Goal: Task Accomplishment & Management: Manage account settings

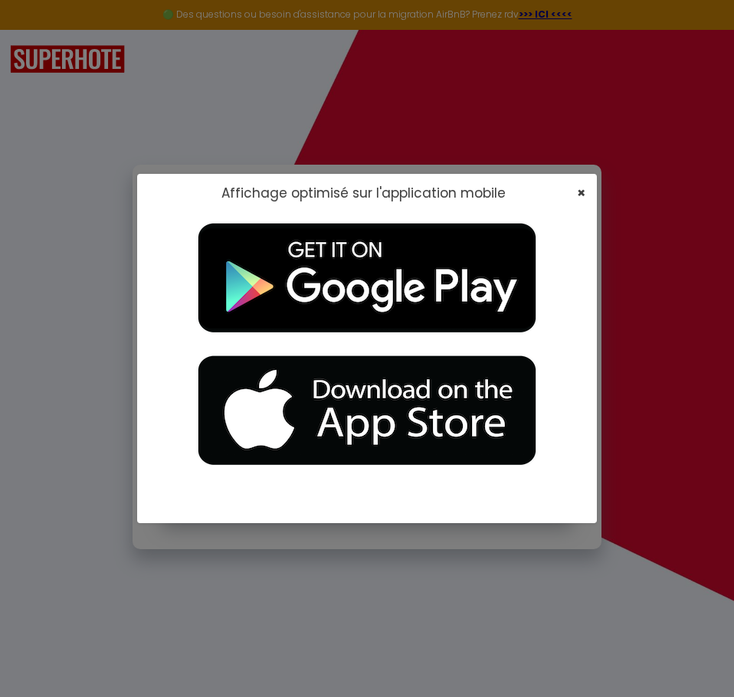
type input "[EMAIL_ADDRESS][DOMAIN_NAME]"
click at [577, 195] on span "×" at bounding box center [581, 192] width 8 height 19
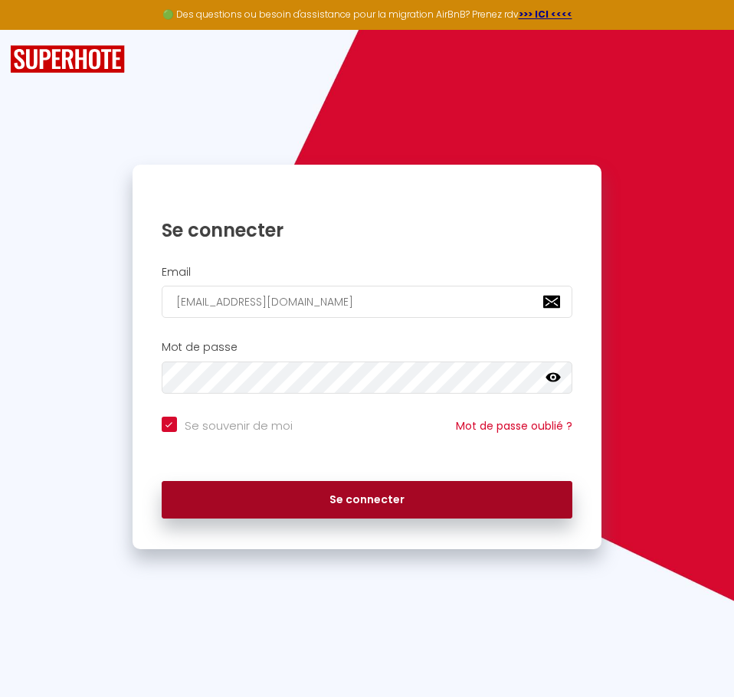
click at [367, 502] on button "Se connecter" at bounding box center [367, 500] width 410 height 38
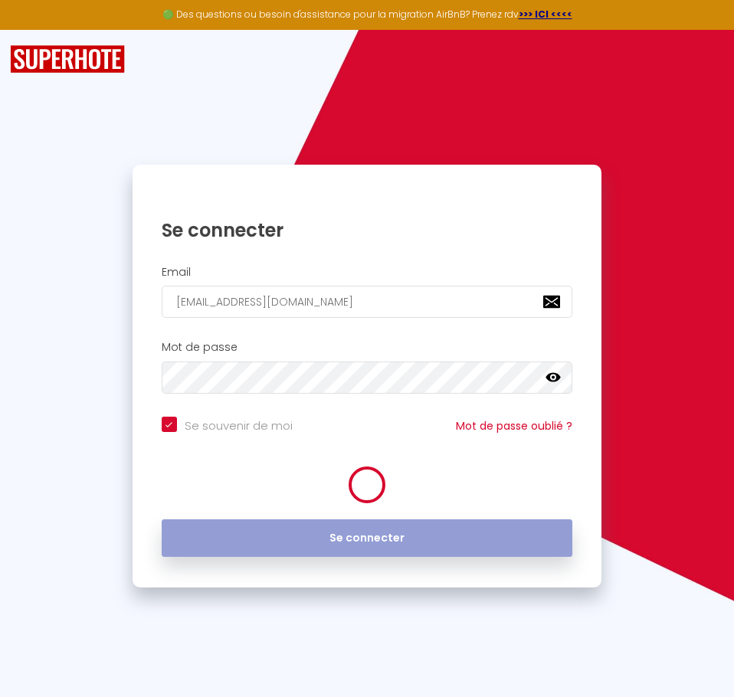
checkbox input "true"
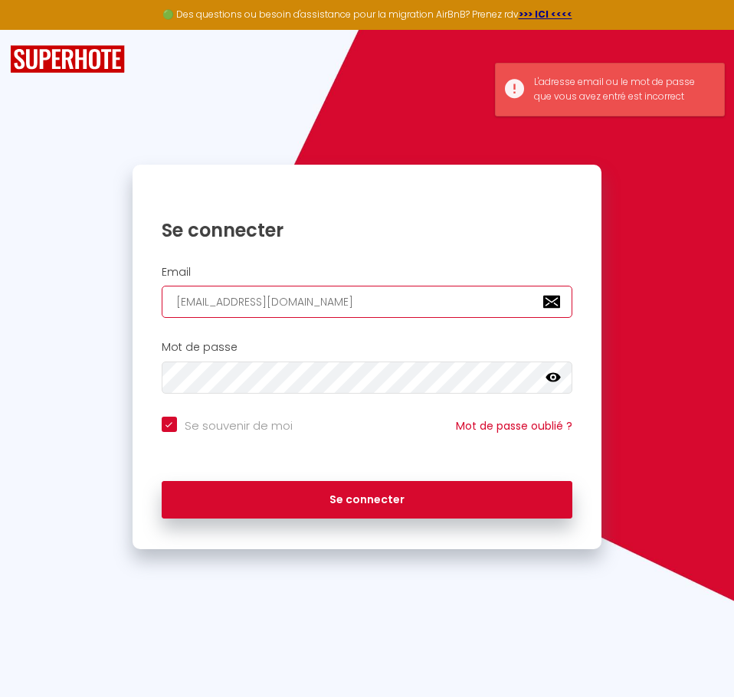
click at [339, 286] on input "[EMAIL_ADDRESS][DOMAIN_NAME]" at bounding box center [367, 302] width 410 height 32
drag, startPoint x: 325, startPoint y: 289, endPoint x: 40, endPoint y: 299, distance: 285.8
click at [40, 299] on div "Louer, Encaisser, [PERSON_NAME]. Se connecter Email [EMAIL_ADDRESS][DOMAIN_NAME…" at bounding box center [367, 357] width 734 height 384
type input "l"
checkbox input "true"
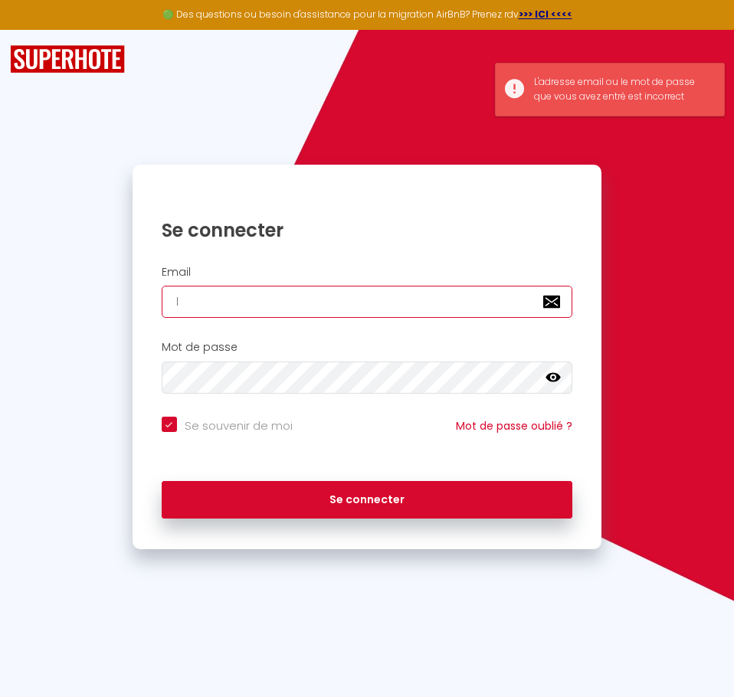
type input "le"
checkbox input "true"
type input "leo"
checkbox input "true"
type input "leok"
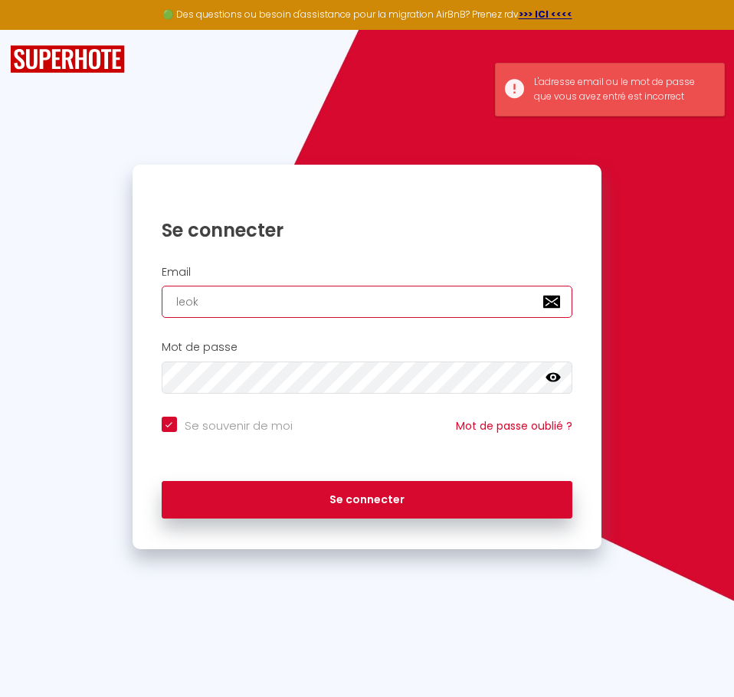
checkbox input "true"
type input "leoka"
checkbox input "true"
type input "leokap"
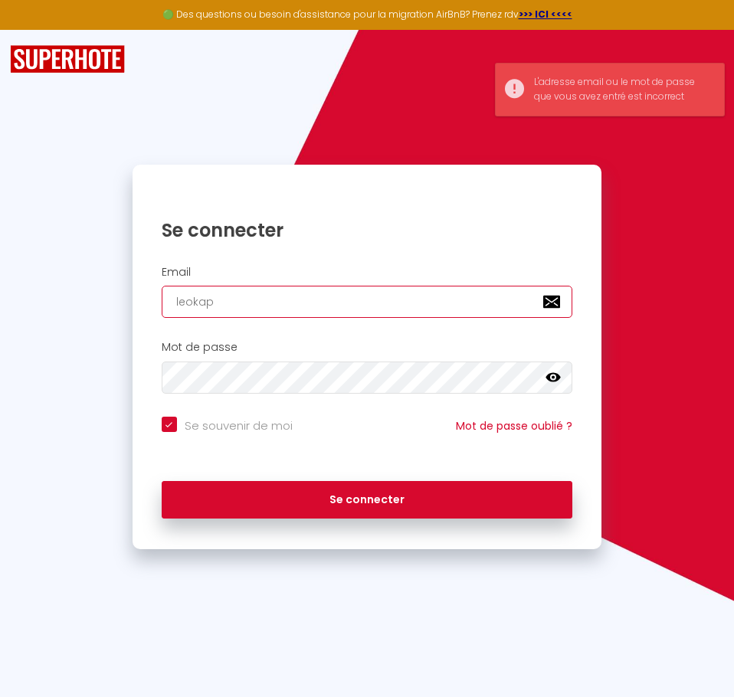
checkbox input "true"
type input "leokape"
checkbox input "true"
type input "leokaper"
checkbox input "true"
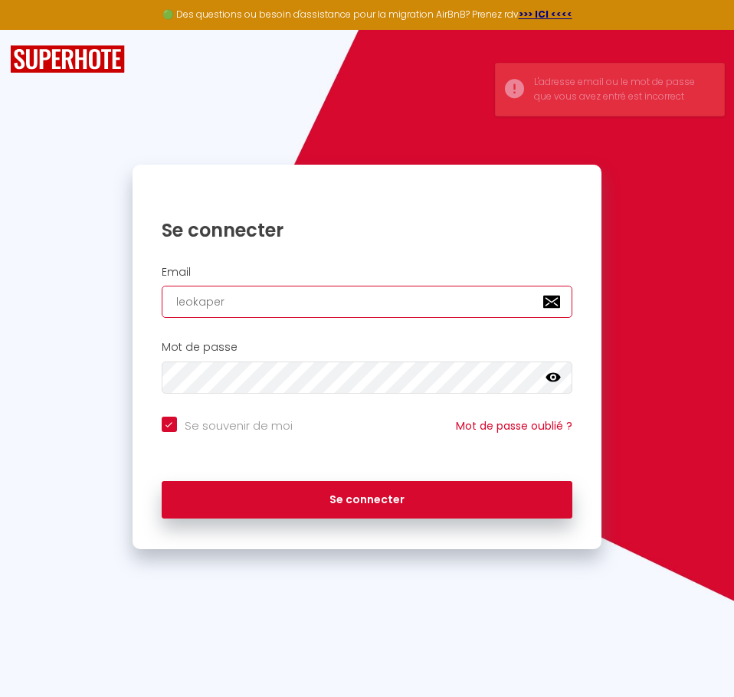
type input "leokapers"
checkbox input "true"
type input "leokapersk"
checkbox input "true"
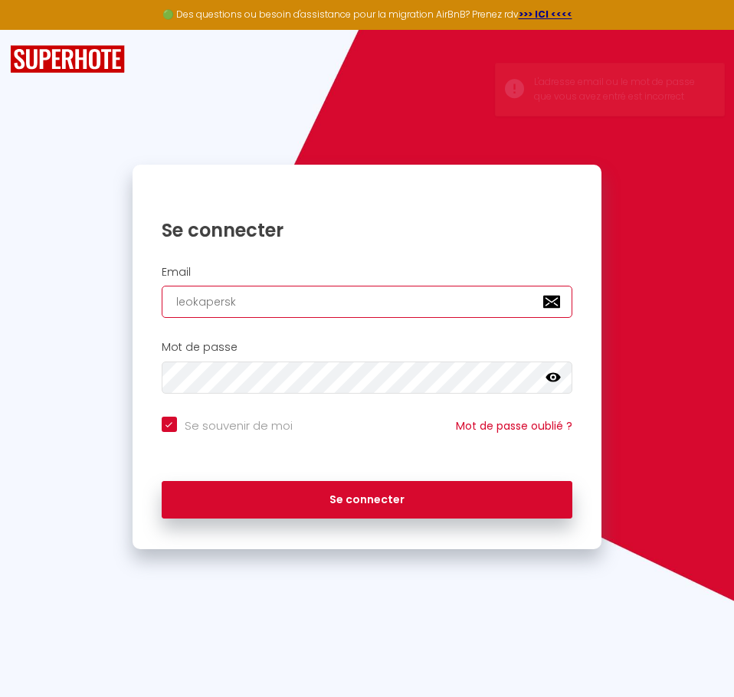
type input "leokaperski"
checkbox input "true"
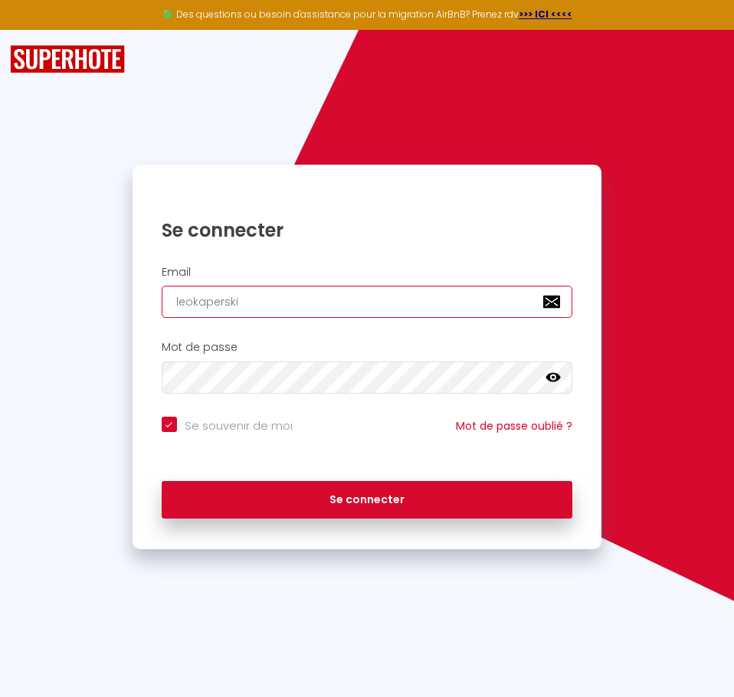
type input "leokaperski@"
checkbox input "true"
type input "leokaperski@a"
checkbox input "true"
type input "leokaperski@ao"
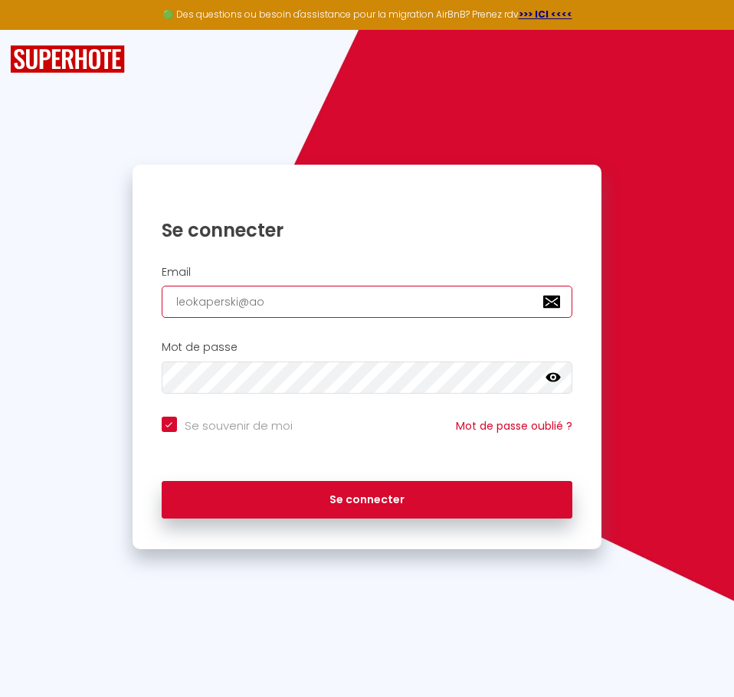
checkbox input "true"
type input "[EMAIL_ADDRESS]"
checkbox input "true"
type input "[EMAIL_ADDRESS]."
checkbox input "true"
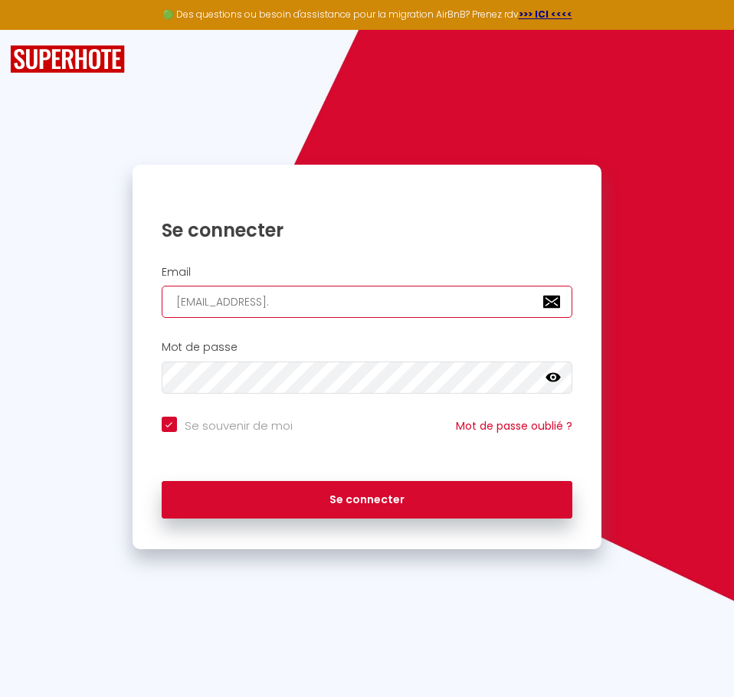
type input "leokaperski@aol.c"
checkbox input "true"
type input "[EMAIL_ADDRESS][DOMAIN_NAME]"
checkbox input "true"
type input "[EMAIL_ADDRESS][DOMAIN_NAME]"
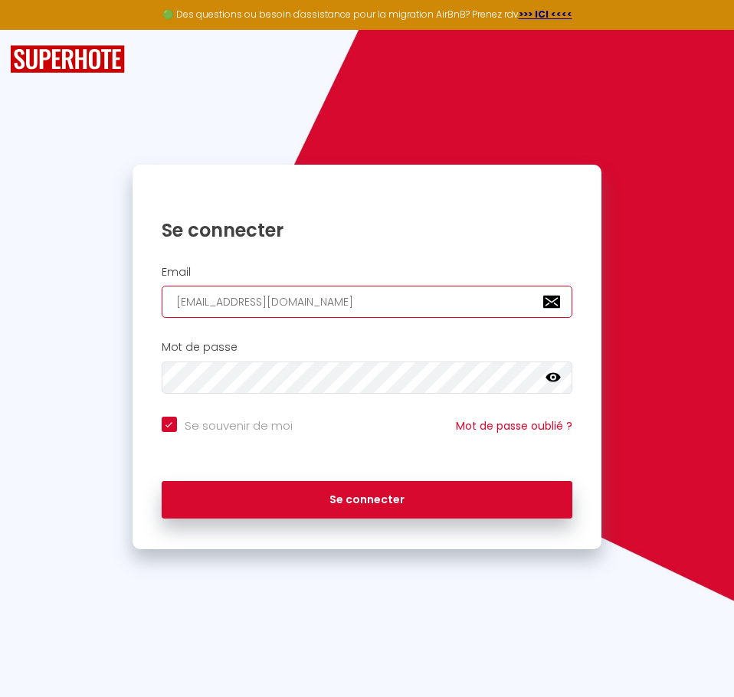
checkbox input "true"
type input "[EMAIL_ADDRESS][DOMAIN_NAME]"
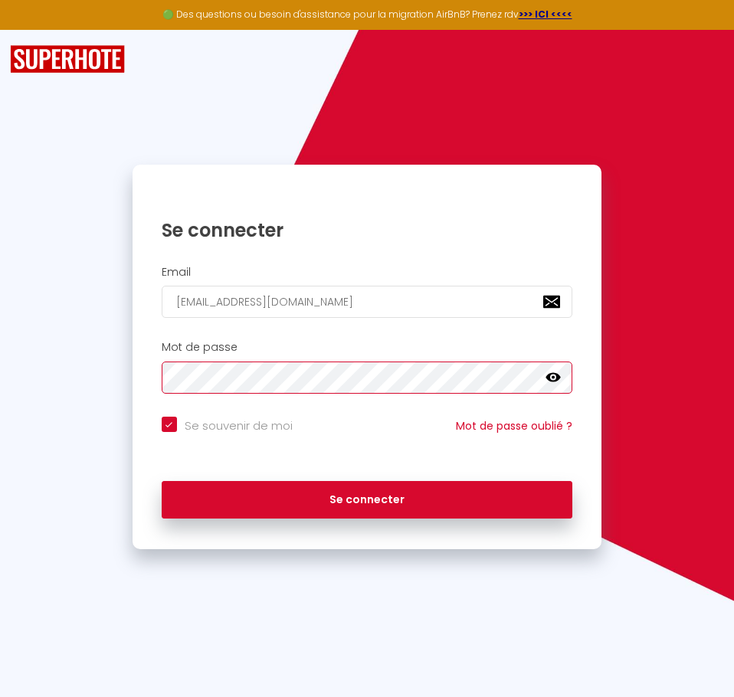
click at [162, 481] on button "Se connecter" at bounding box center [367, 500] width 410 height 38
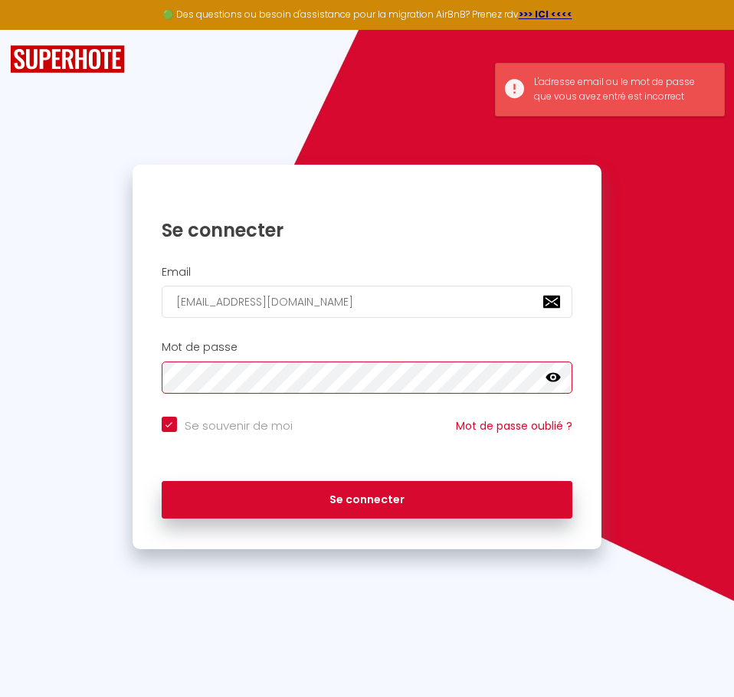
click at [162, 481] on button "Se connecter" at bounding box center [367, 500] width 410 height 38
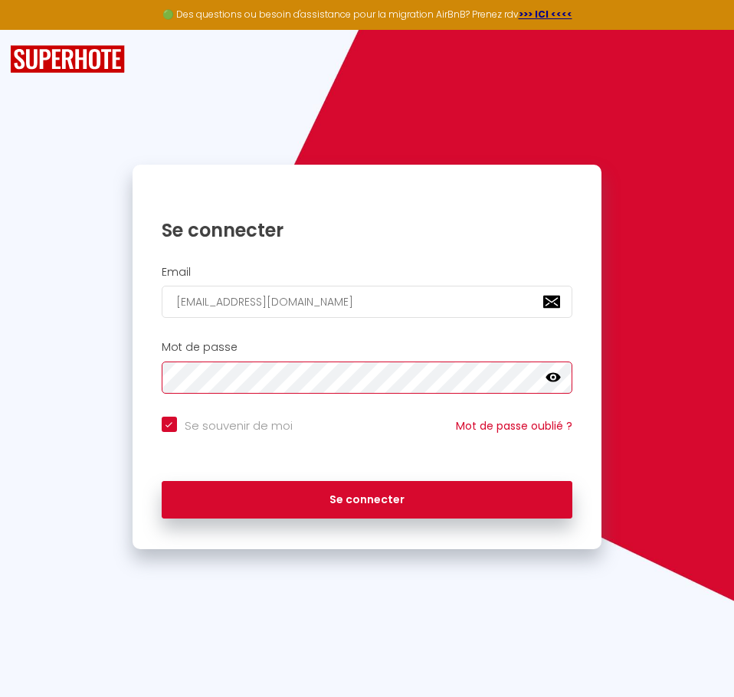
click at [162, 481] on button "Se connecter" at bounding box center [367, 500] width 410 height 38
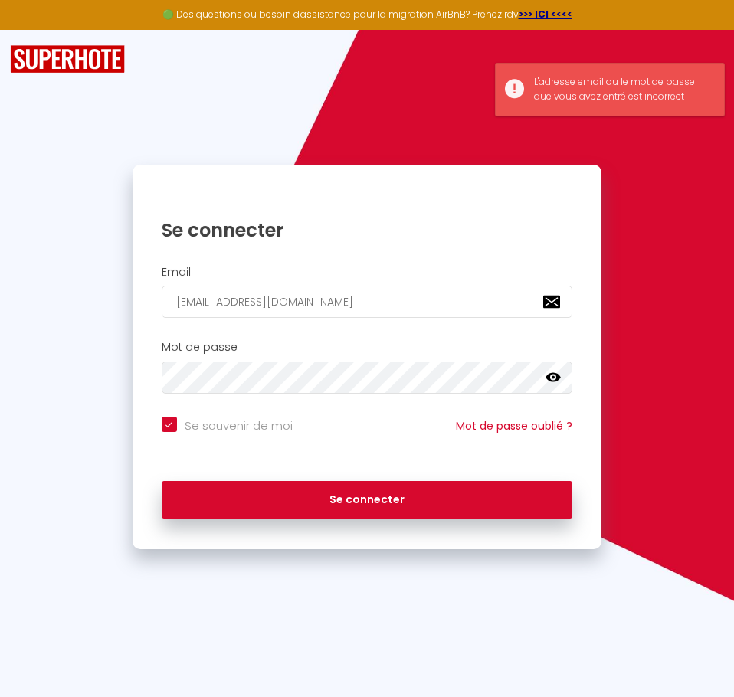
click at [546, 371] on icon at bounding box center [552, 377] width 15 height 15
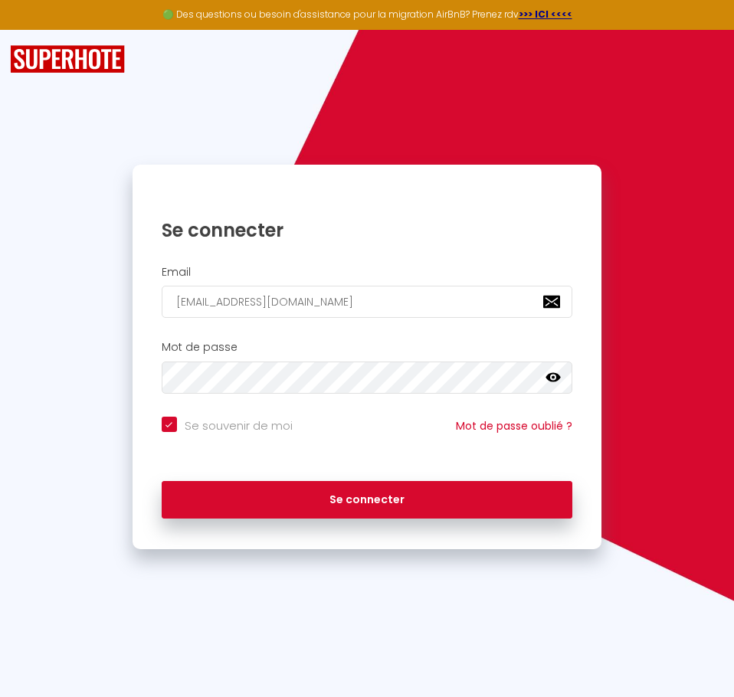
click at [556, 380] on icon at bounding box center [552, 377] width 15 height 9
click at [556, 380] on icon at bounding box center [552, 377] width 15 height 12
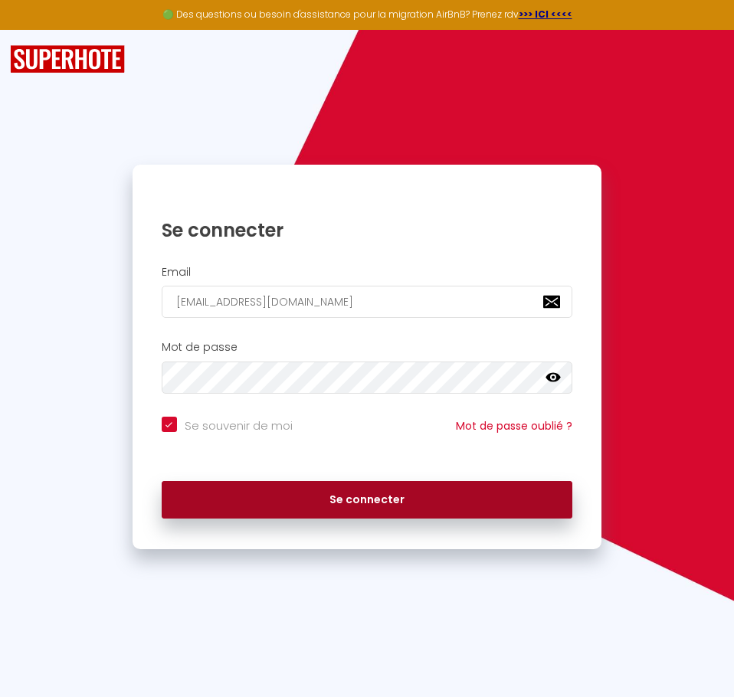
click at [418, 485] on button "Se connecter" at bounding box center [367, 500] width 410 height 38
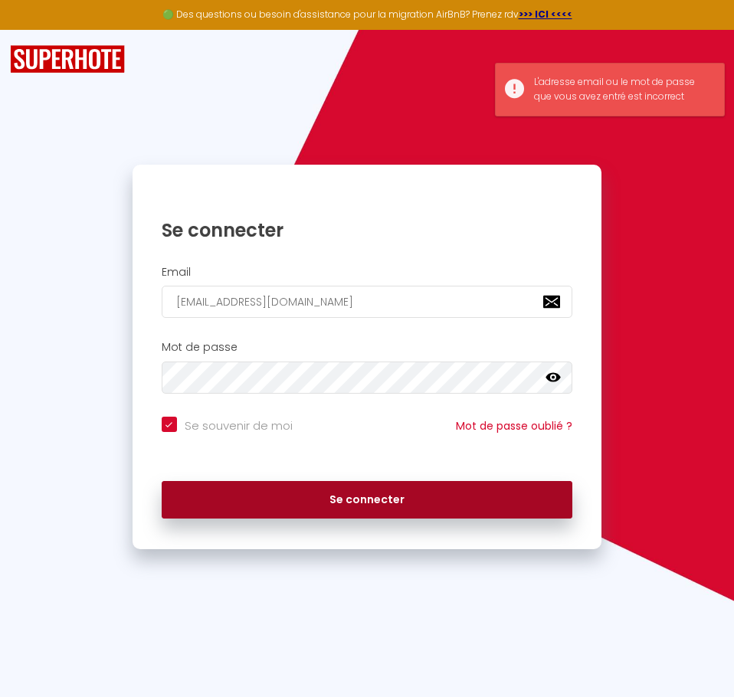
click at [418, 485] on button "Se connecter" at bounding box center [367, 500] width 410 height 38
checkbox input "true"
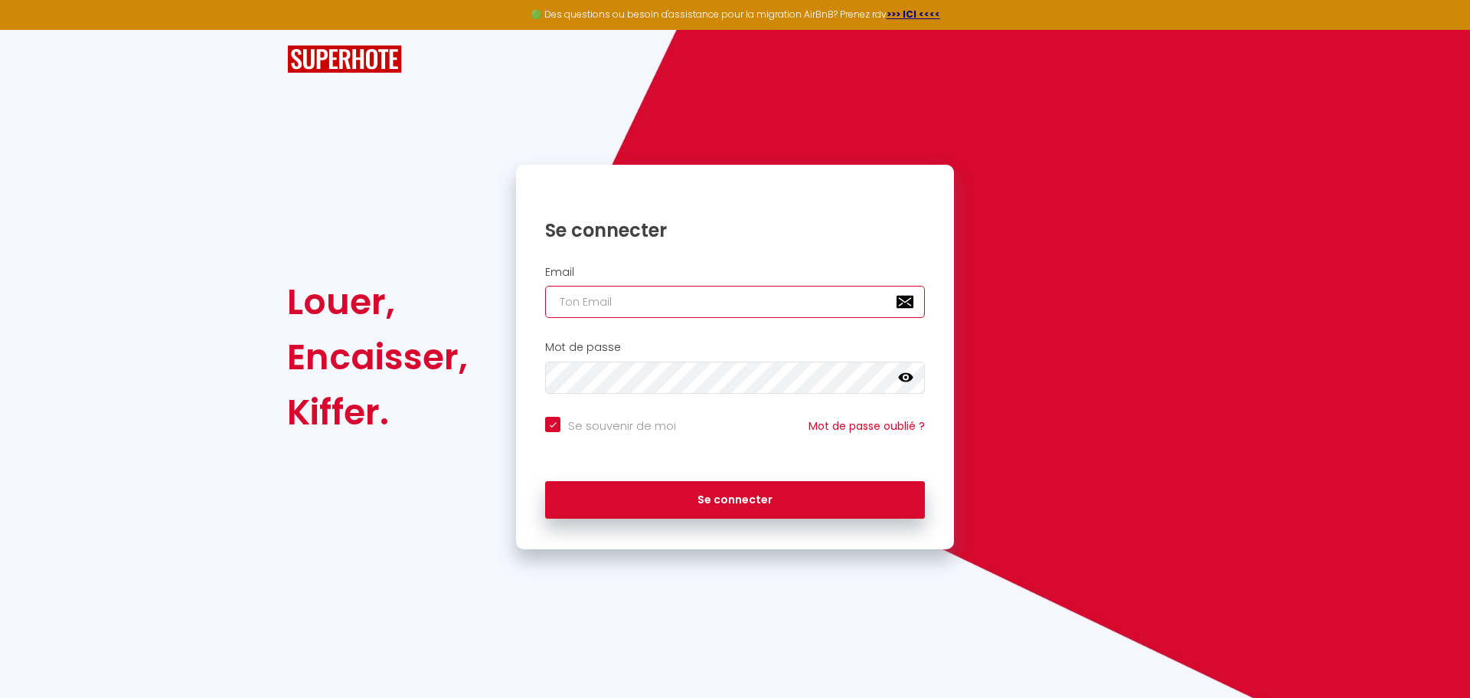
type input "[EMAIL_ADDRESS][DOMAIN_NAME]"
checkbox input "true"
drag, startPoint x: 701, startPoint y: 305, endPoint x: 442, endPoint y: 309, distance: 258.9
click at [442, 309] on div "Louer, Encaisser, [PERSON_NAME]. Se connecter Email [EMAIL_ADDRESS][DOMAIN_NAME…" at bounding box center [735, 357] width 916 height 384
type input "l"
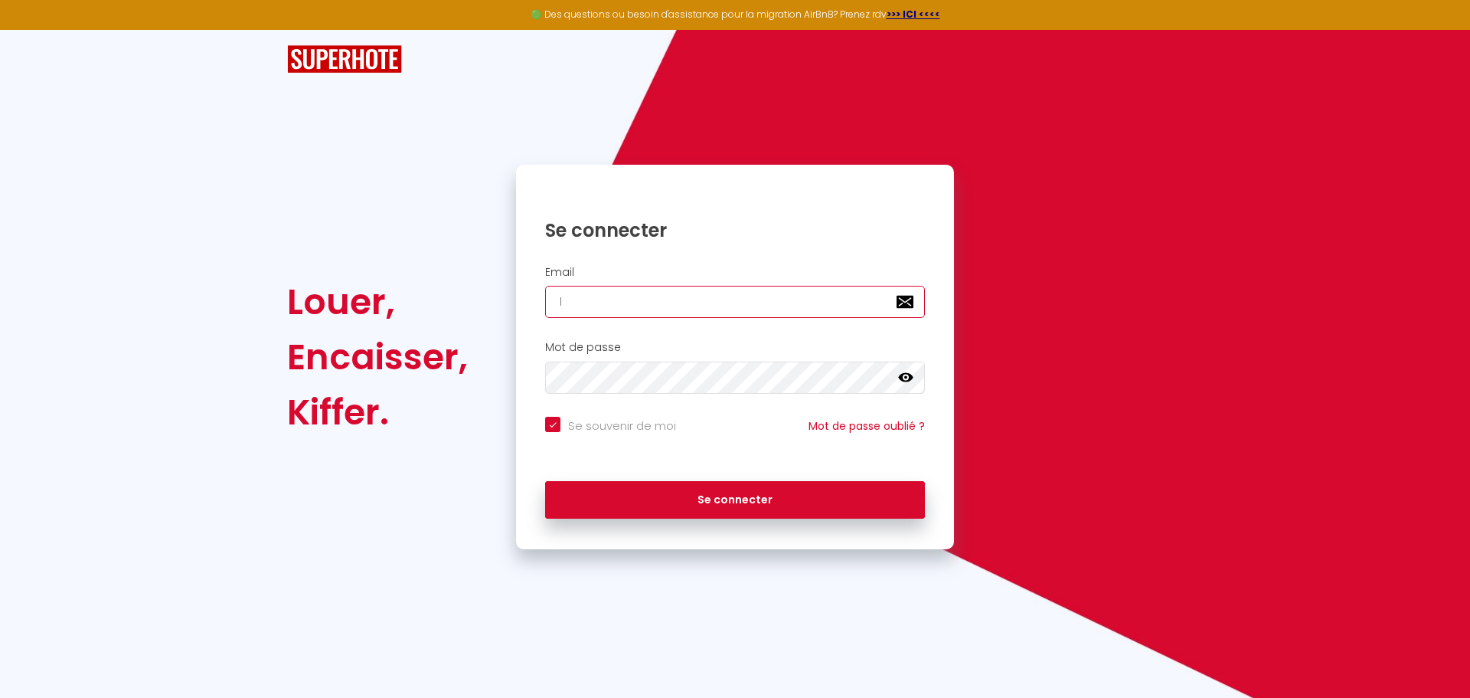
checkbox input "true"
type input "le"
checkbox input "true"
type input "leo"
checkbox input "true"
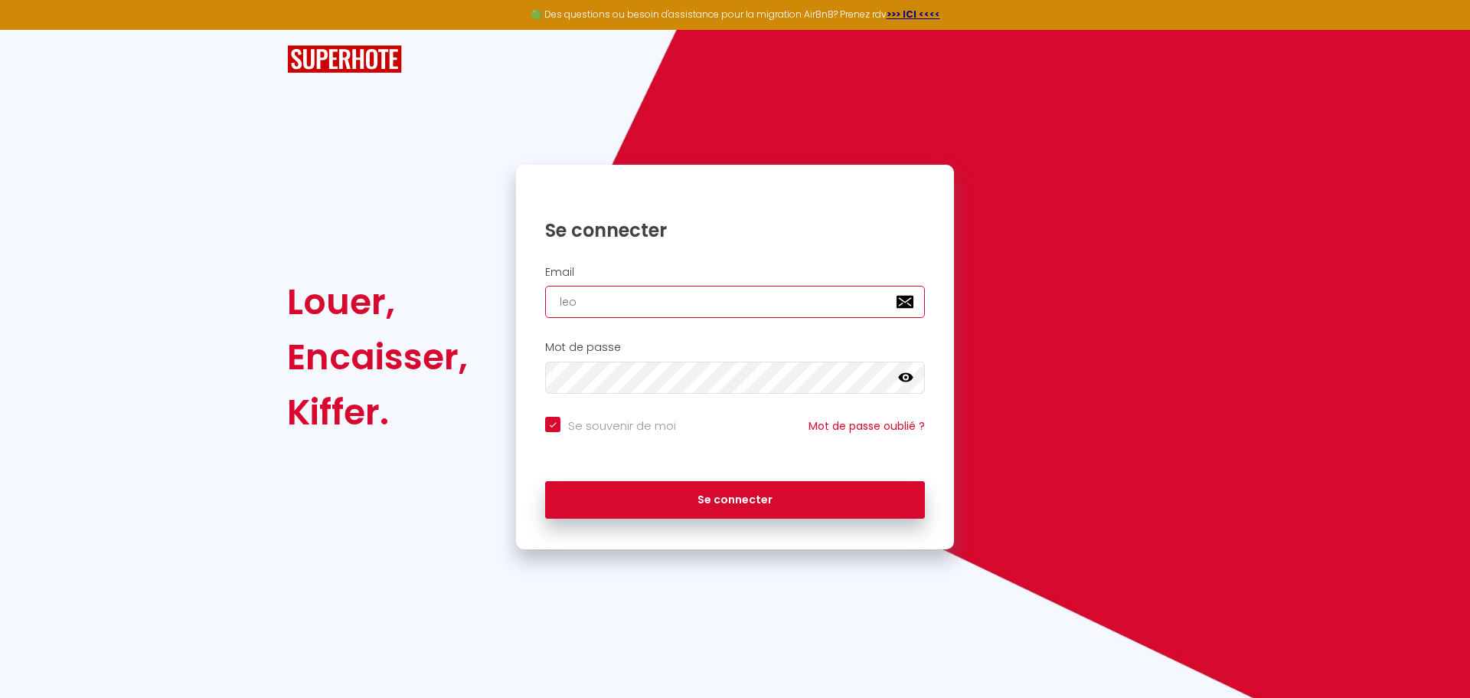
type input "leok"
checkbox input "true"
type input "leokp"
checkbox input "true"
type input "leok"
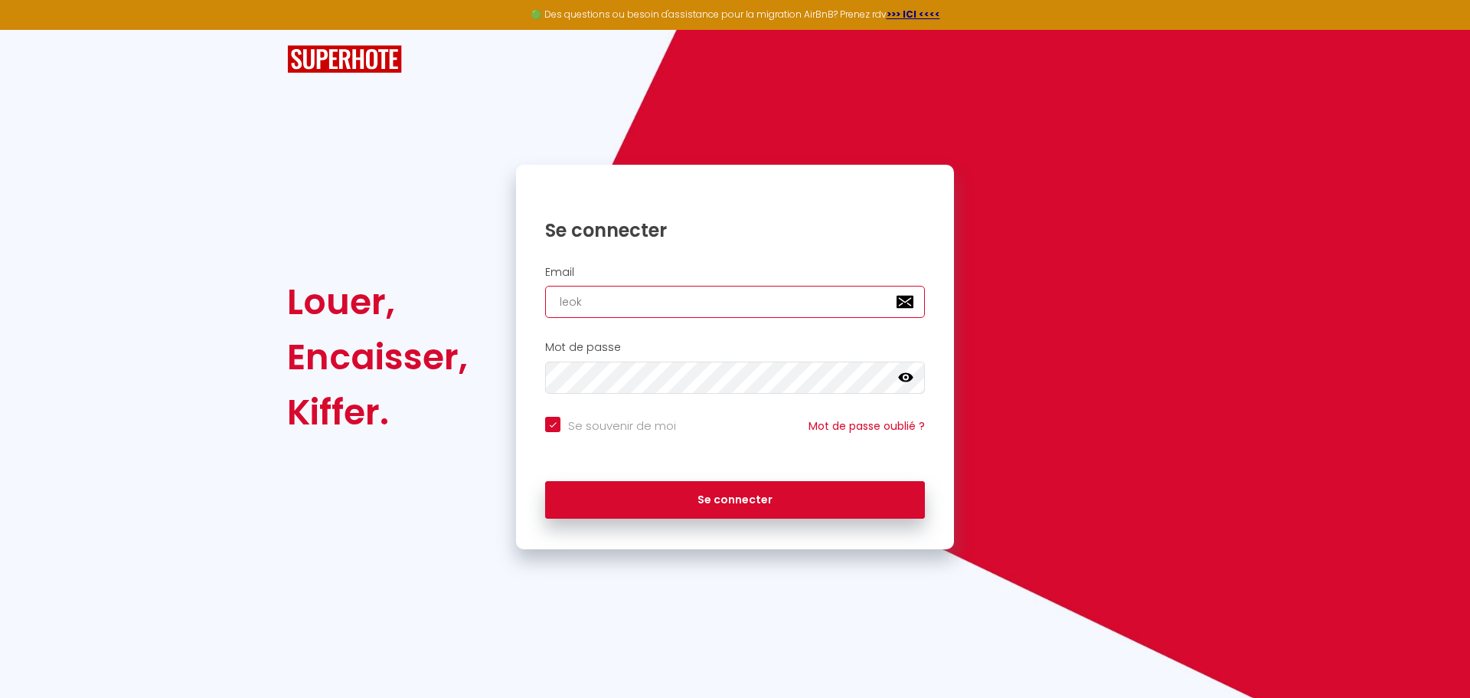
checkbox input "true"
type input "leoka"
checkbox input "true"
type input "leokap"
checkbox input "true"
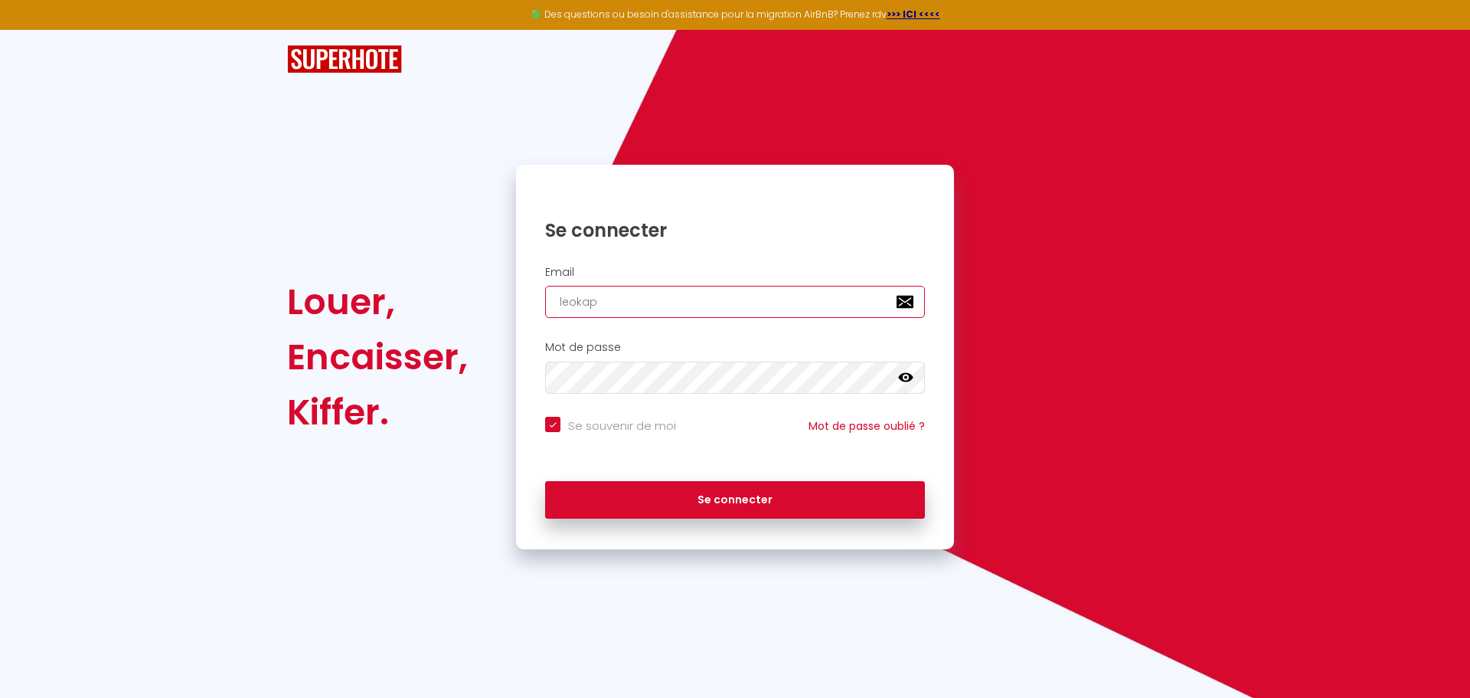
type input "leokape"
checkbox input "true"
type input "leokaper"
checkbox input "true"
type input "leokapers"
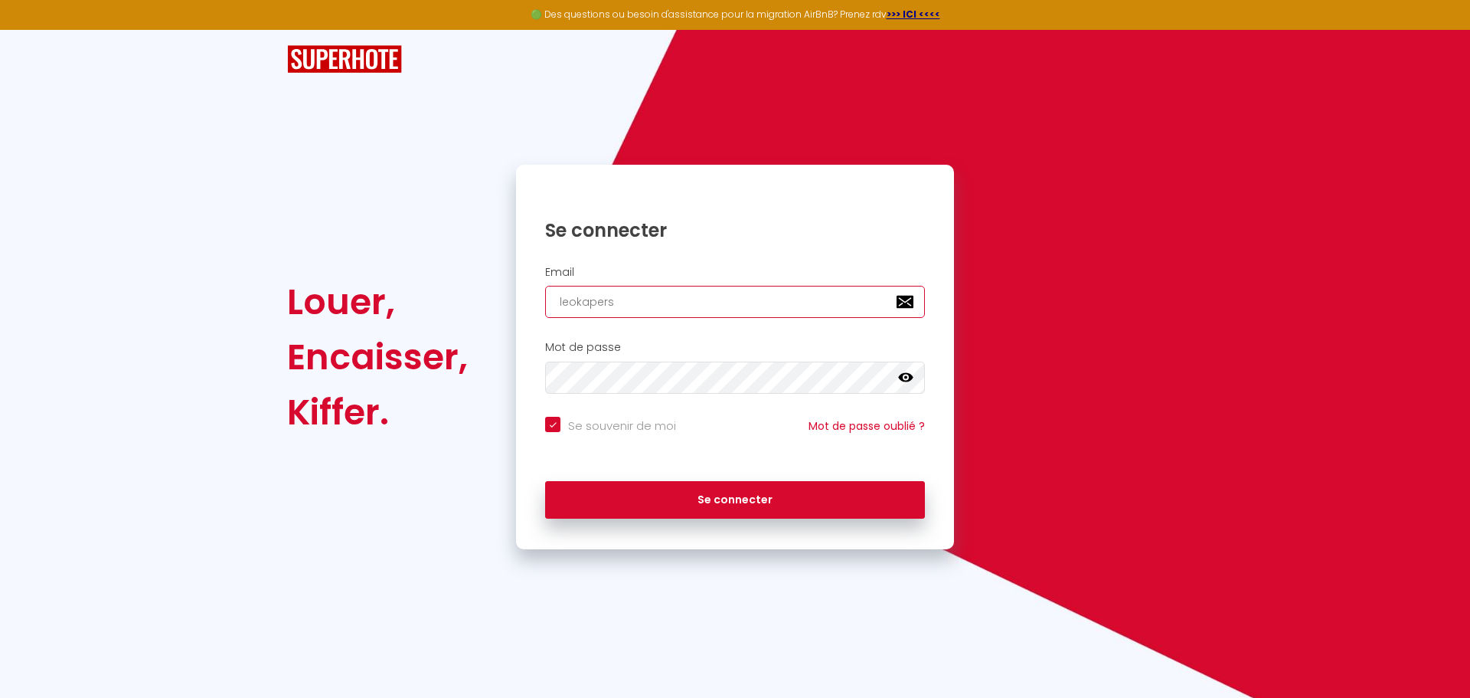
checkbox input "true"
type input "leokapersk"
checkbox input "true"
type input "leokaperski"
checkbox input "true"
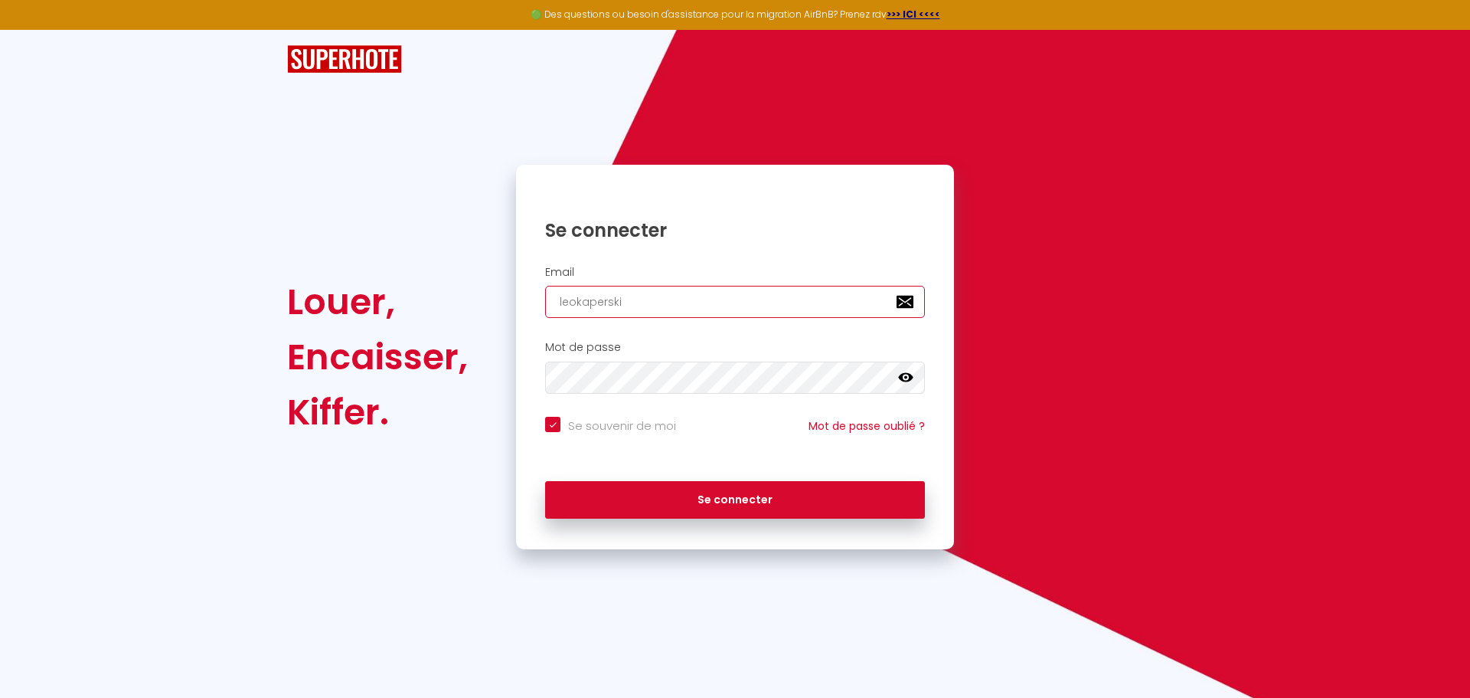
type input "leokaperski@"
checkbox input "true"
type input "leokaperski@o"
checkbox input "true"
type input "leokaperski@"
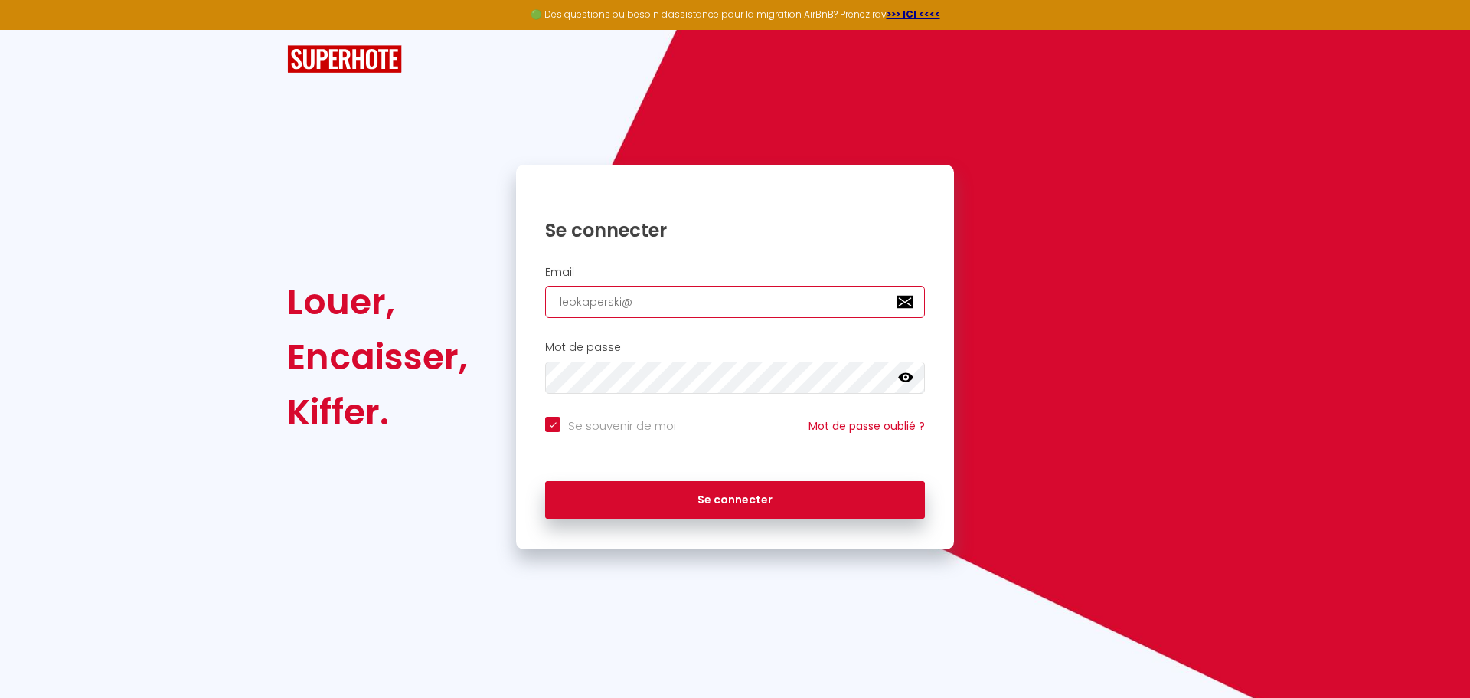
checkbox input "true"
type input "leokaperski@a"
checkbox input "true"
type input "leokaperski@ao"
checkbox input "true"
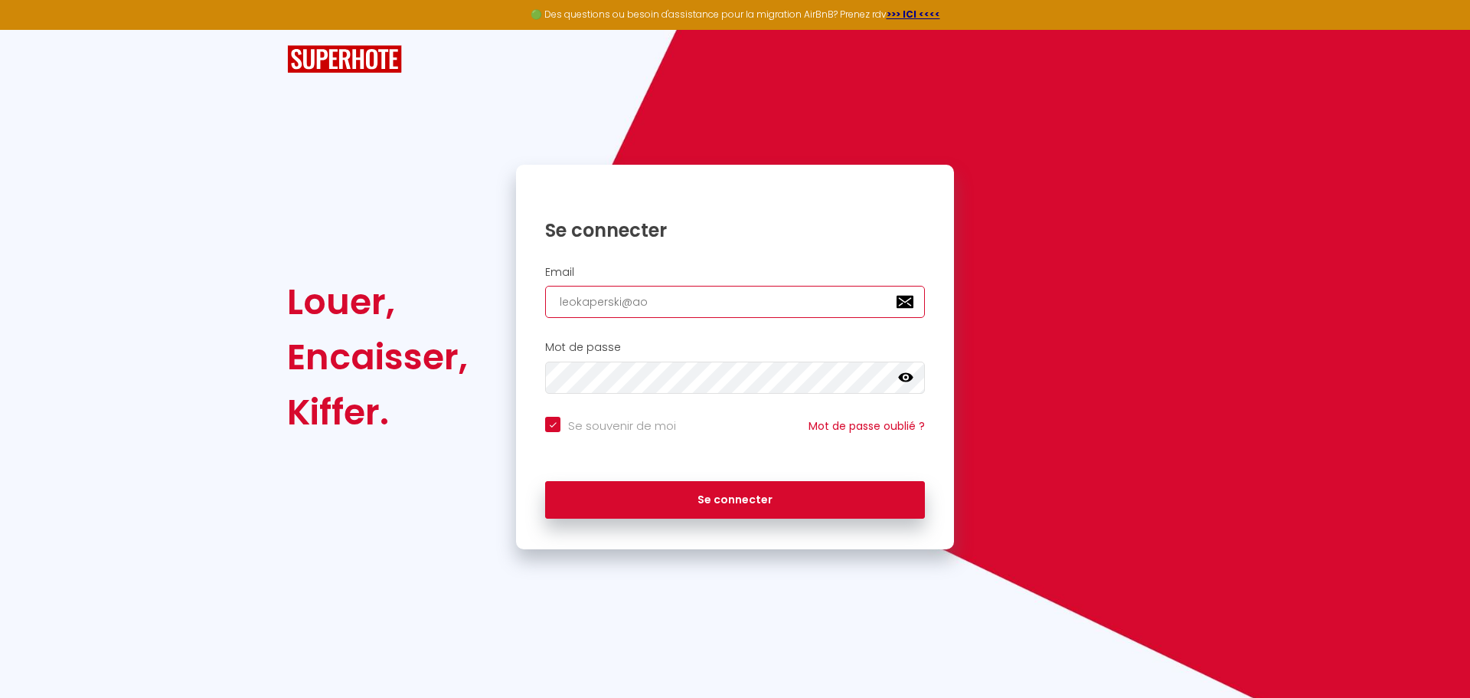
type input "[EMAIL_ADDRESS]"
checkbox input "true"
type input "[EMAIL_ADDRESS]."
checkbox input "true"
type input "leokaperski@aol.C"
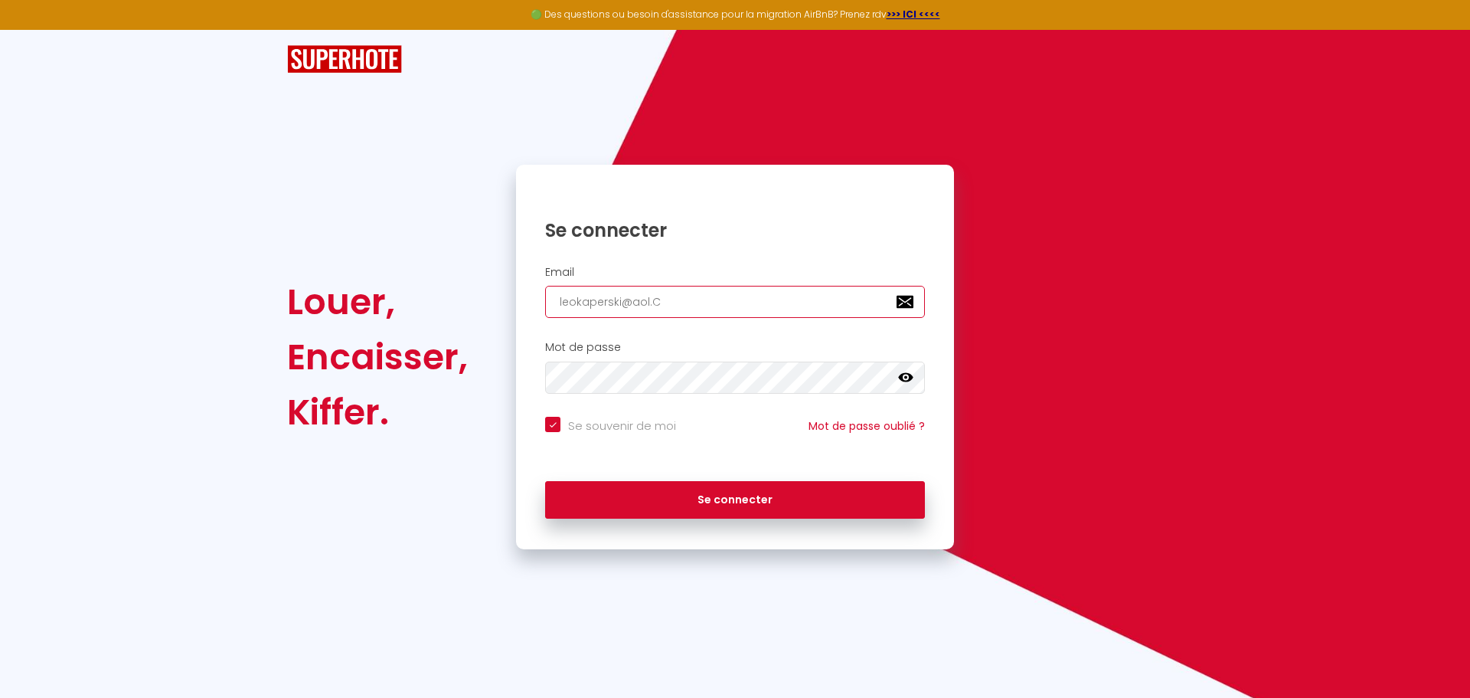
checkbox input "true"
type input "[EMAIL_ADDRESS][DOMAIN_NAME]"
checkbox input "true"
type input "[EMAIL_ADDRESS][DOMAIN_NAME]"
checkbox input "true"
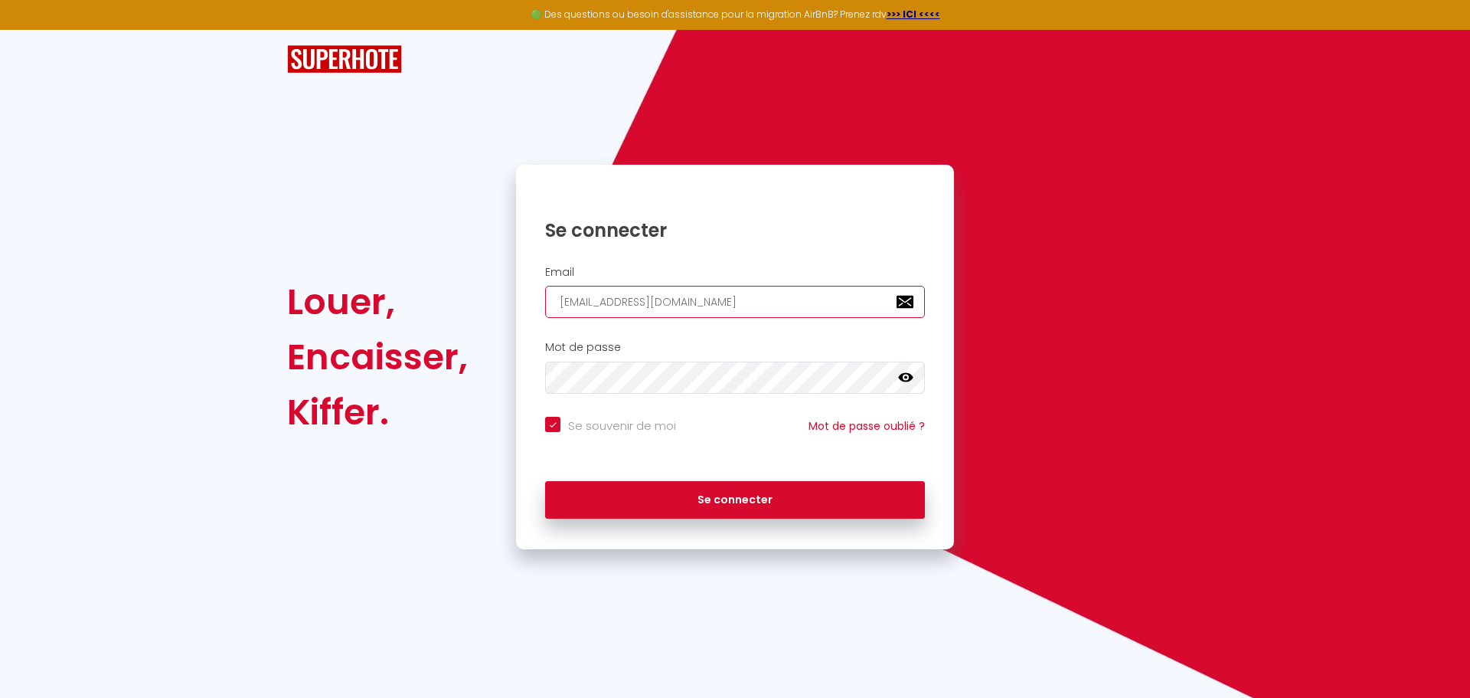
type input "[EMAIL_ADDRESS][DOMAIN_NAME]"
checkbox input "true"
type input "leokaperski@aol.C"
checkbox input "true"
type input "[EMAIL_ADDRESS]."
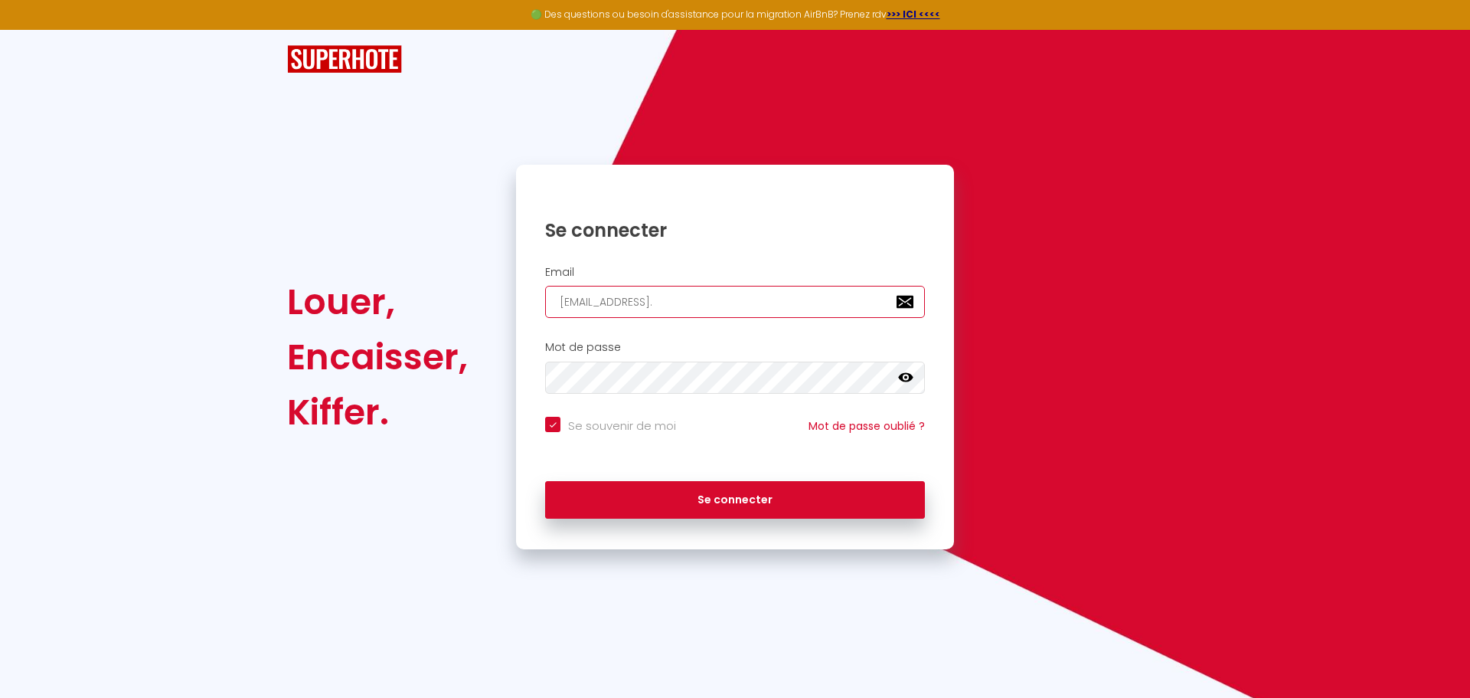
checkbox input "true"
type input "leokaperski@aol.c"
checkbox input "true"
type input "[EMAIL_ADDRESS][DOMAIN_NAME]"
checkbox input "true"
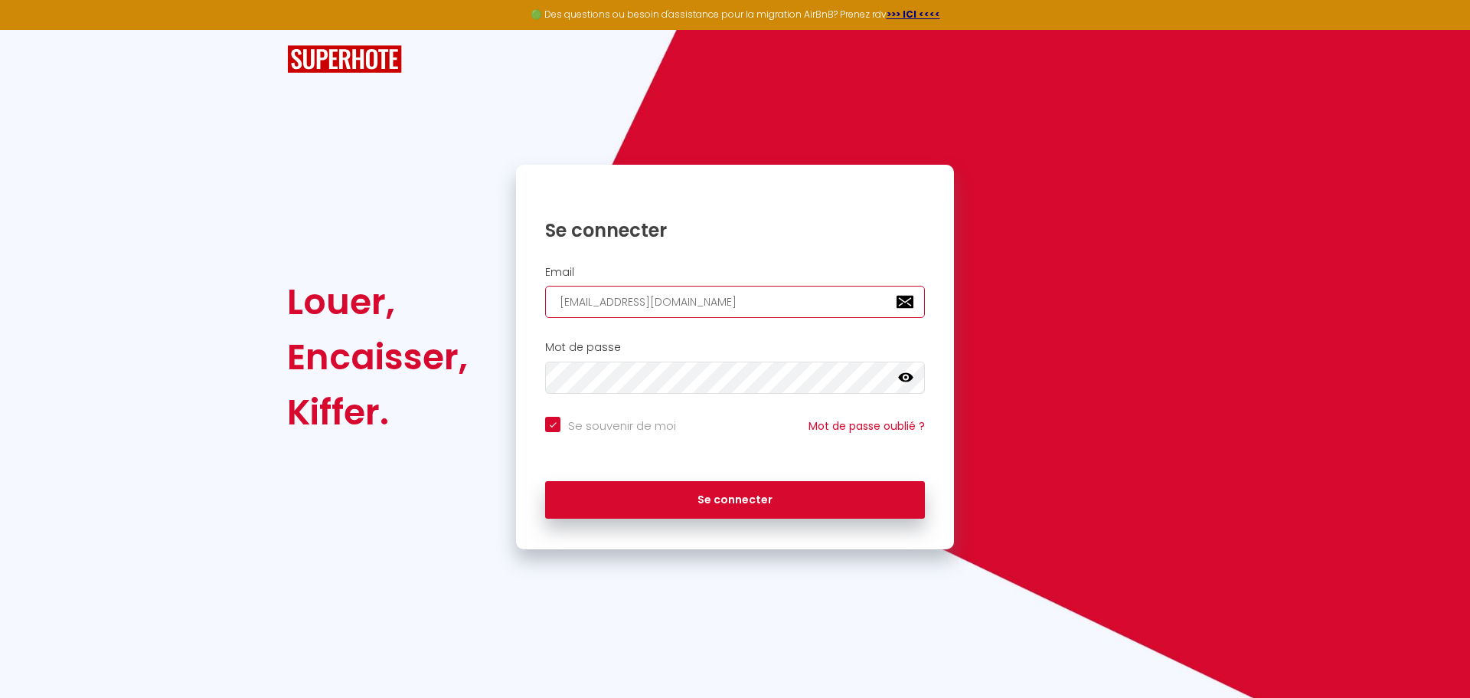
type input "[EMAIL_ADDRESS][DOMAIN_NAME]"
checkbox input "true"
type input "[EMAIL_ADDRESS][DOMAIN_NAME]"
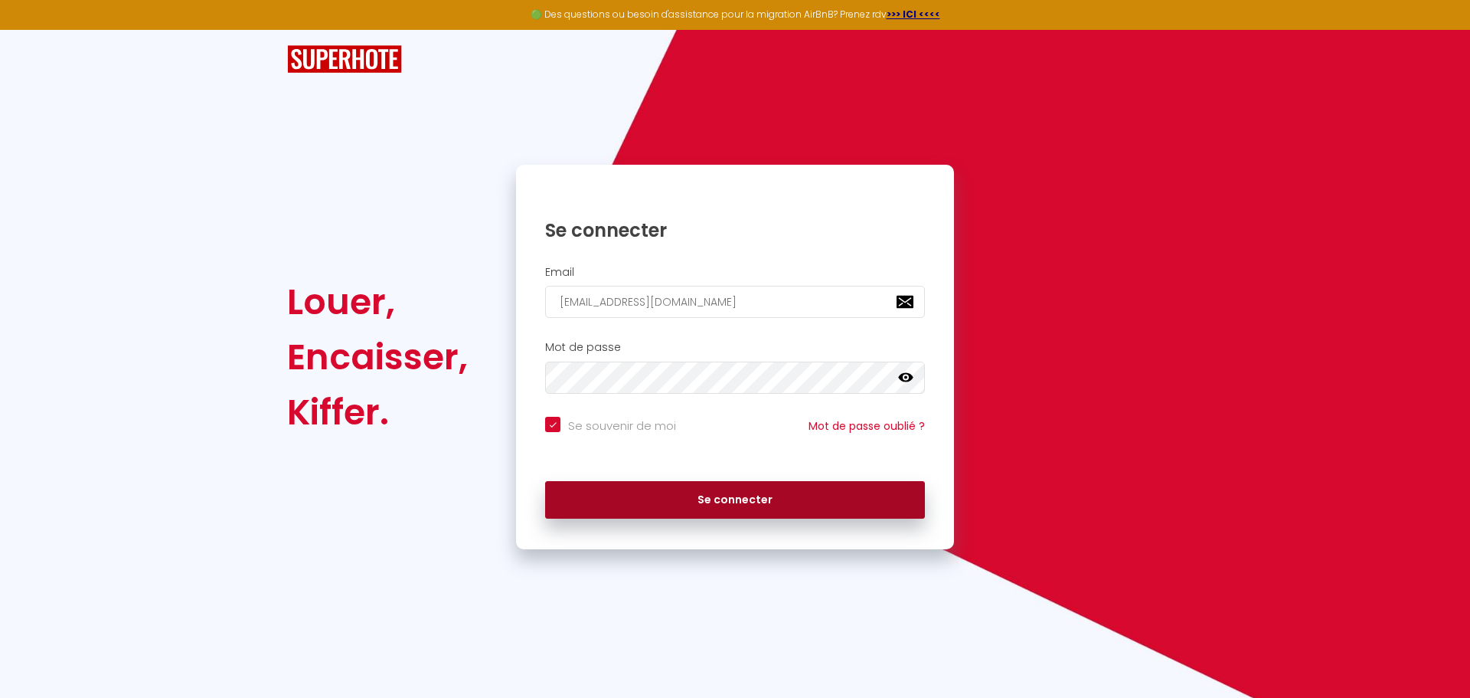
click at [856, 504] on button "Se connecter" at bounding box center [735, 500] width 380 height 38
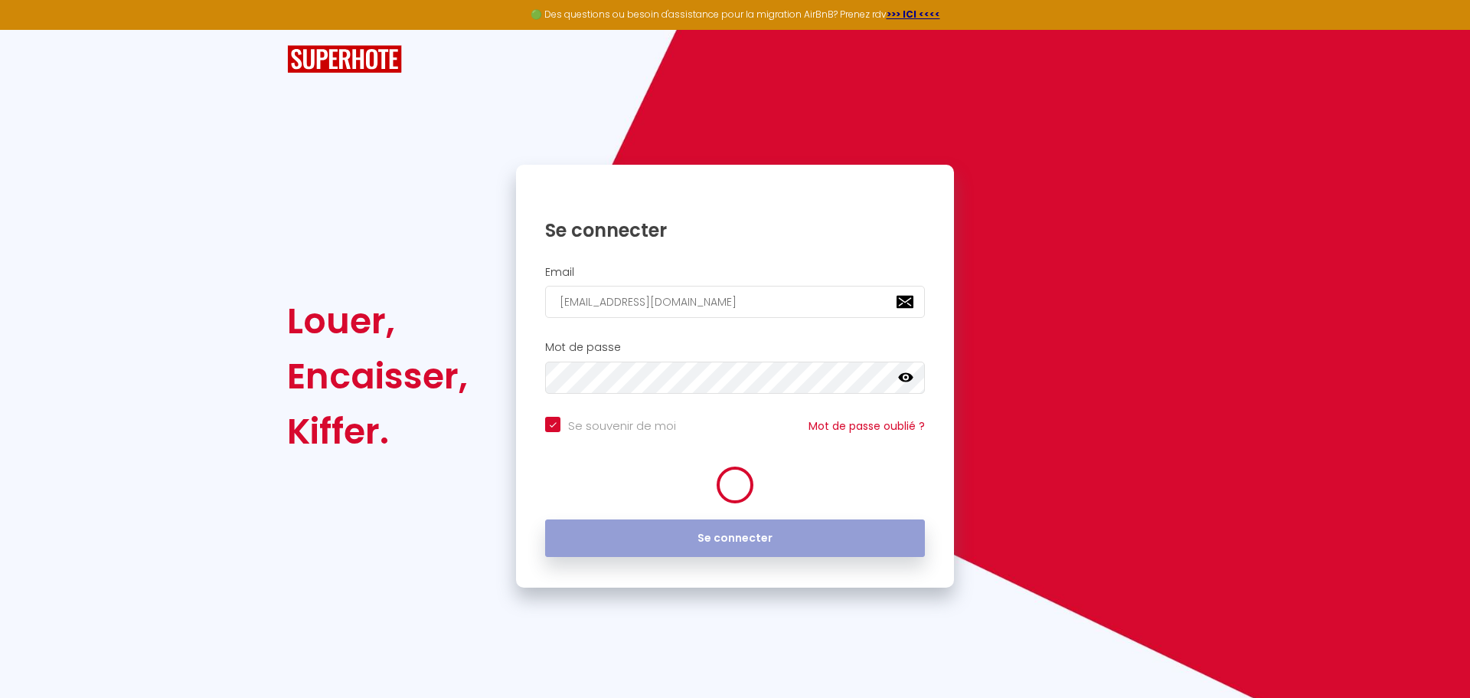
checkbox input "true"
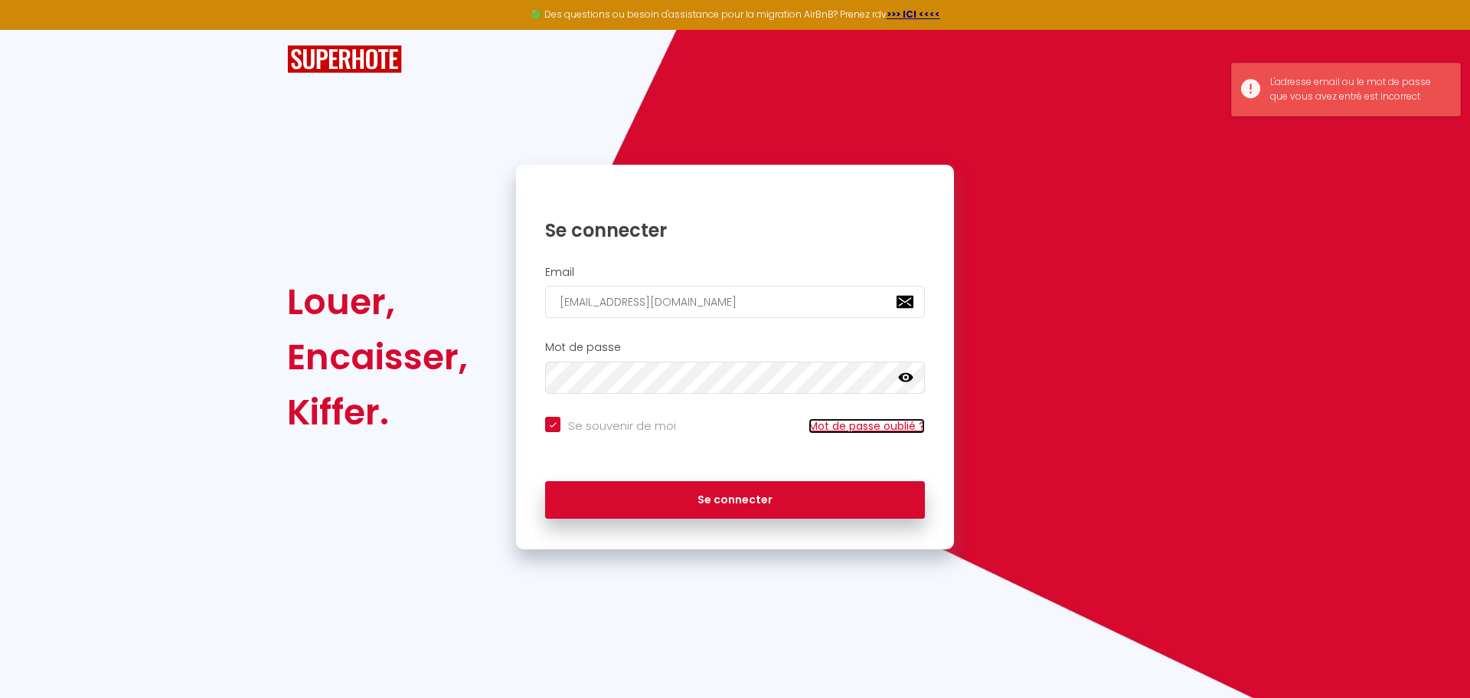
click at [844, 421] on link "Mot de passe oublié ?" at bounding box center [867, 425] width 116 height 15
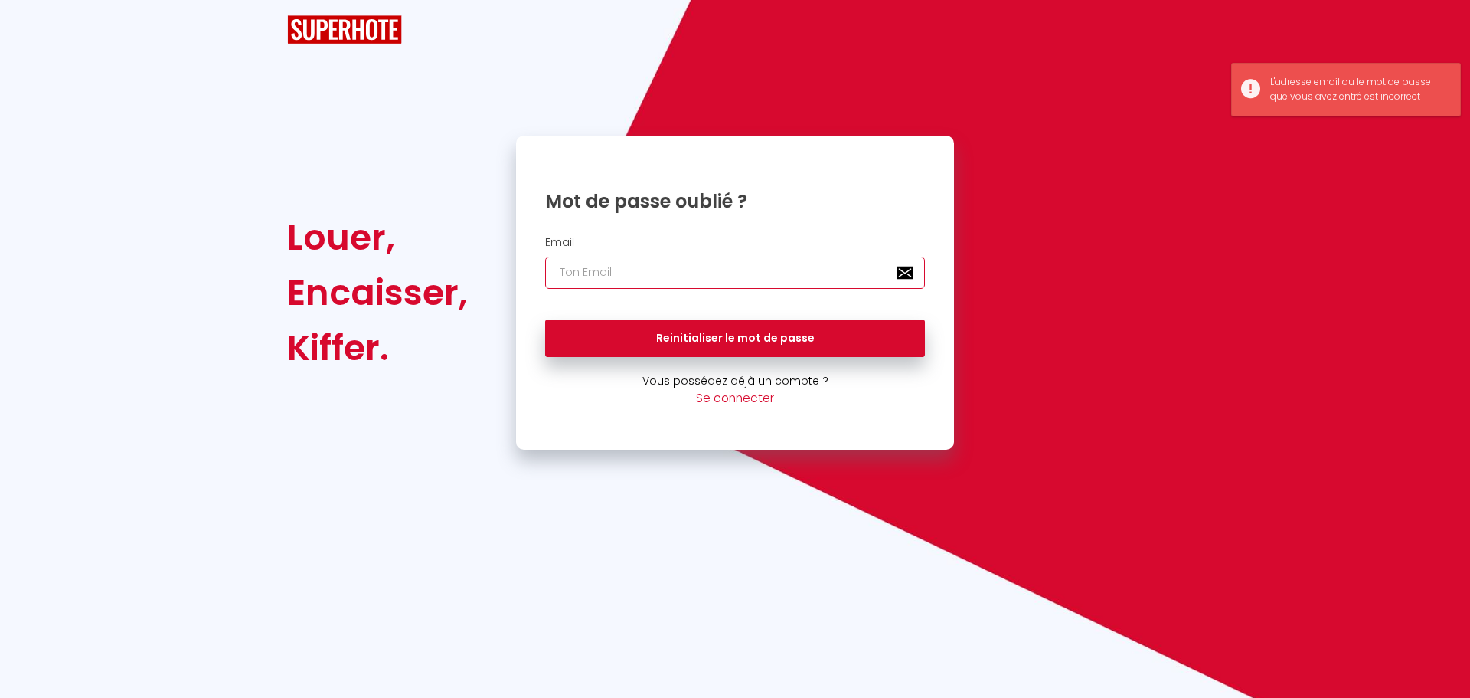
click at [652, 260] on input "email" at bounding box center [735, 273] width 380 height 32
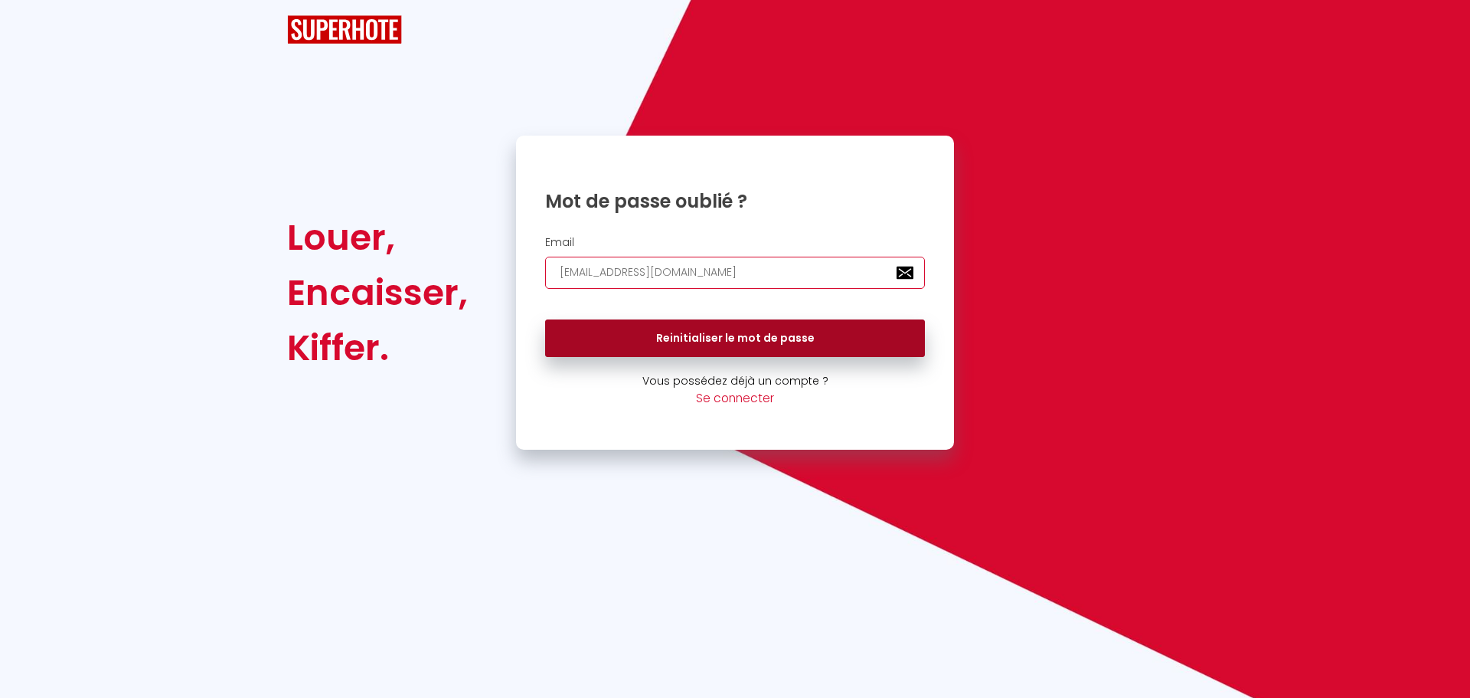
type input "[EMAIL_ADDRESS][DOMAIN_NAME]"
click at [664, 330] on button "Reinitialiser le mot de passe" at bounding box center [735, 338] width 380 height 38
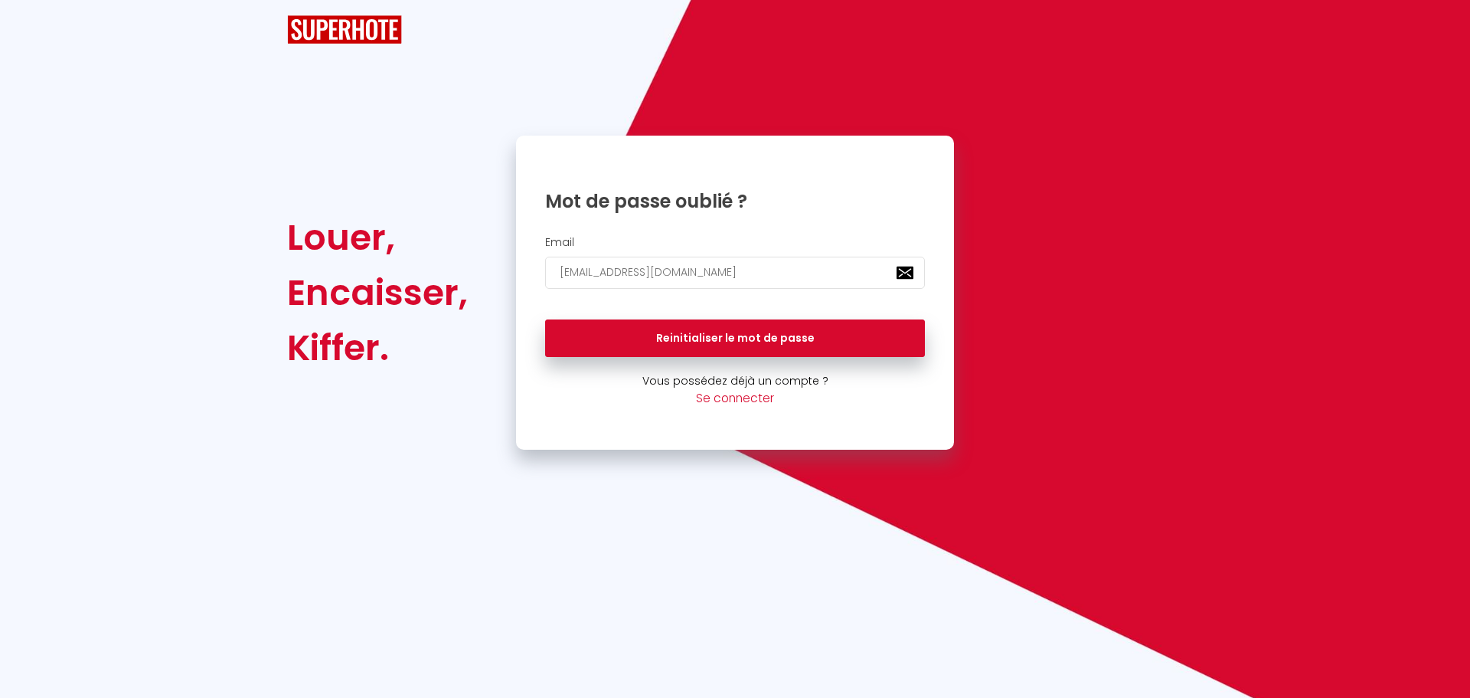
click at [358, 33] on img at bounding box center [344, 29] width 115 height 28
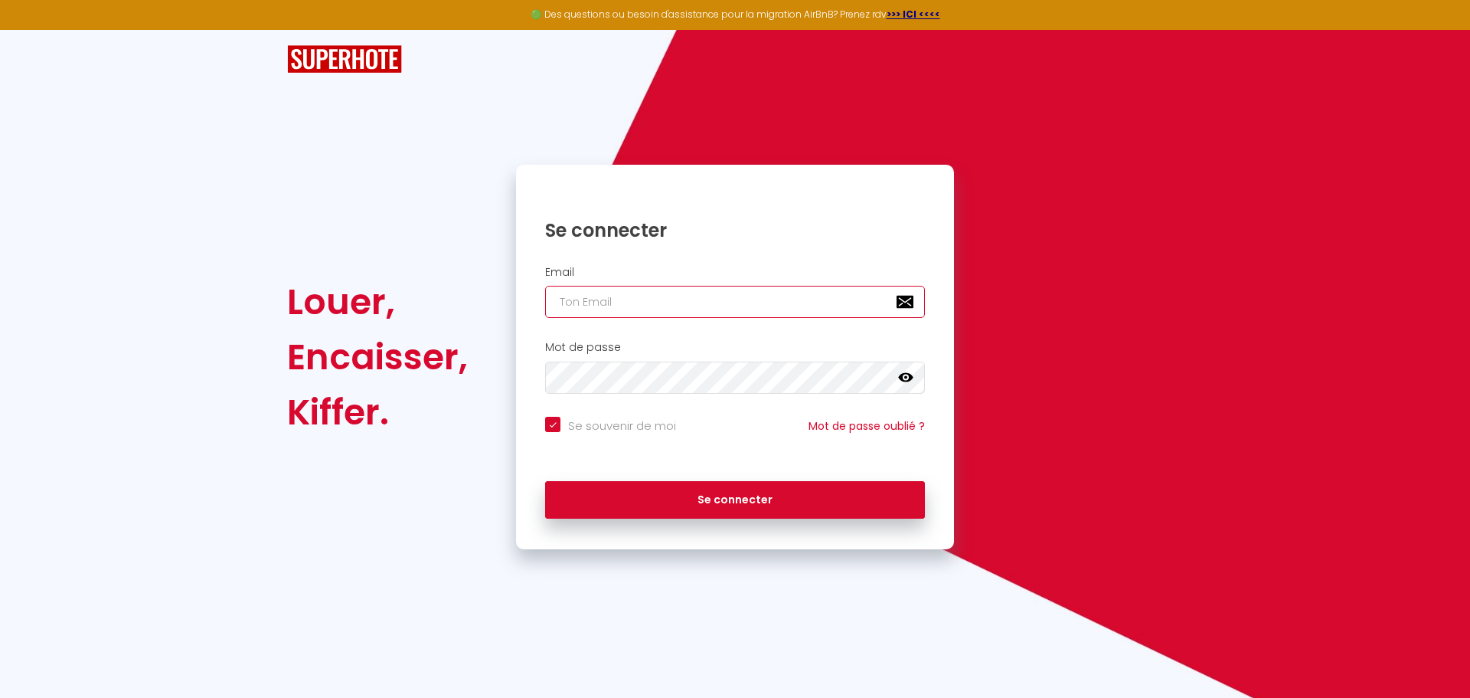
type input "[EMAIL_ADDRESS][DOMAIN_NAME]"
checkbox input "true"
drag, startPoint x: 656, startPoint y: 306, endPoint x: 450, endPoint y: 314, distance: 206.9
click at [450, 314] on div "Louer, Encaisser, [PERSON_NAME]. Se connecter Email [EMAIL_ADDRESS][DOMAIN_NAME…" at bounding box center [735, 357] width 916 height 384
type input "l"
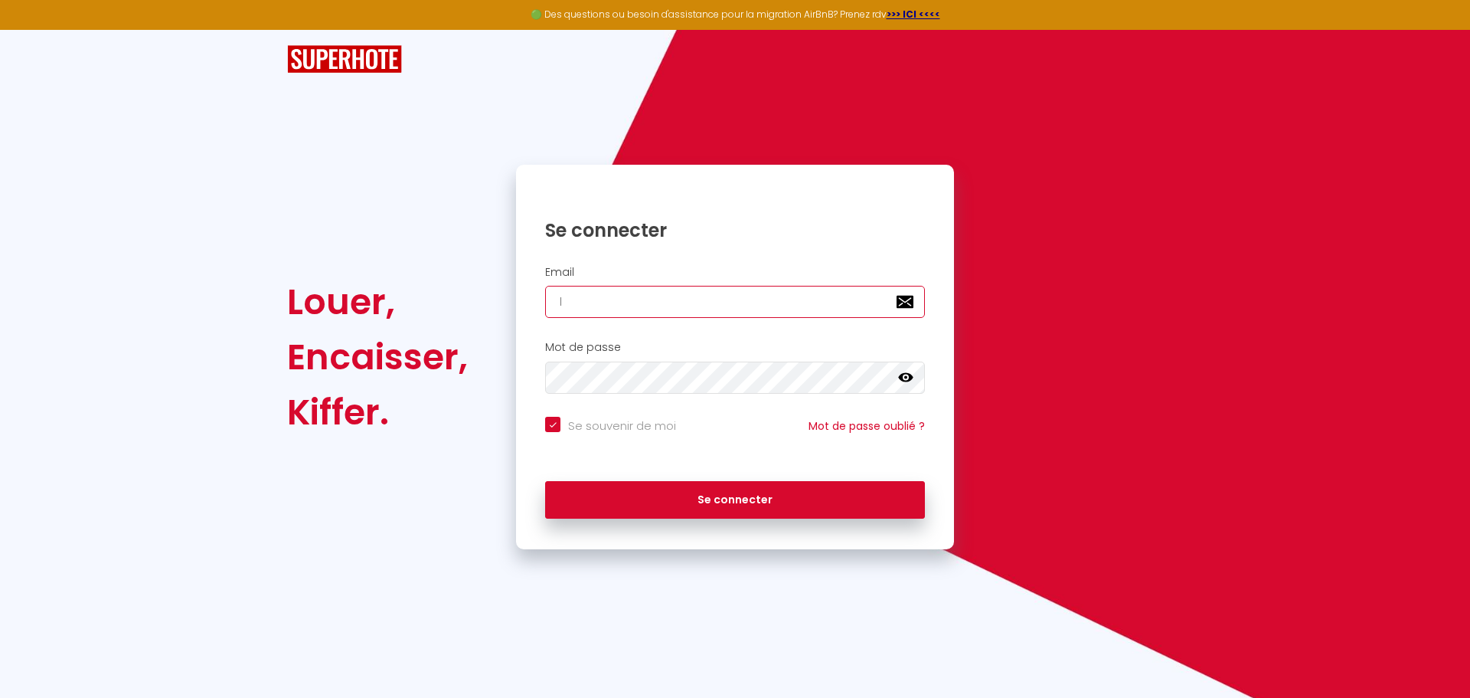
checkbox input "true"
type input "le"
checkbox input "true"
type input "leo"
checkbox input "true"
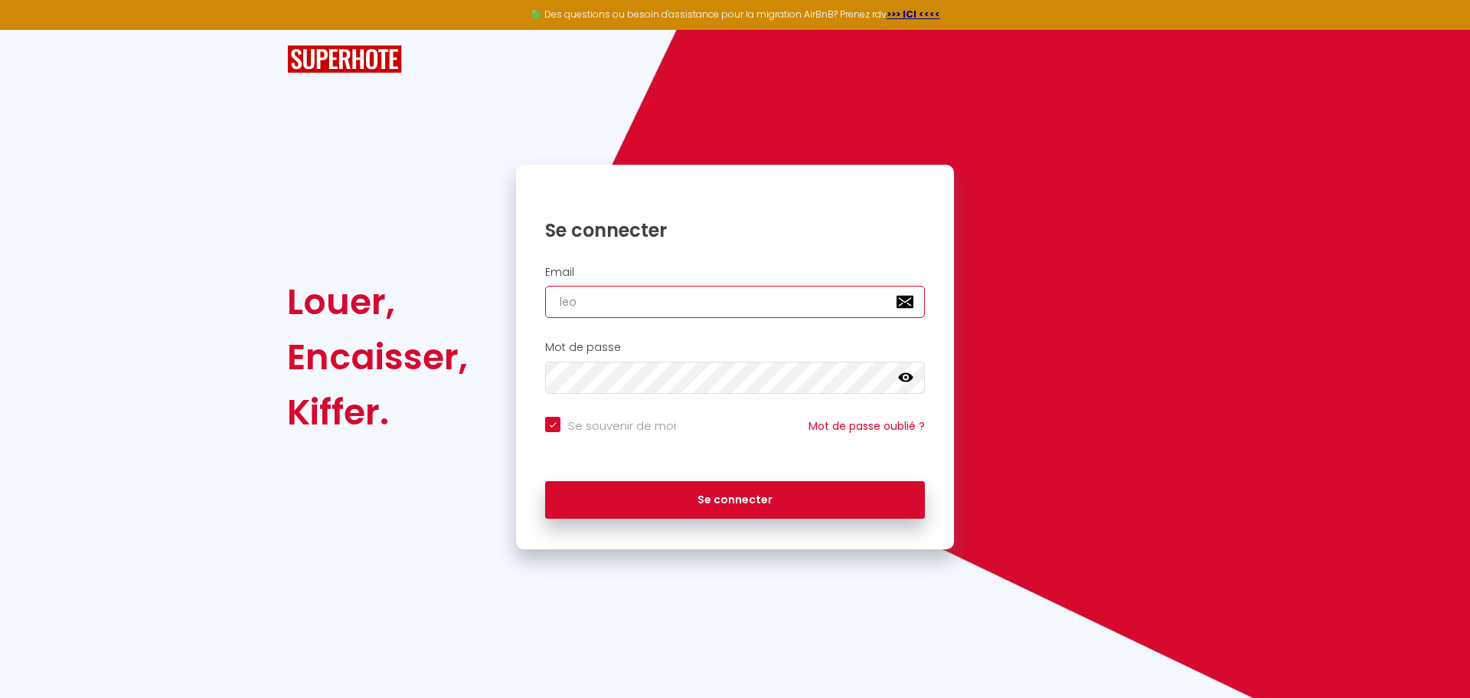
type input "leok"
checkbox input "true"
type input "leoka"
checkbox input "true"
type input "leokap"
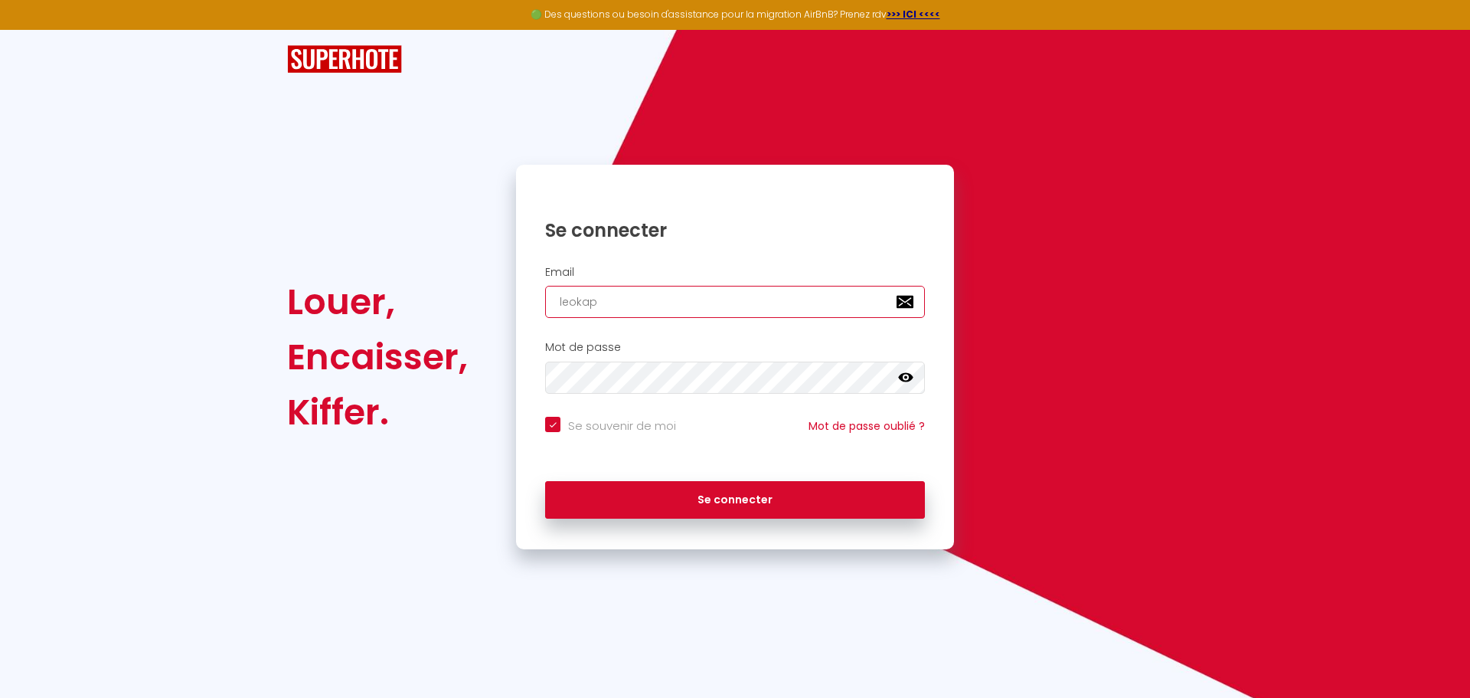
checkbox input "true"
type input "leokape"
checkbox input "true"
type input "leokaper"
checkbox input "true"
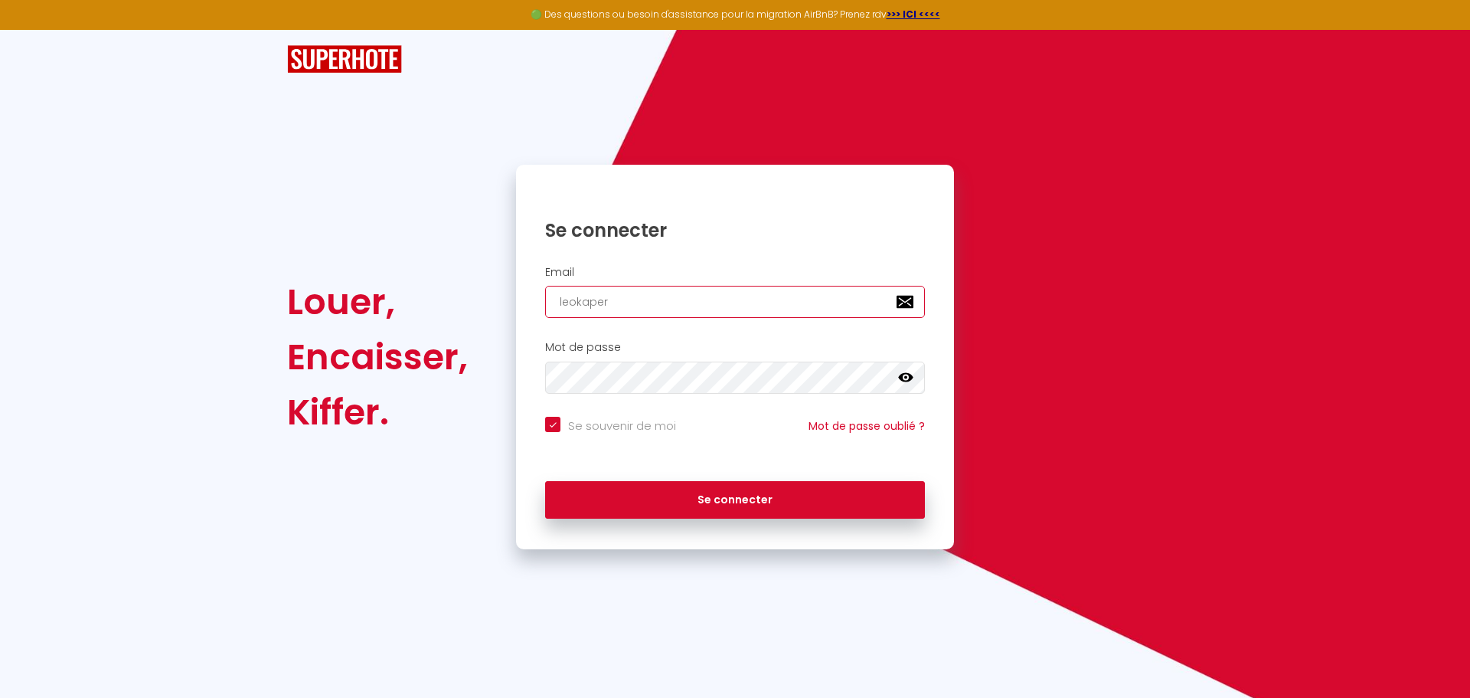
type input "leokapers"
checkbox input "true"
type input "leokapersk"
checkbox input "true"
type input "leokaperski"
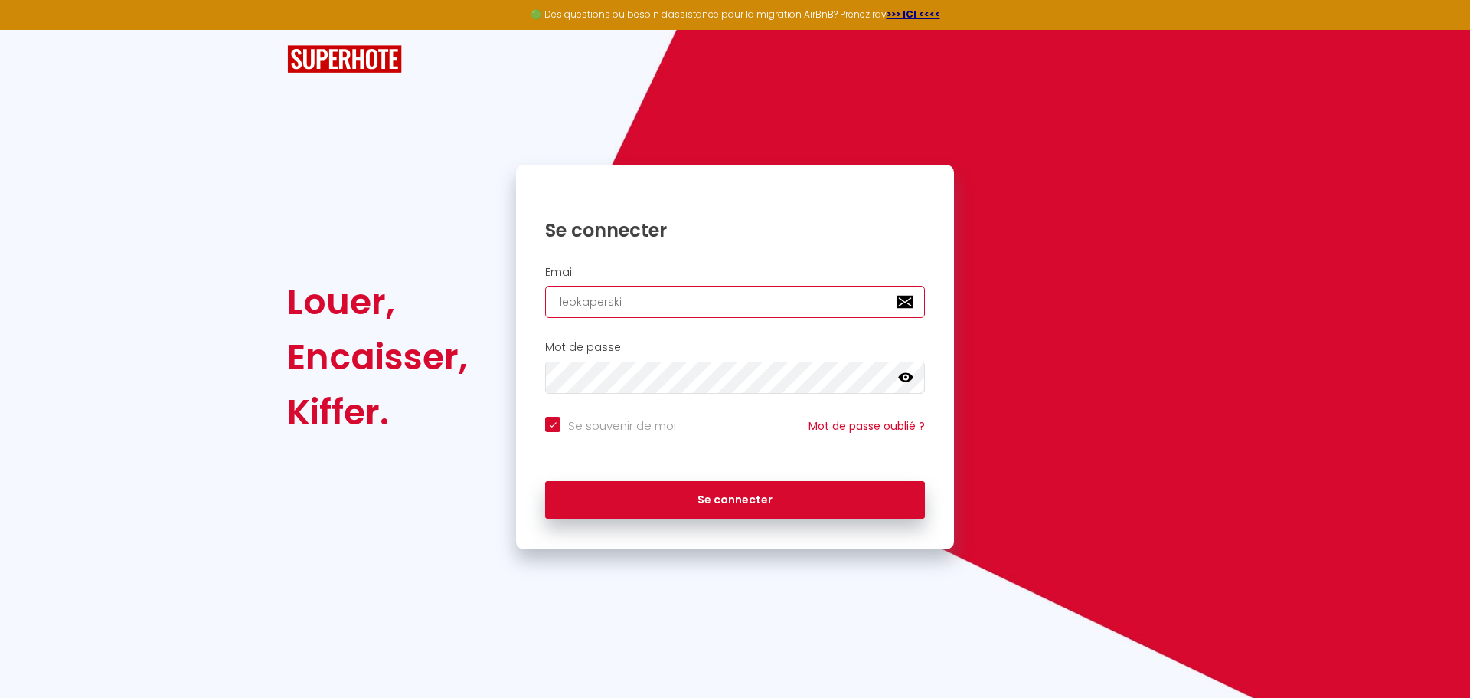
checkbox input "true"
type input "leokaperskià"
checkbox input "true"
type input "leokaperskiàa"
checkbox input "true"
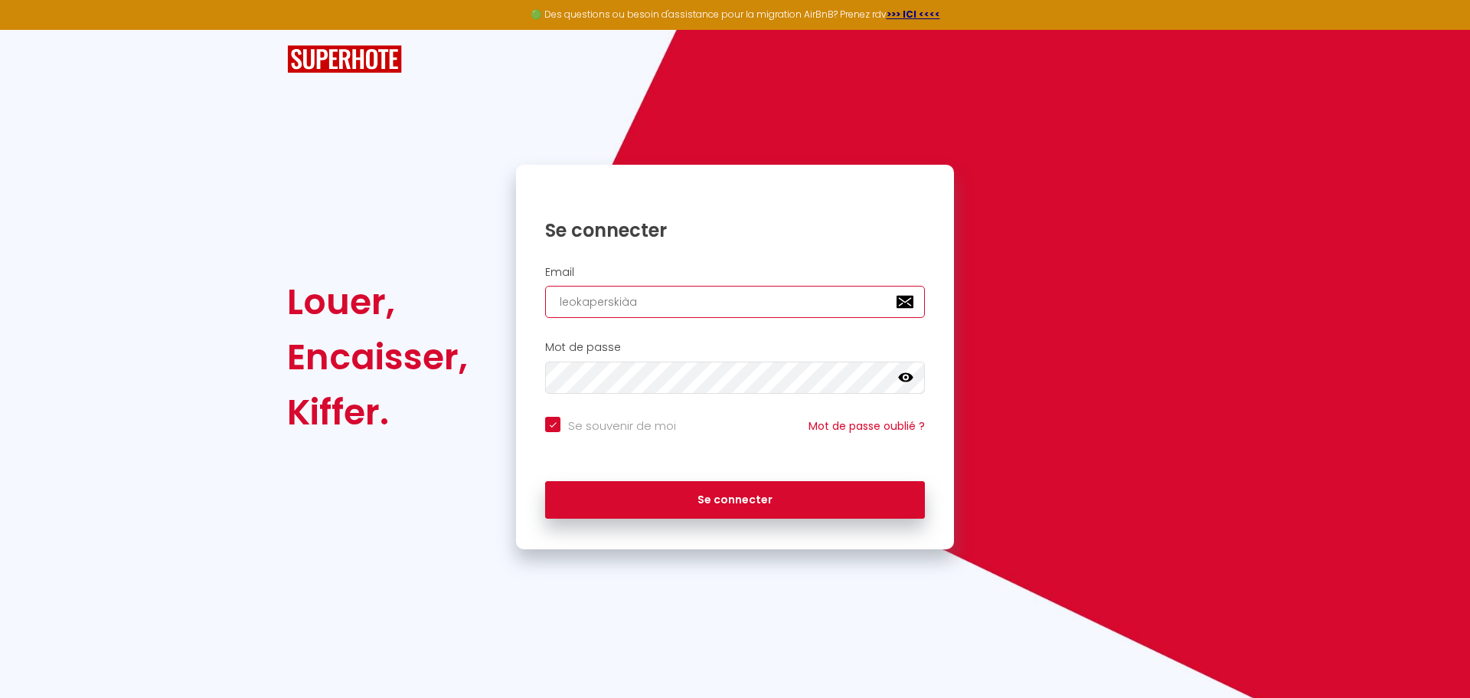
type input "leokaperskiàao"
checkbox input "true"
type input "leokaperskiàaol"
checkbox input "true"
type input "leokaperskiàaolc"
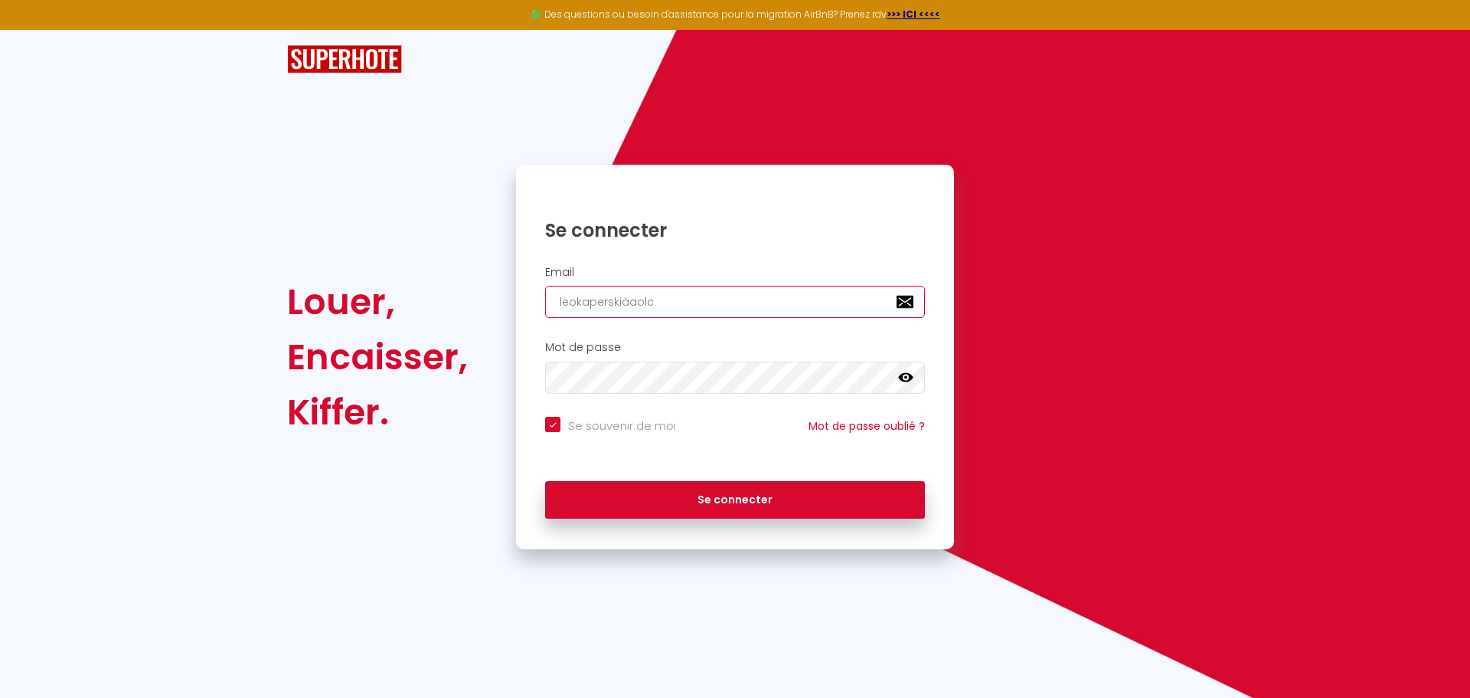
checkbox input "true"
type input "leokaperskiàaol"
checkbox input "true"
type input "leokaperskiàaol."
checkbox input "true"
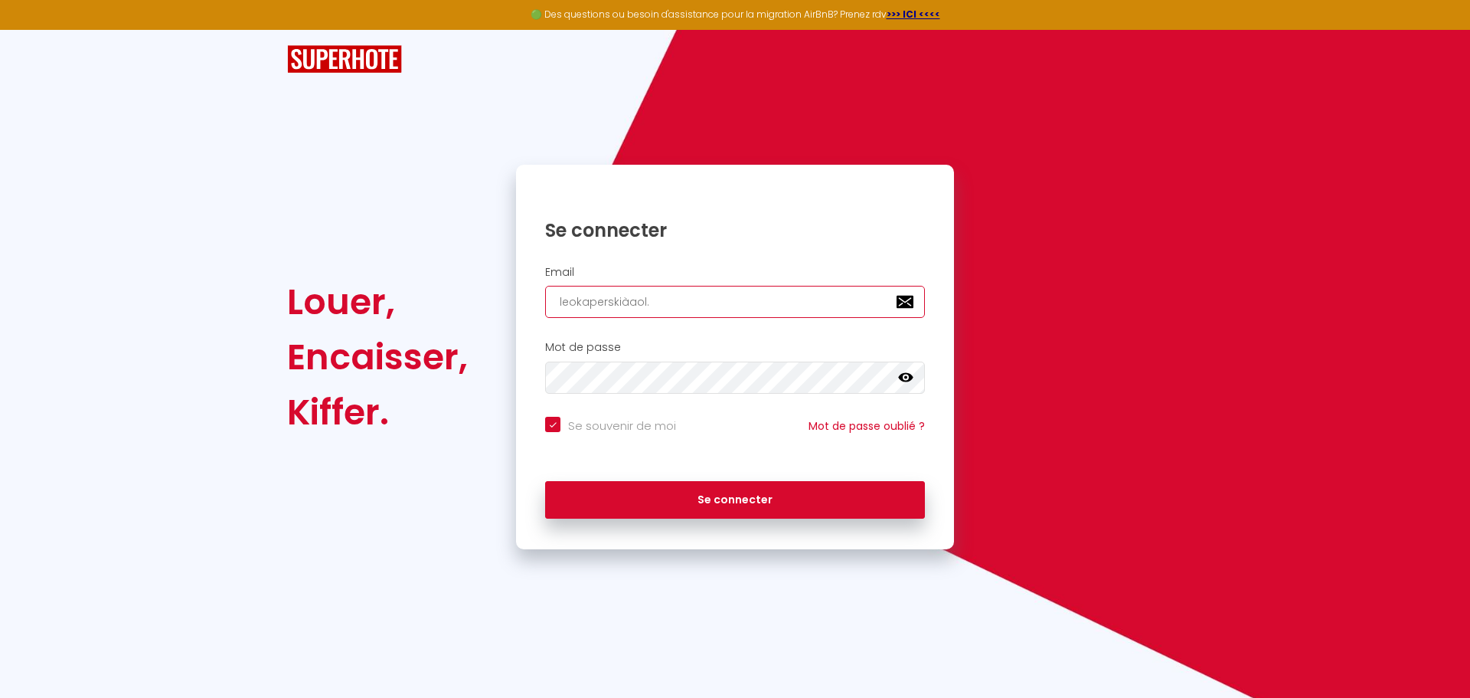
type input "leokaperskiàaol.c"
checkbox input "true"
type input "[DOMAIN_NAME]"
checkbox input "true"
type input "[DOMAIN_NAME]"
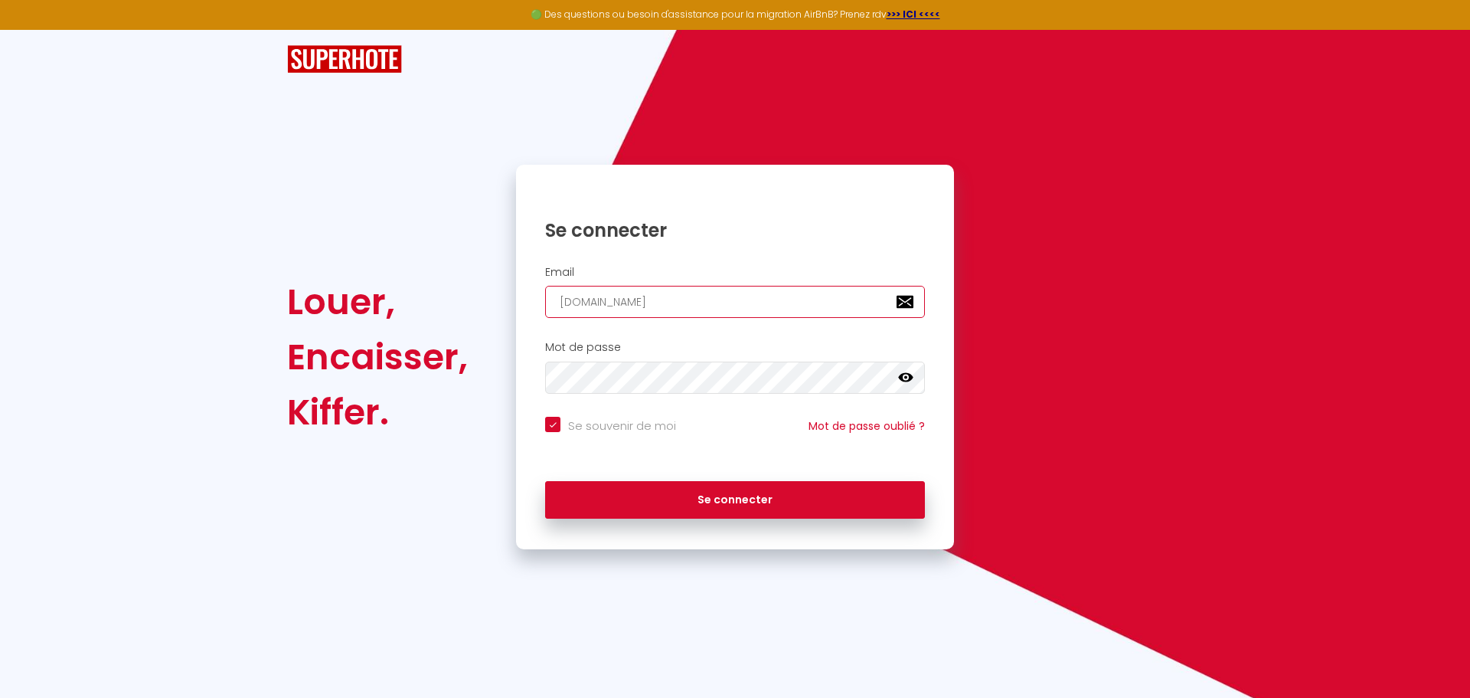
checkbox input "true"
type input "[EMAIL_ADDRESS][DOMAIN_NAME]"
checkbox input "true"
type input "[EMAIL_ADDRESS][DOMAIN_NAME]"
click at [545, 481] on button "Se connecter" at bounding box center [735, 500] width 380 height 38
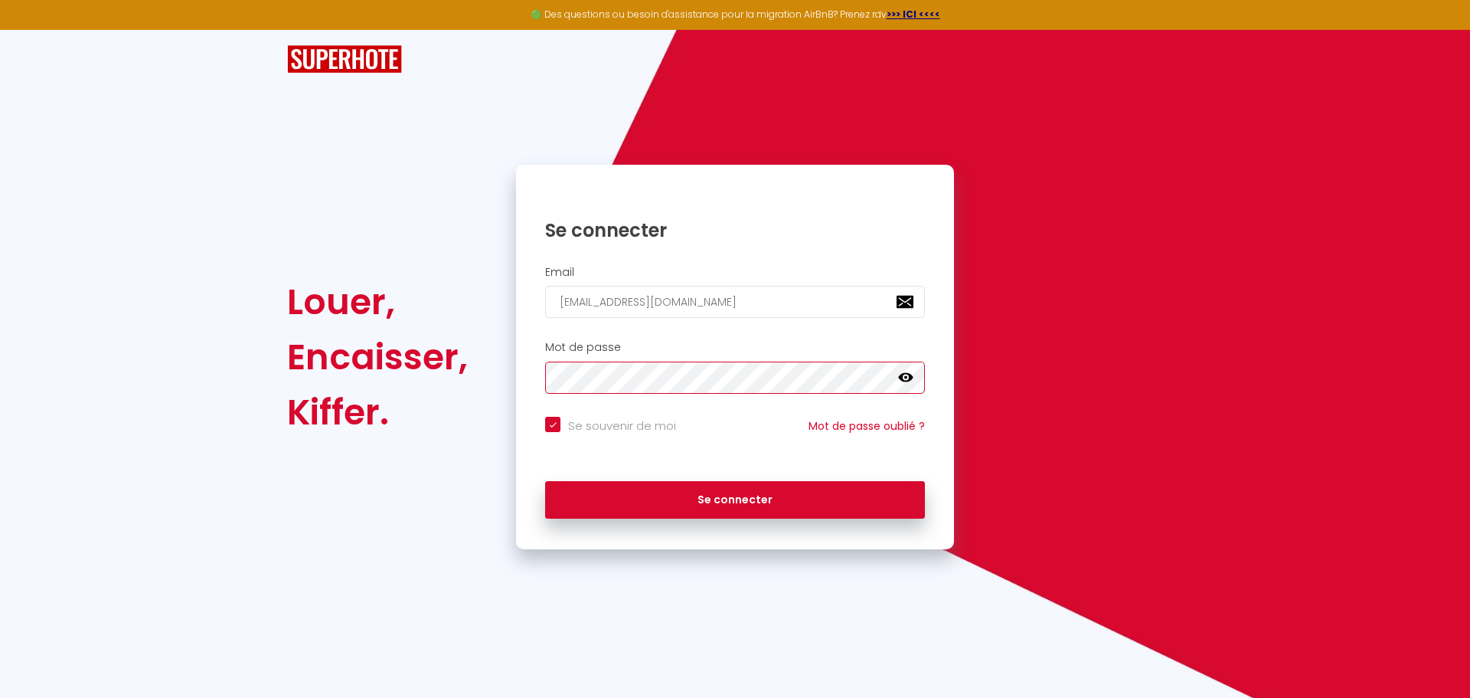
checkbox input "true"
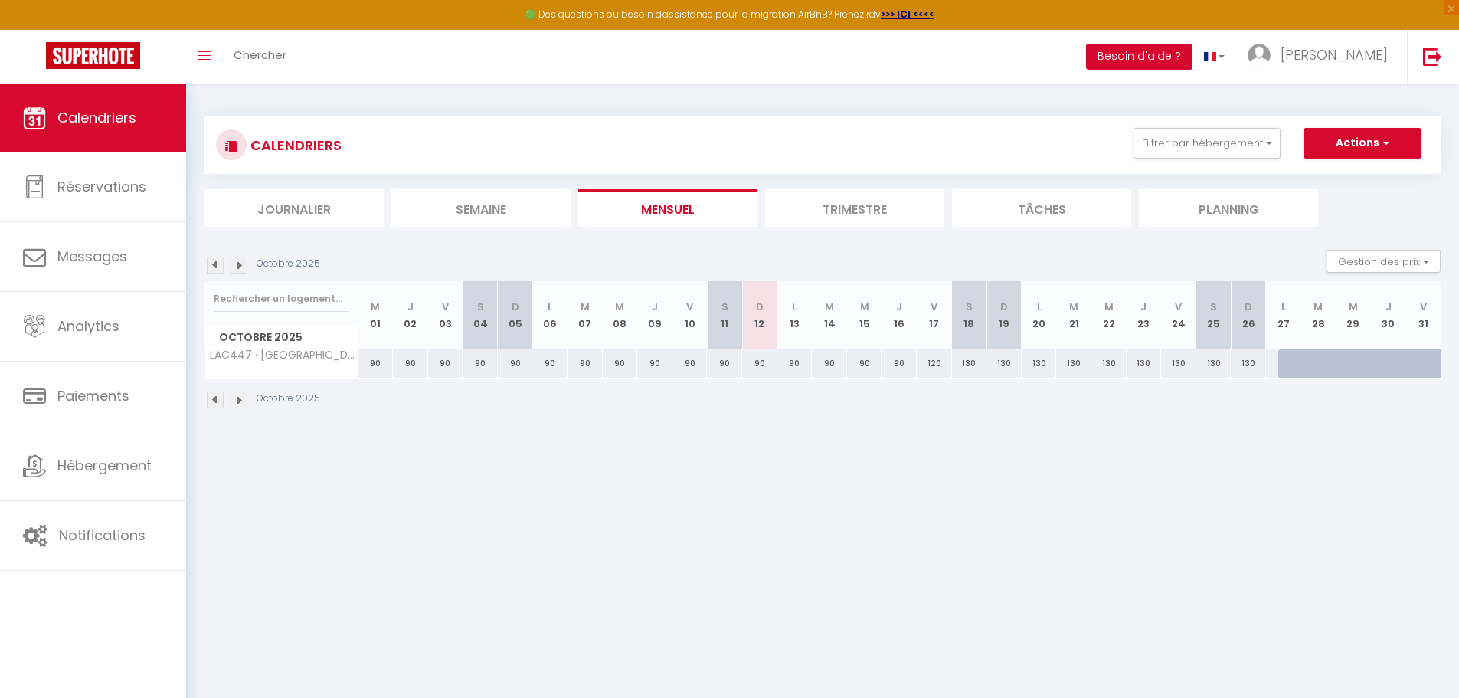
click at [1186, 59] on button "Besoin d'aide ?" at bounding box center [1139, 57] width 106 height 26
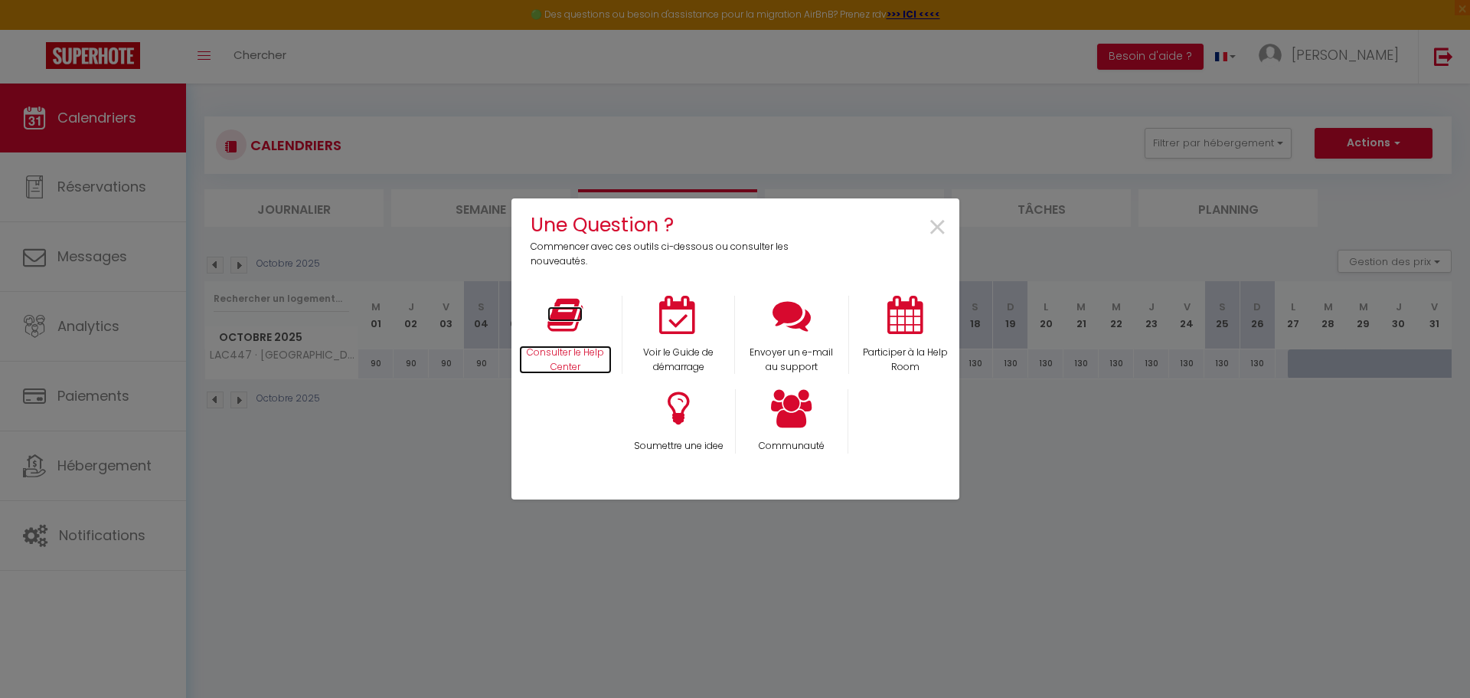
click at [577, 362] on p "Consulter le Help Center" at bounding box center [565, 359] width 93 height 29
click at [934, 220] on span "×" at bounding box center [937, 228] width 21 height 48
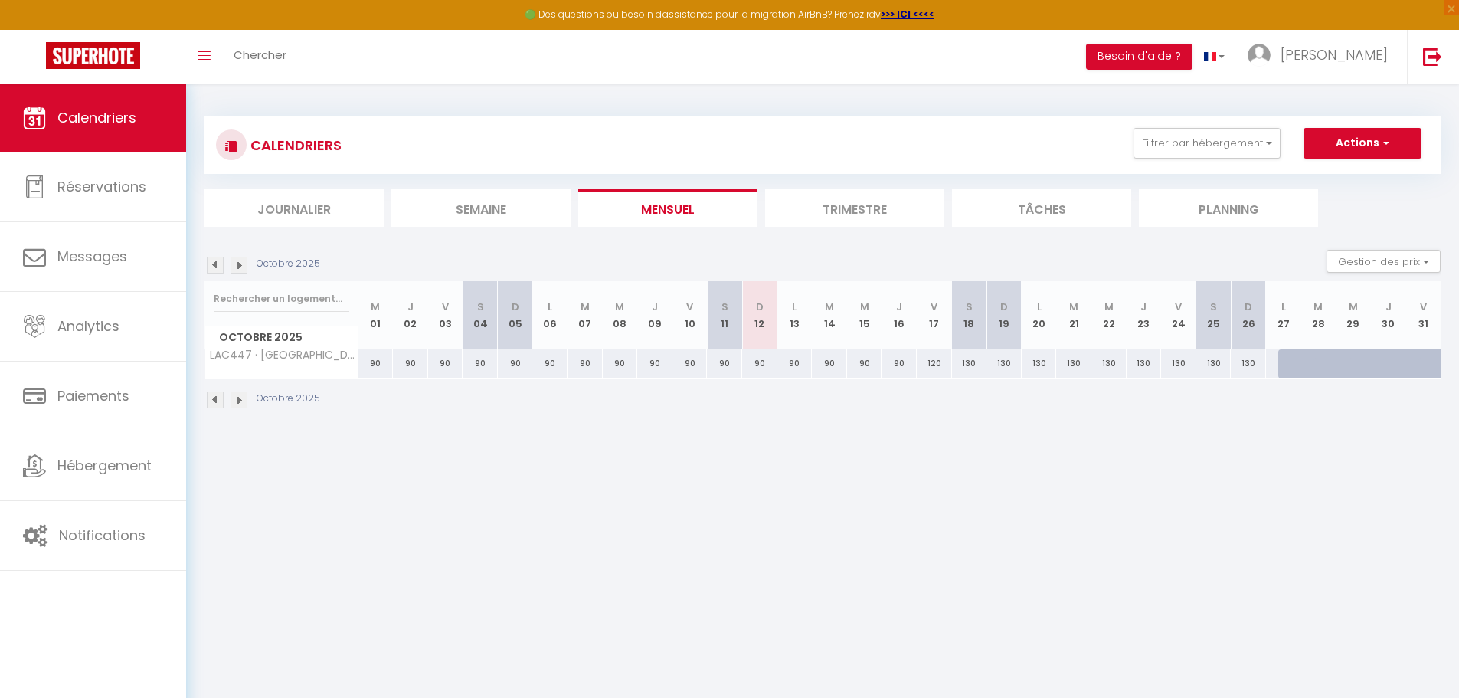
click at [232, 403] on img at bounding box center [239, 399] width 17 height 17
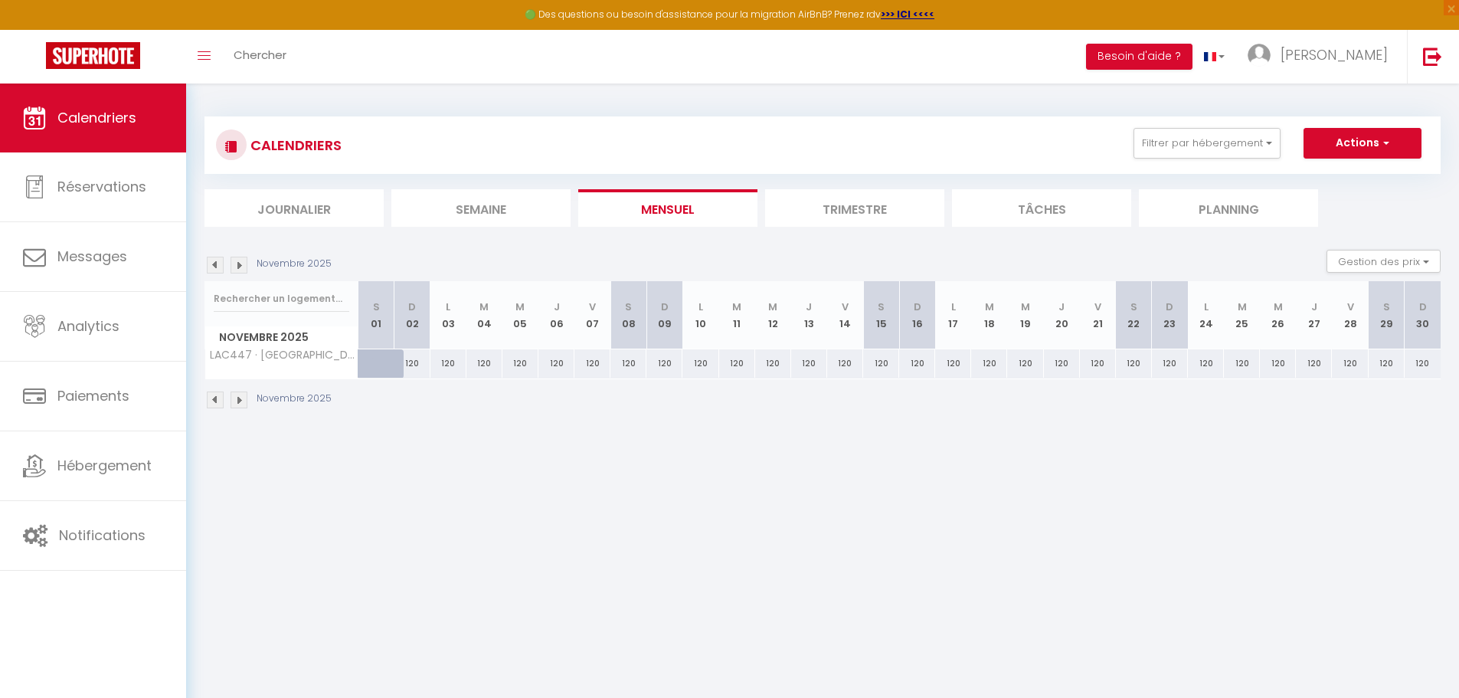
click at [232, 403] on img at bounding box center [239, 399] width 17 height 17
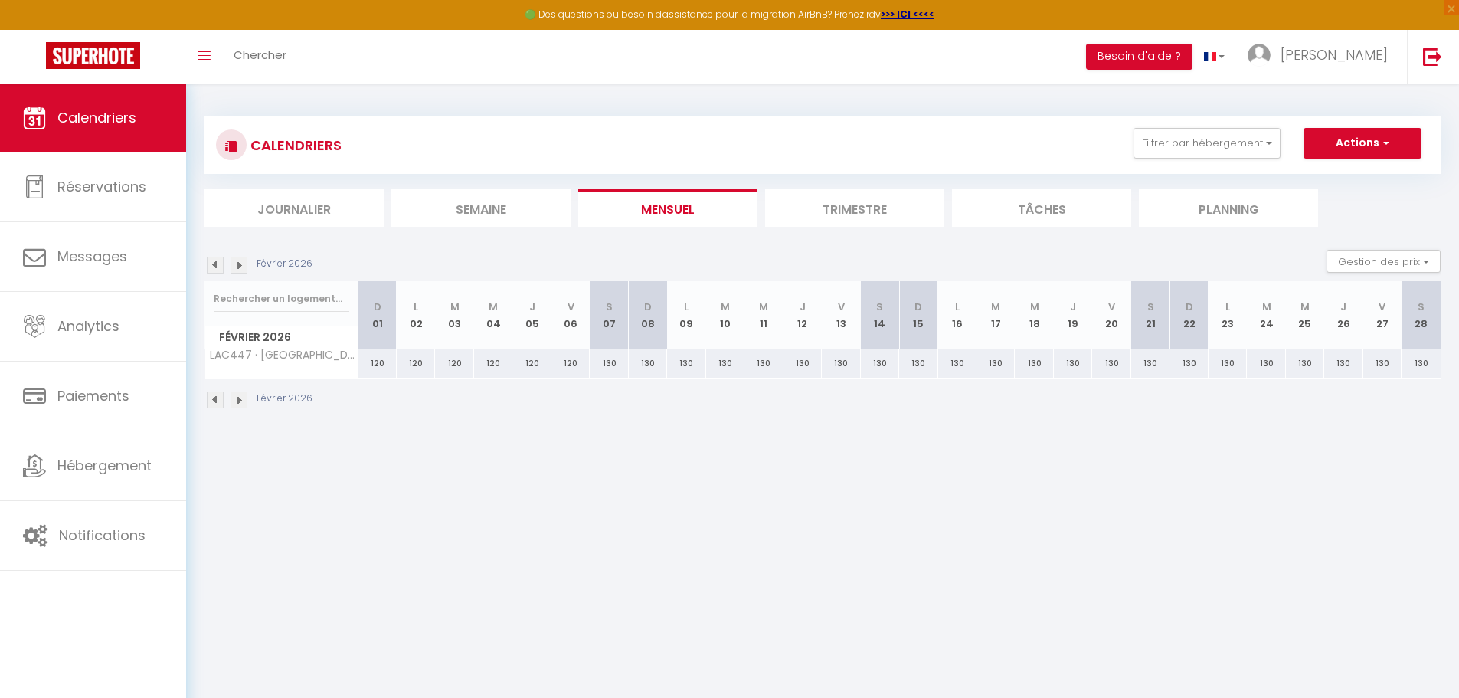
click at [232, 403] on img at bounding box center [239, 399] width 17 height 17
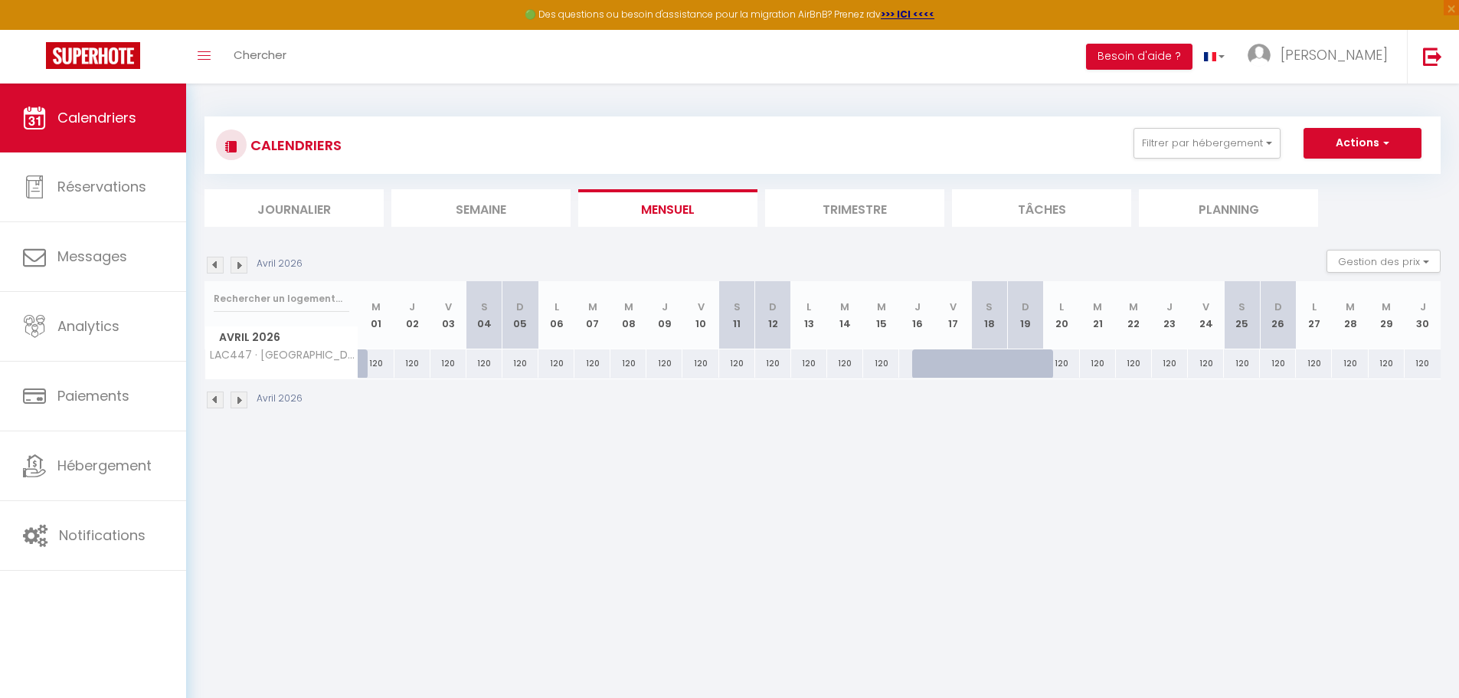
click at [232, 403] on img at bounding box center [239, 399] width 17 height 17
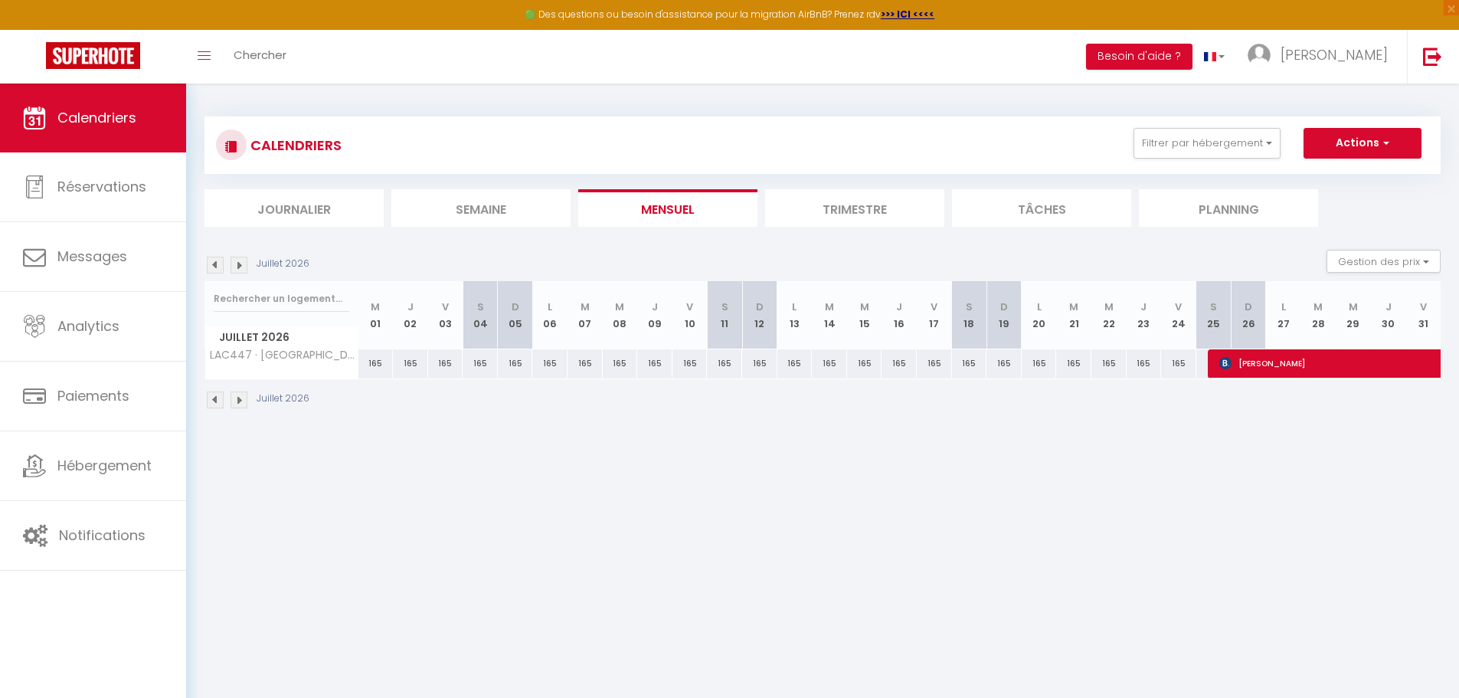
click at [232, 403] on img at bounding box center [239, 399] width 17 height 17
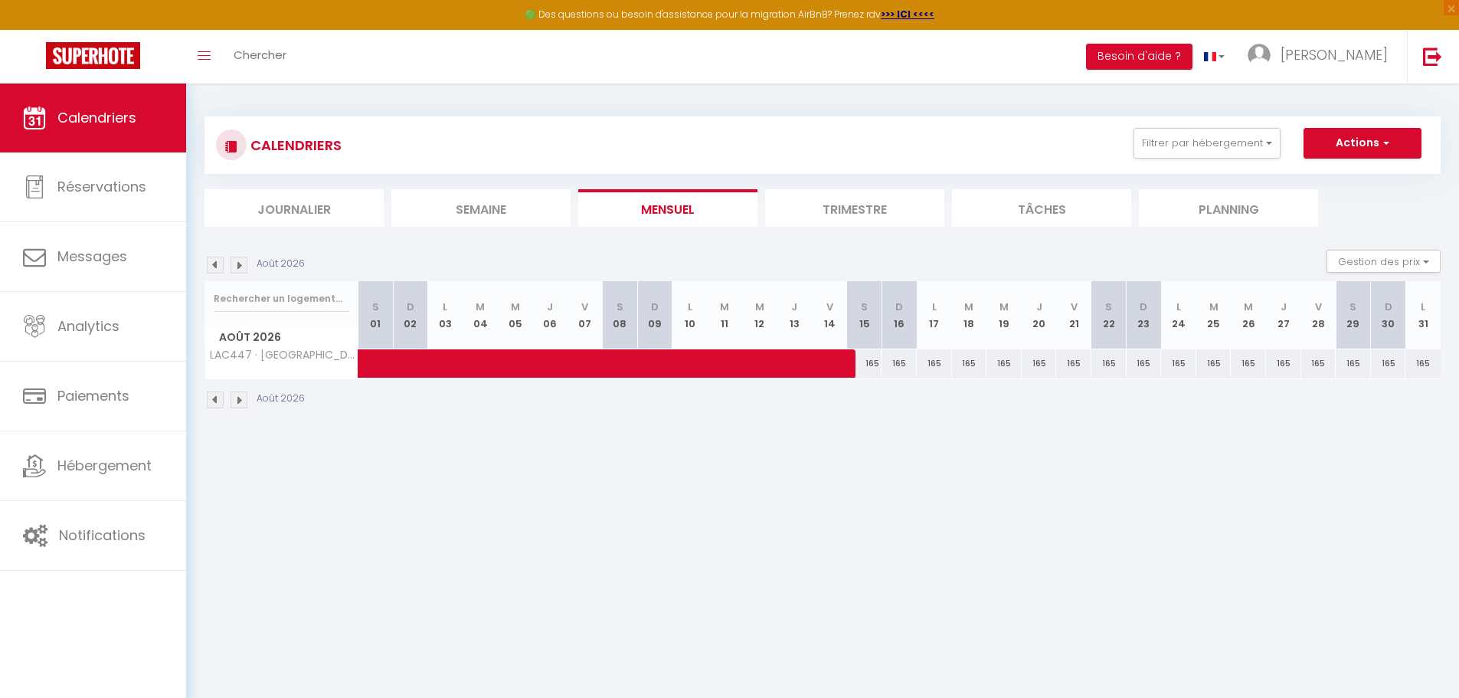
click at [213, 401] on img at bounding box center [215, 399] width 17 height 17
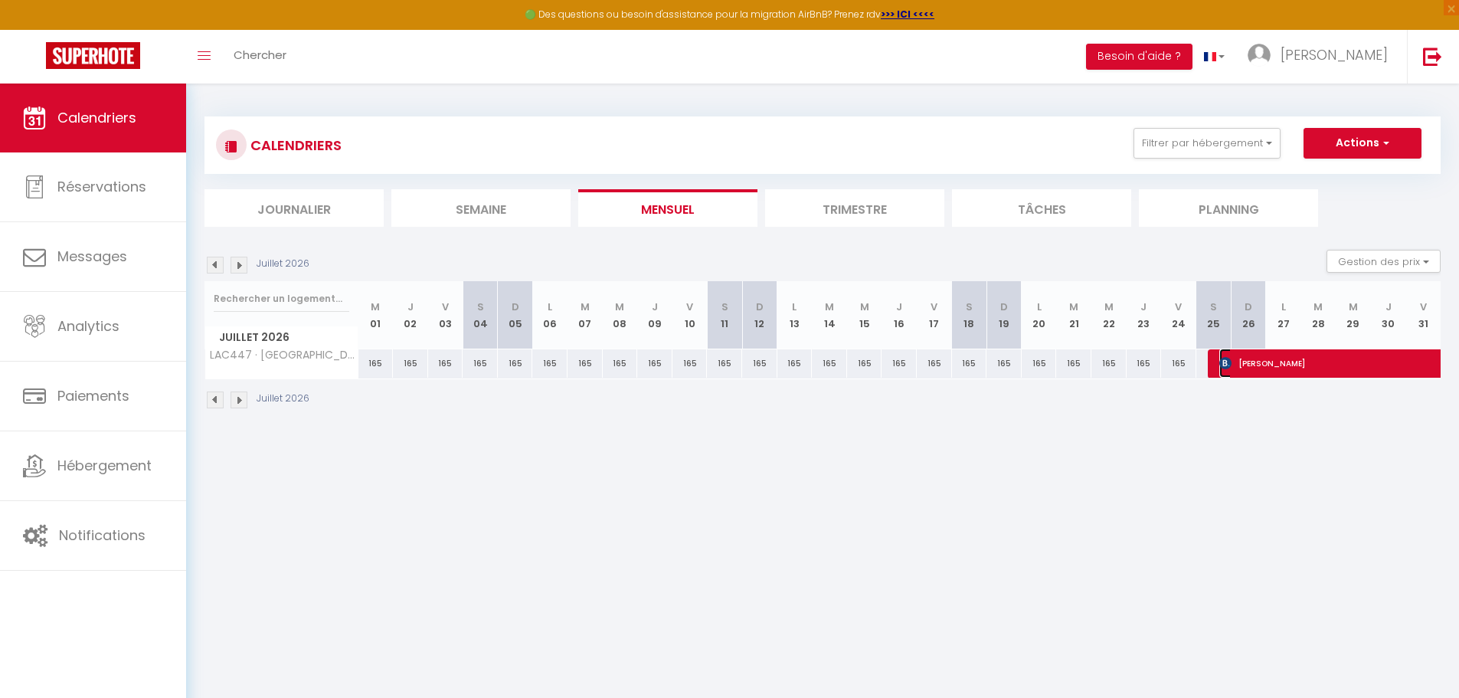
select select "OK"
select select "0"
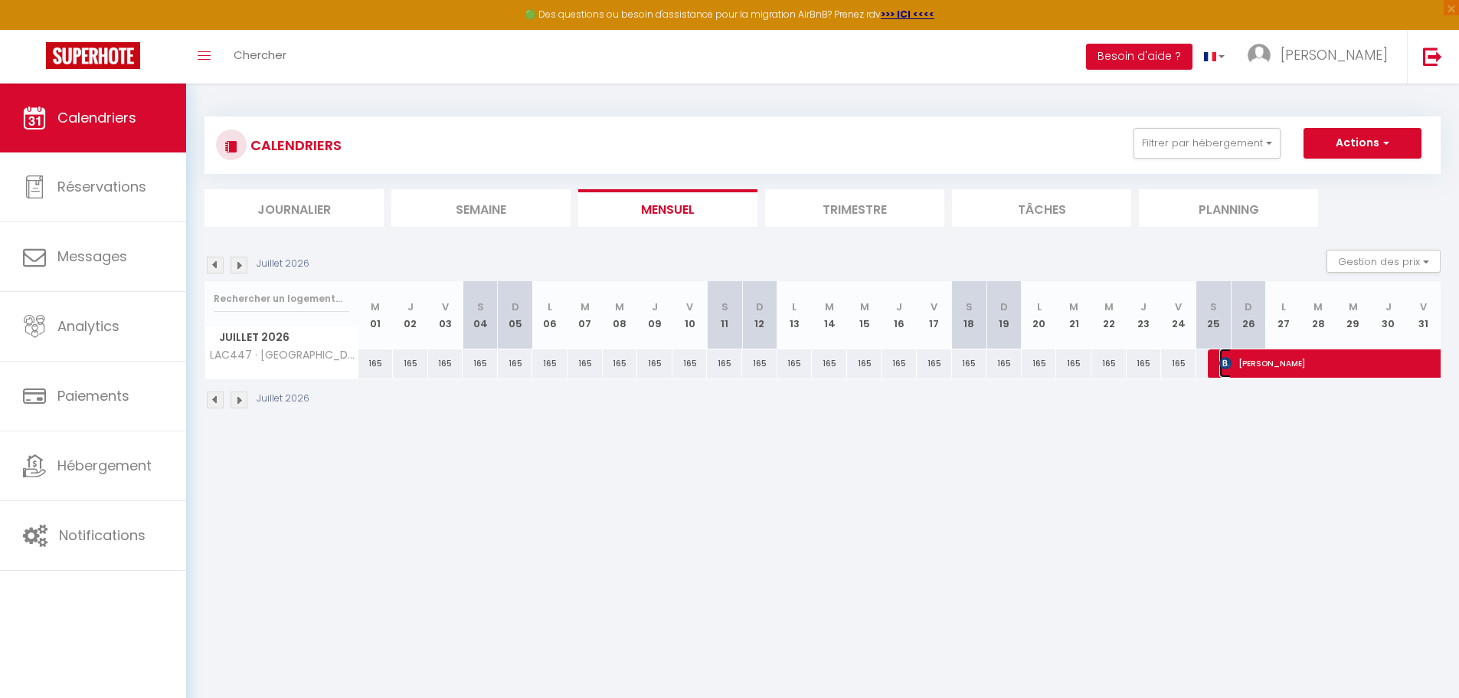
select select "1"
select select
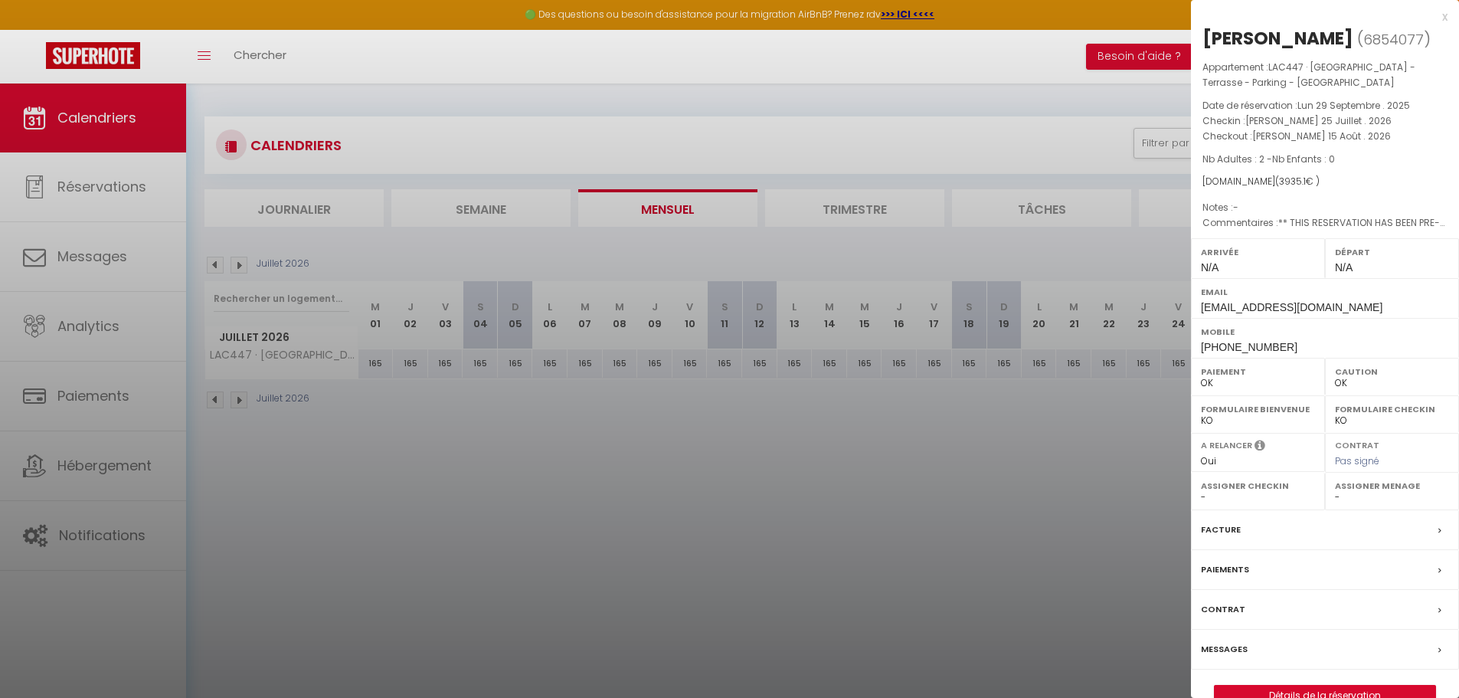
scroll to position [83, 0]
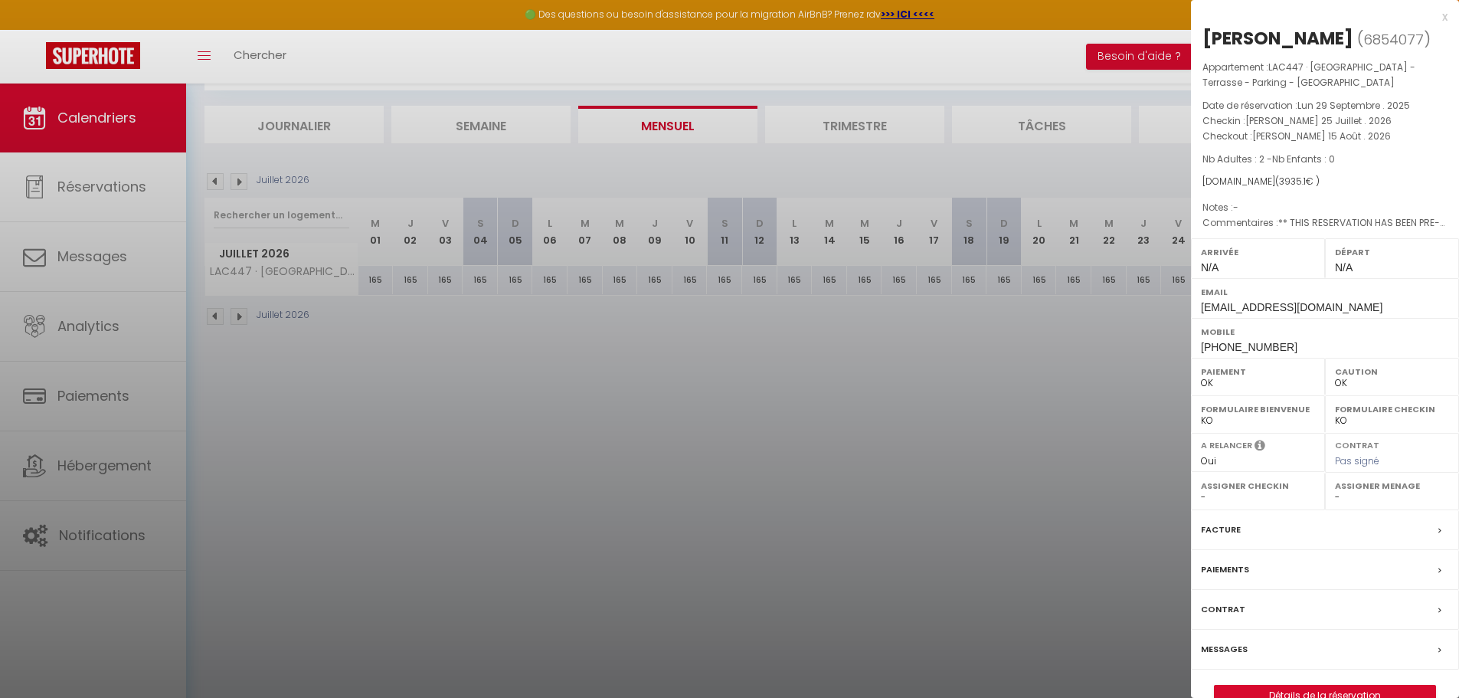
drag, startPoint x: 1259, startPoint y: 178, endPoint x: 1329, endPoint y: 181, distance: 69.8
click at [1329, 181] on div "[DOMAIN_NAME] ( 3935.1 € )" at bounding box center [1324, 182] width 245 height 15
click at [1247, 687] on link "Détails de la réservation" at bounding box center [1325, 695] width 221 height 20
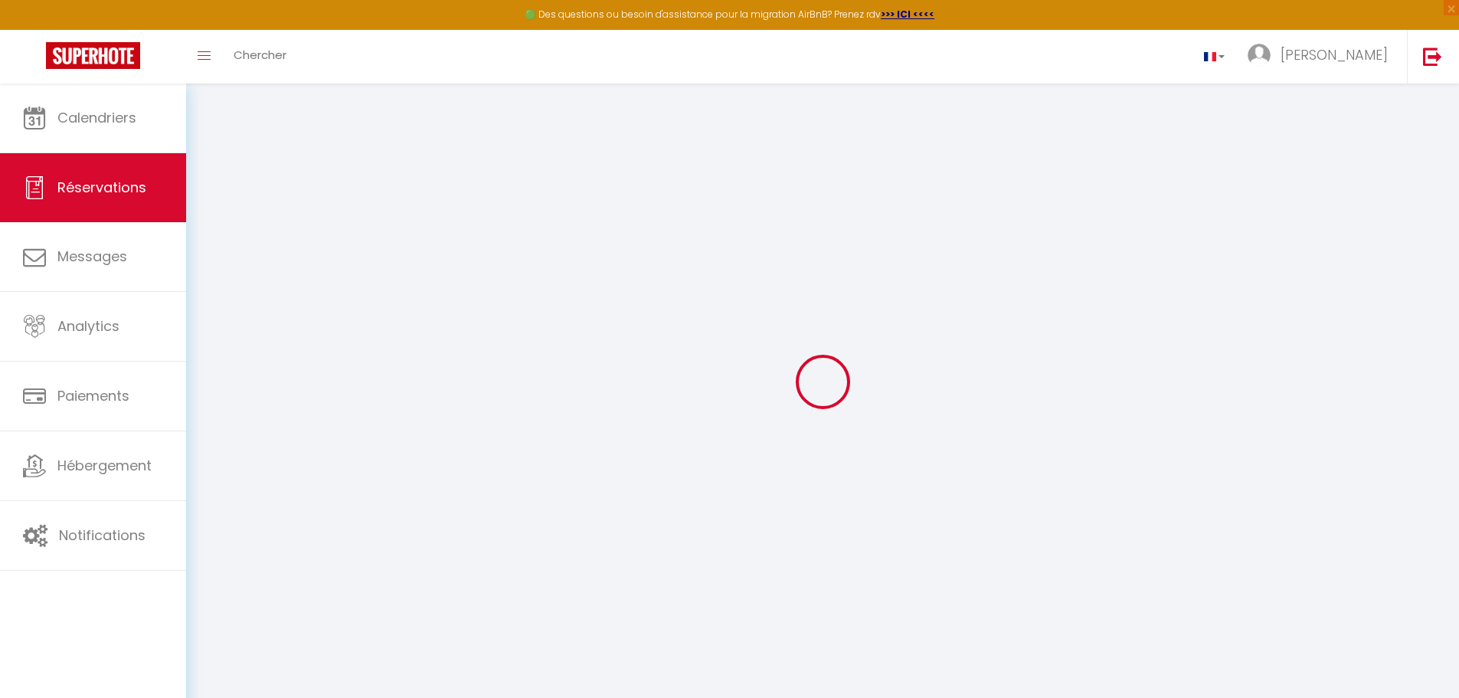
type input "Corinna"
type input "[PERSON_NAME]"
type input "[EMAIL_ADDRESS][DOMAIN_NAME]"
type input "[PHONE_NUMBER]"
type input "."
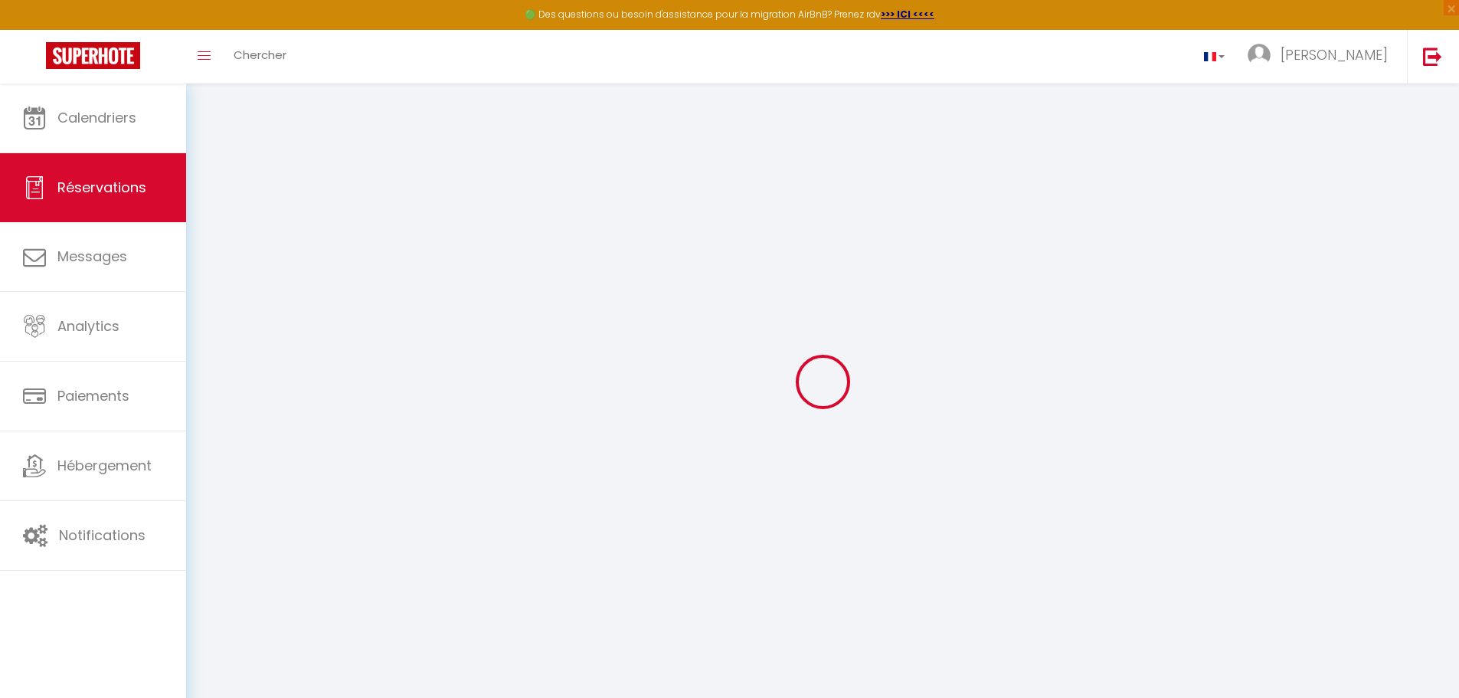
select select "DE"
type input "583.34"
type input "55.09"
select select "56381"
select select "1"
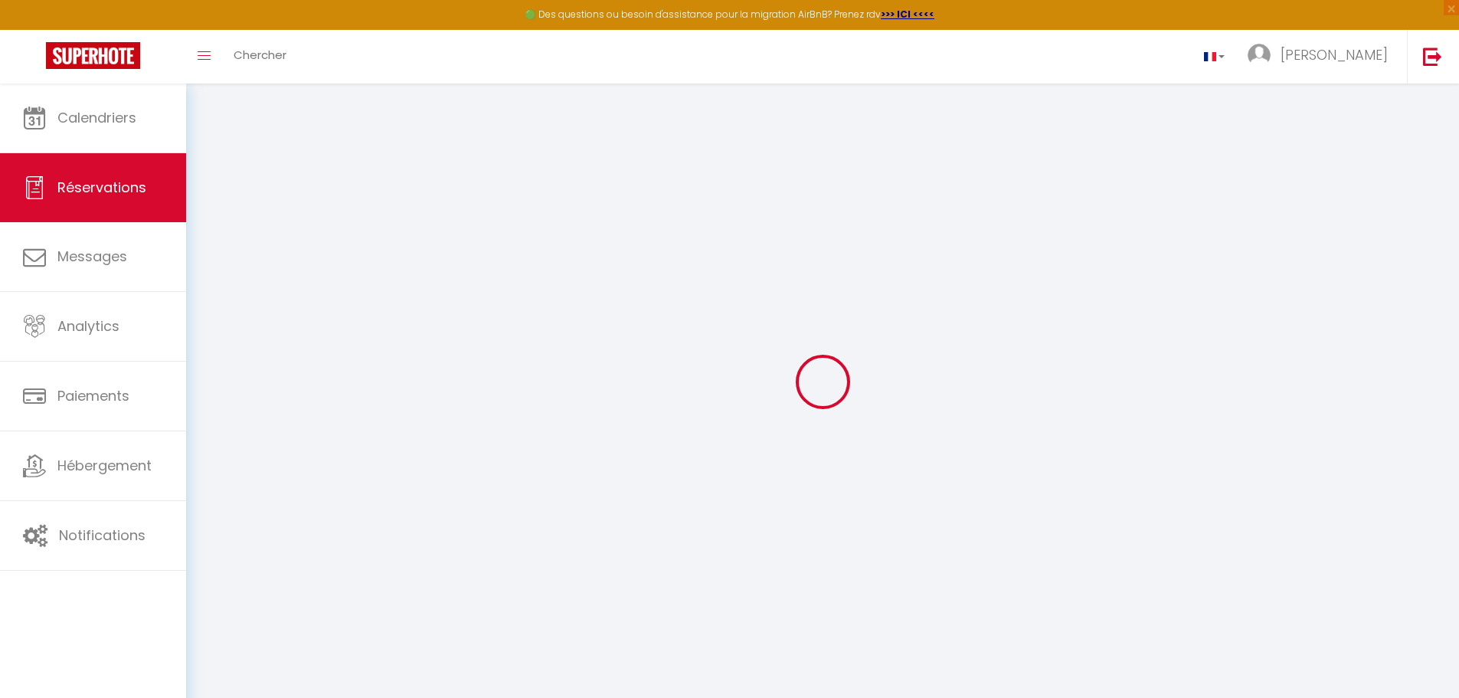
select select
type input "2"
select select "12"
select select "15"
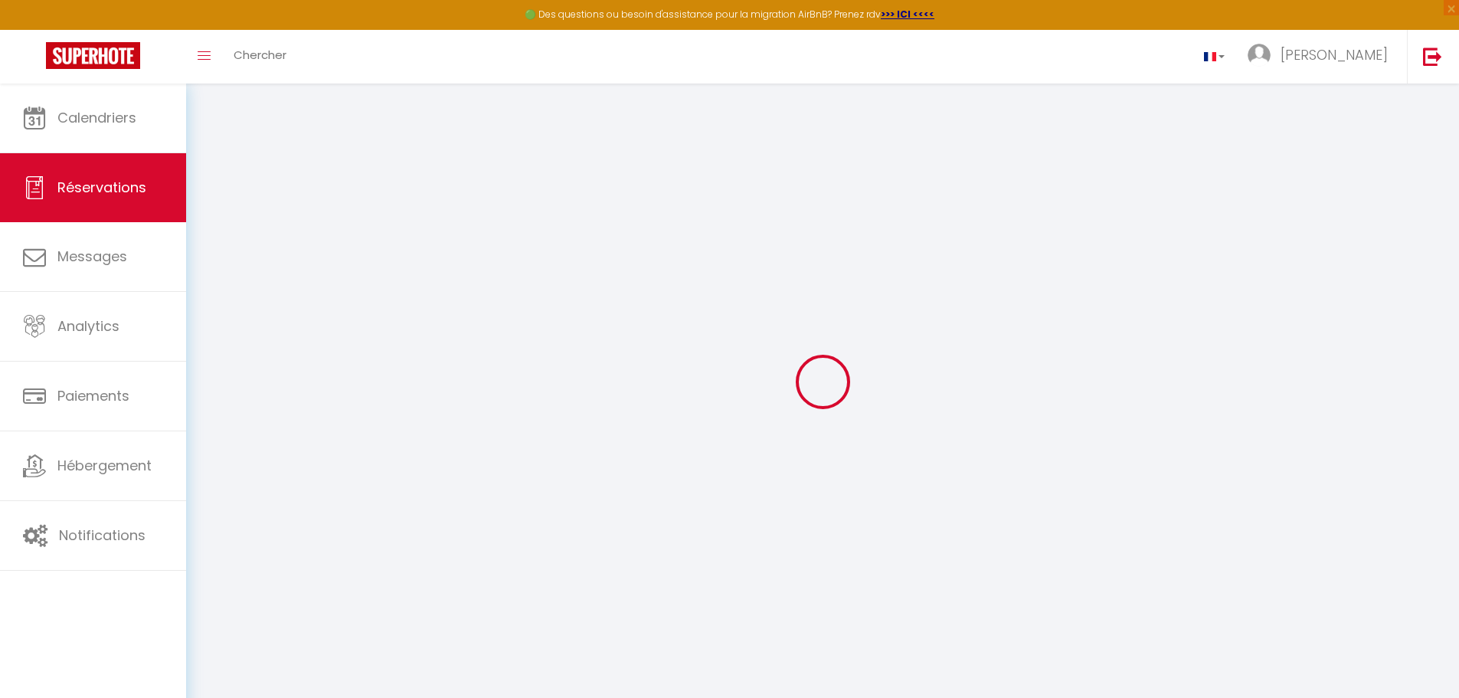
type input "3798.9"
checkbox input "false"
select select "2"
type input "90"
type input "0"
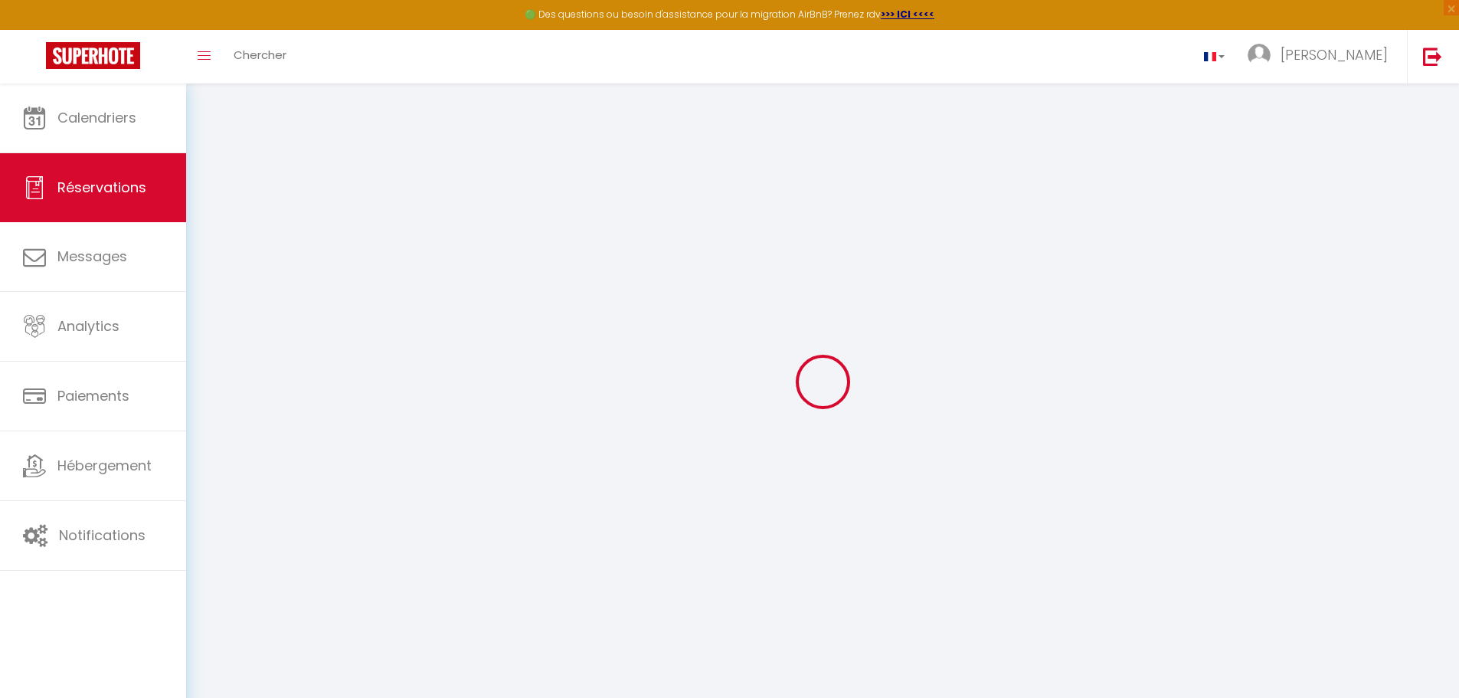
type input "0"
select select
checkbox input "false"
select select
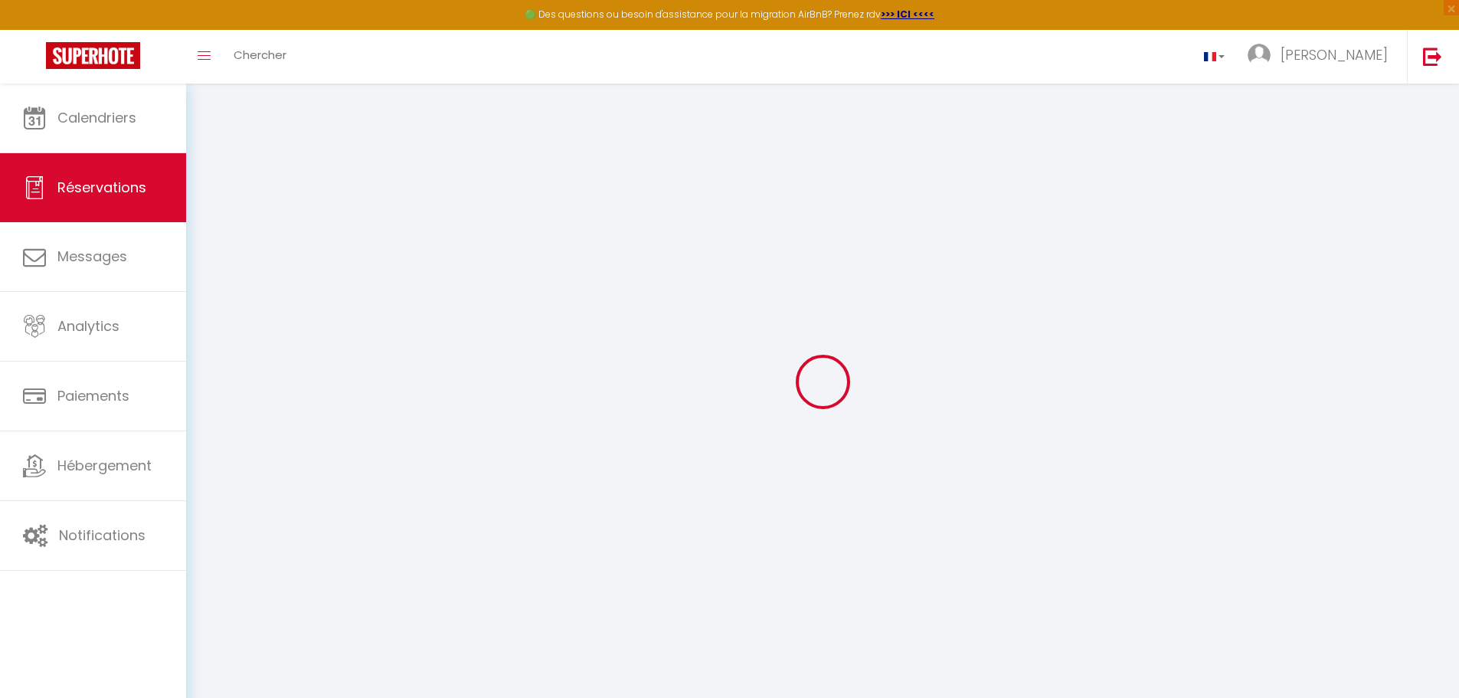
select select
checkbox input "false"
select select
checkbox input "false"
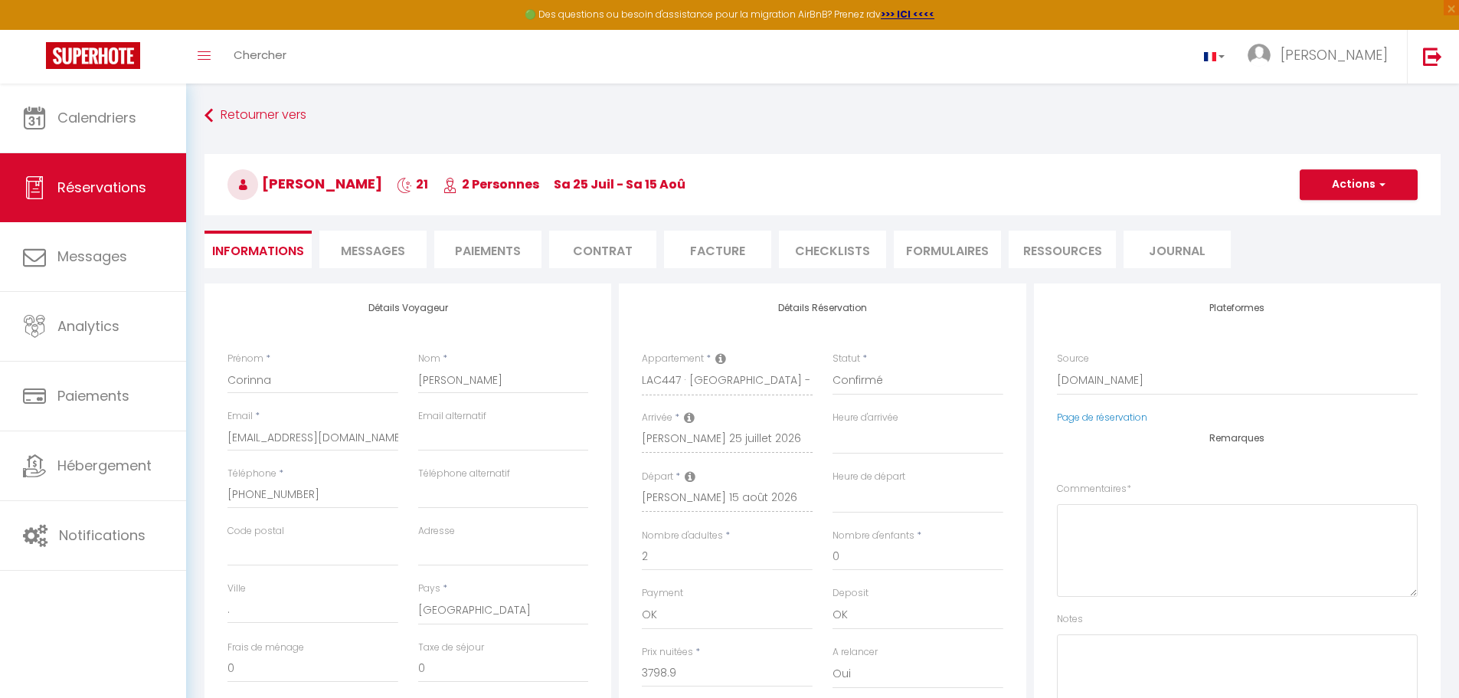
select select
checkbox input "false"
type textarea "** THIS RESERVATION HAS BEEN PRE-PAID ** You have a [PERSON_NAME] that would li…"
type input "90"
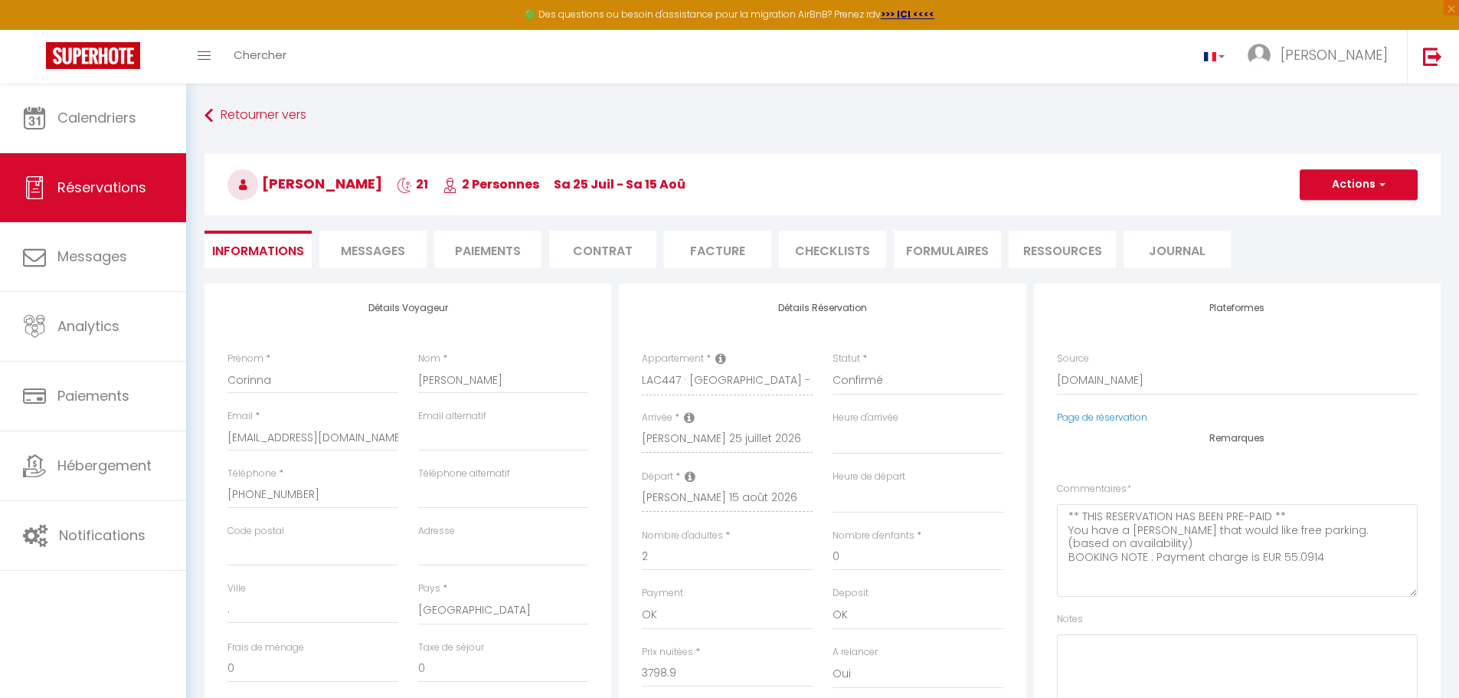
type input "46.2"
select select
checkbox input "false"
select select
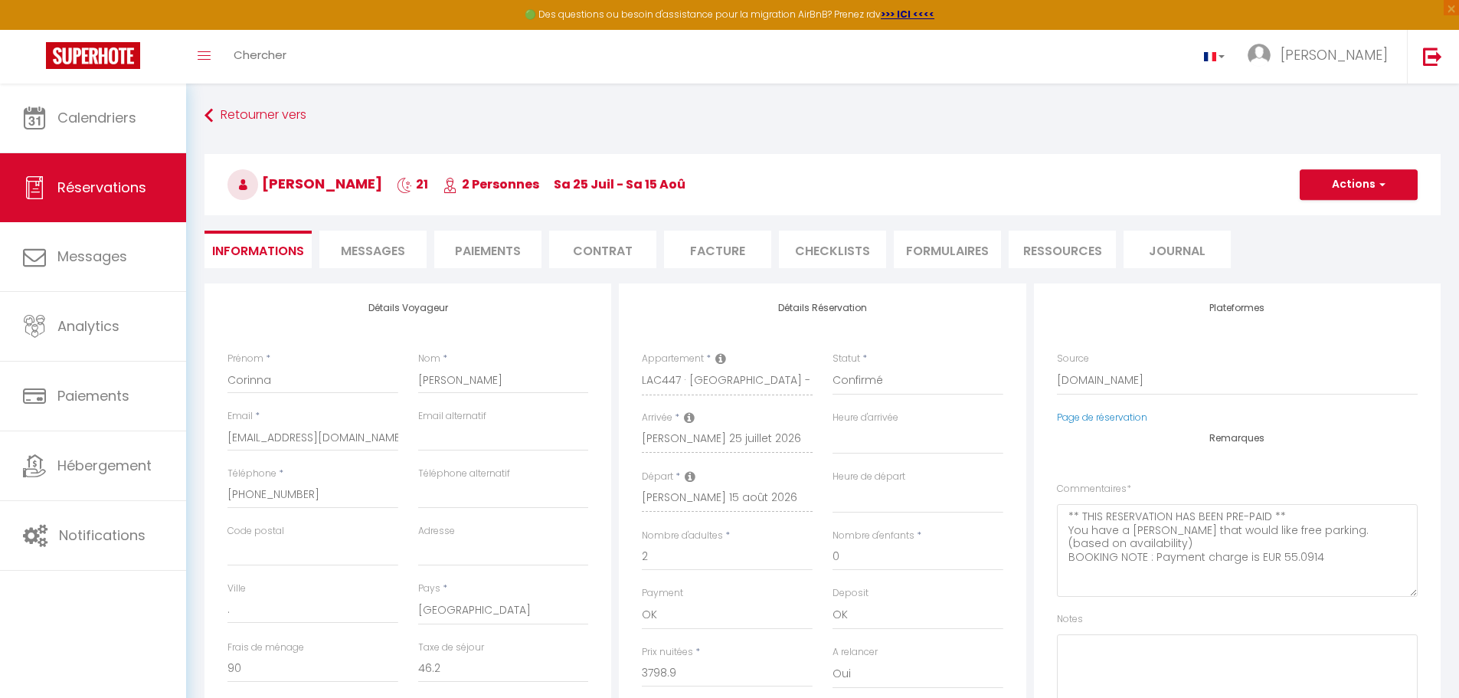
select select
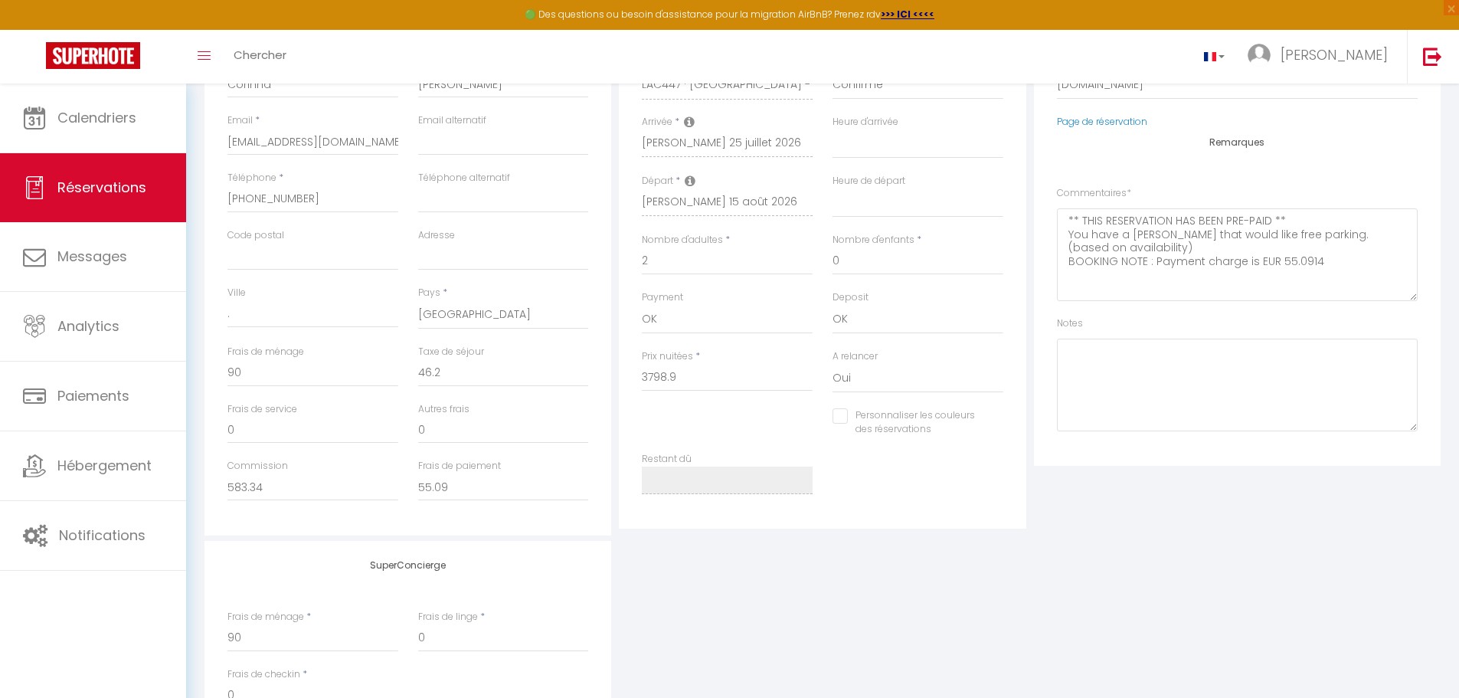
scroll to position [300, 0]
drag, startPoint x: 688, startPoint y: 366, endPoint x: 631, endPoint y: 368, distance: 57.5
click at [631, 368] on div "Détails Réservation Appartement * LAC447 · Le LAC447 - Terrasse - Parking - Lac…" at bounding box center [822, 253] width 407 height 541
click at [728, 372] on input "3798.9" at bounding box center [727, 373] width 171 height 28
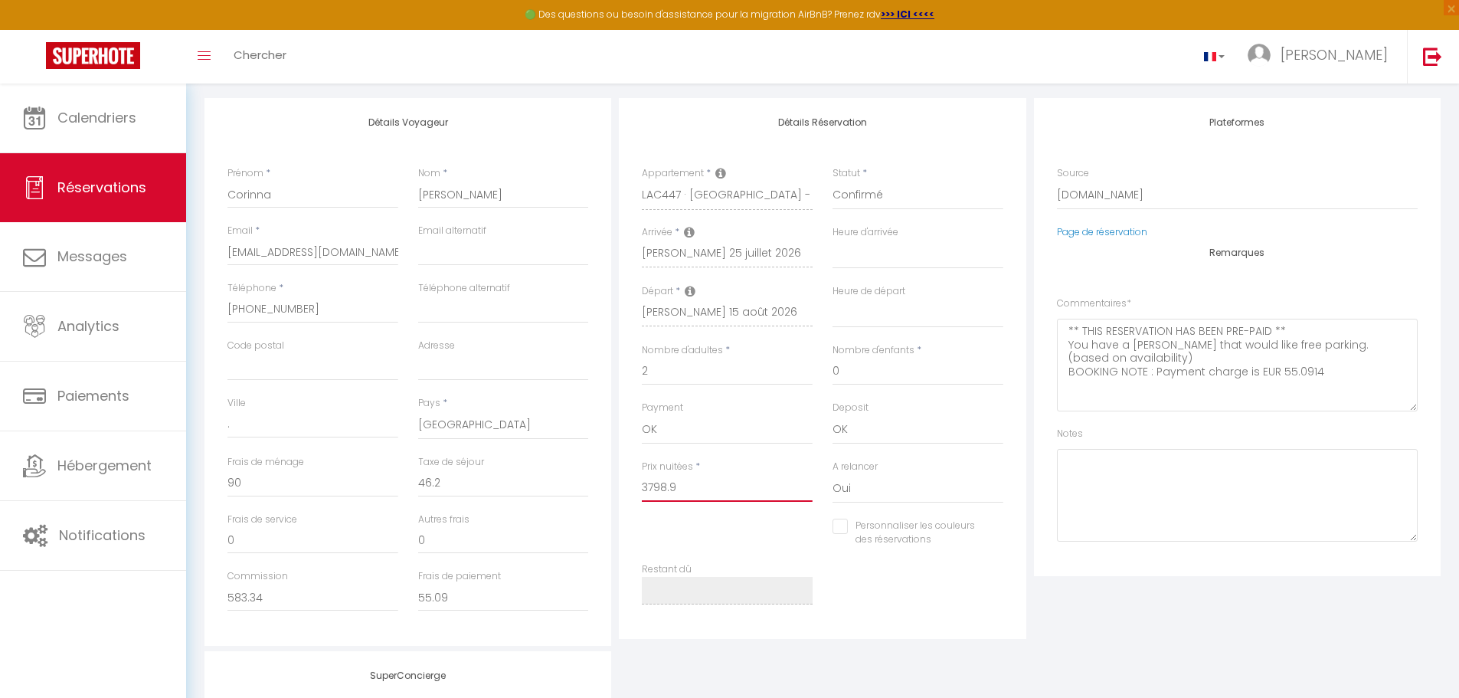
scroll to position [190, 0]
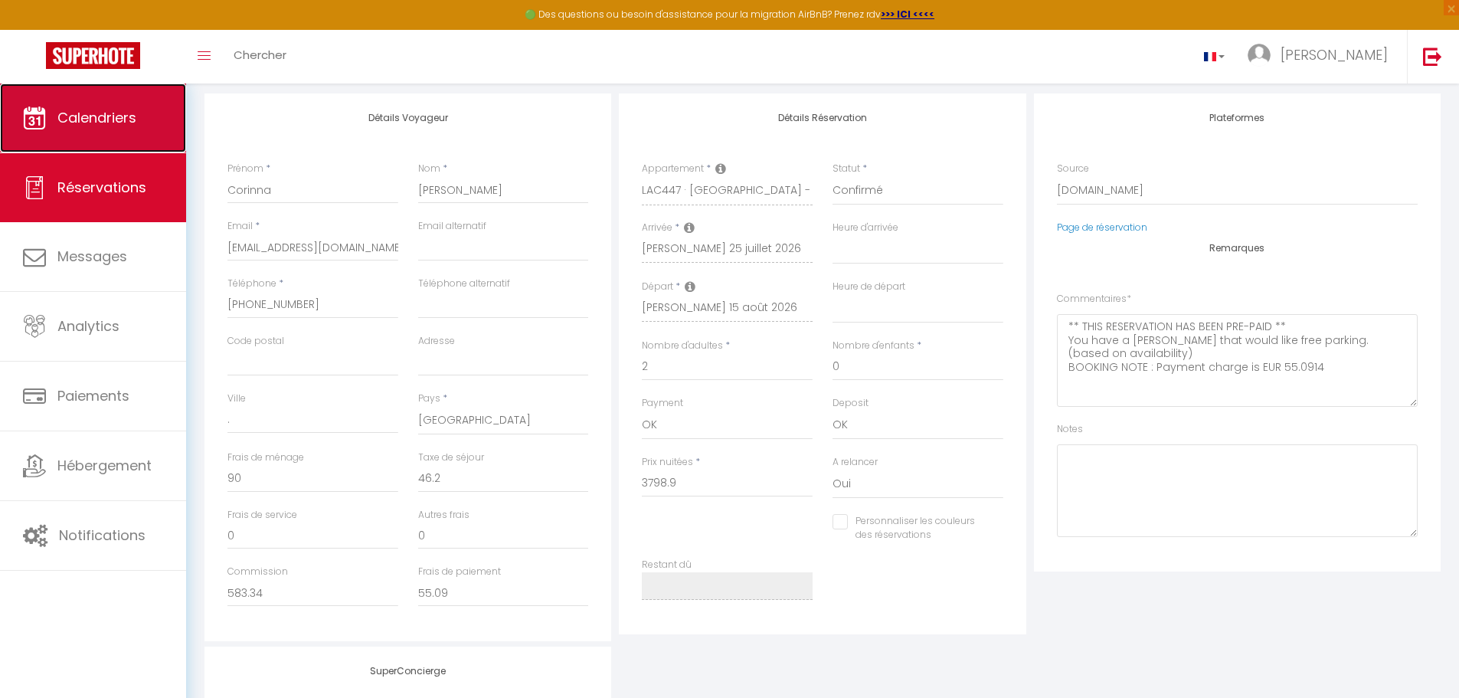
click at [91, 113] on span "Calendriers" at bounding box center [96, 117] width 79 height 19
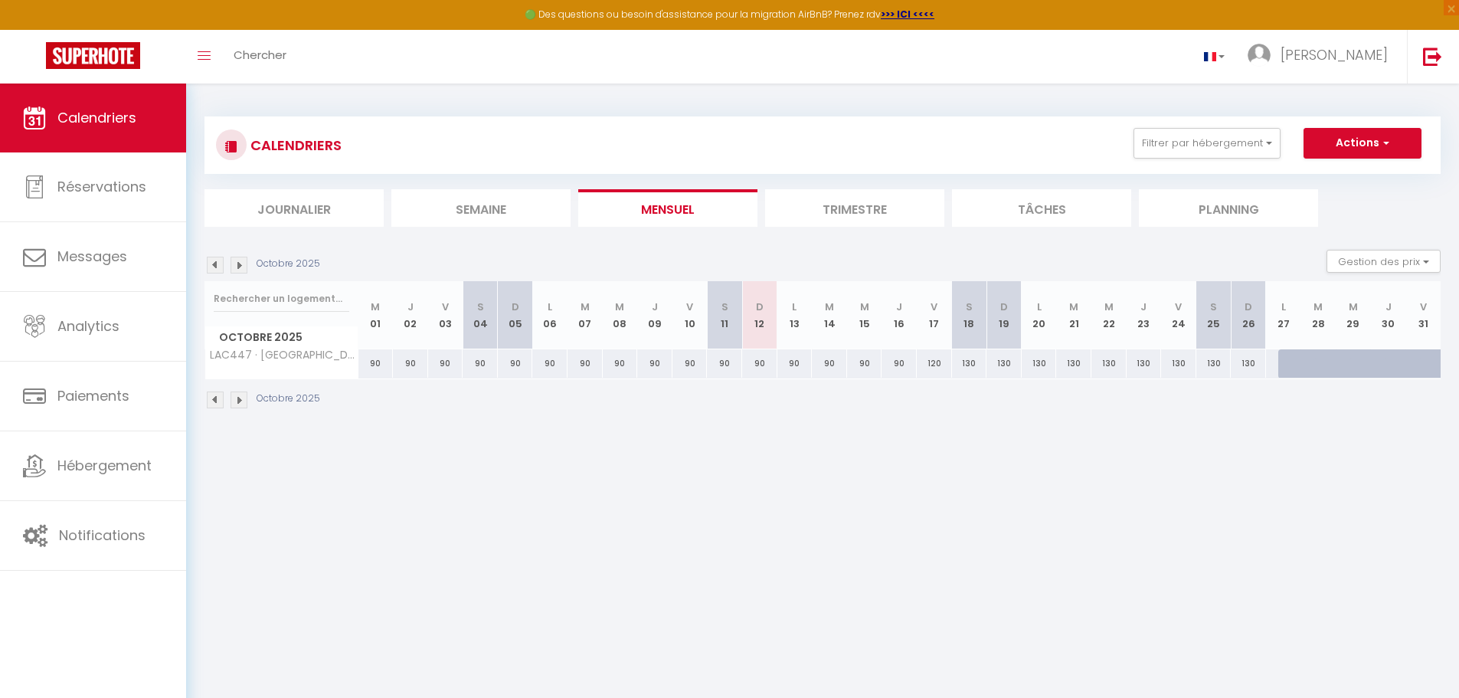
click at [232, 398] on img at bounding box center [239, 399] width 17 height 17
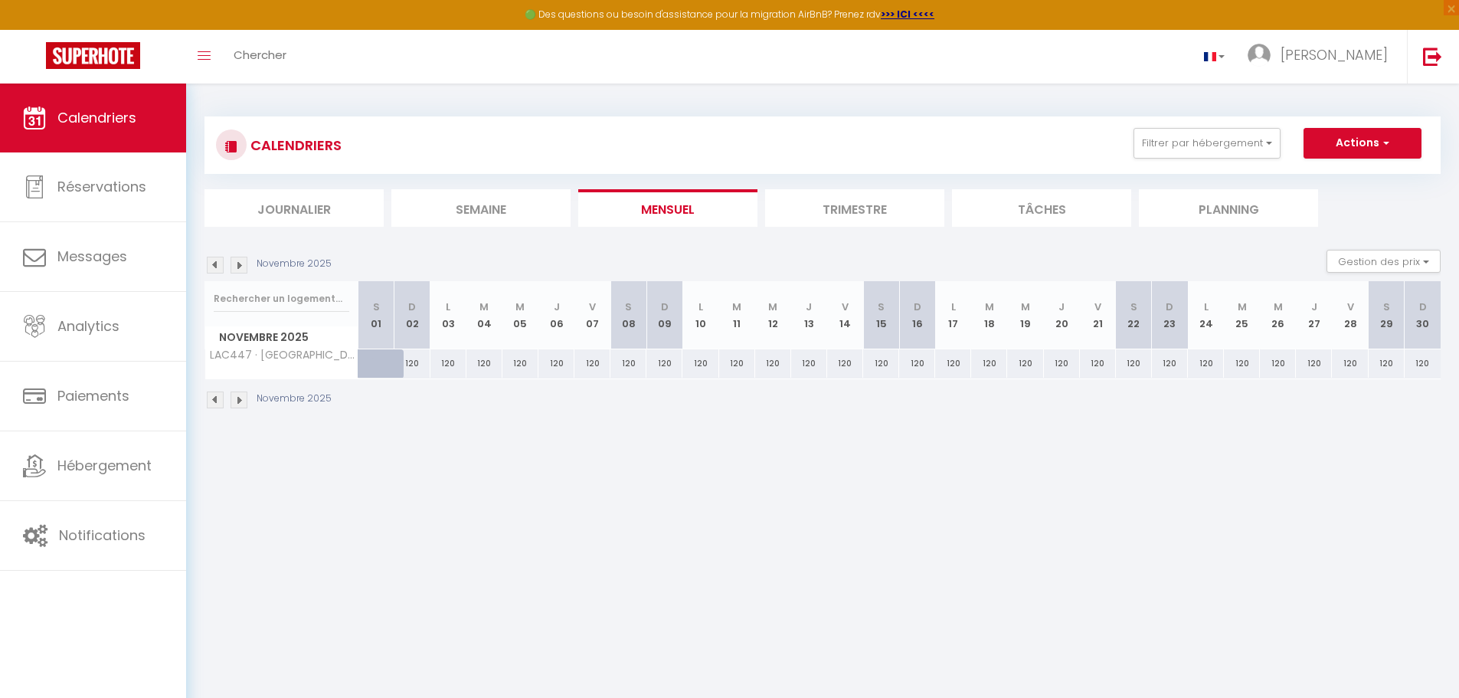
click at [232, 398] on img at bounding box center [239, 399] width 17 height 17
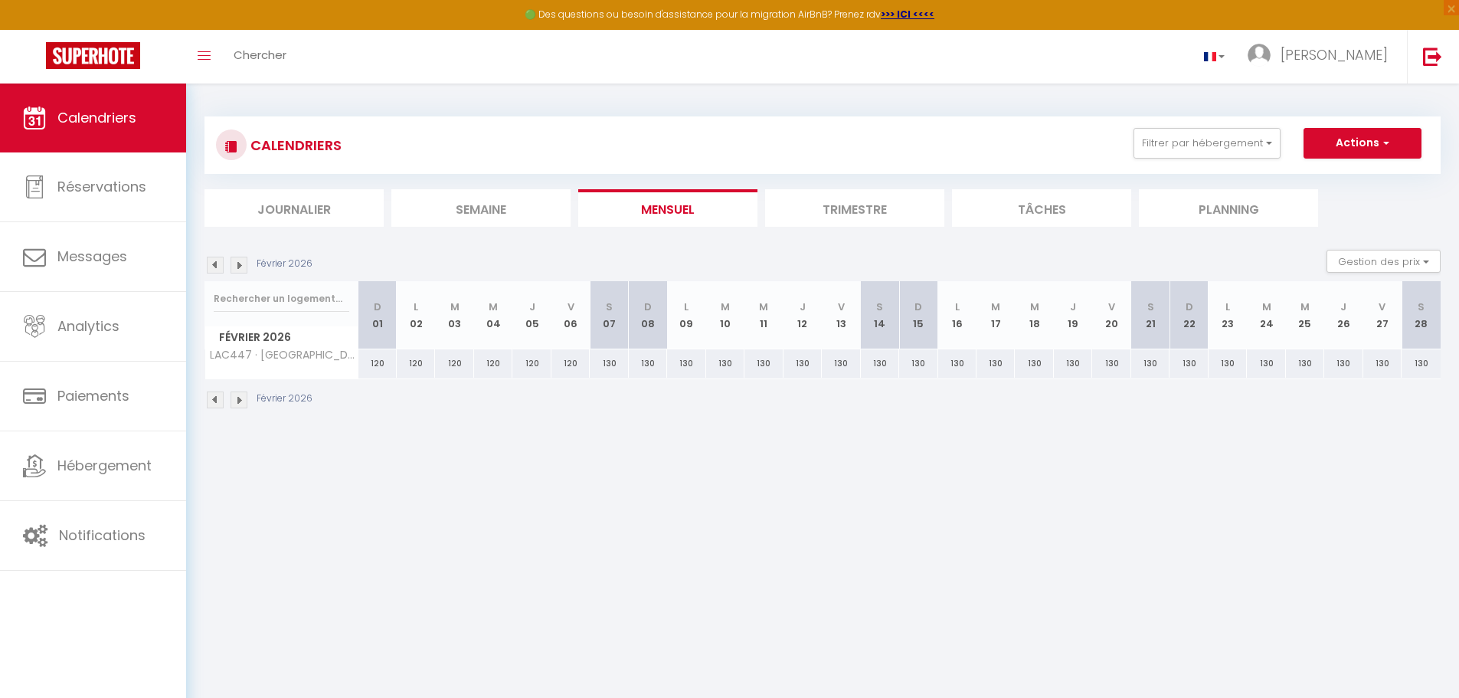
click at [232, 398] on img at bounding box center [239, 399] width 17 height 17
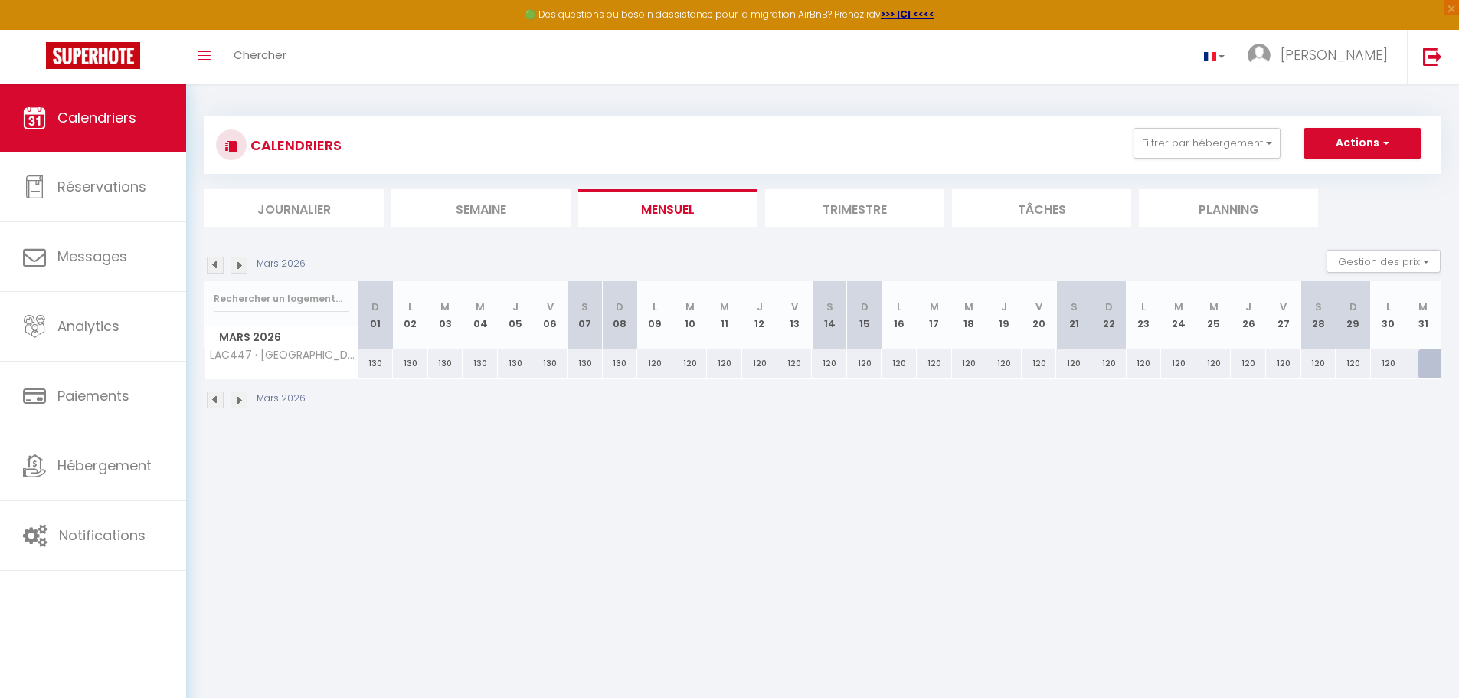
click at [232, 398] on img at bounding box center [239, 399] width 17 height 17
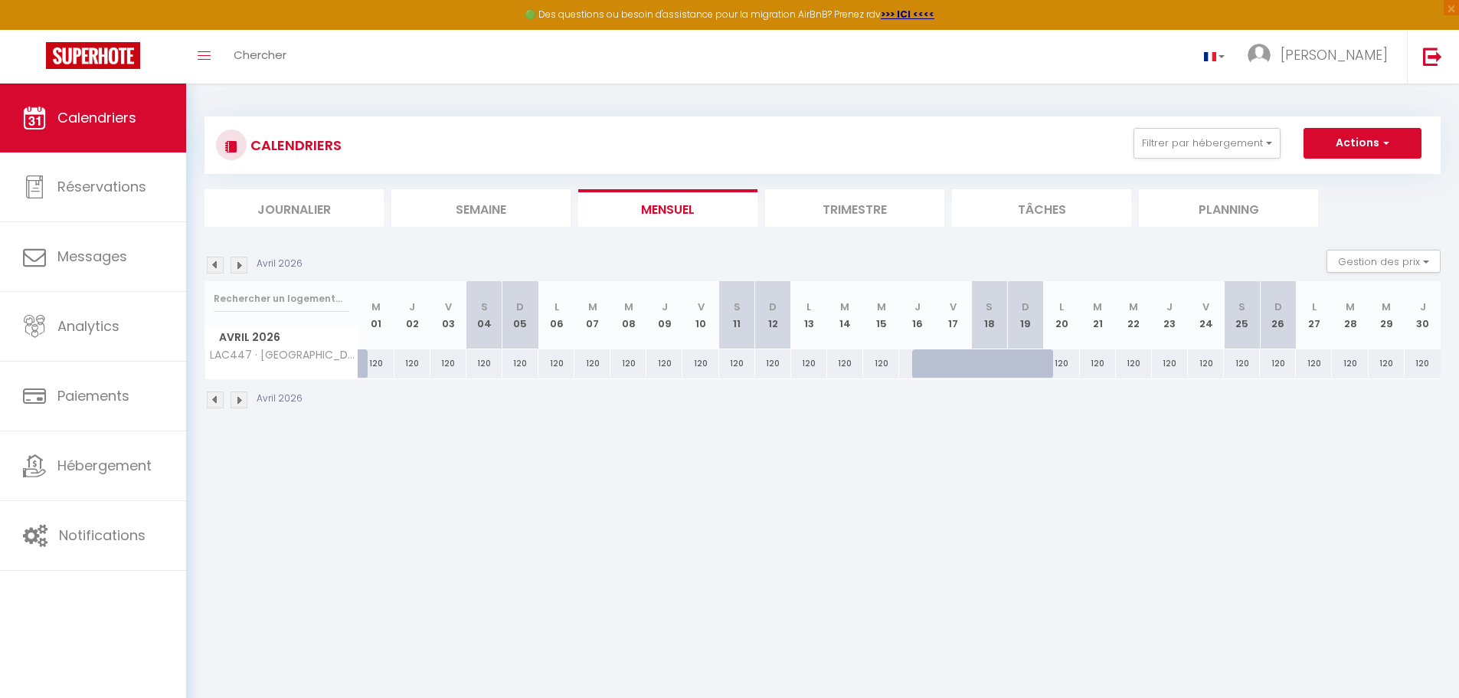
click at [232, 398] on img at bounding box center [239, 399] width 17 height 17
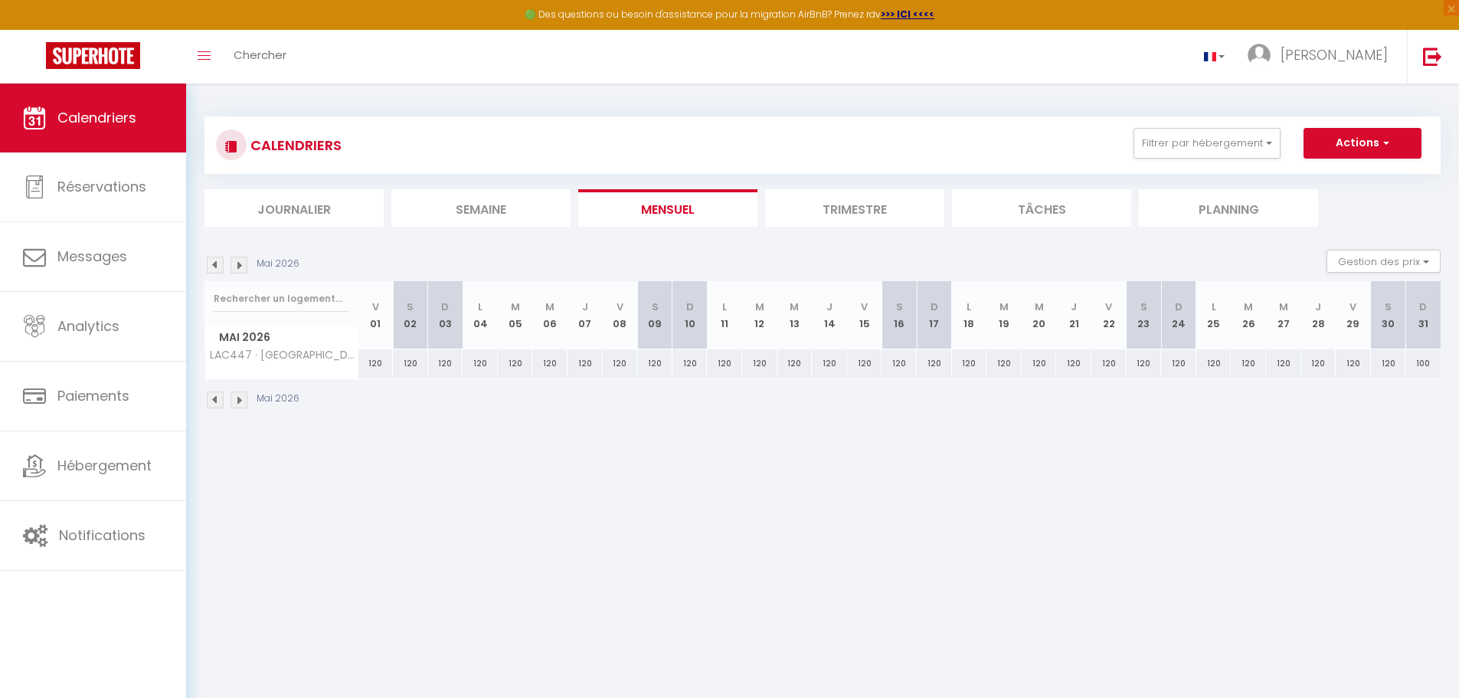
click at [232, 398] on img at bounding box center [239, 399] width 17 height 17
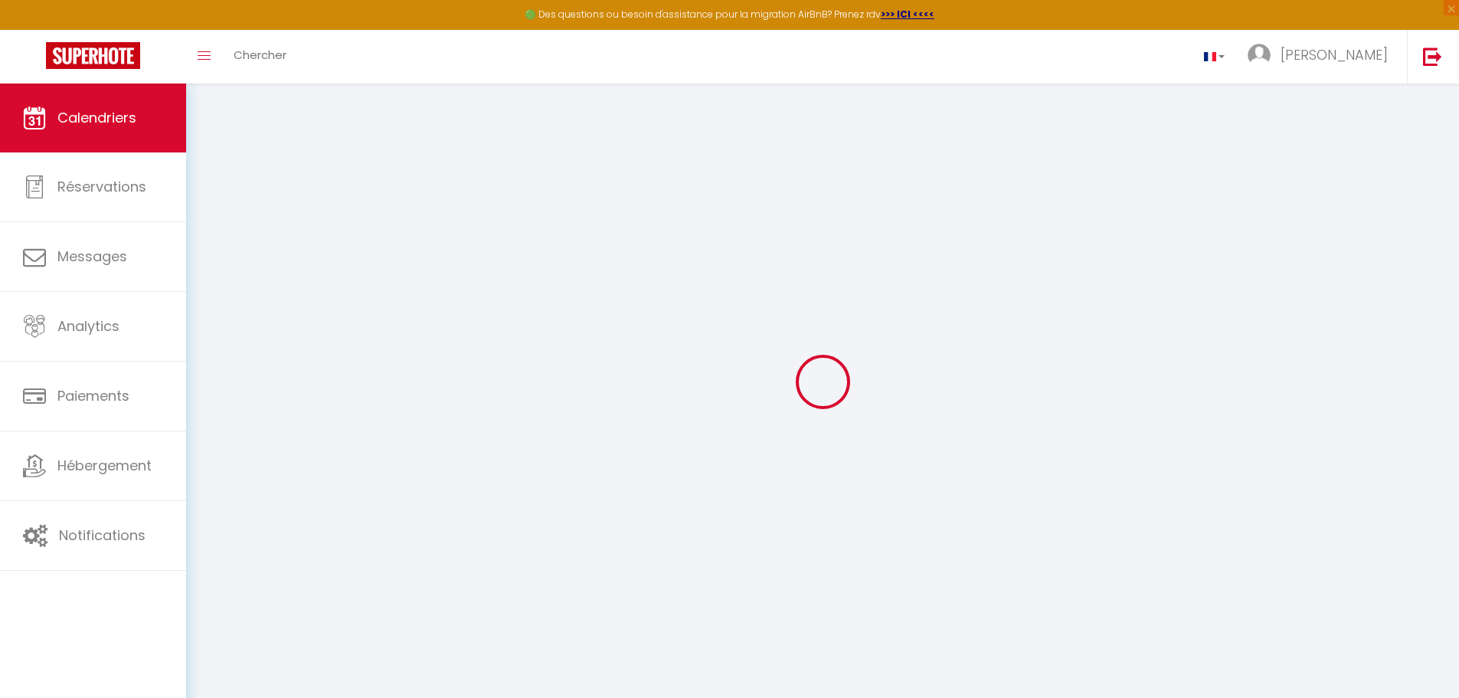
select select
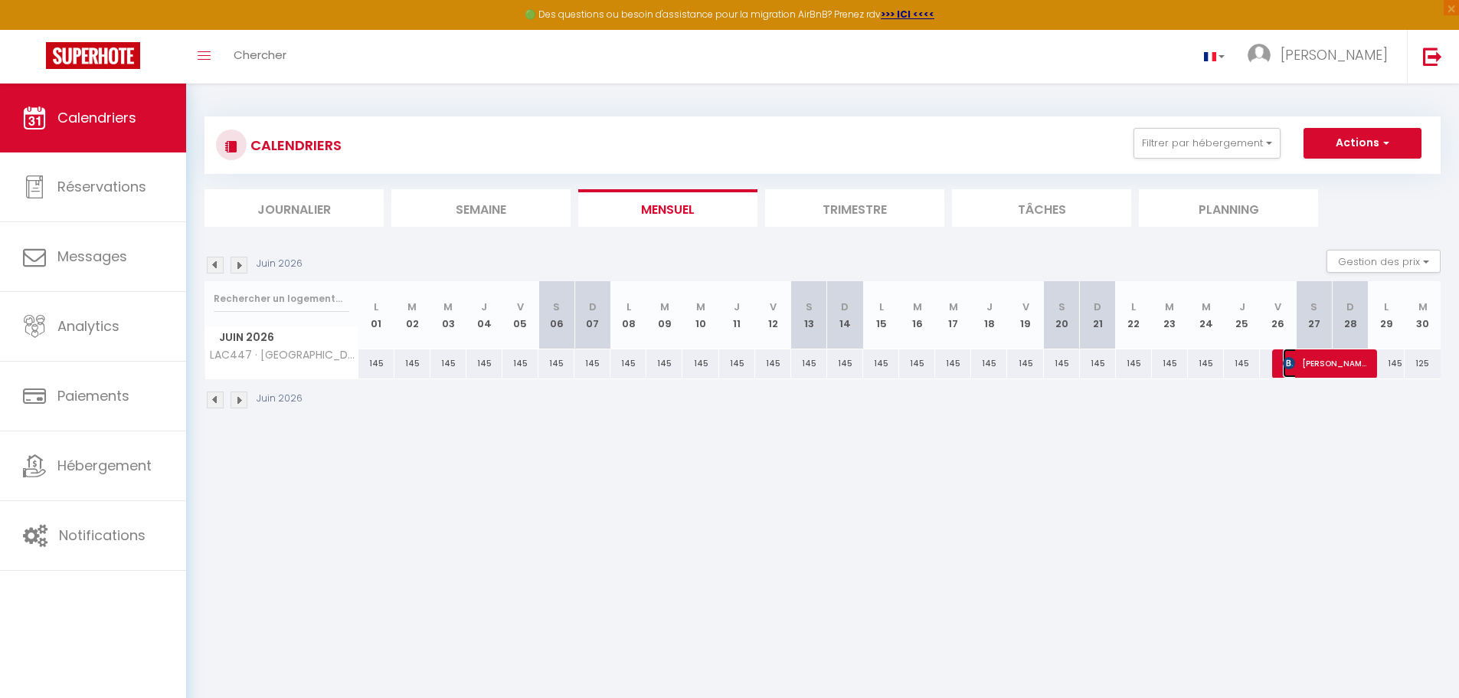
click at [1322, 368] on span "[PERSON_NAME]" at bounding box center [1325, 362] width 84 height 29
select select "OK"
select select "0"
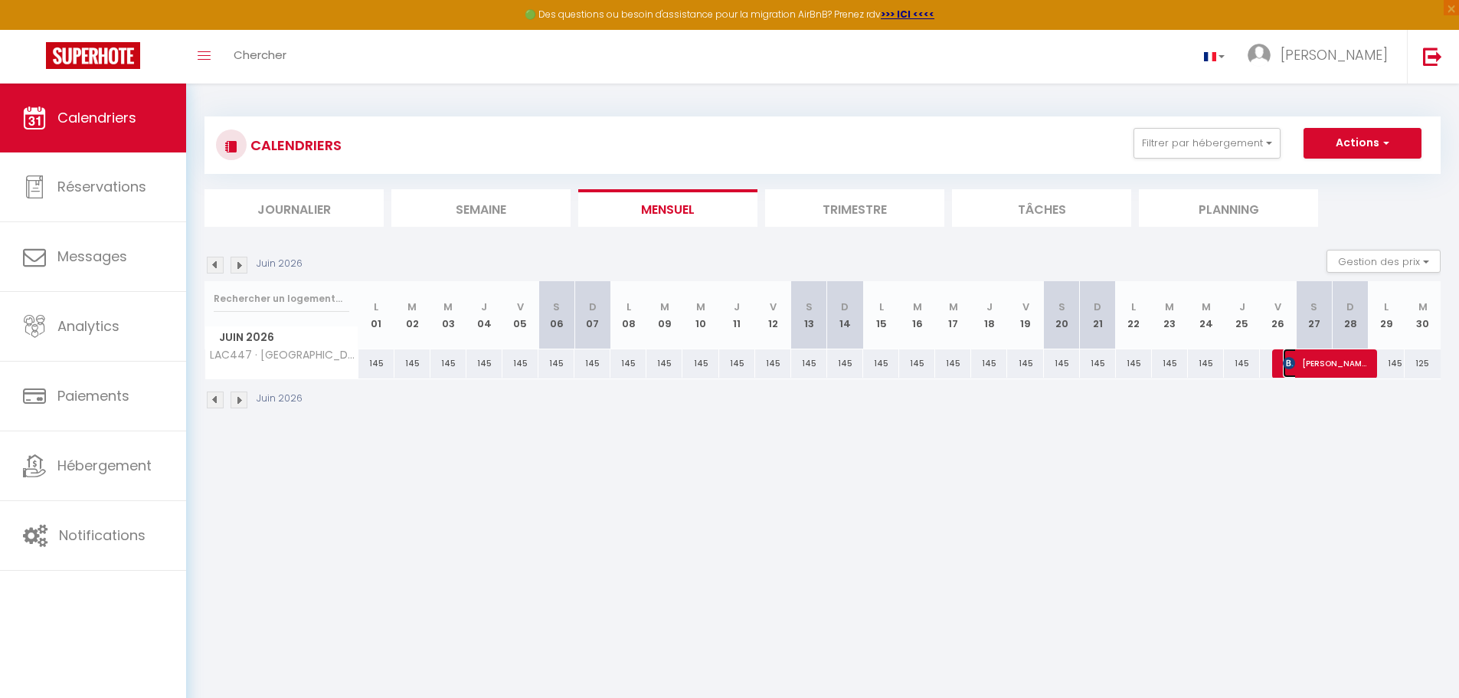
select select "1"
select select
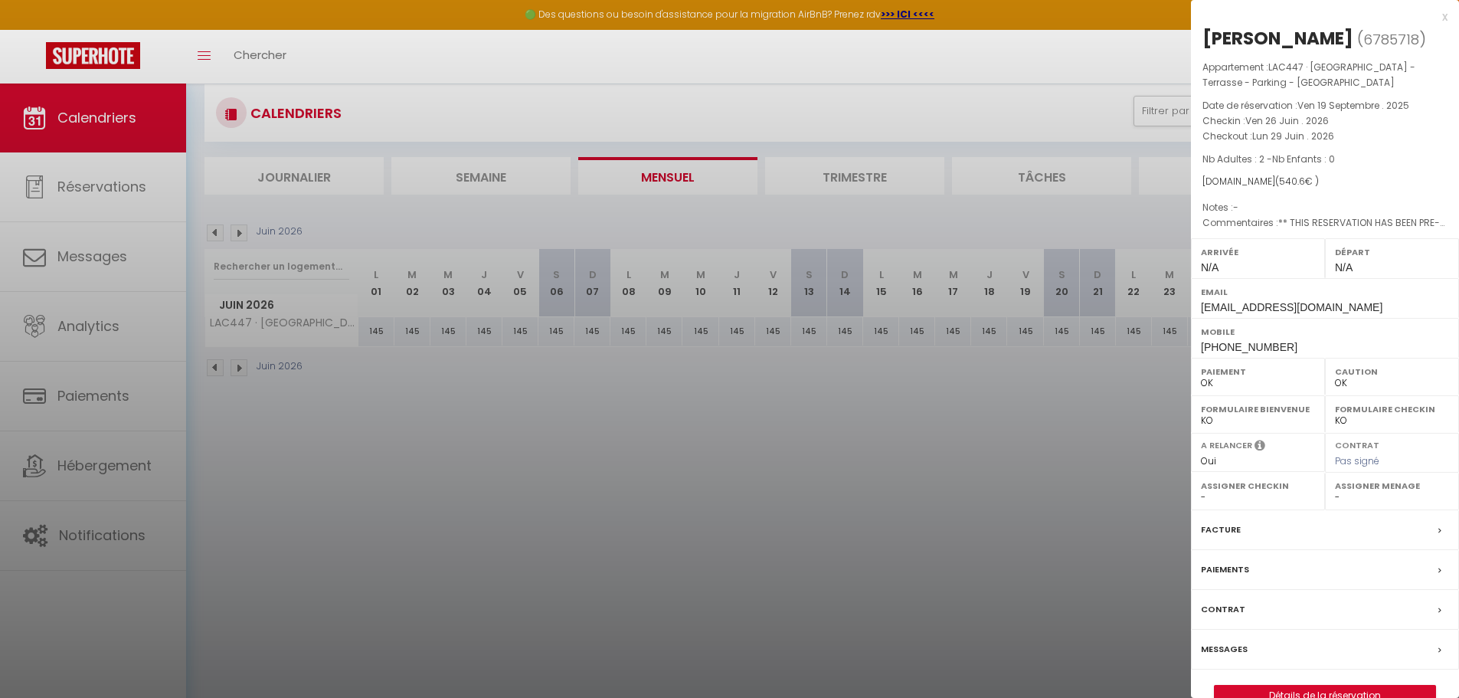
scroll to position [33, 0]
click at [1002, 374] on div at bounding box center [729, 349] width 1459 height 698
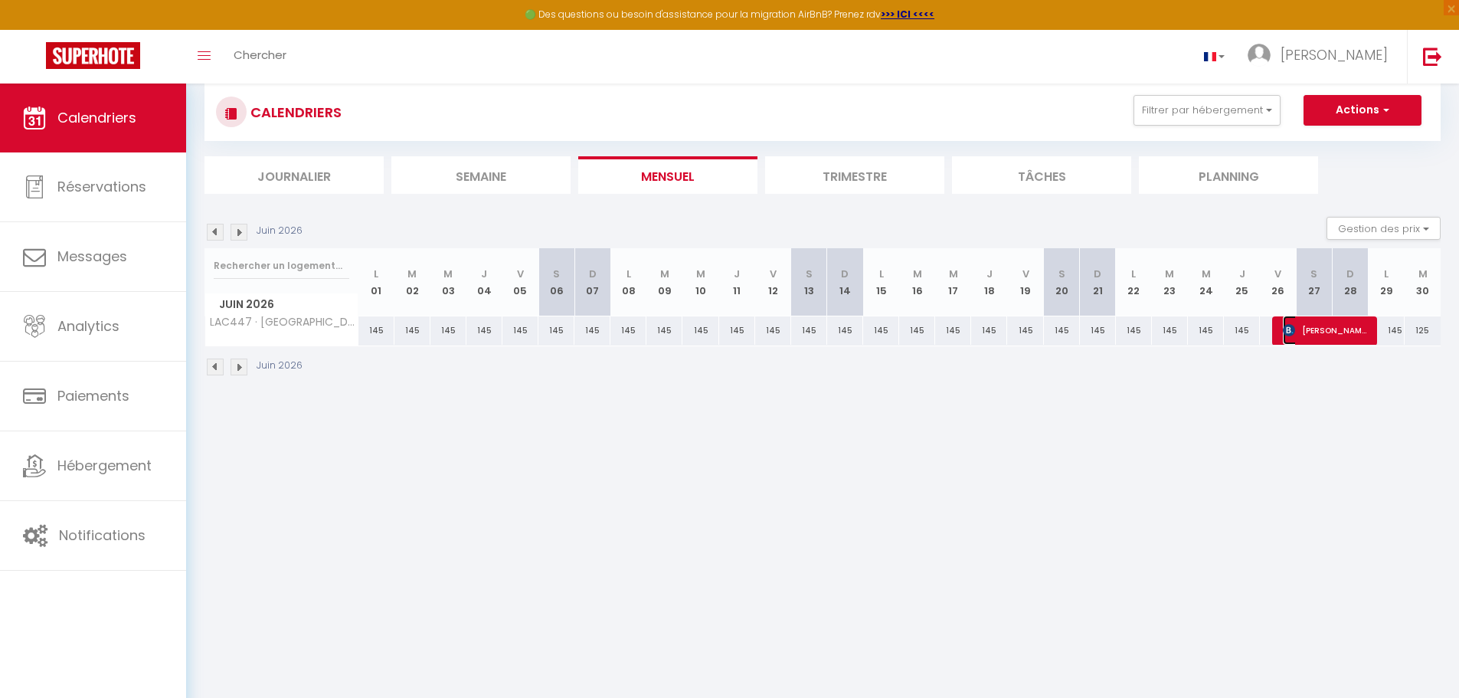
click at [1318, 338] on span "[PERSON_NAME]" at bounding box center [1325, 330] width 84 height 29
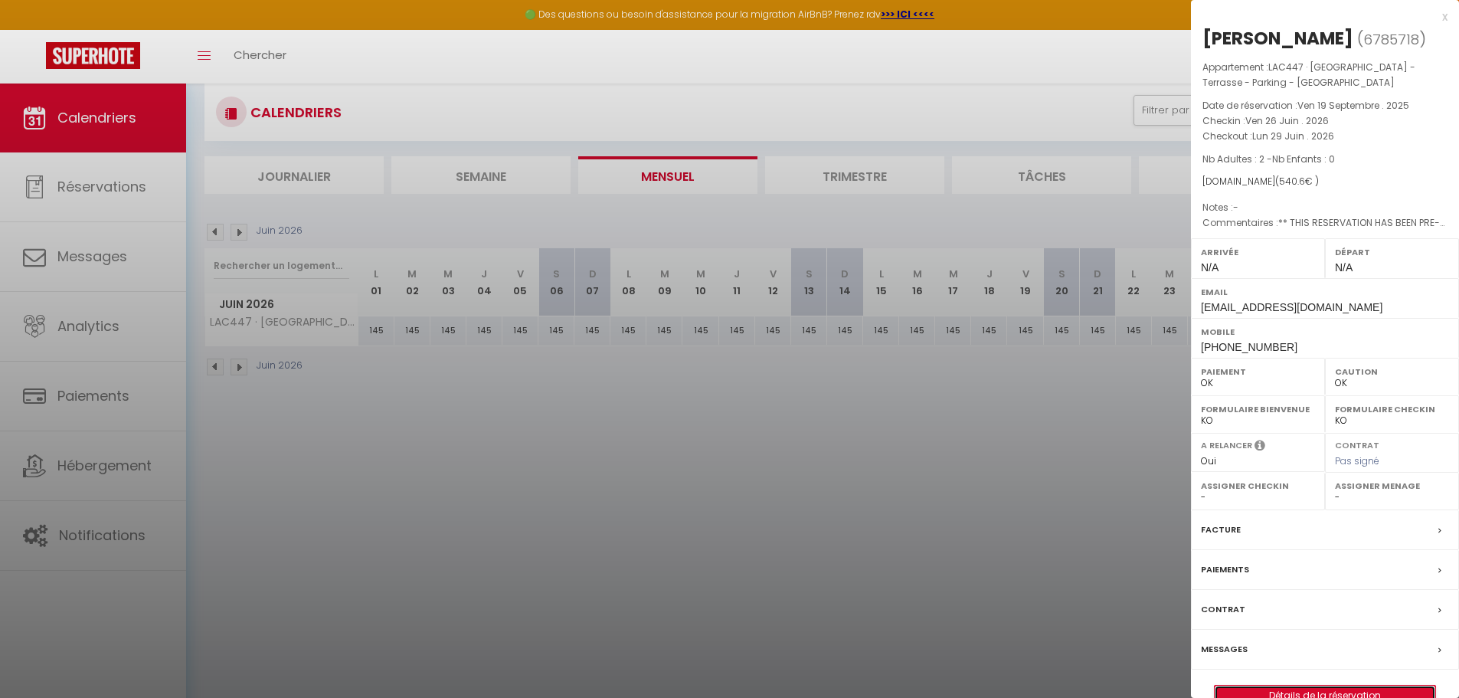
click at [1267, 690] on link "Détails de la réservation" at bounding box center [1325, 695] width 221 height 20
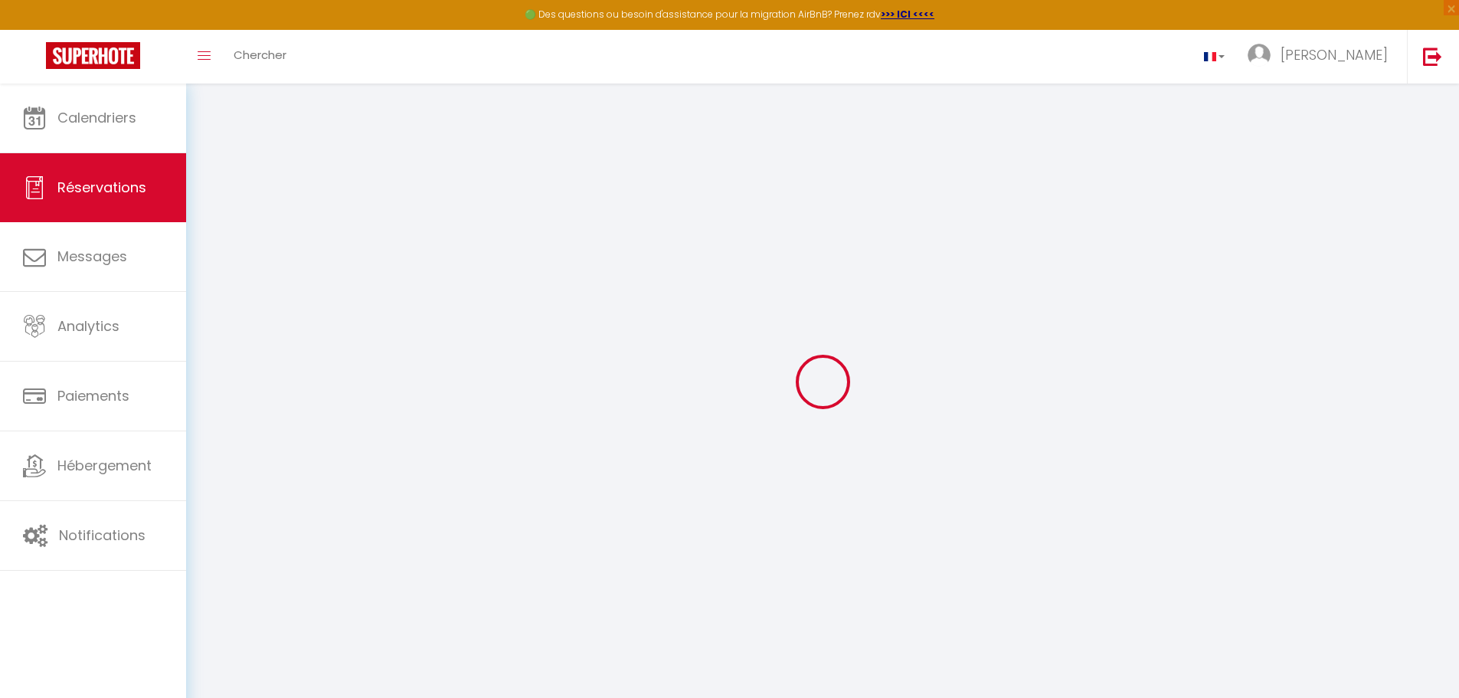
type input "[PERSON_NAME]"
type input "Hall"
type input "[EMAIL_ADDRESS][DOMAIN_NAME]"
type input "[PHONE_NUMBER]"
type input "."
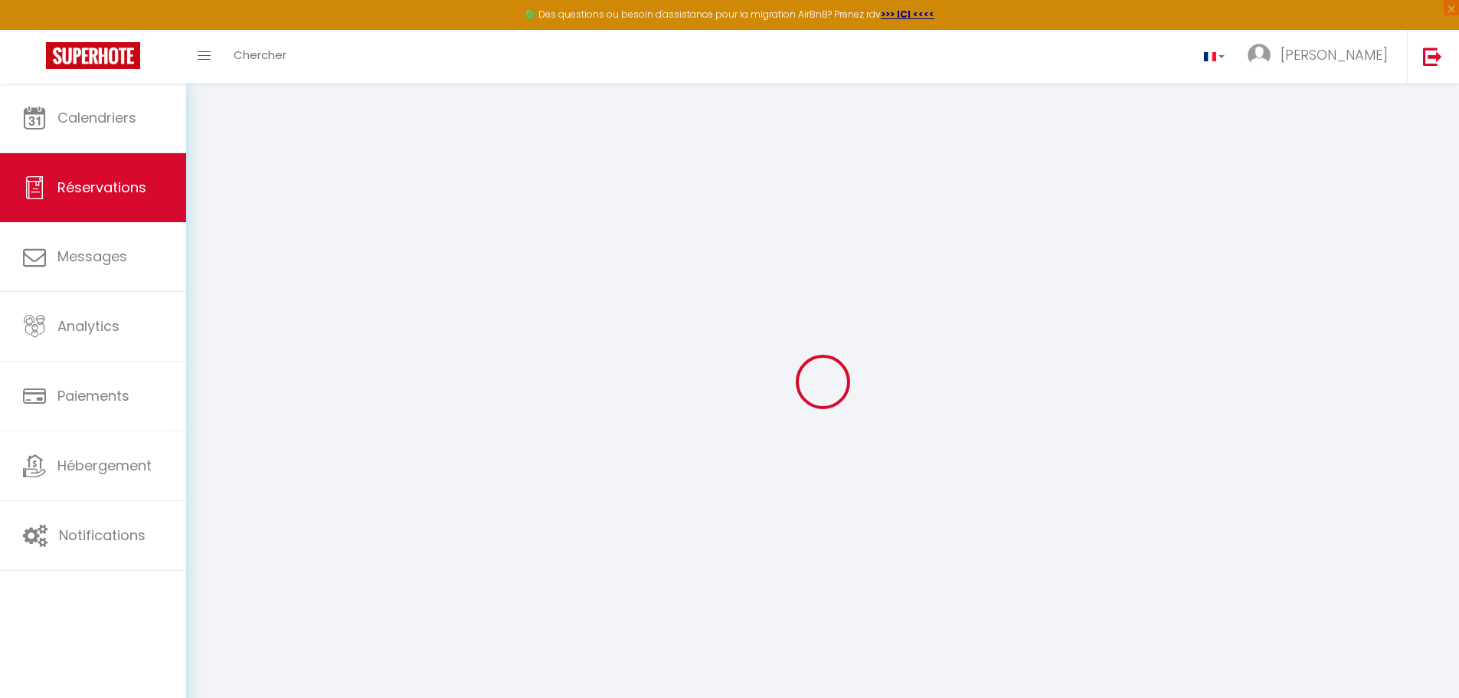
select select "GB"
type input "80.1"
type input "7.57"
select select "56381"
select select "1"
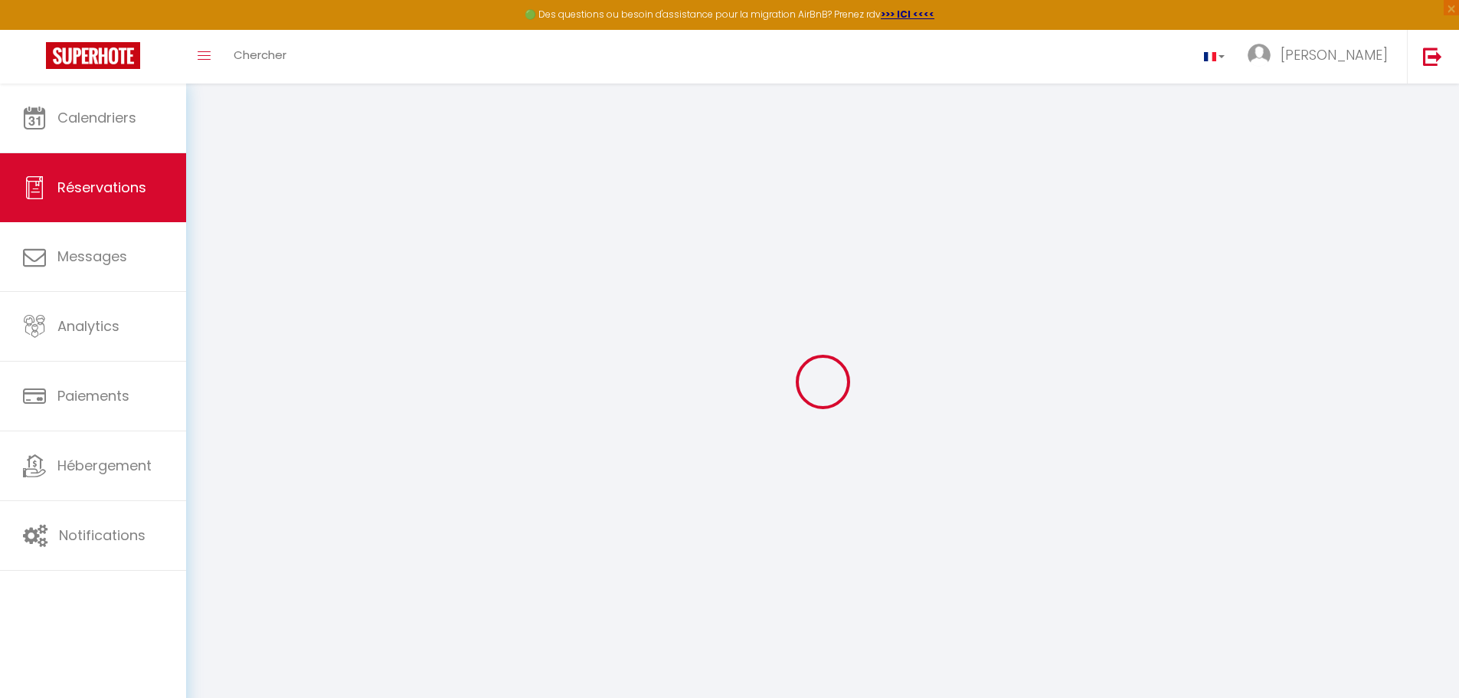
select select
type input "2"
select select "12"
select select "15"
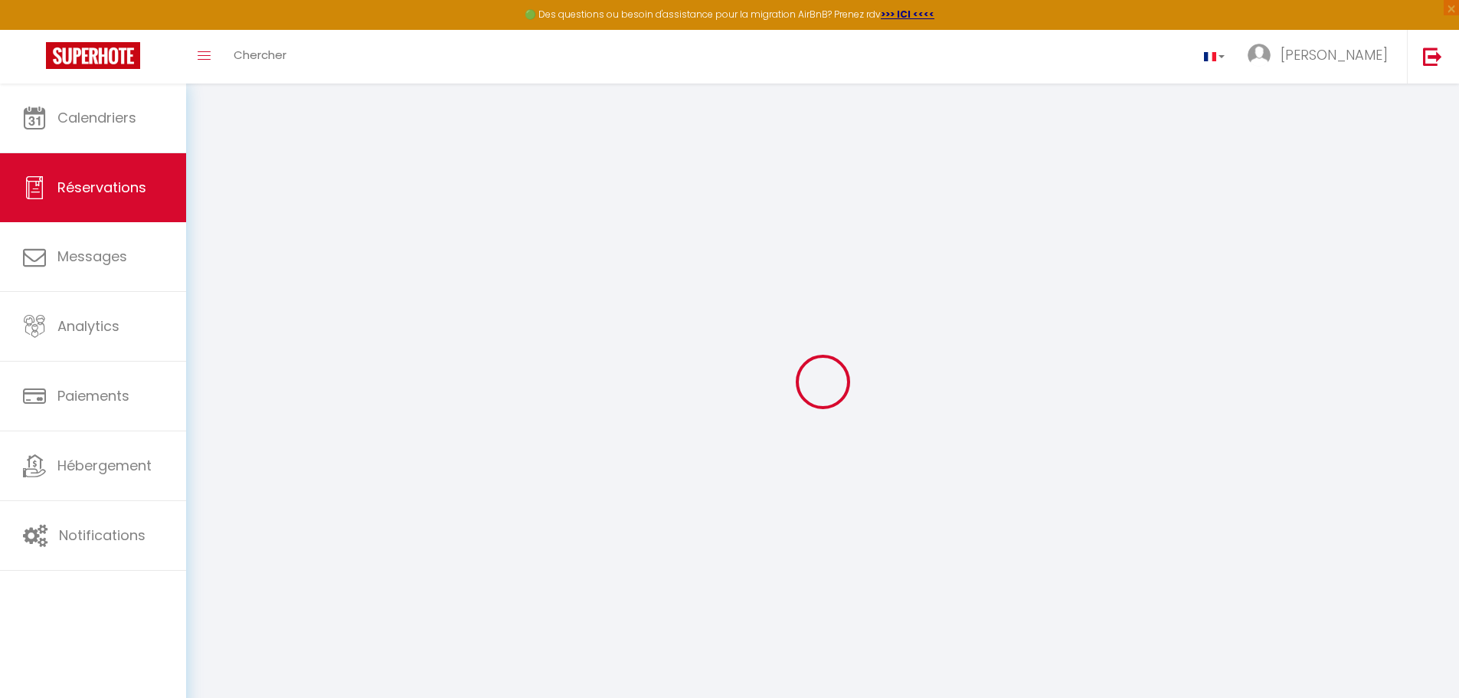
type input "444"
checkbox input "false"
select select "2"
type input "90"
type input "0"
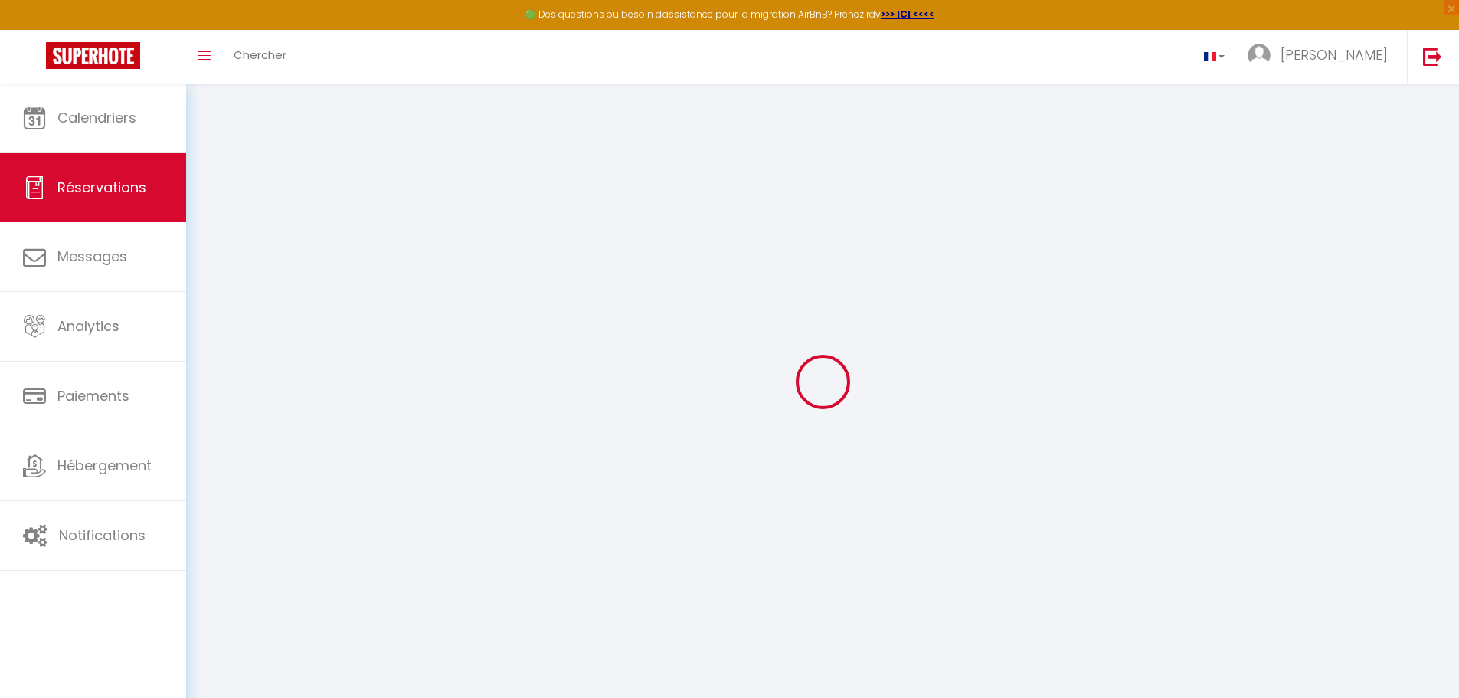
type input "0"
select select
checkbox input "false"
select select
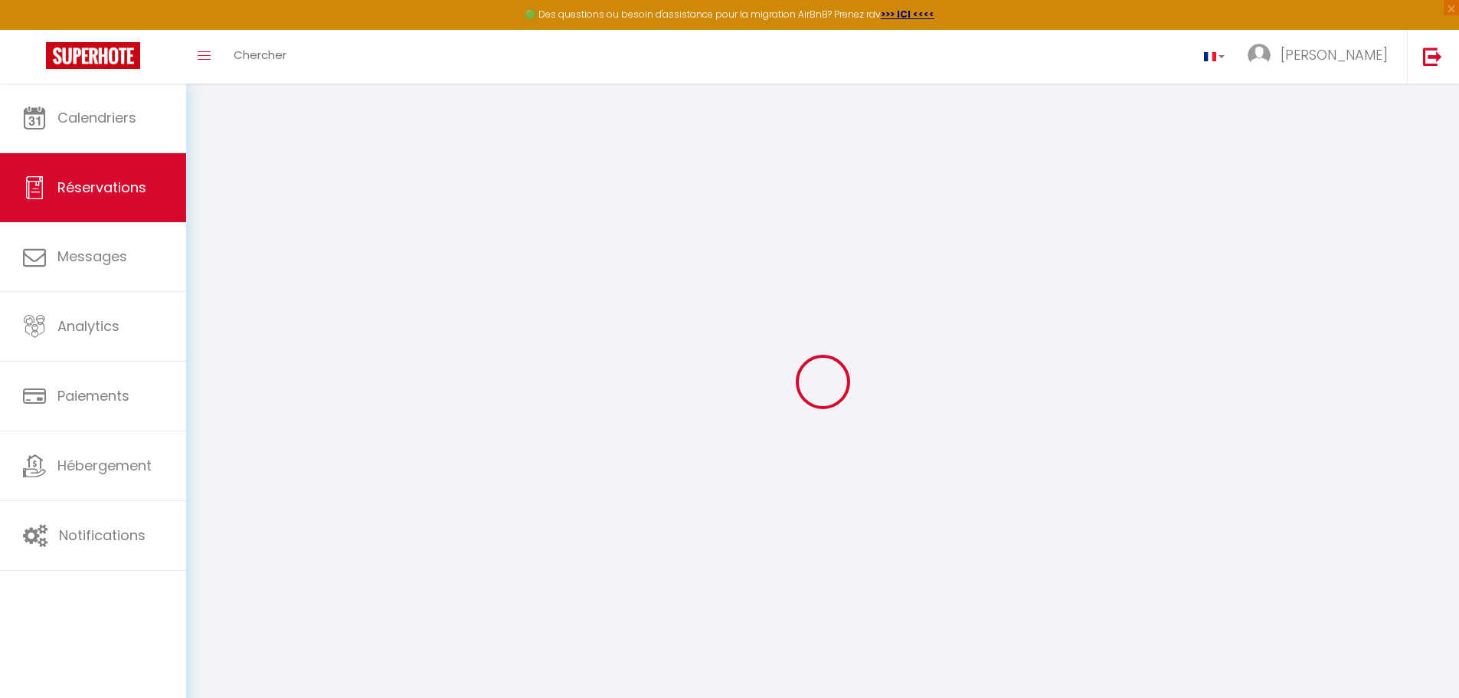
select select
checkbox input "false"
select select
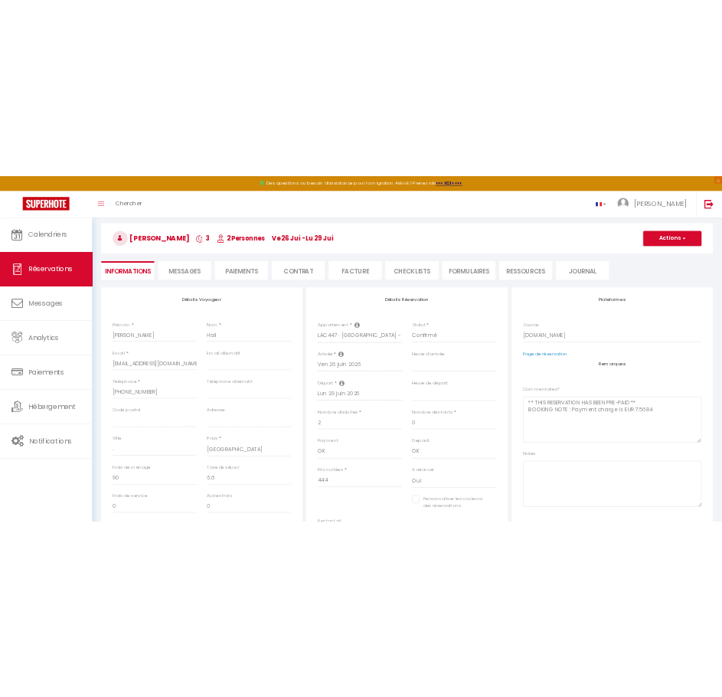
scroll to position [54, 0]
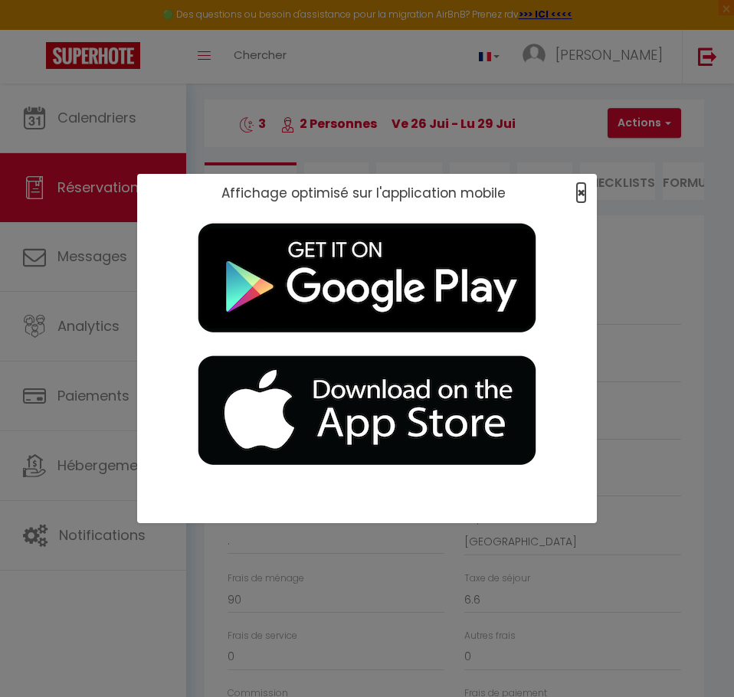
click at [582, 190] on span "×" at bounding box center [581, 192] width 8 height 19
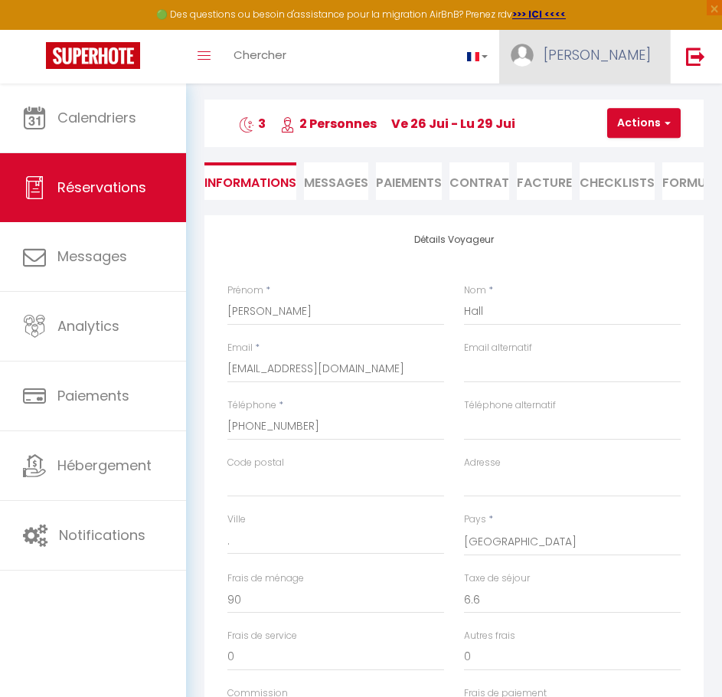
click at [623, 56] on link "[PERSON_NAME]" at bounding box center [584, 57] width 171 height 54
click at [621, 106] on link "Paramètres" at bounding box center [608, 106] width 113 height 26
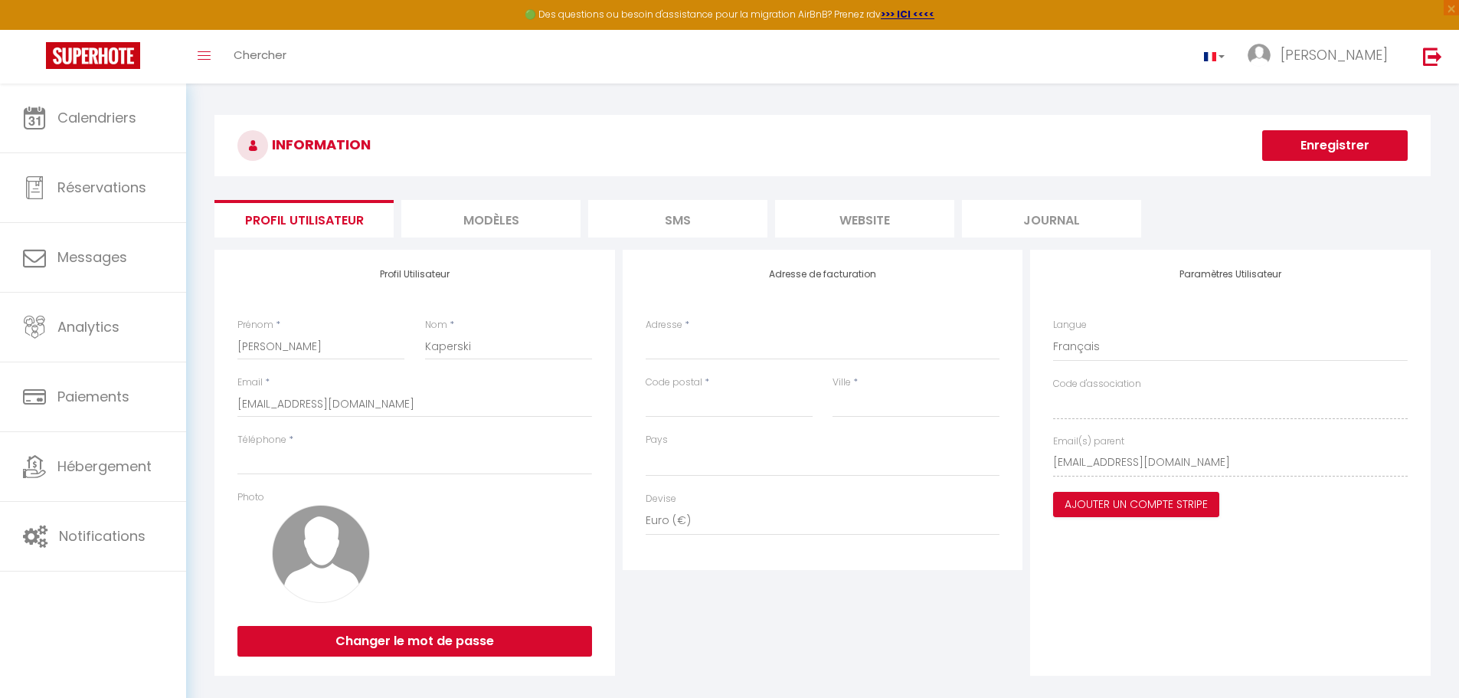
scroll to position [83, 0]
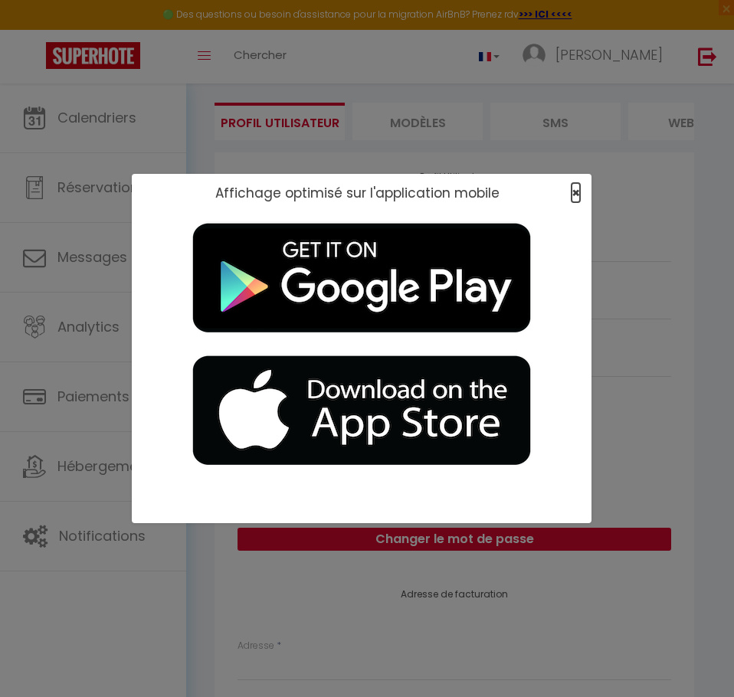
click at [574, 191] on span "×" at bounding box center [575, 192] width 8 height 19
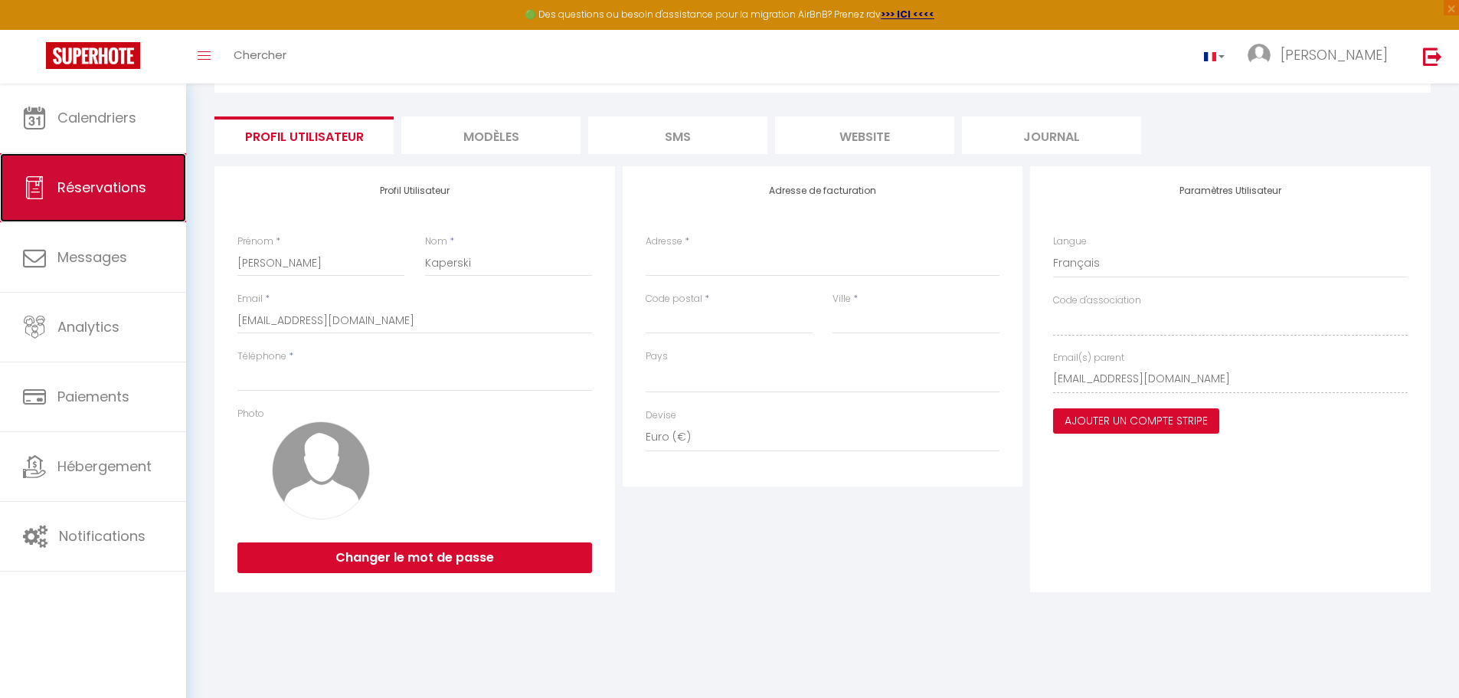
click at [96, 204] on link "Réservations" at bounding box center [93, 187] width 186 height 69
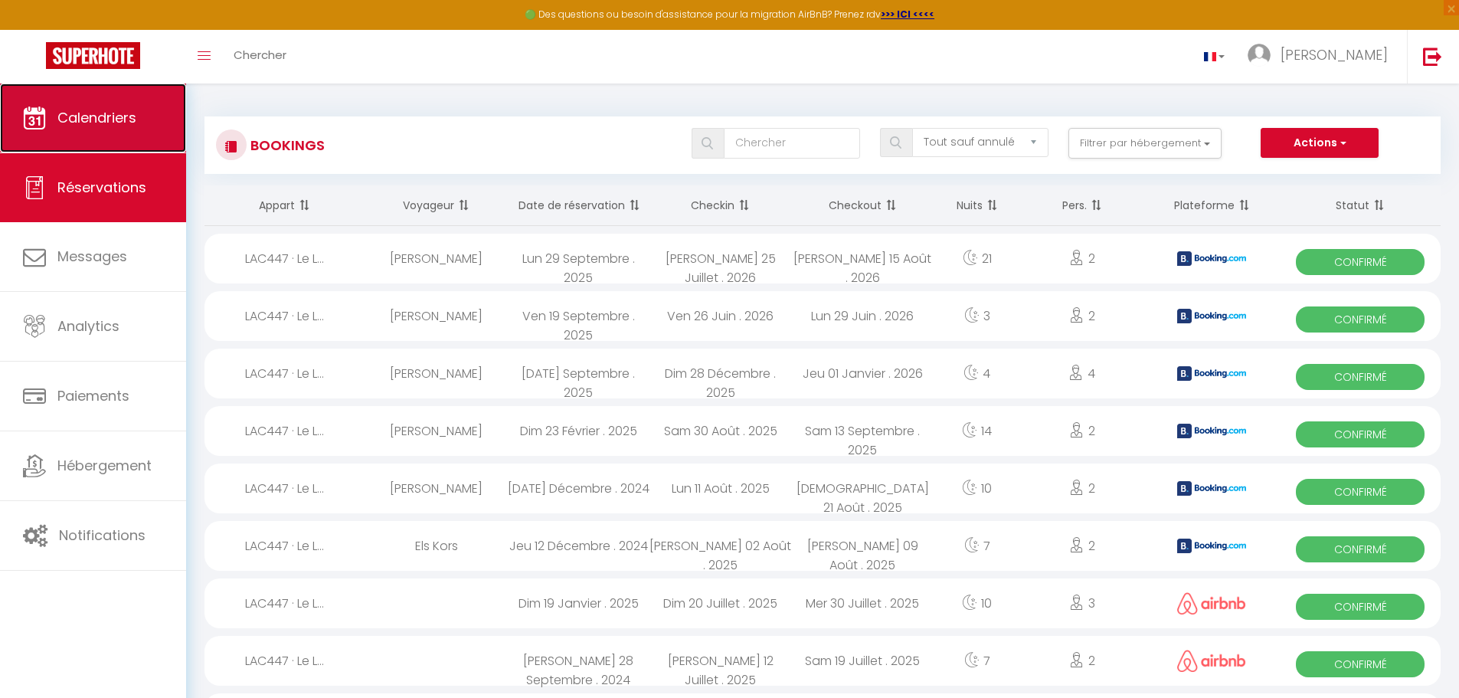
click at [104, 114] on span "Calendriers" at bounding box center [96, 117] width 79 height 19
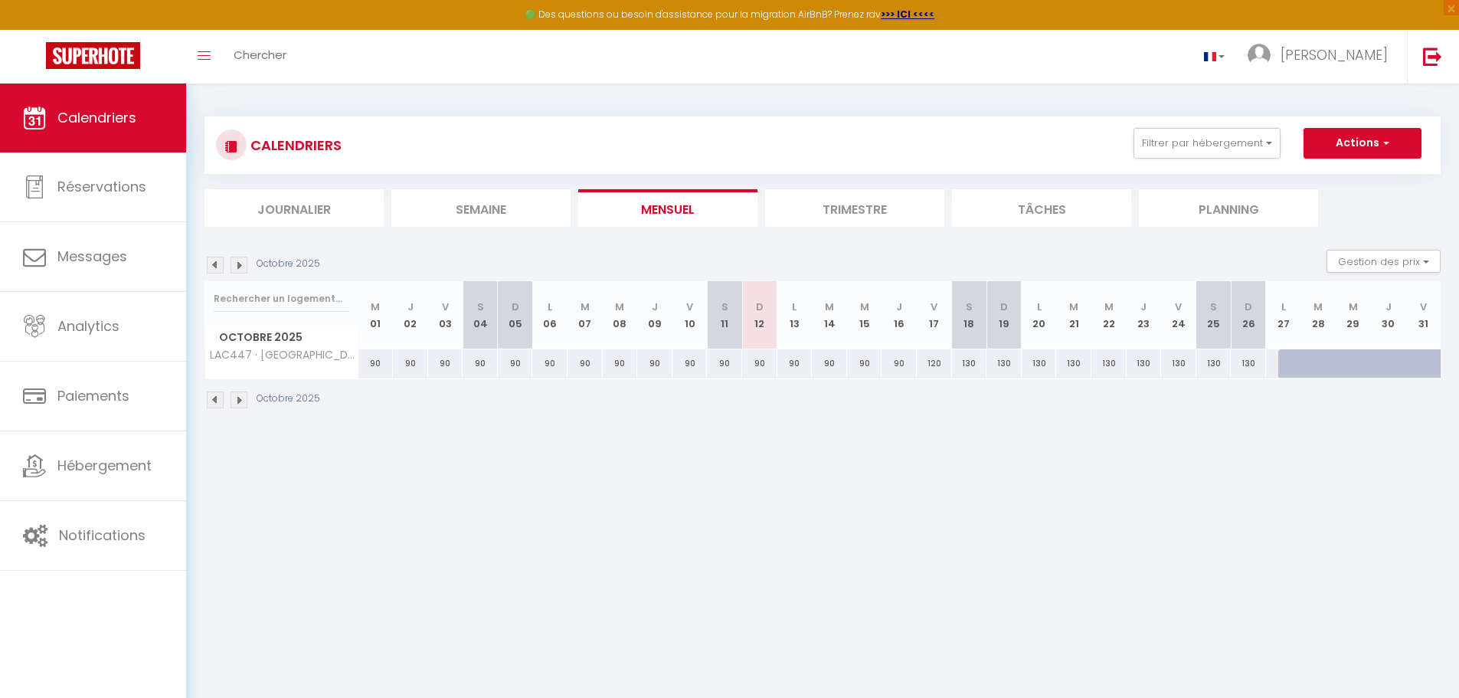
click at [1089, 212] on li "Tâches" at bounding box center [1041, 208] width 179 height 38
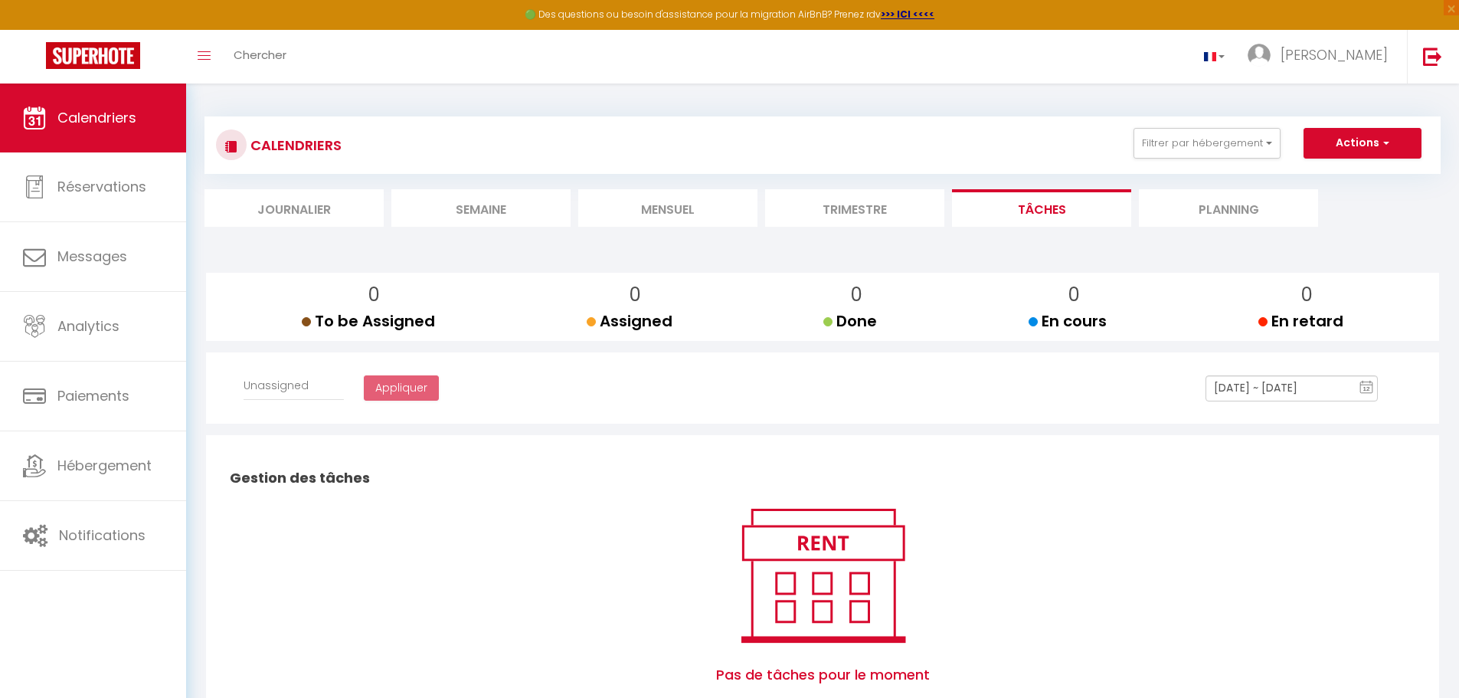
click at [1163, 211] on li "Planning" at bounding box center [1228, 208] width 179 height 38
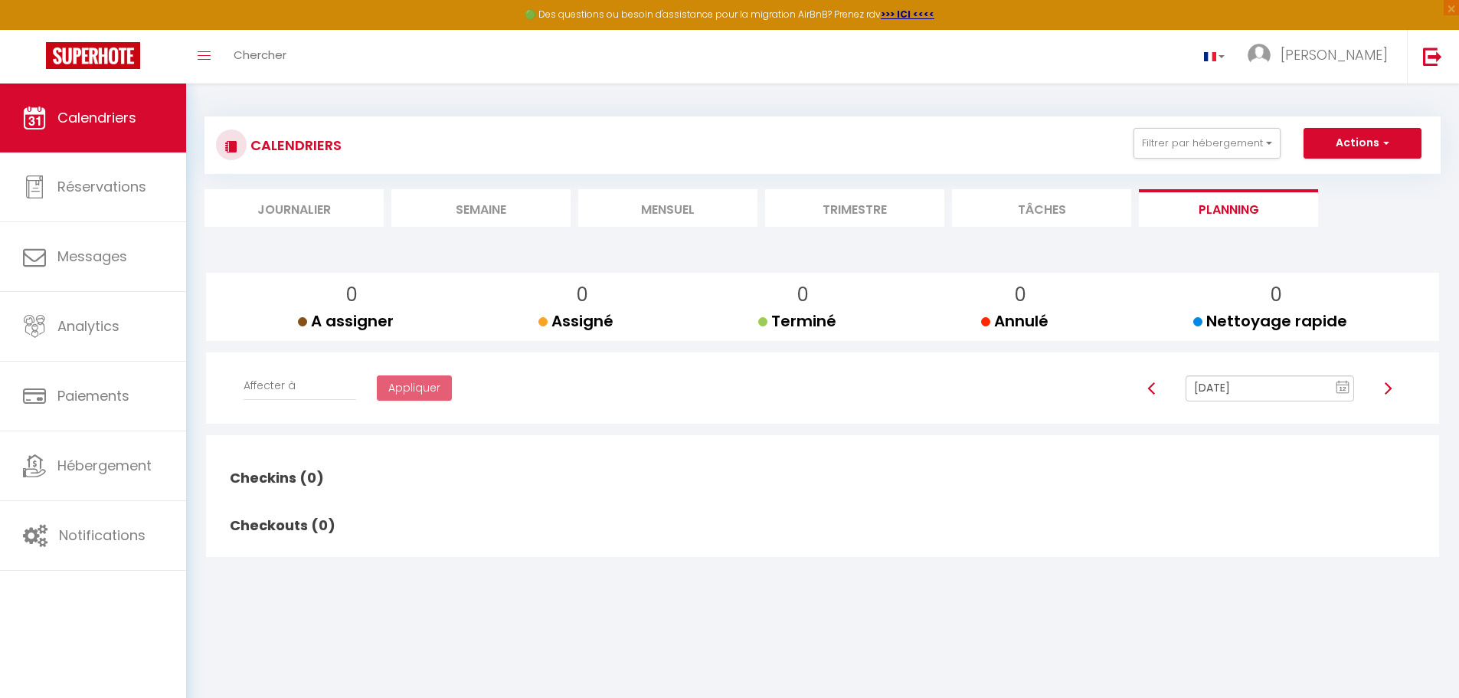
click at [270, 213] on li "Journalier" at bounding box center [293, 208] width 179 height 38
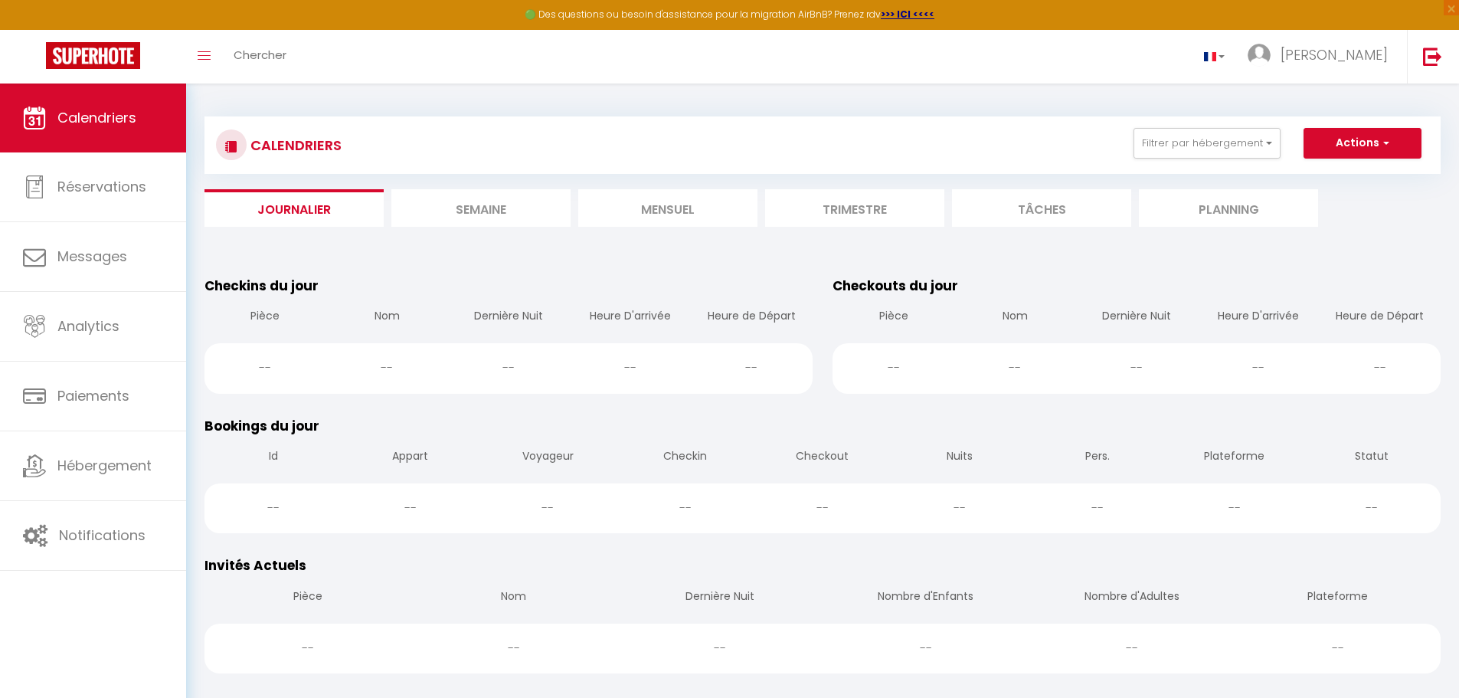
click at [518, 217] on li "Semaine" at bounding box center [480, 208] width 179 height 38
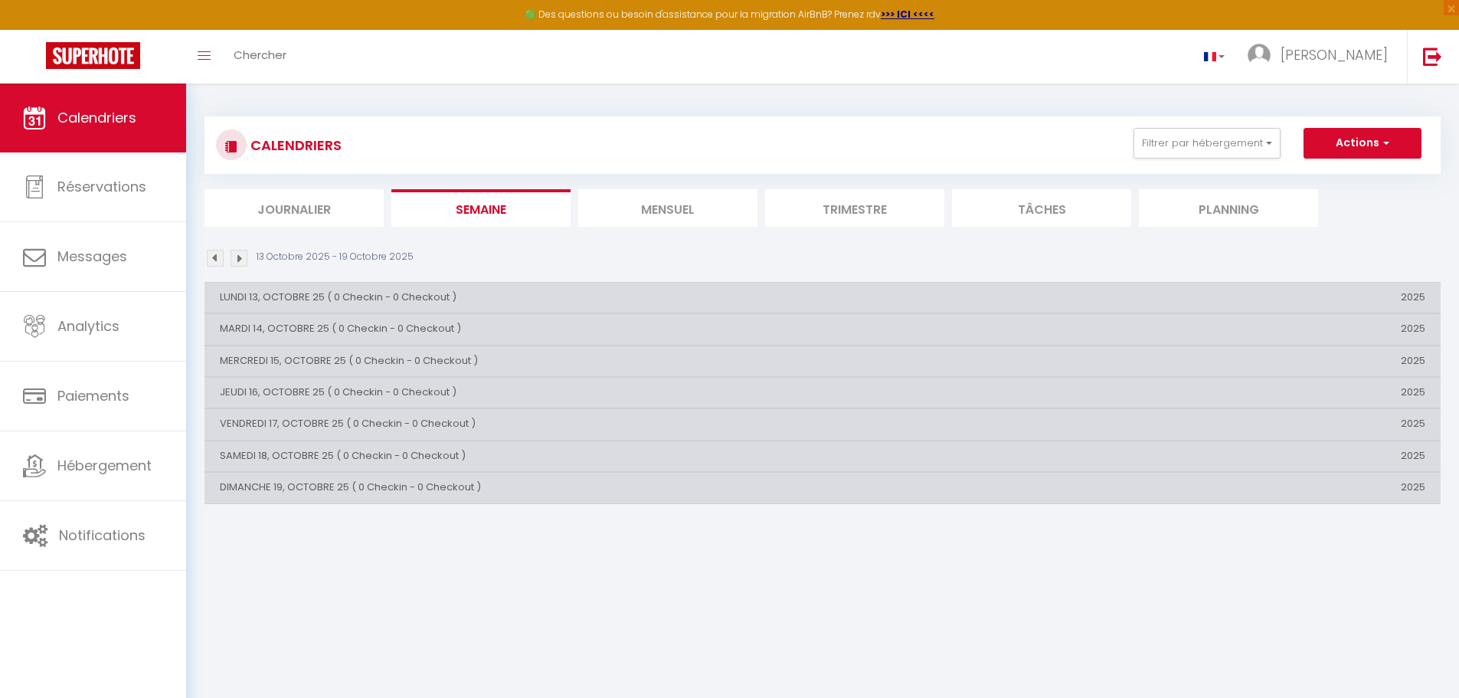
click at [657, 211] on li "Mensuel" at bounding box center [667, 208] width 179 height 38
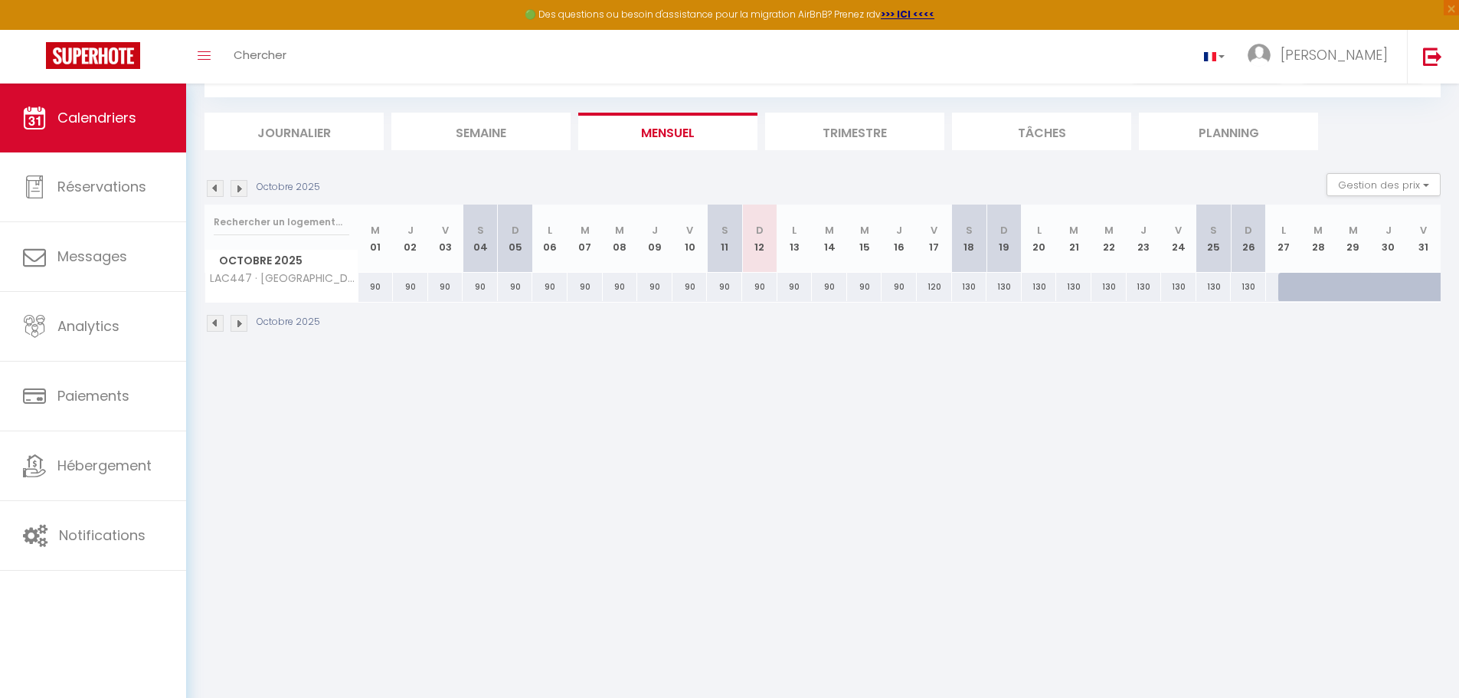
scroll to position [83, 0]
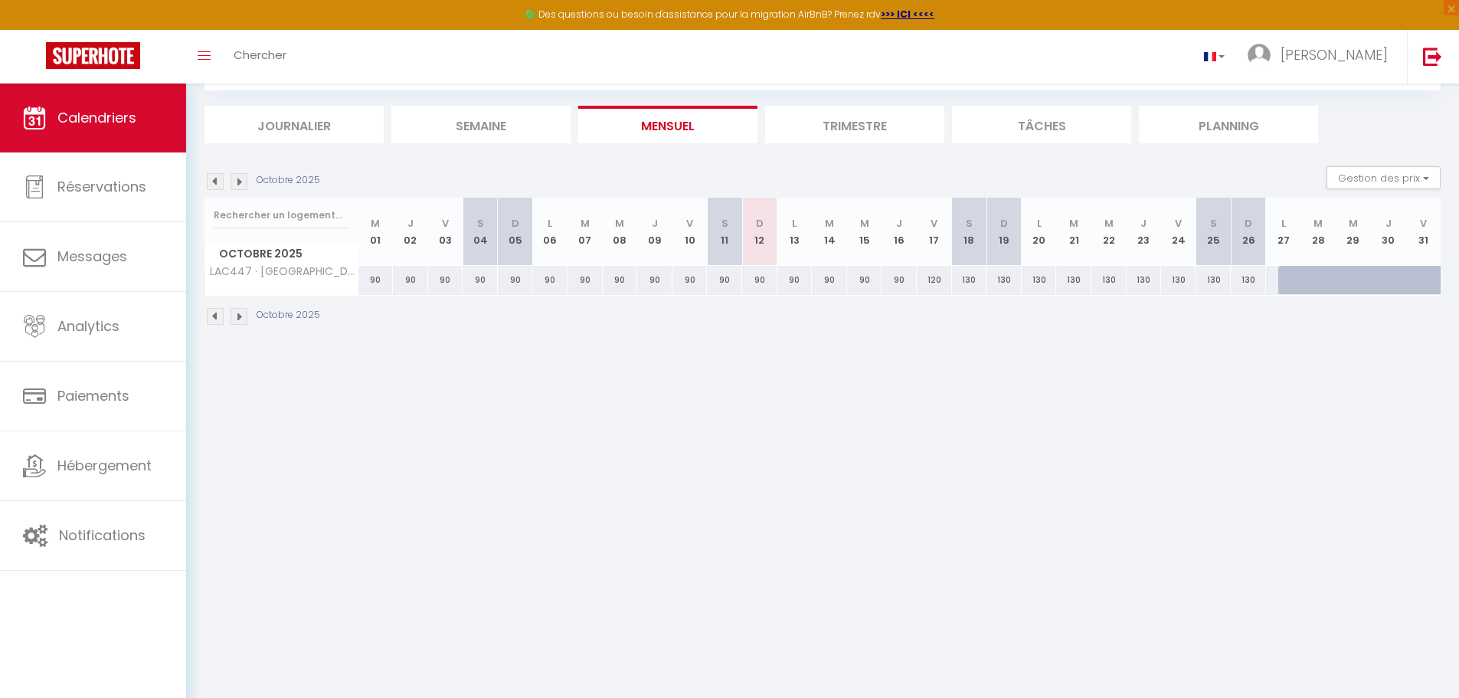
click at [242, 318] on img at bounding box center [239, 316] width 17 height 17
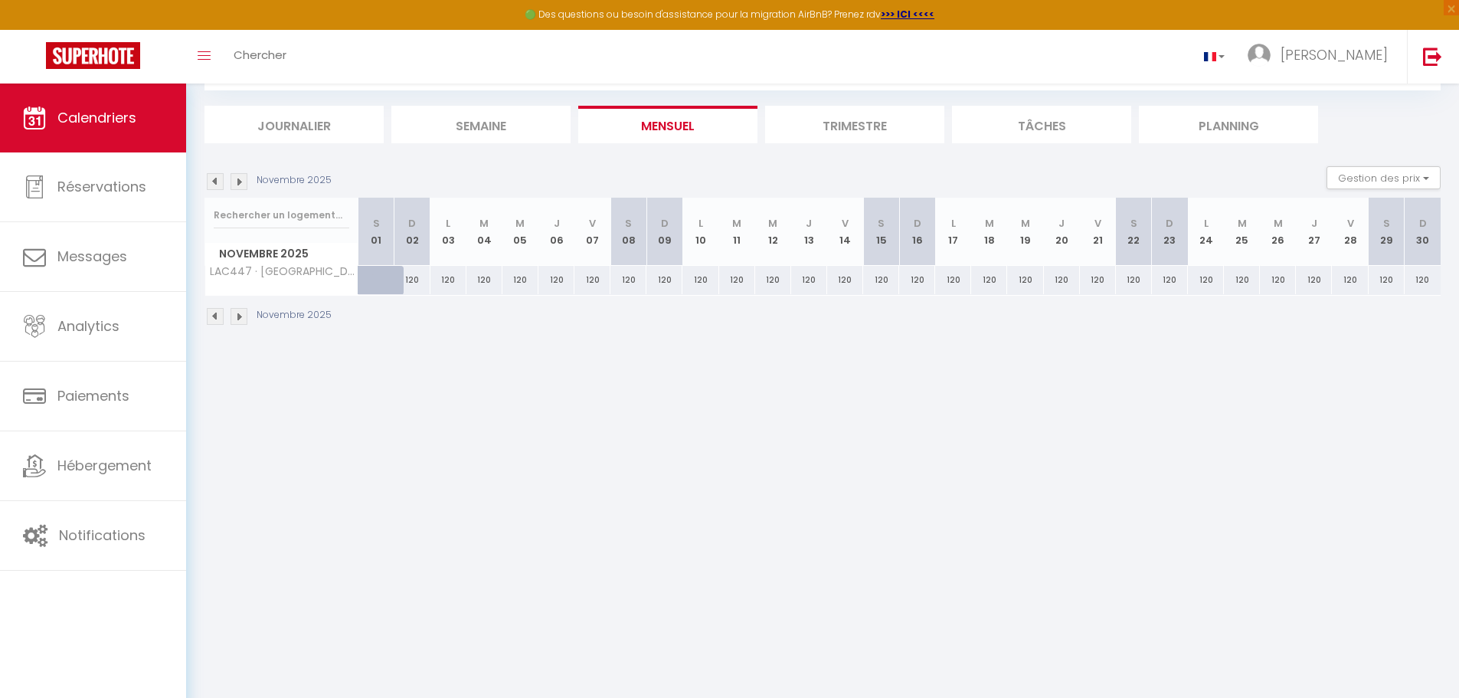
click at [242, 318] on img at bounding box center [239, 316] width 17 height 17
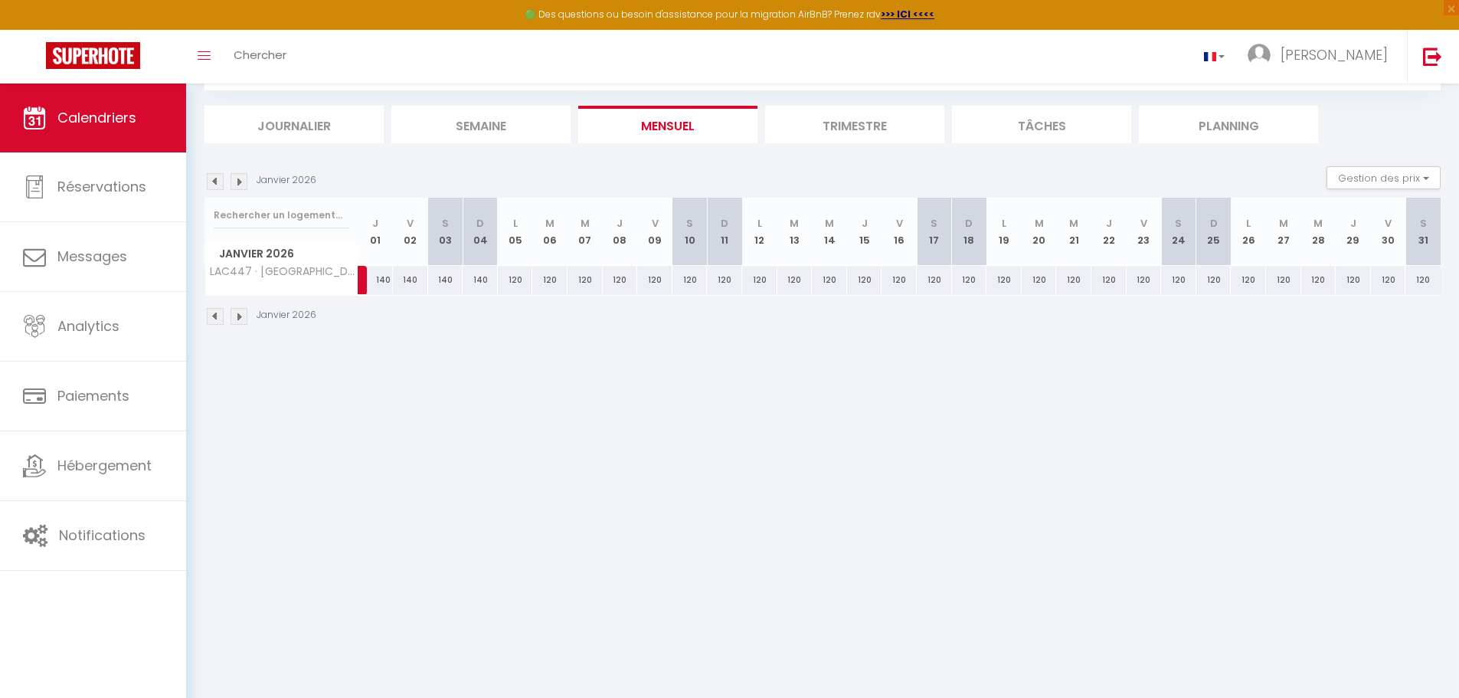
click at [216, 316] on img at bounding box center [215, 316] width 17 height 17
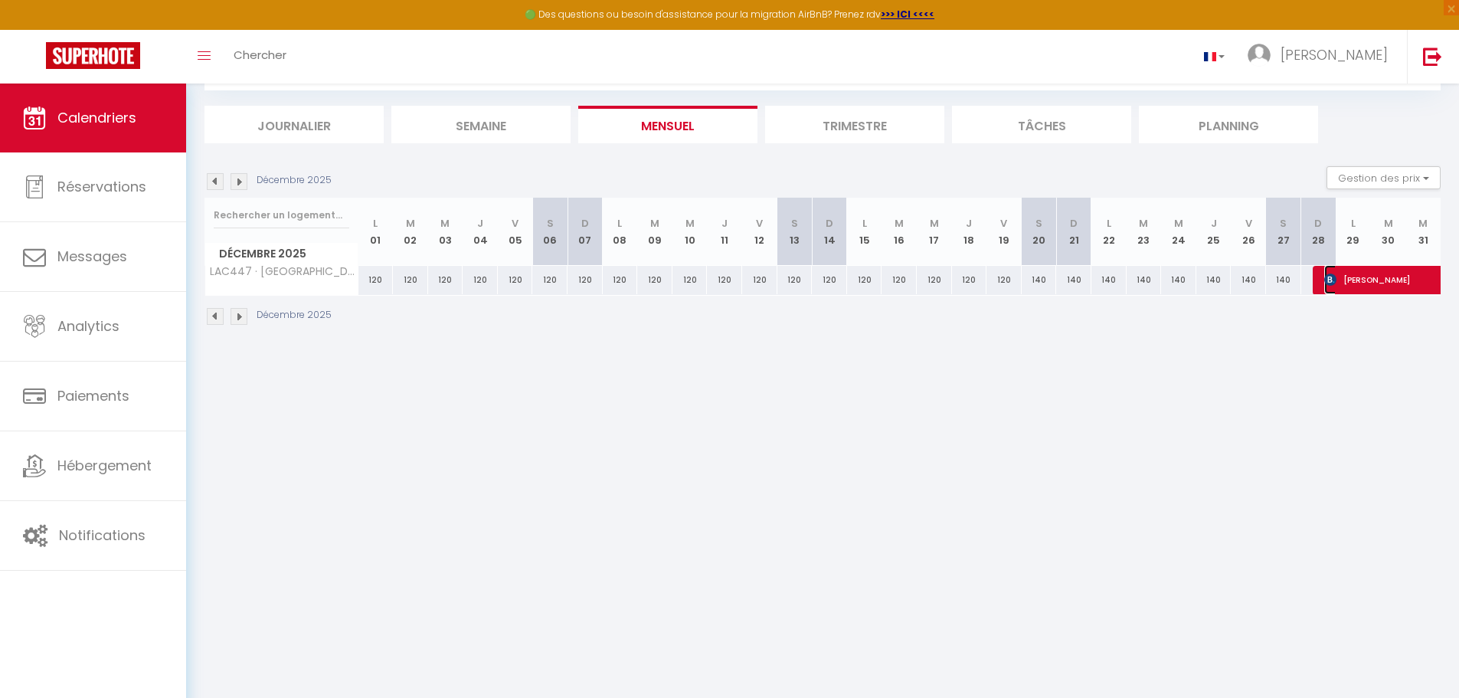
click at [1354, 283] on span "[PERSON_NAME]" at bounding box center [1394, 279] width 141 height 29
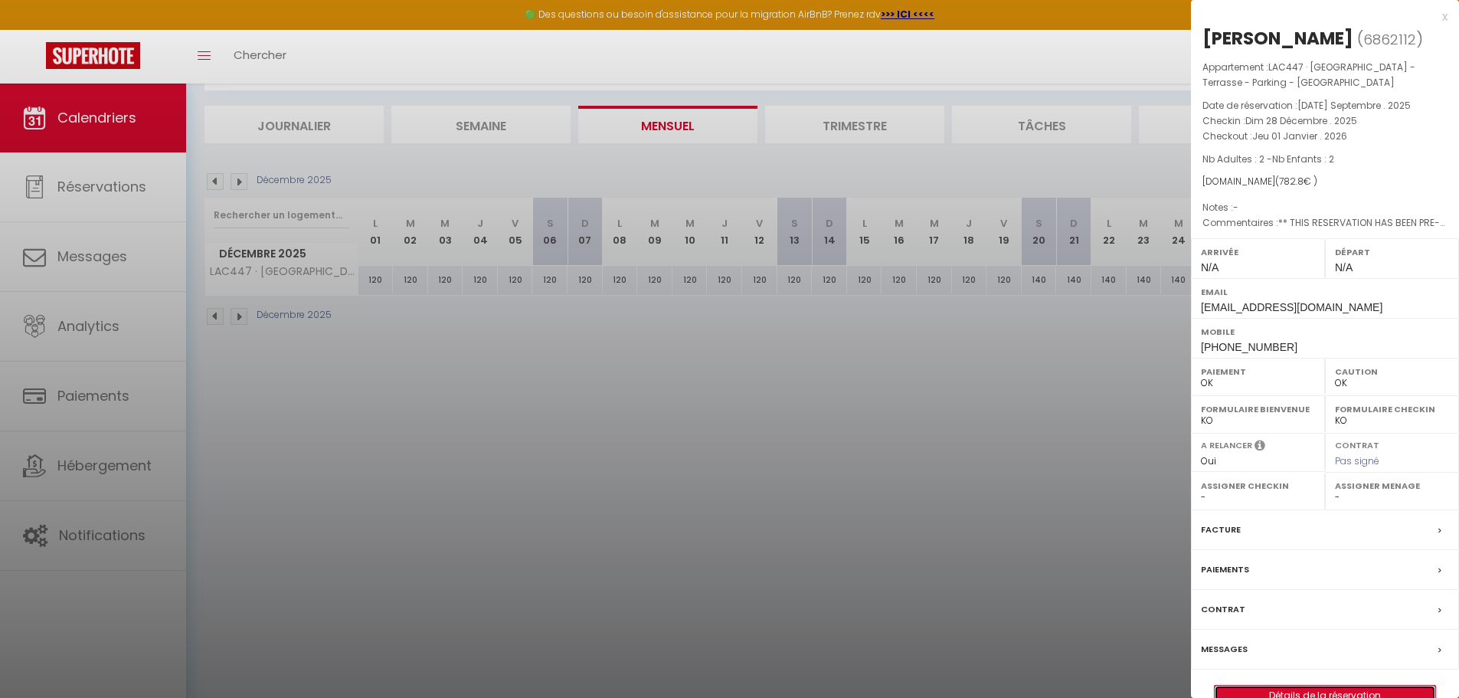
click at [1257, 690] on link "Détails de la réservation" at bounding box center [1325, 695] width 221 height 20
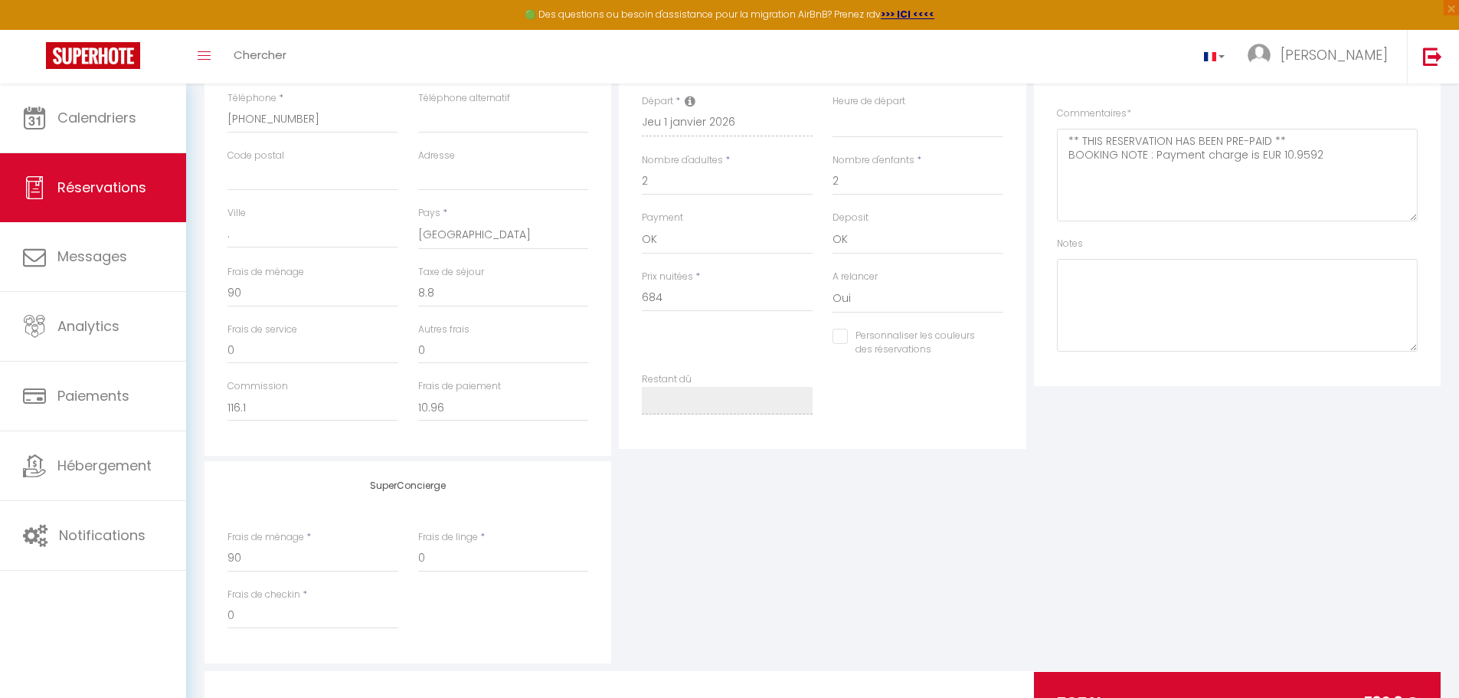
scroll to position [376, 0]
drag, startPoint x: 489, startPoint y: 294, endPoint x: 360, endPoint y: 293, distance: 129.4
click at [360, 293] on div "Frais de ménage 90 Taxe de séjour 8.8" at bounding box center [407, 292] width 381 height 57
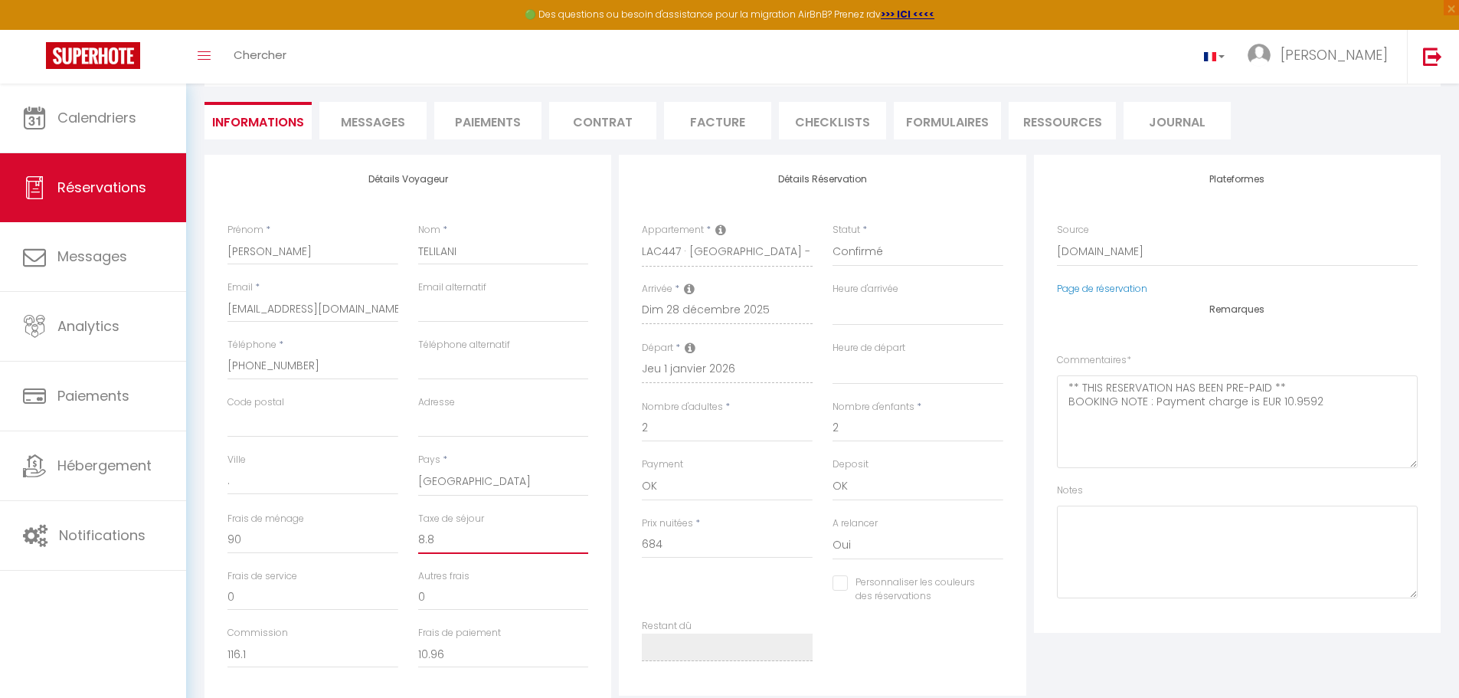
scroll to position [116, 0]
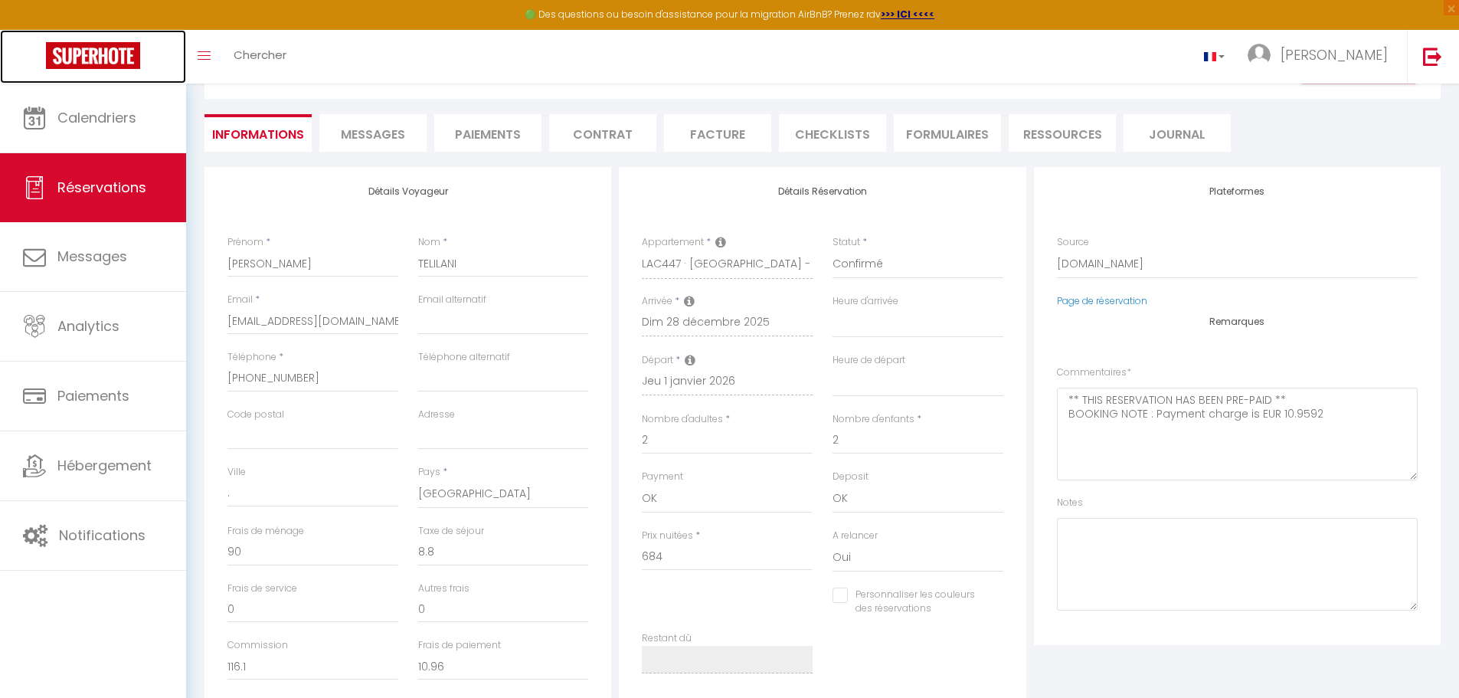
click at [103, 71] on link at bounding box center [93, 57] width 186 height 54
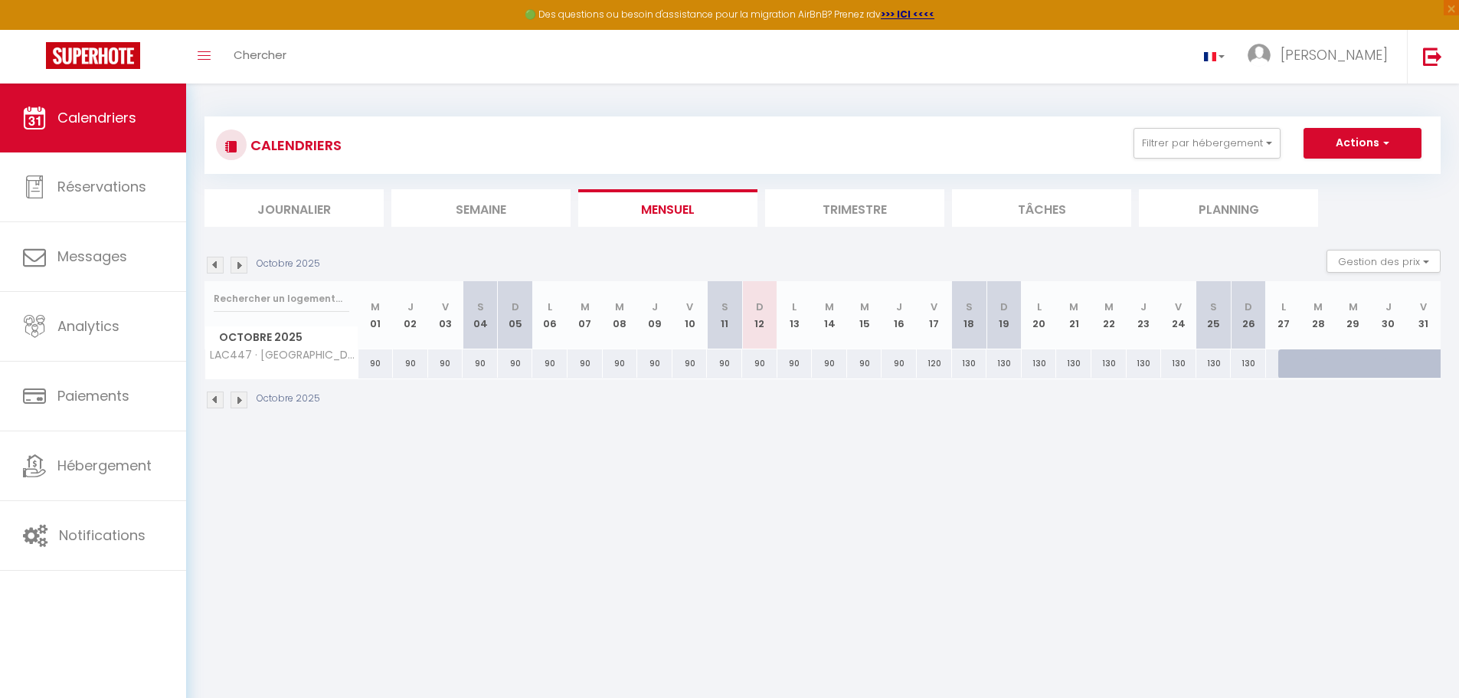
click at [244, 399] on img at bounding box center [239, 399] width 17 height 17
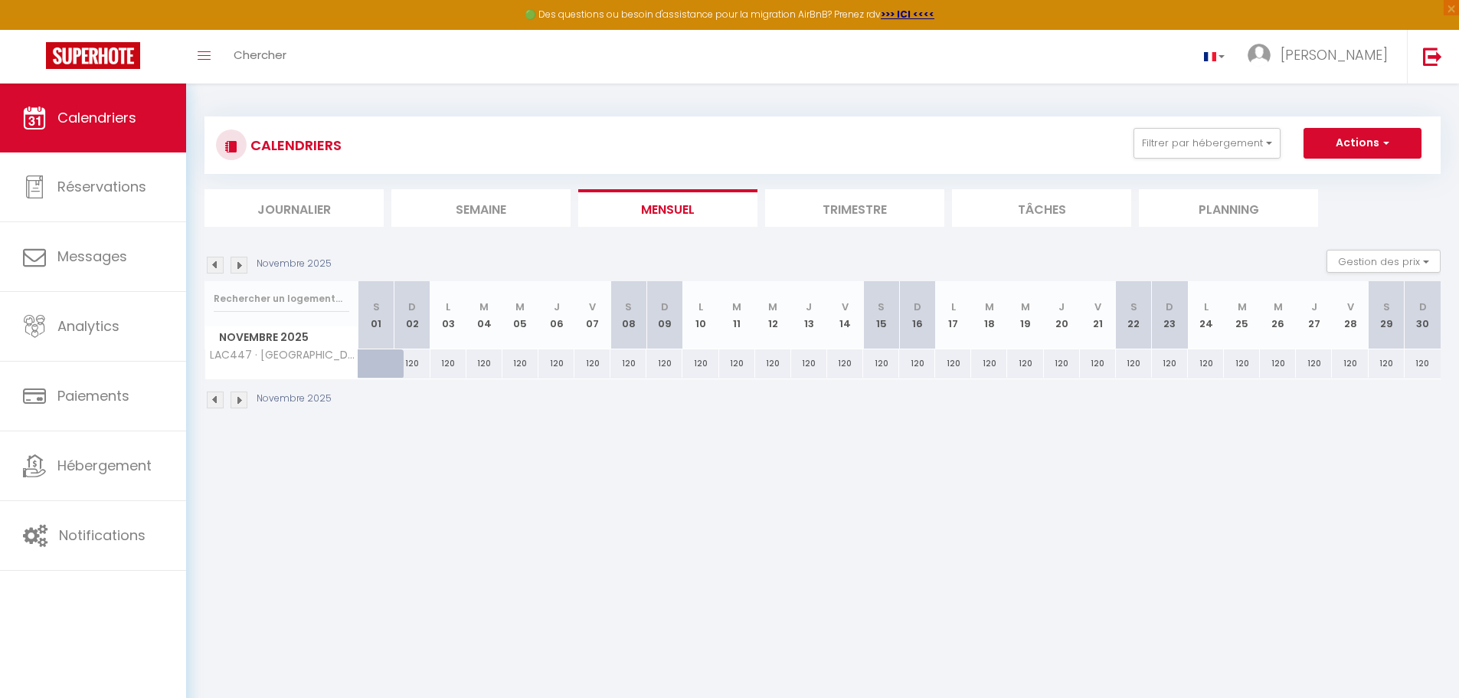
click at [244, 399] on img at bounding box center [239, 399] width 17 height 17
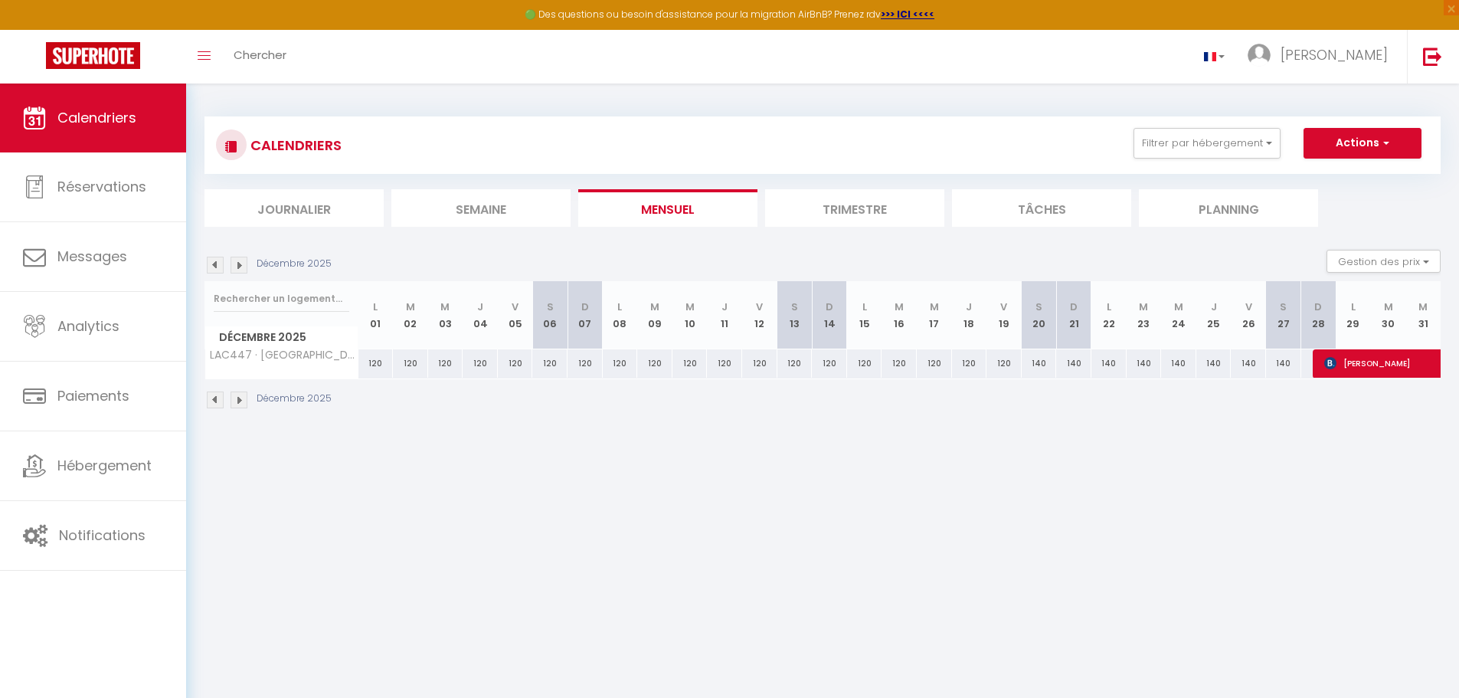
click at [244, 399] on img at bounding box center [239, 399] width 17 height 17
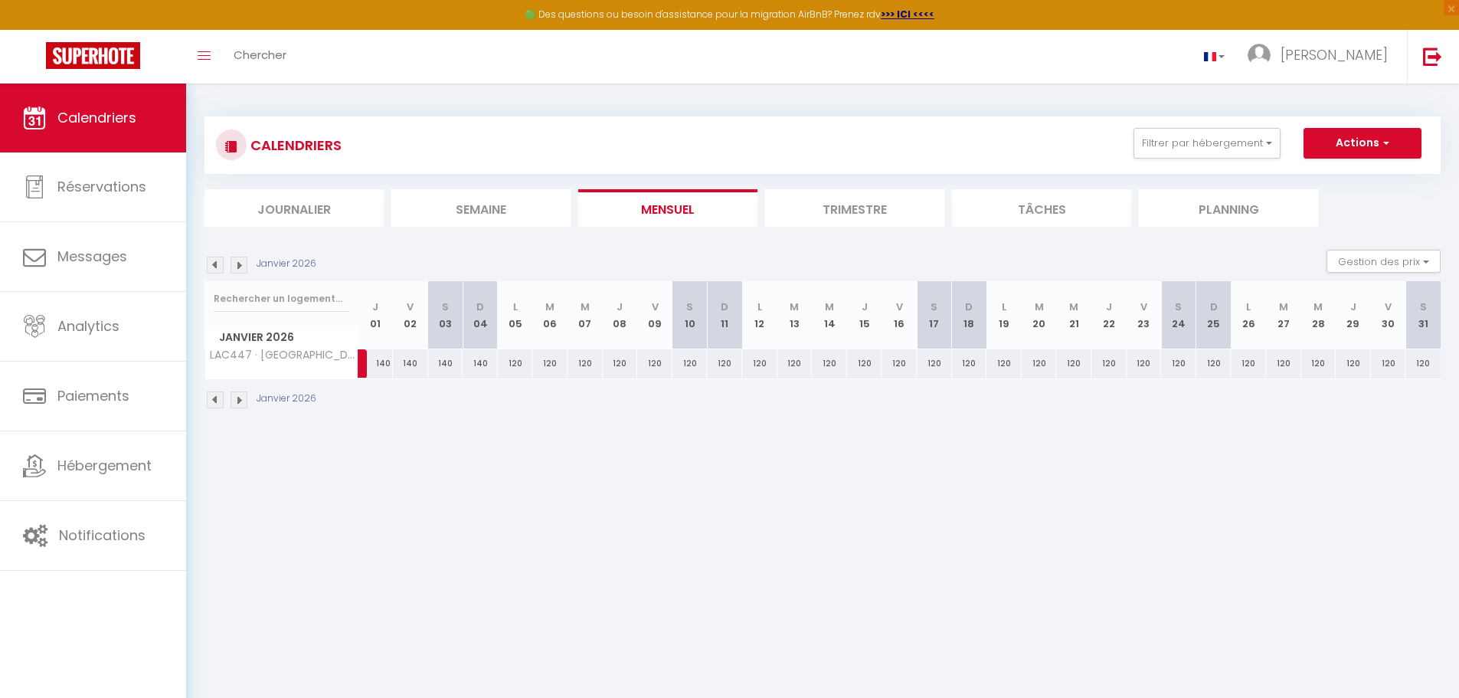
click at [244, 399] on img at bounding box center [239, 399] width 17 height 17
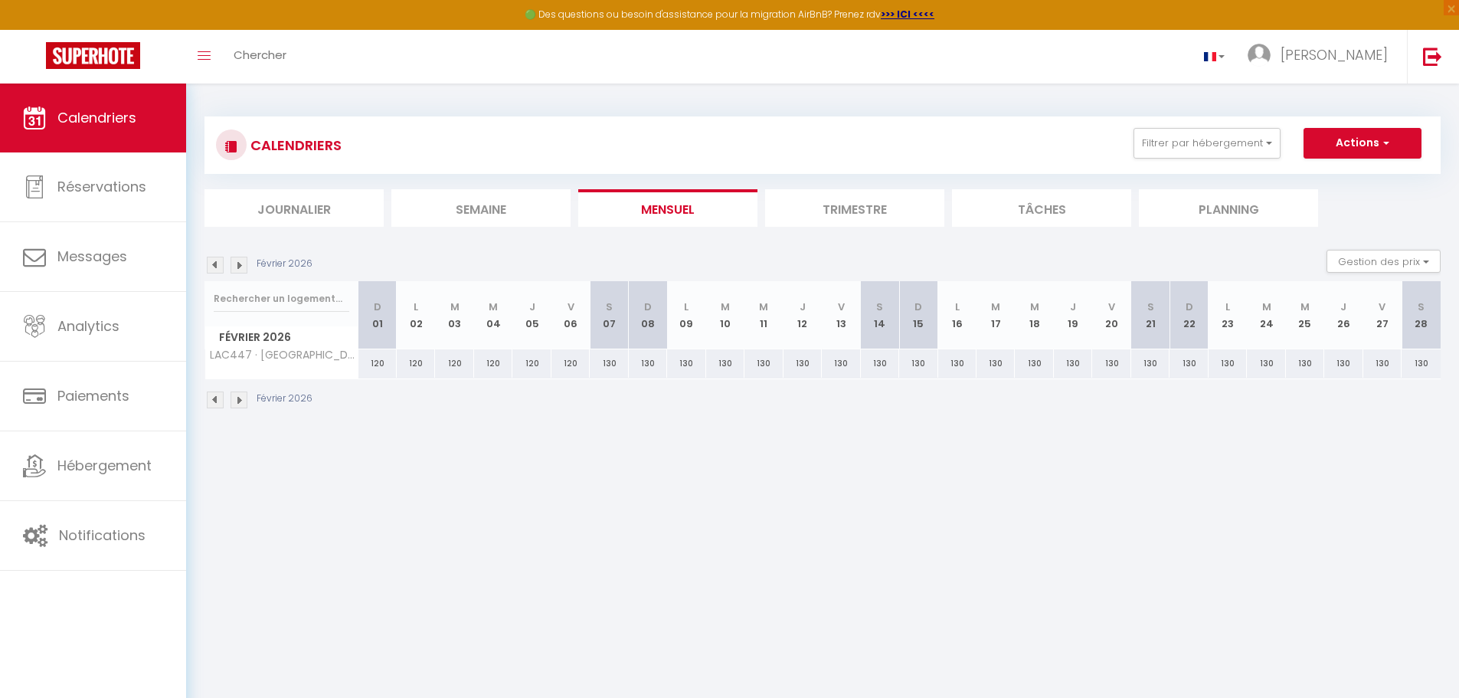
click at [244, 399] on img at bounding box center [239, 399] width 17 height 17
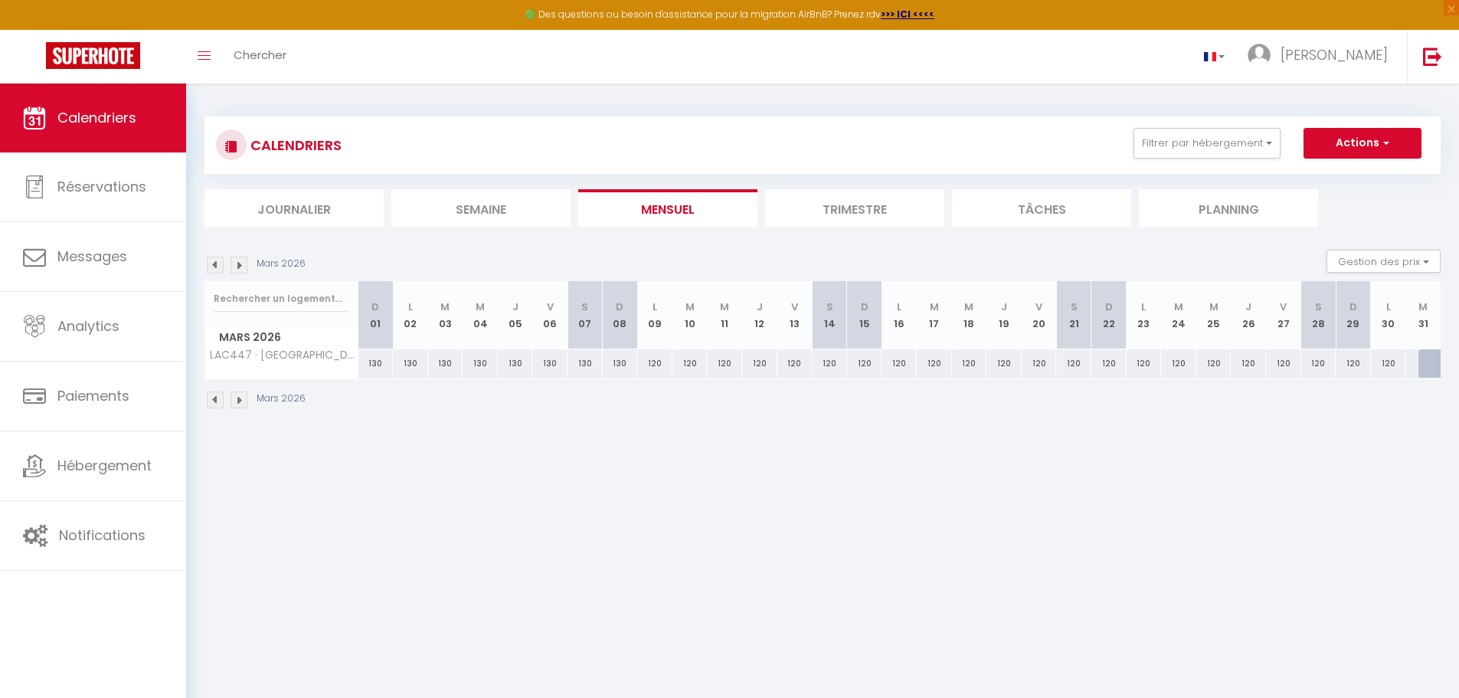
click at [244, 399] on img at bounding box center [239, 399] width 17 height 17
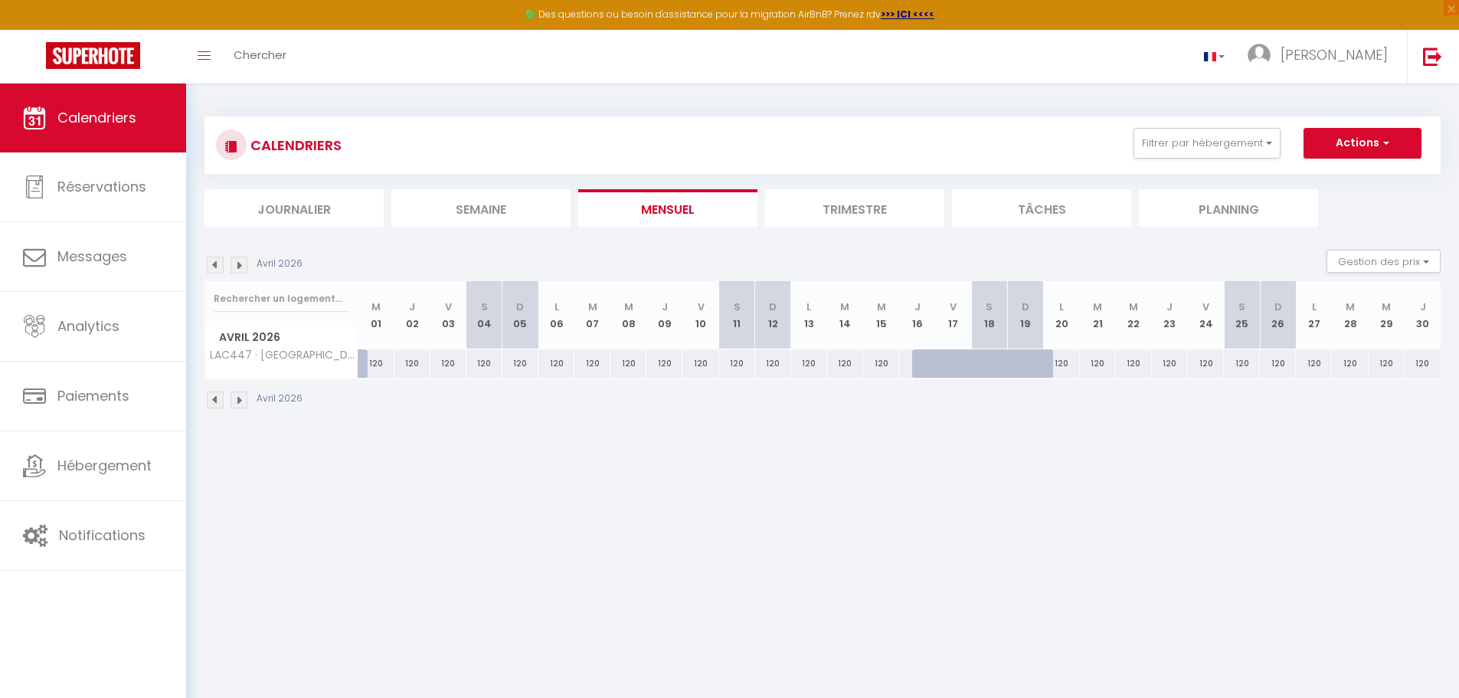
click at [244, 399] on img at bounding box center [239, 399] width 17 height 17
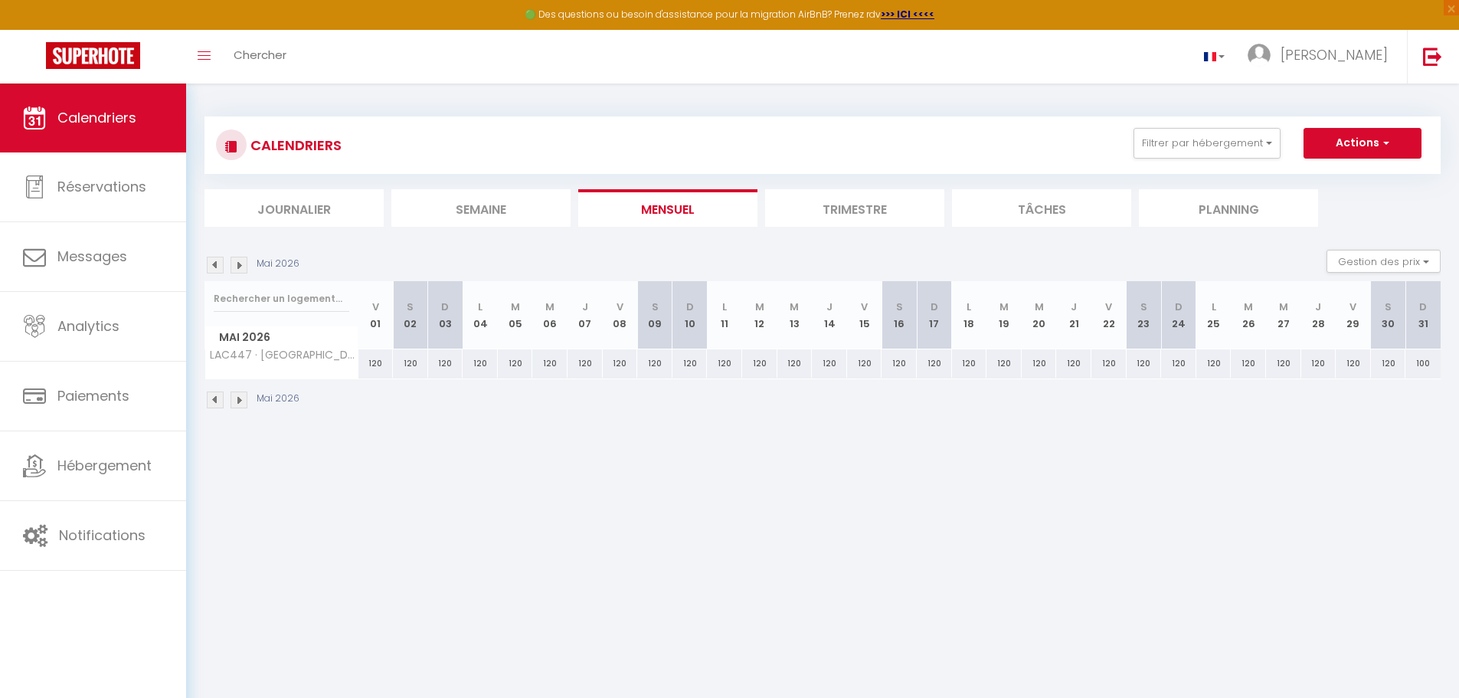
click at [244, 399] on img at bounding box center [239, 399] width 17 height 17
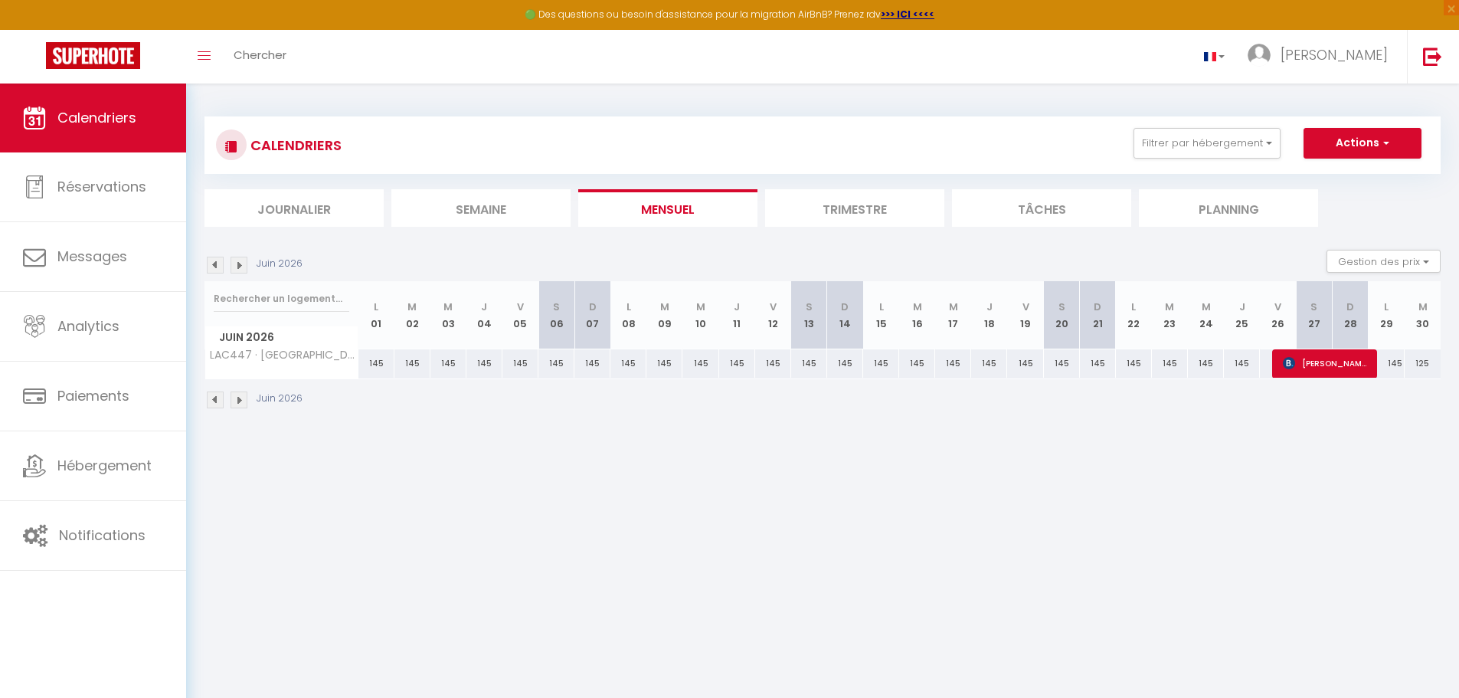
click at [244, 399] on img at bounding box center [239, 399] width 17 height 17
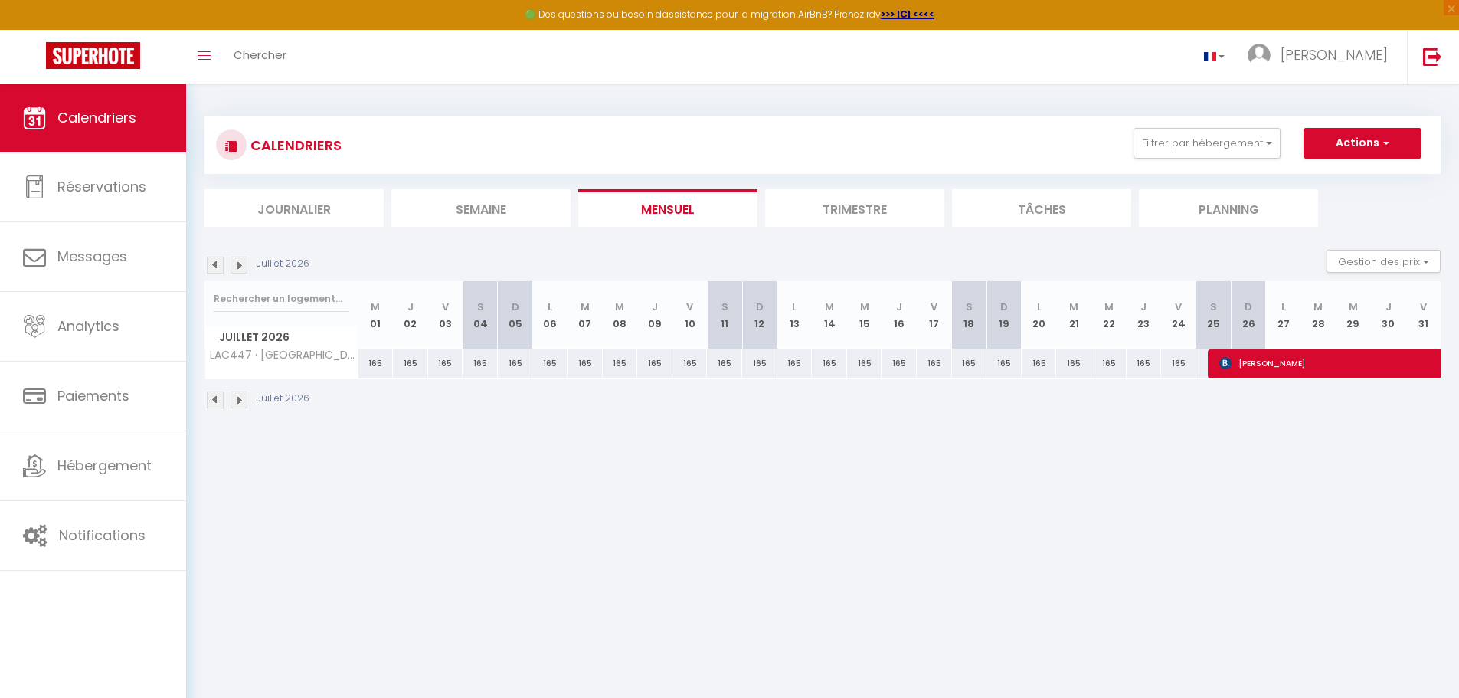
click at [244, 399] on img at bounding box center [239, 399] width 17 height 17
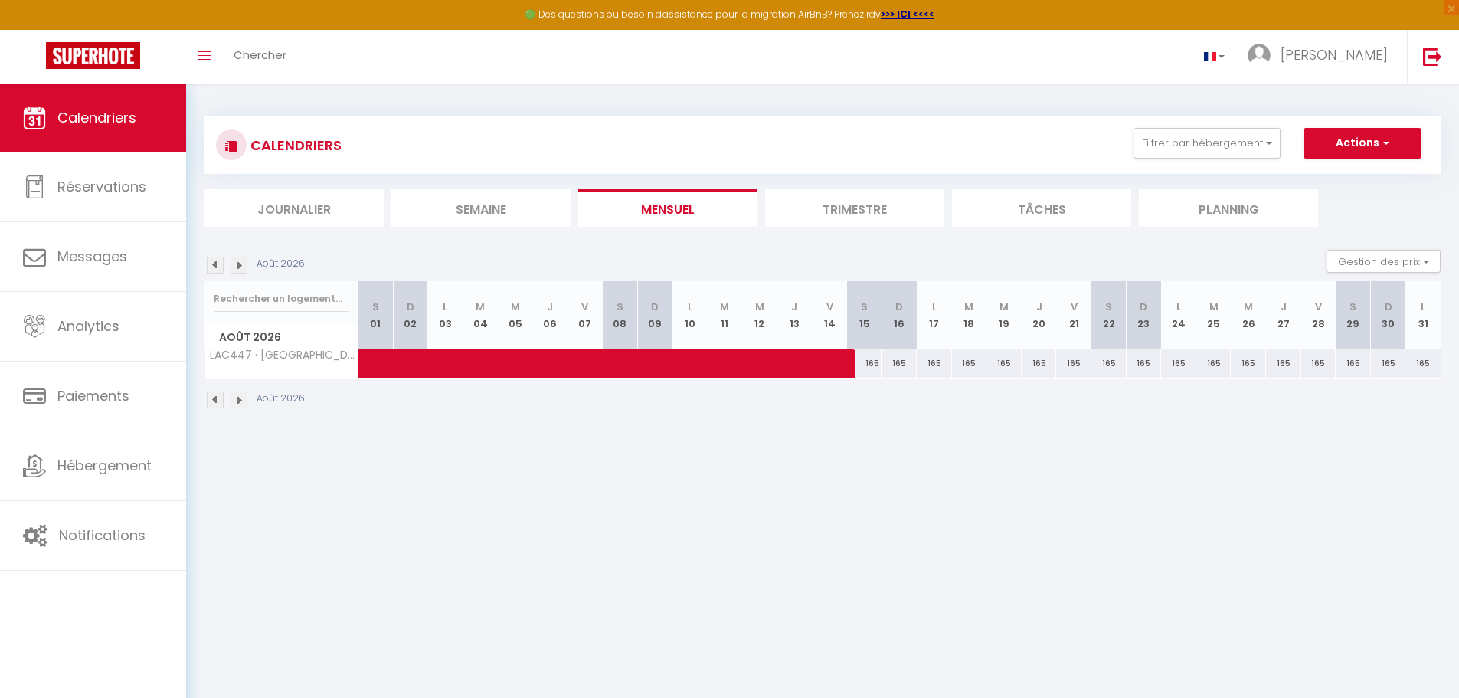
click at [219, 400] on img at bounding box center [215, 399] width 17 height 17
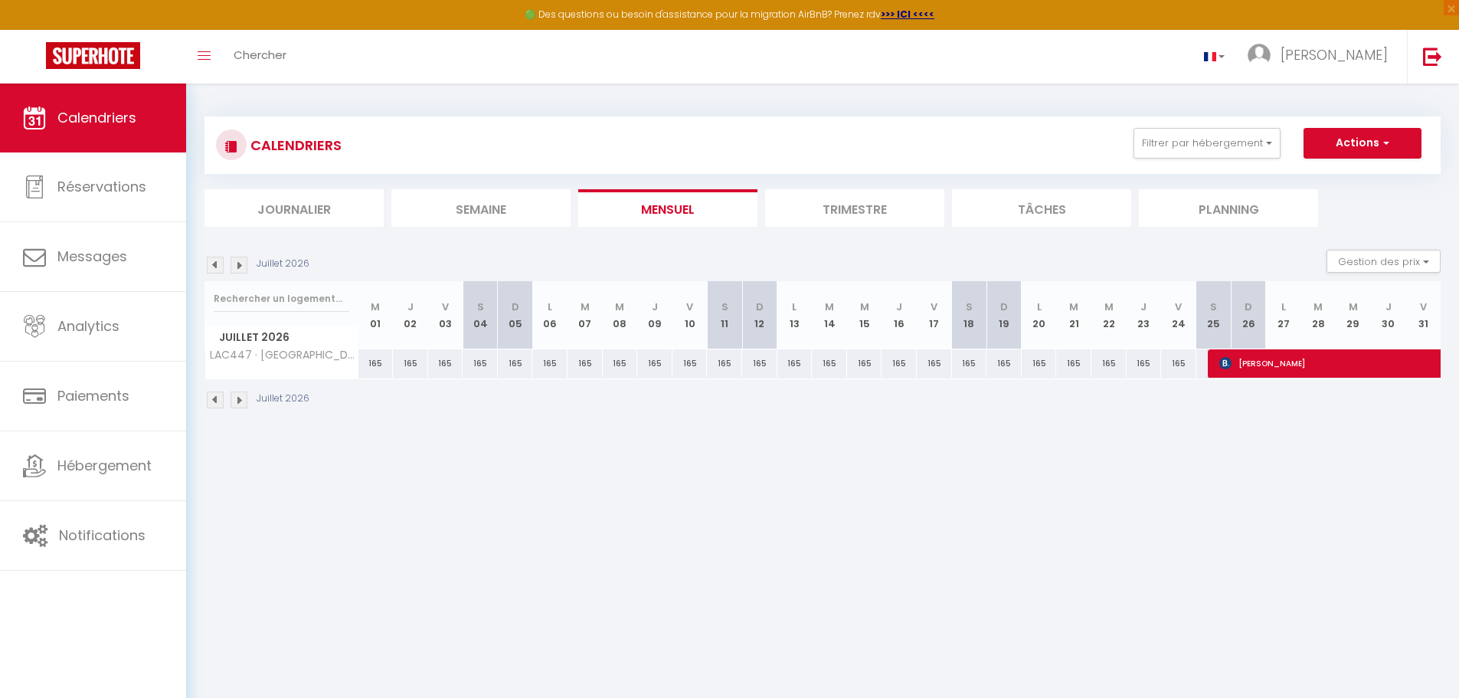
click at [564, 505] on body "🟢 Des questions ou besoin d'assistance pour la migration AirBnB? Prenez rdv >>>…" at bounding box center [729, 432] width 1459 height 698
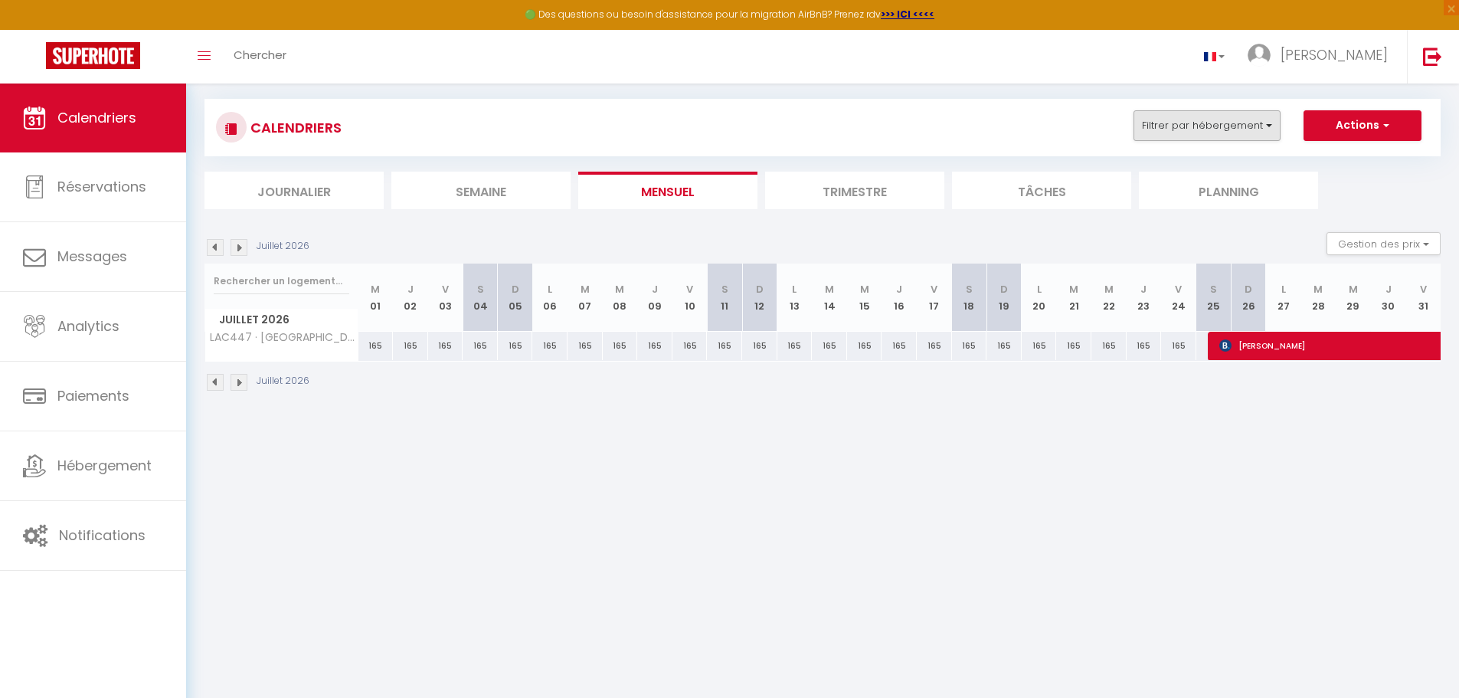
scroll to position [20, 0]
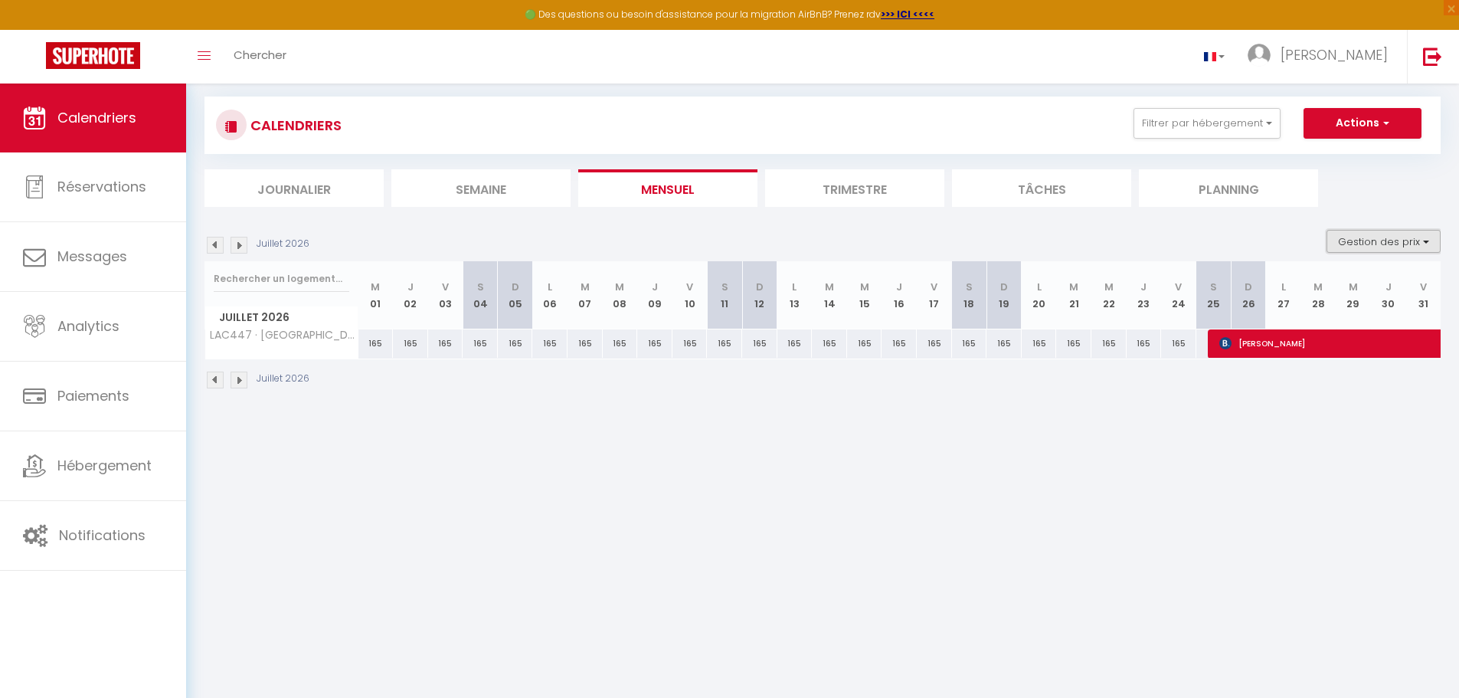
click at [1336, 234] on button "Gestion des prix" at bounding box center [1383, 241] width 114 height 23
click at [1312, 345] on input "Disponibilité" at bounding box center [1371, 342] width 138 height 15
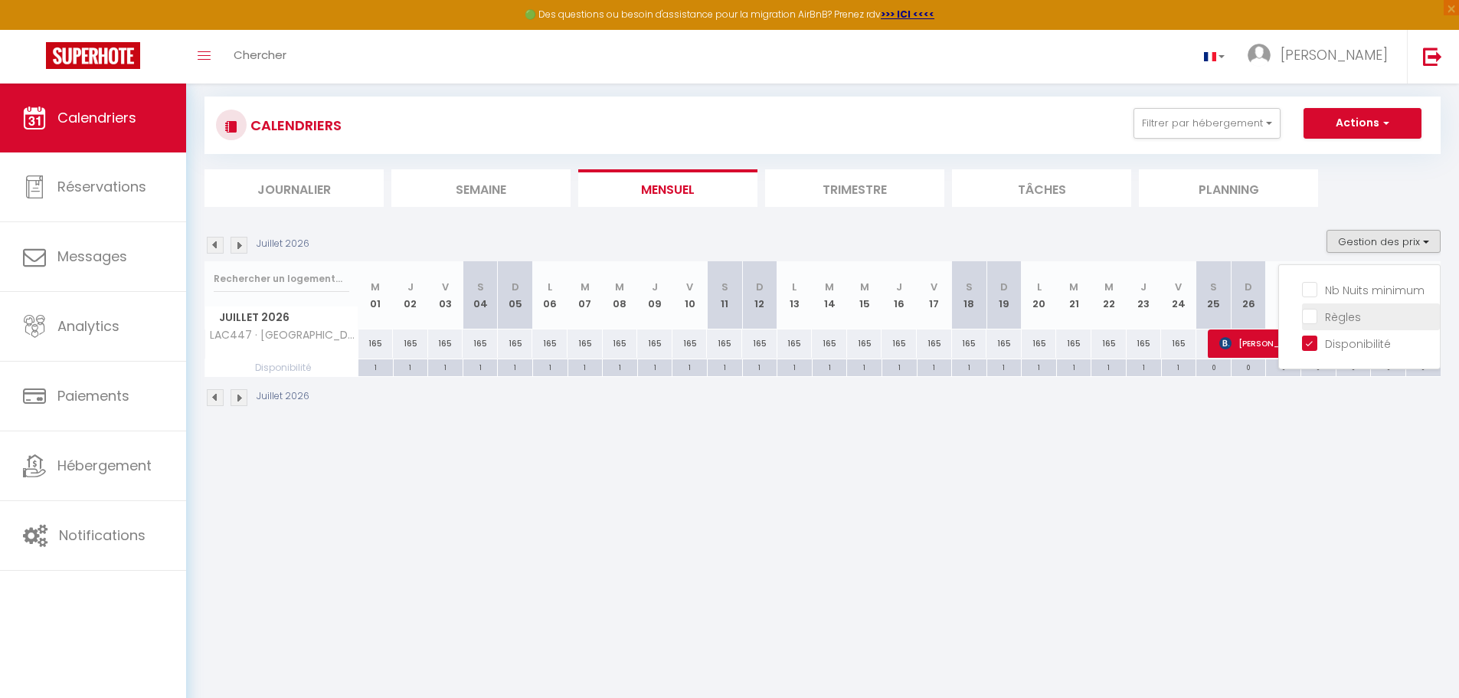
click at [1307, 319] on input "Règles" at bounding box center [1371, 315] width 138 height 15
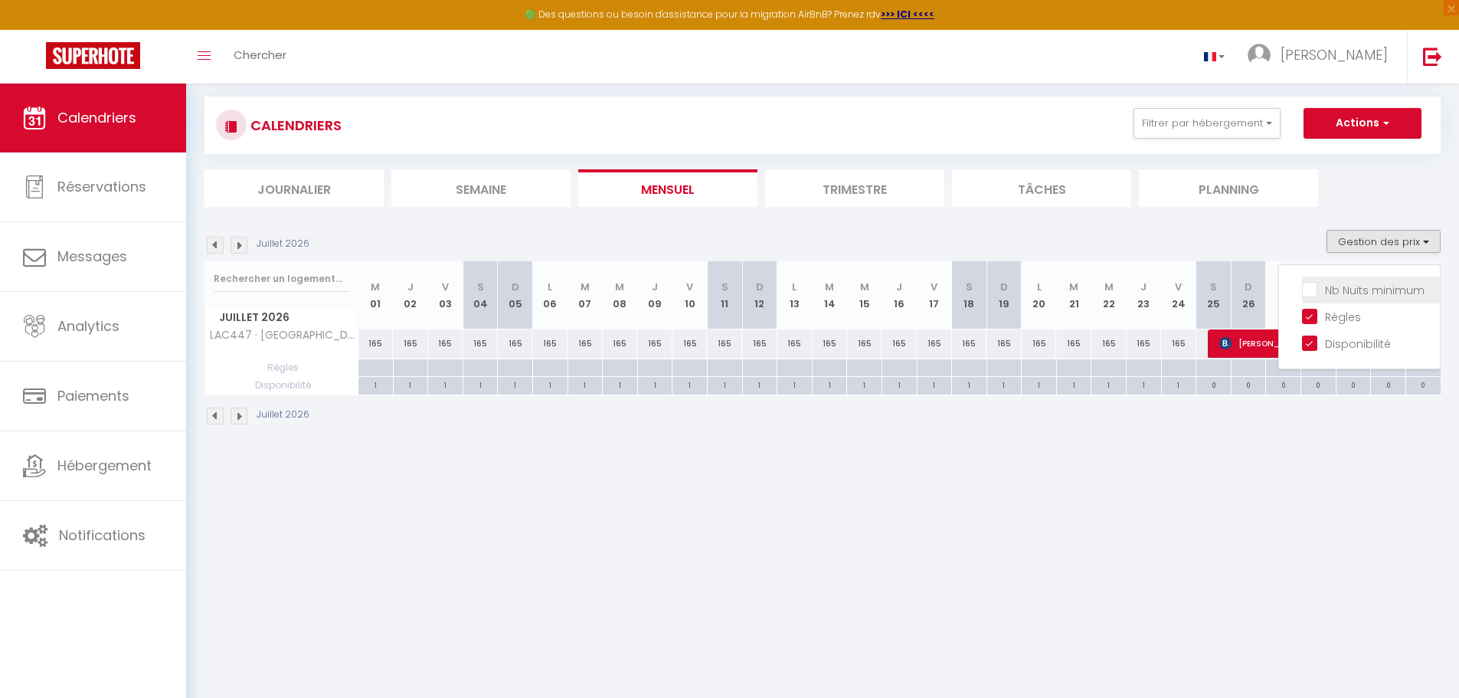
click at [1313, 292] on input "Nb Nuits minimum" at bounding box center [1371, 288] width 138 height 15
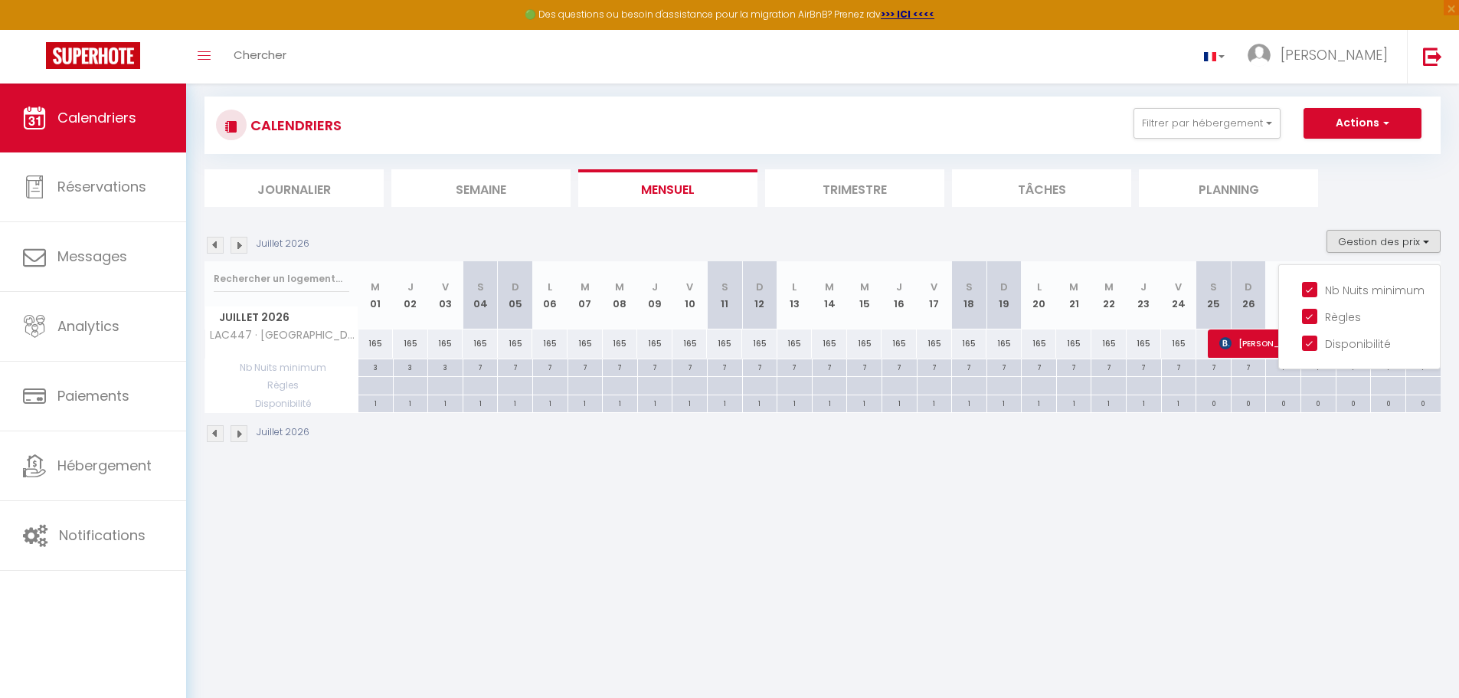
click at [821, 447] on div "Juillet 2026" at bounding box center [822, 435] width 1236 height 45
click at [1359, 239] on button "Gestion des prix" at bounding box center [1383, 241] width 114 height 23
click at [1310, 316] on input "Règles" at bounding box center [1371, 315] width 138 height 15
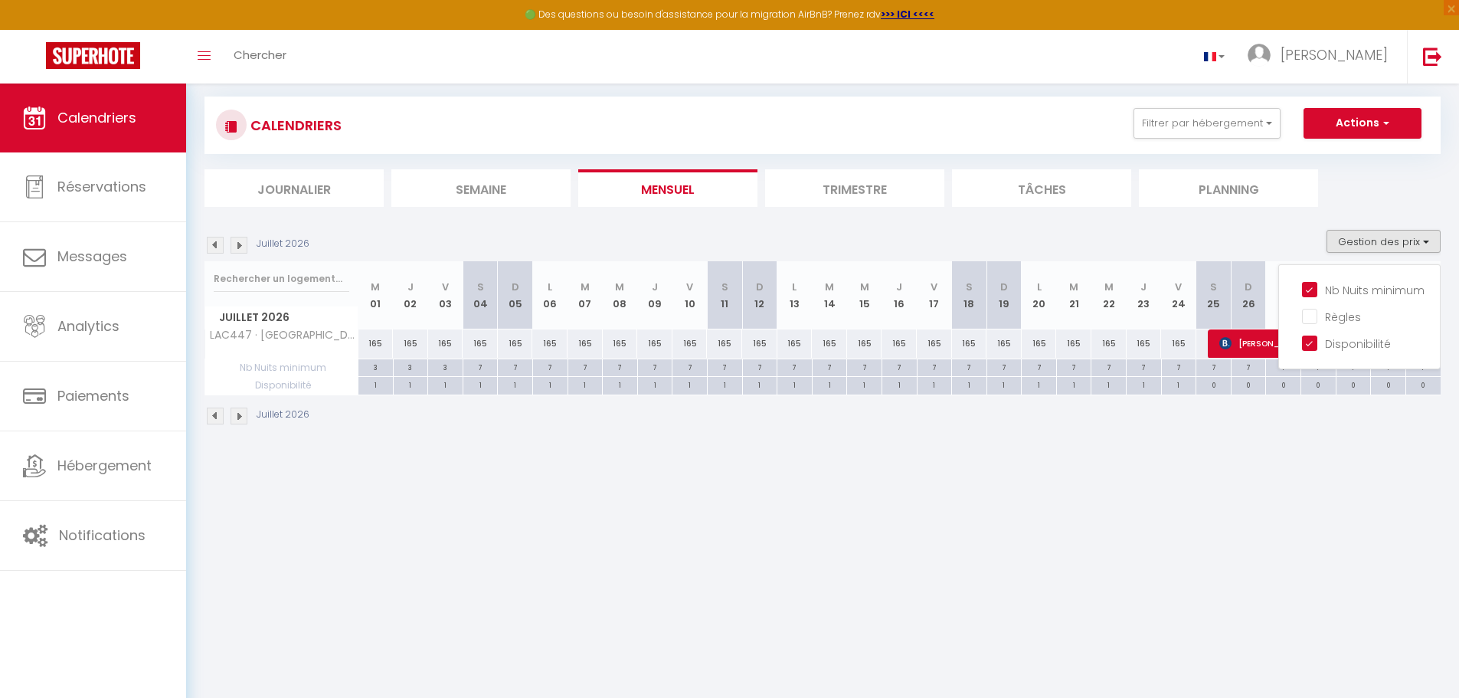
click at [1042, 590] on body "🟢 Des questions ou besoin d'assistance pour la migration AirBnB? Prenez rdv >>>…" at bounding box center [729, 413] width 1459 height 698
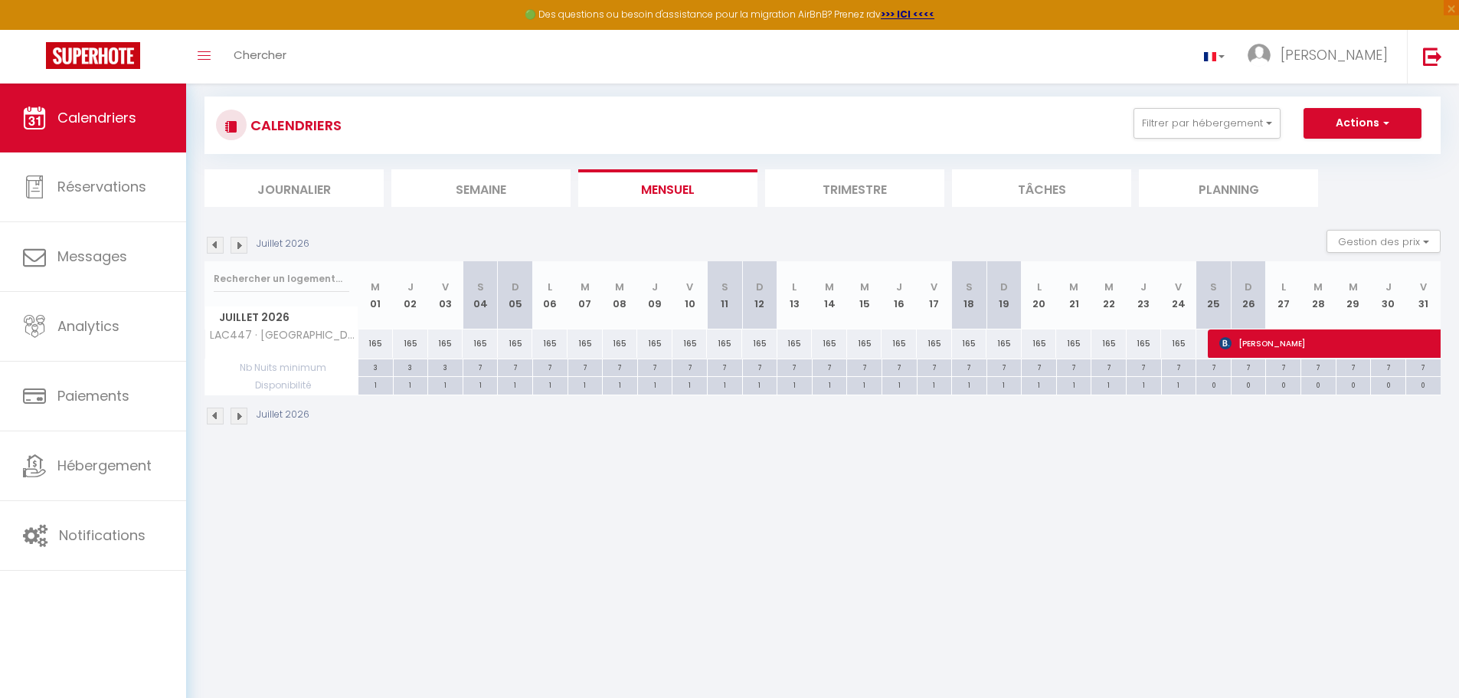
click at [236, 414] on img at bounding box center [239, 415] width 17 height 17
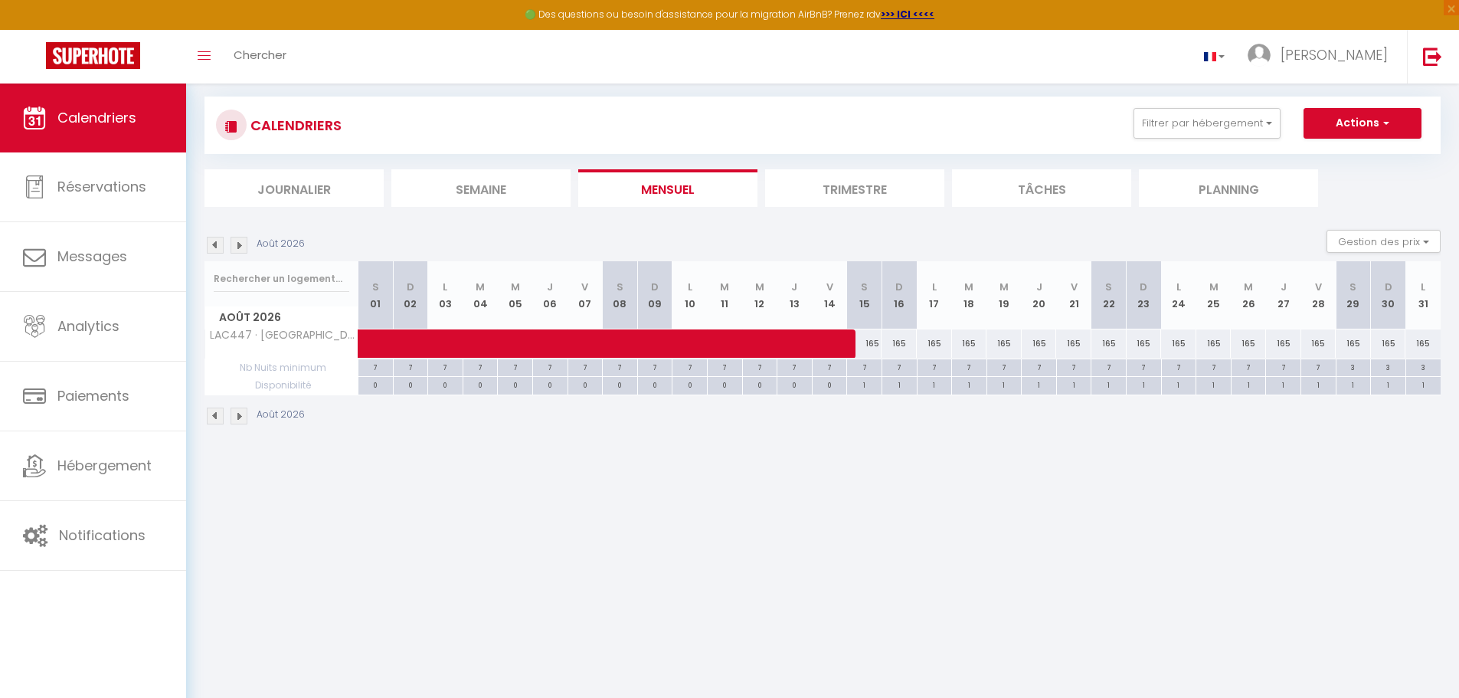
click at [236, 414] on img at bounding box center [239, 415] width 17 height 17
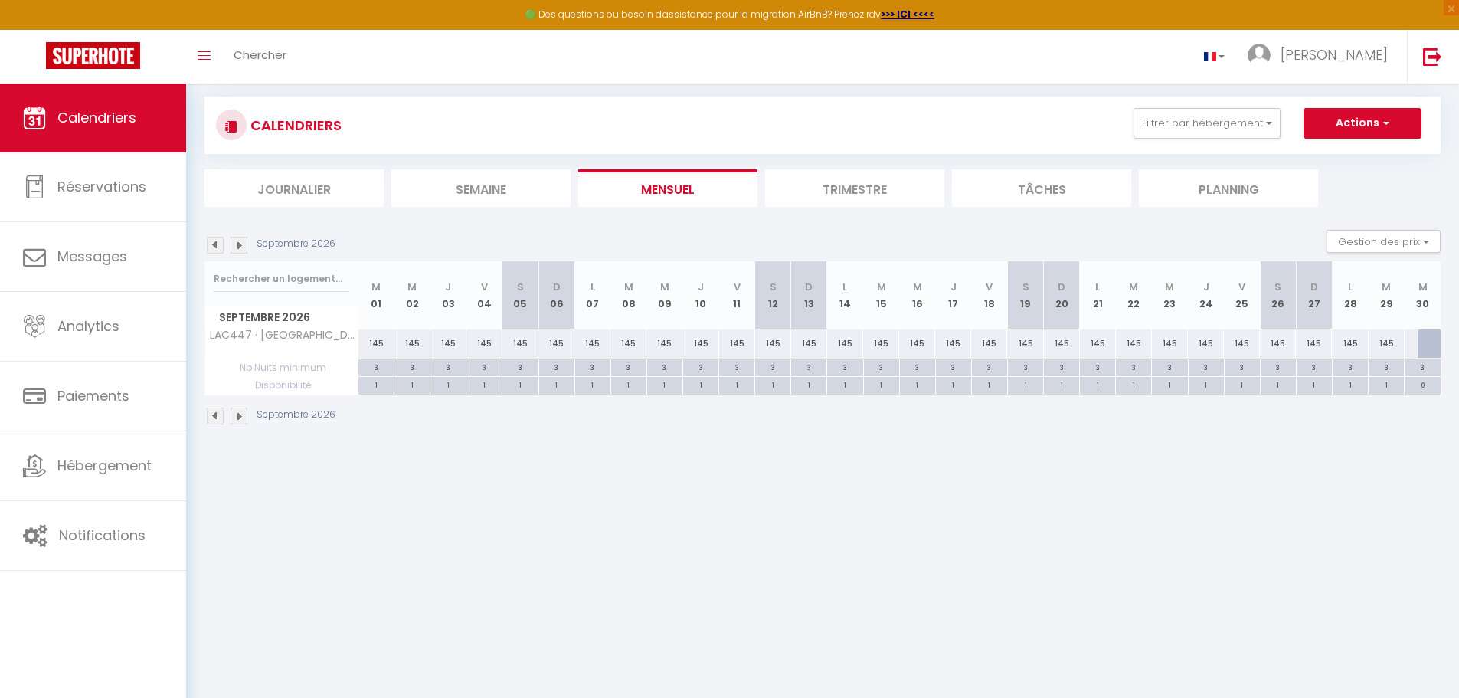
click at [209, 417] on img at bounding box center [215, 415] width 17 height 17
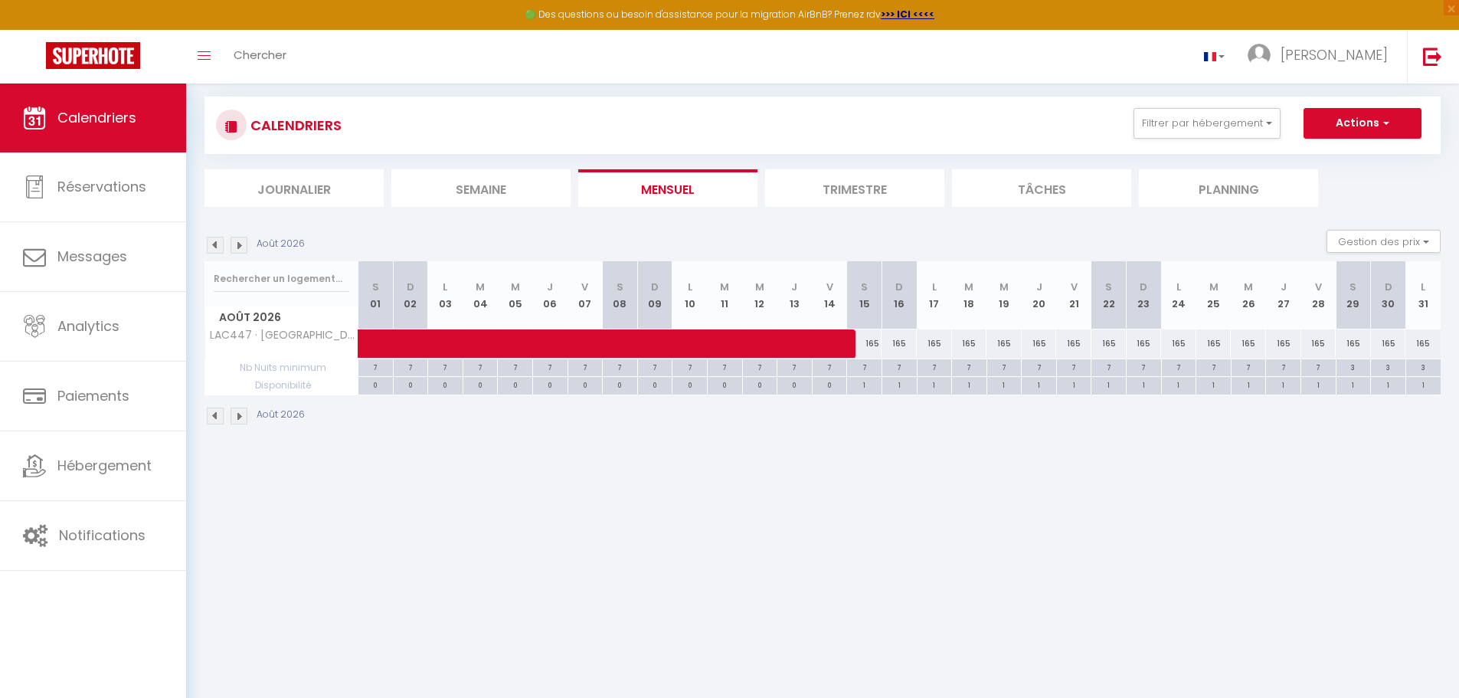
click at [243, 419] on img at bounding box center [239, 415] width 17 height 17
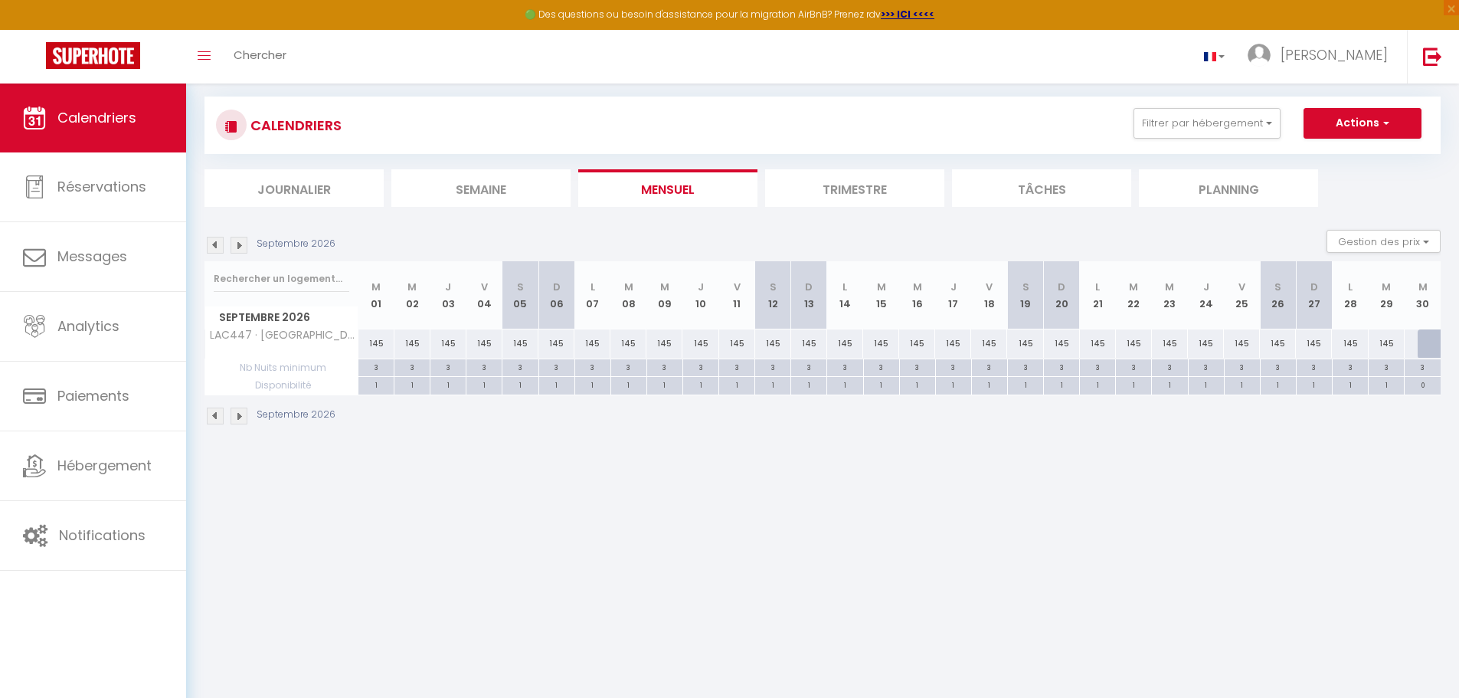
click at [215, 417] on img at bounding box center [215, 415] width 17 height 17
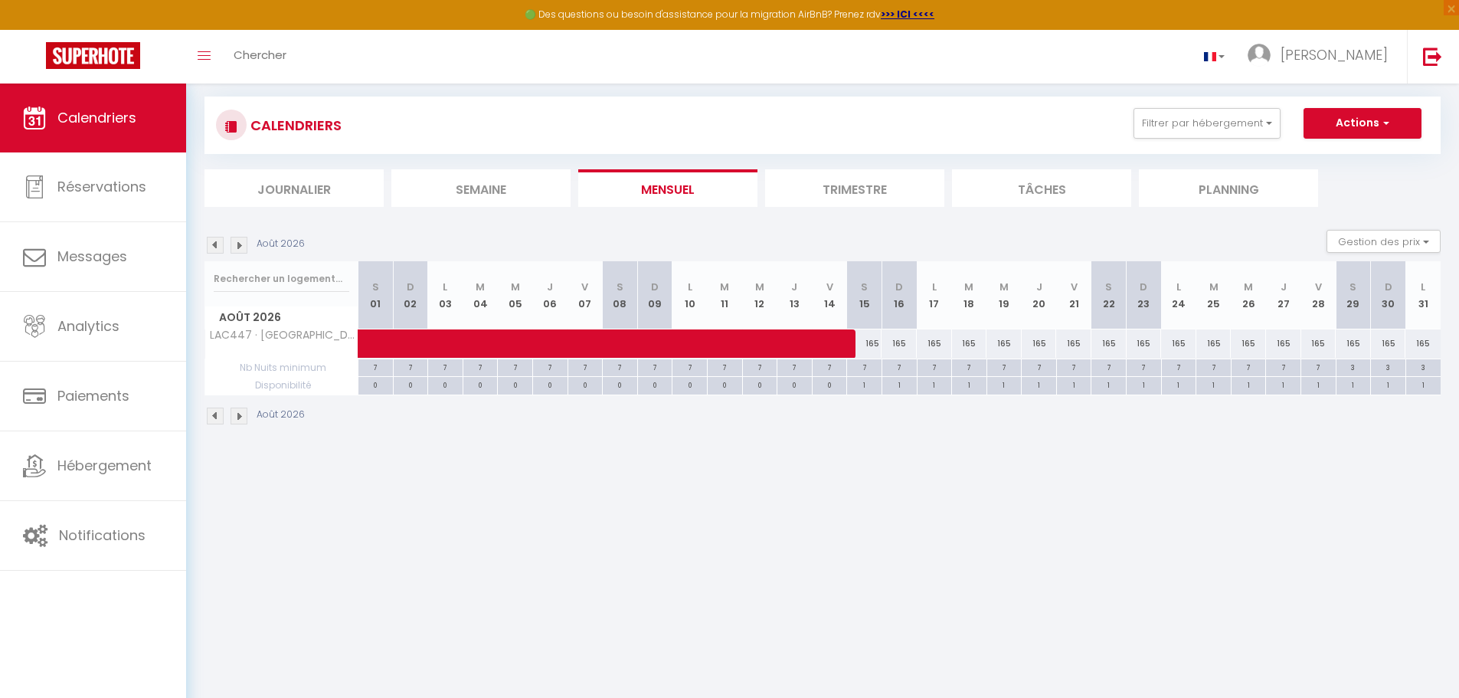
click at [215, 417] on img at bounding box center [215, 415] width 17 height 17
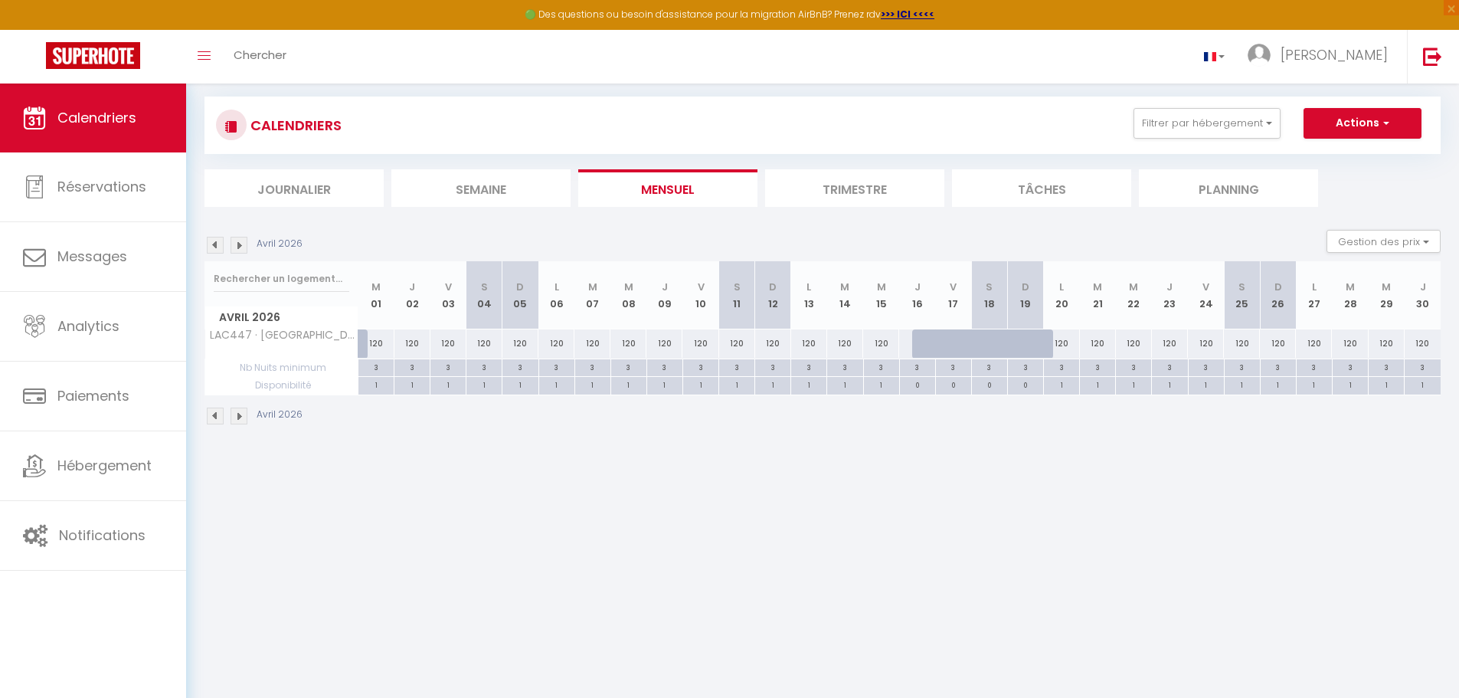
click at [215, 417] on img at bounding box center [215, 415] width 17 height 17
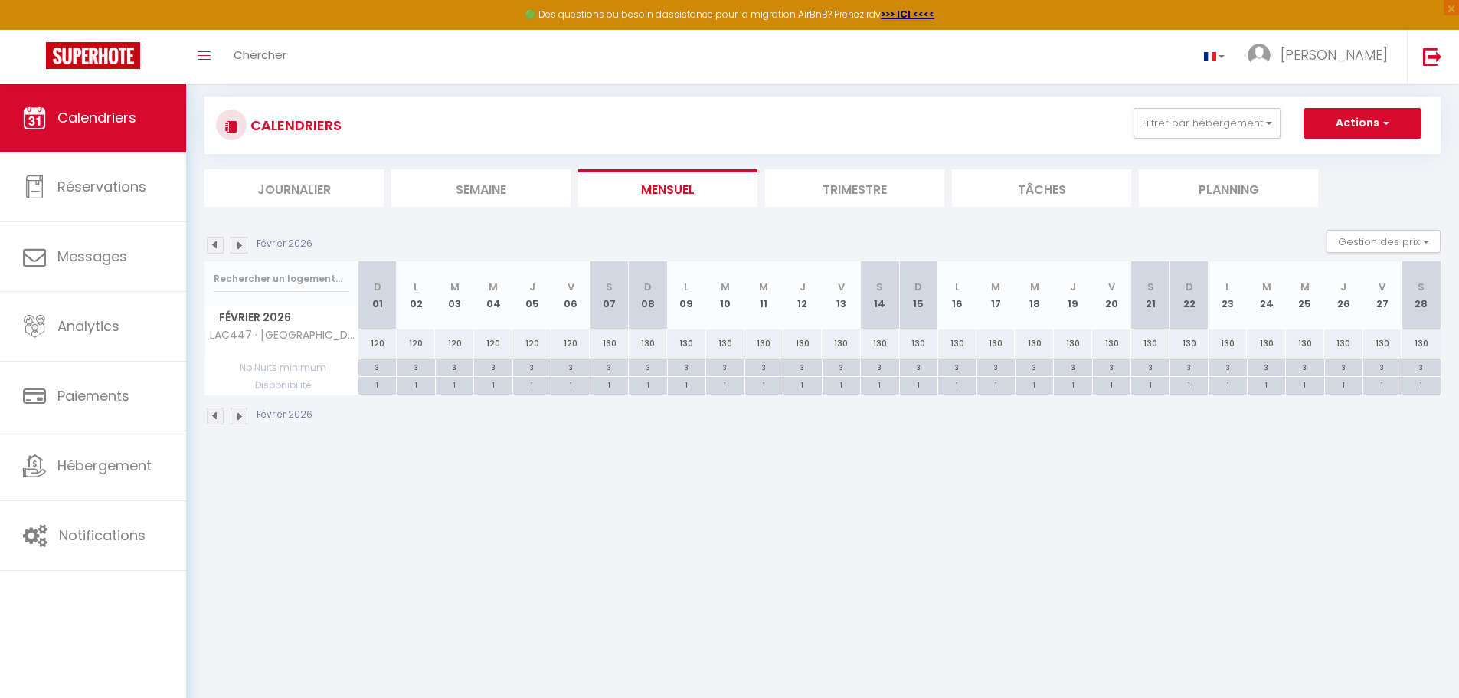
click at [215, 417] on img at bounding box center [215, 415] width 17 height 17
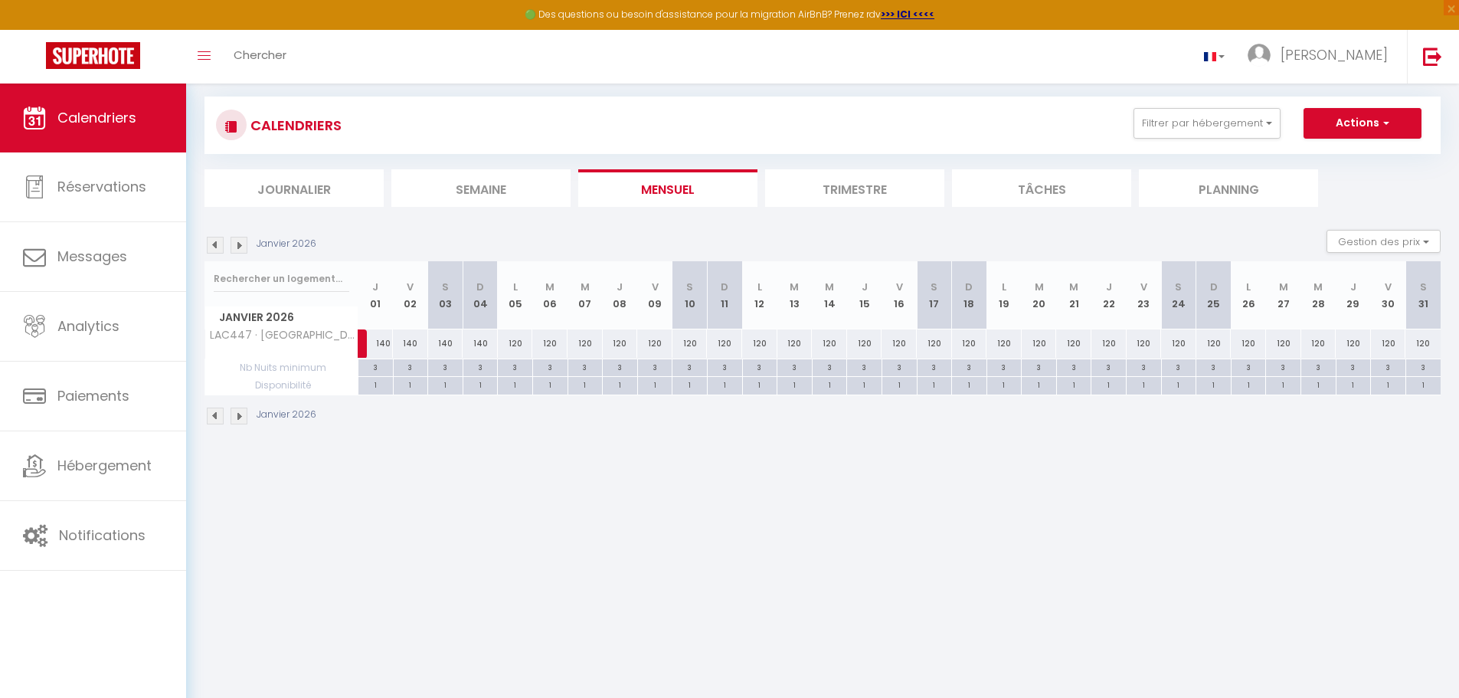
click at [215, 417] on img at bounding box center [215, 415] width 17 height 17
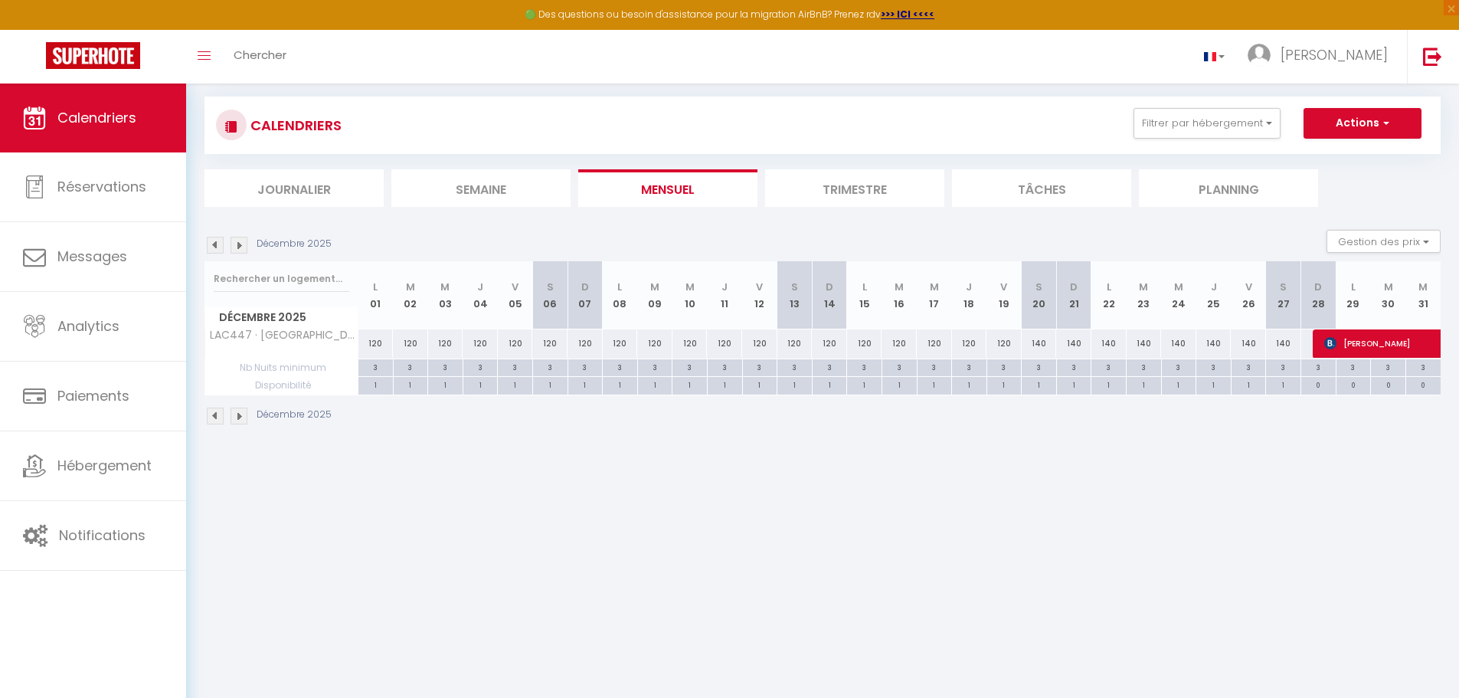
click at [233, 416] on img at bounding box center [239, 415] width 17 height 17
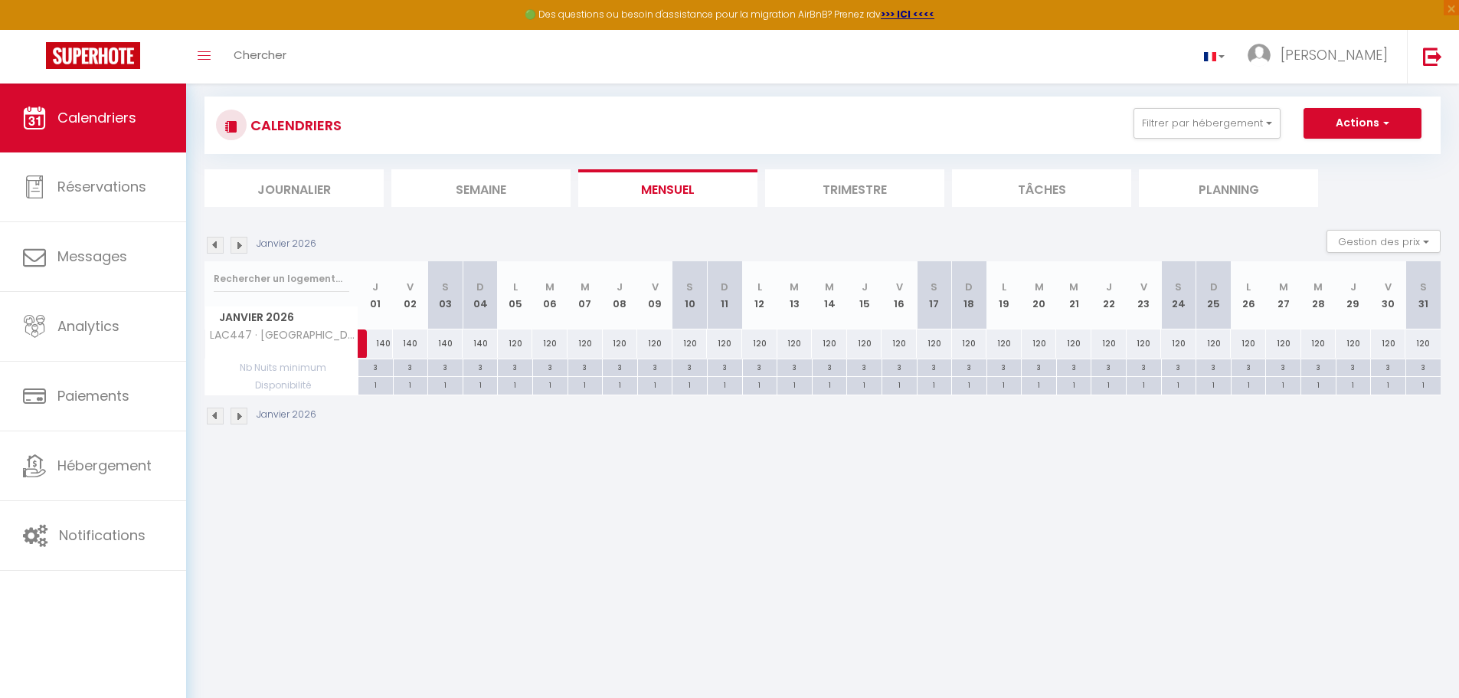
click at [223, 416] on img at bounding box center [215, 415] width 17 height 17
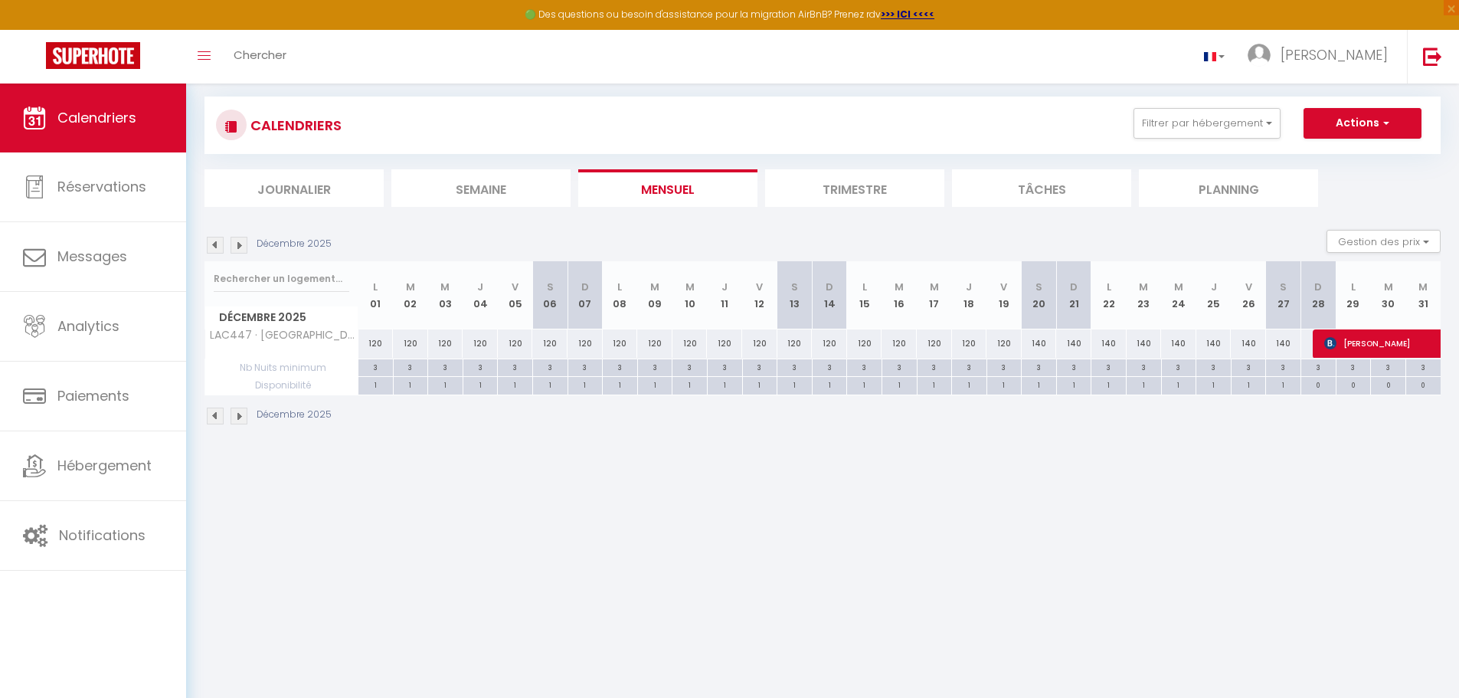
click at [223, 416] on img at bounding box center [215, 415] width 17 height 17
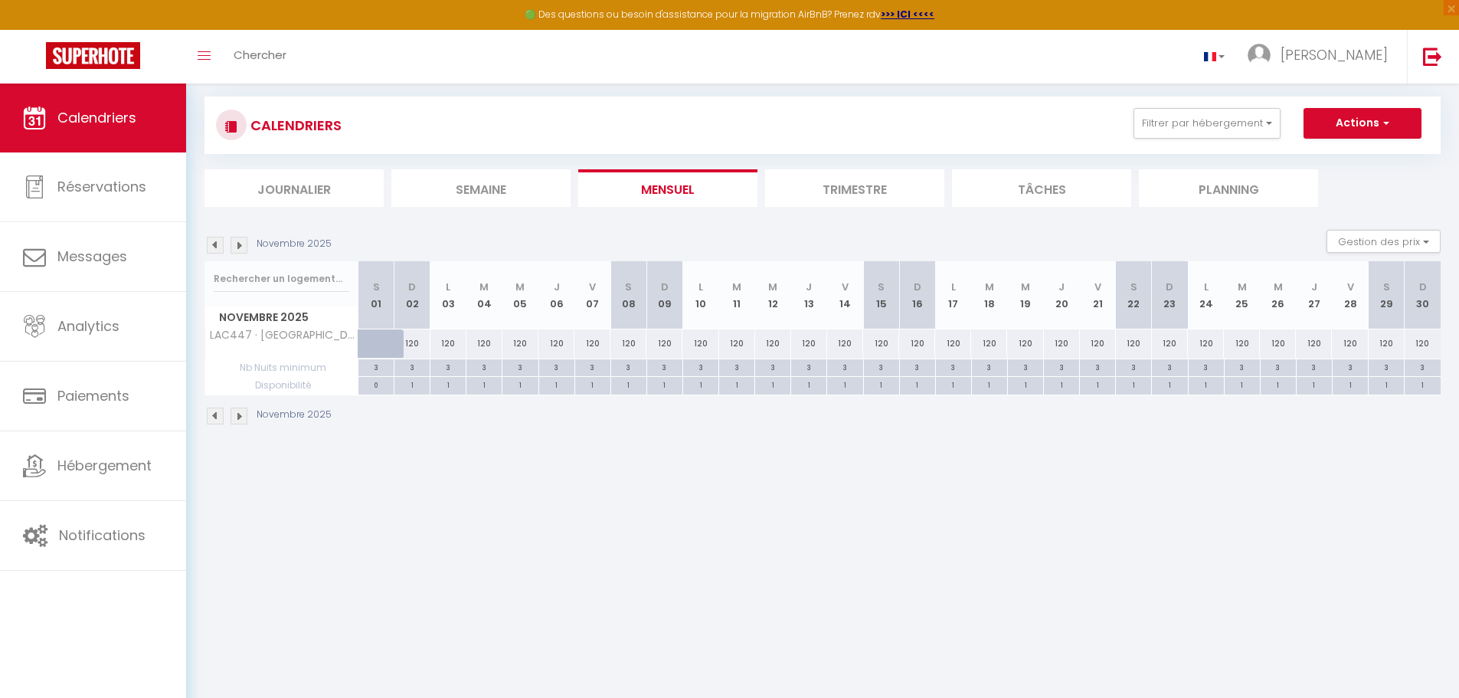
click at [223, 416] on img at bounding box center [215, 415] width 17 height 17
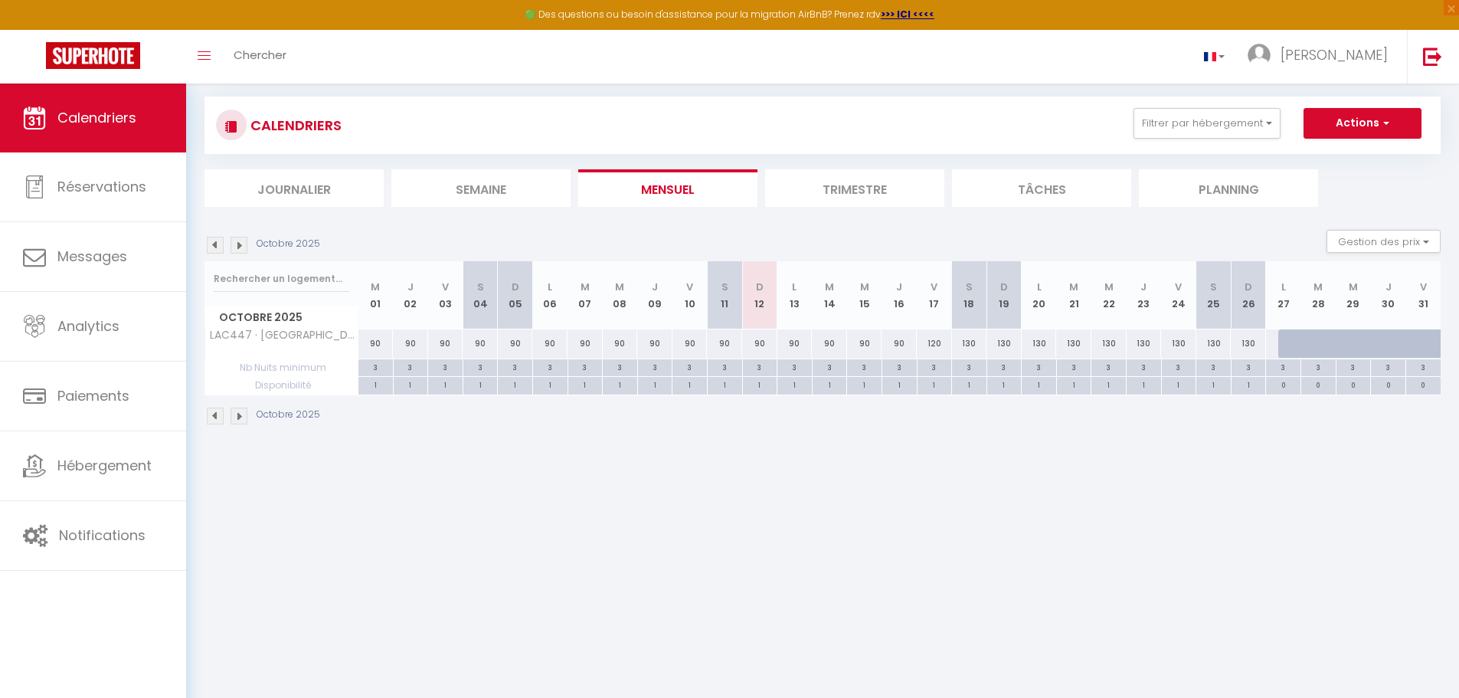
click at [223, 416] on img at bounding box center [215, 415] width 17 height 17
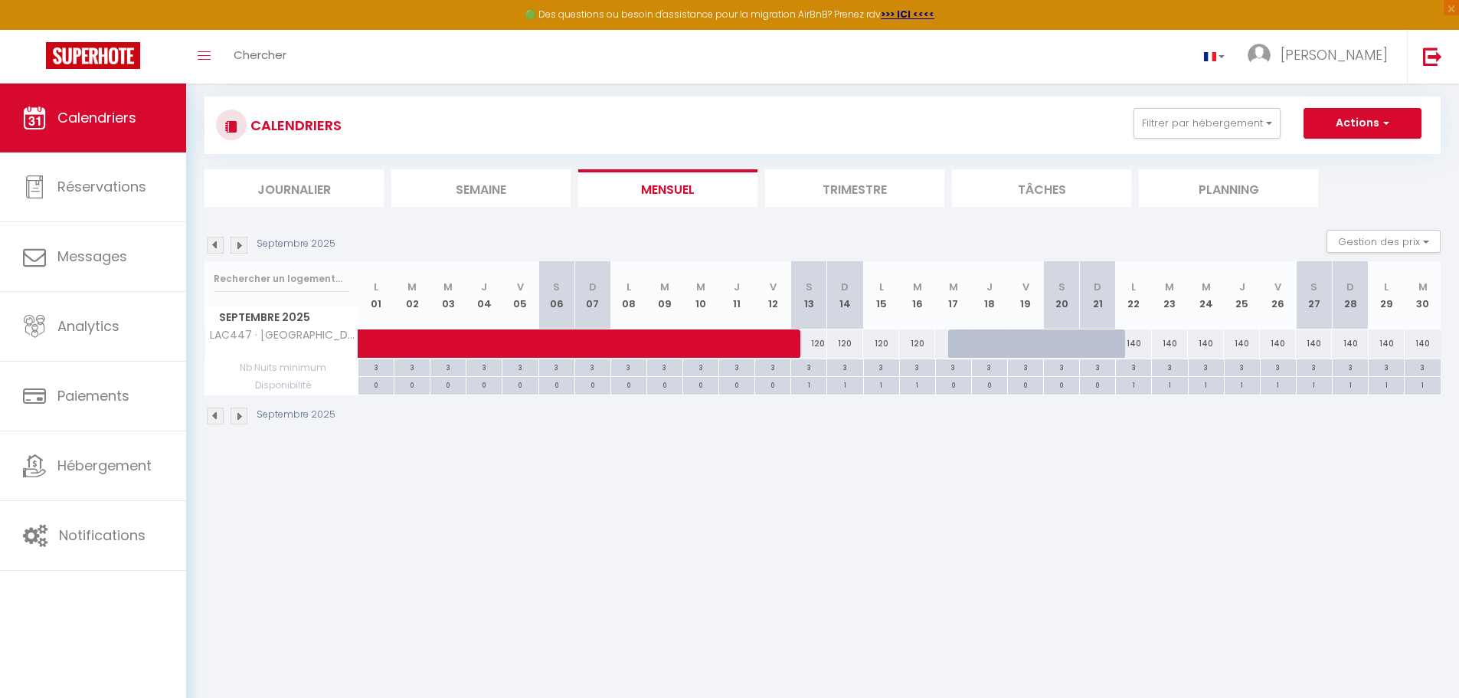
click at [234, 420] on img at bounding box center [239, 415] width 17 height 17
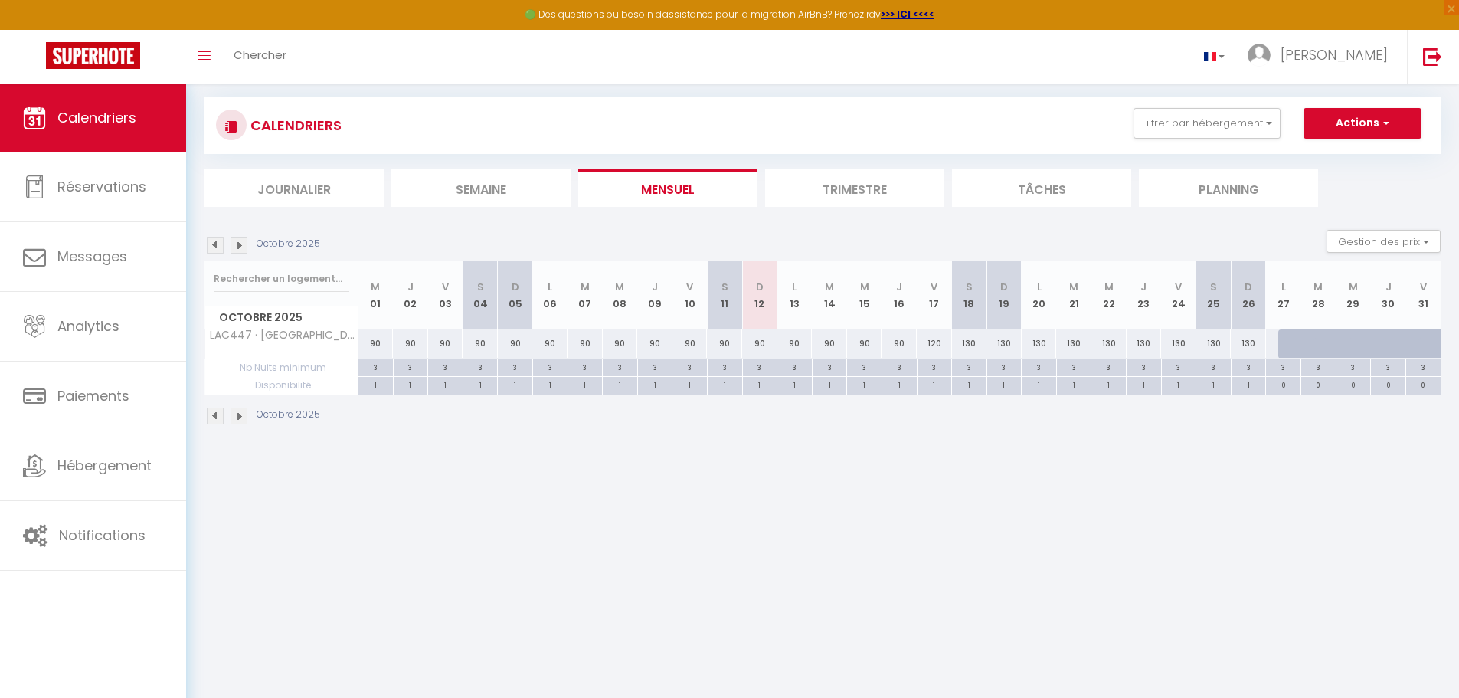
click at [245, 418] on img at bounding box center [239, 415] width 17 height 17
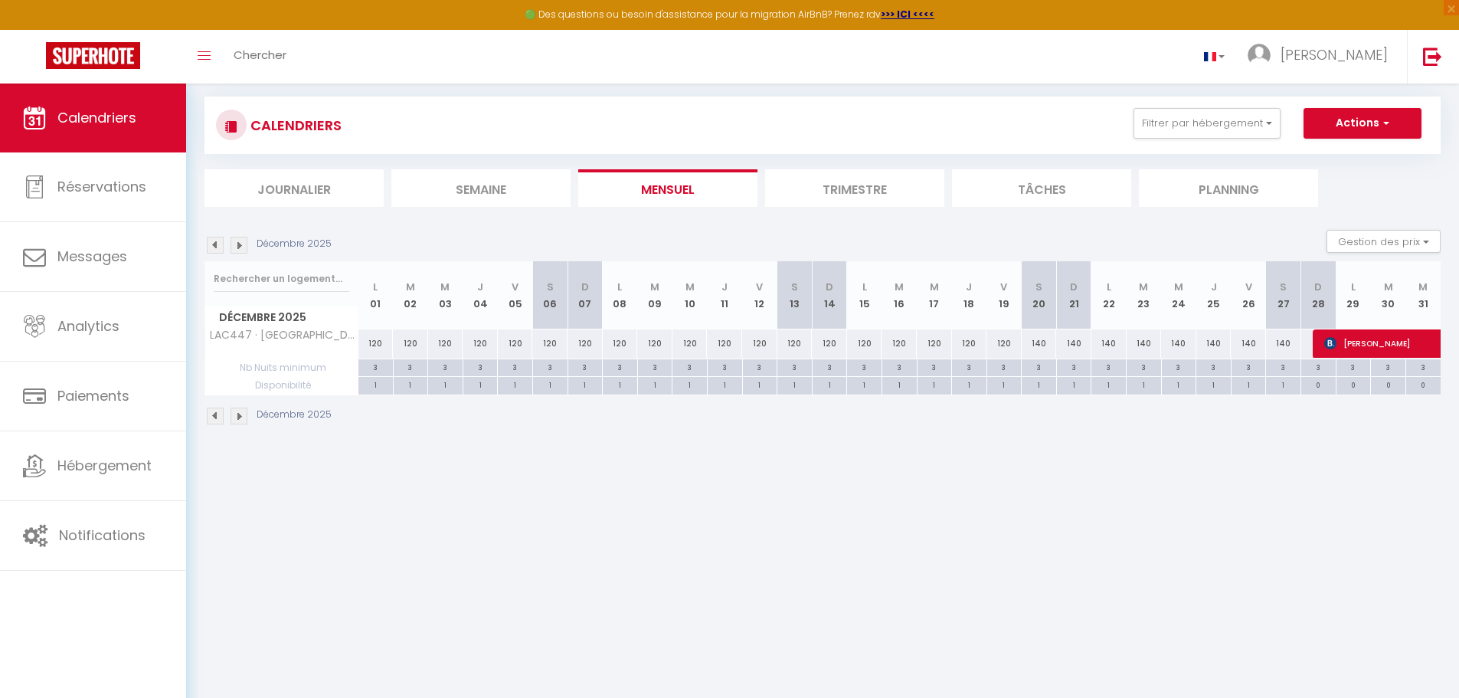
click at [245, 418] on img at bounding box center [239, 415] width 17 height 17
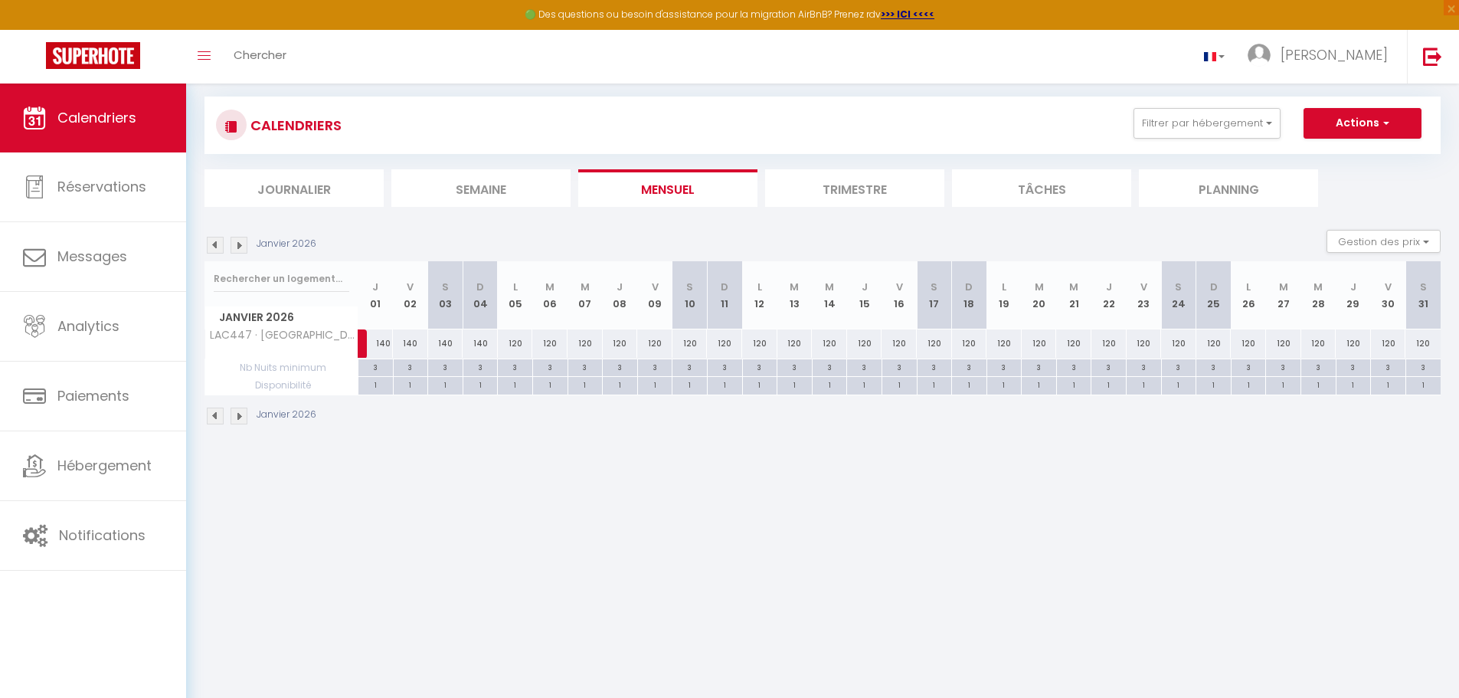
click at [245, 418] on img at bounding box center [239, 415] width 17 height 17
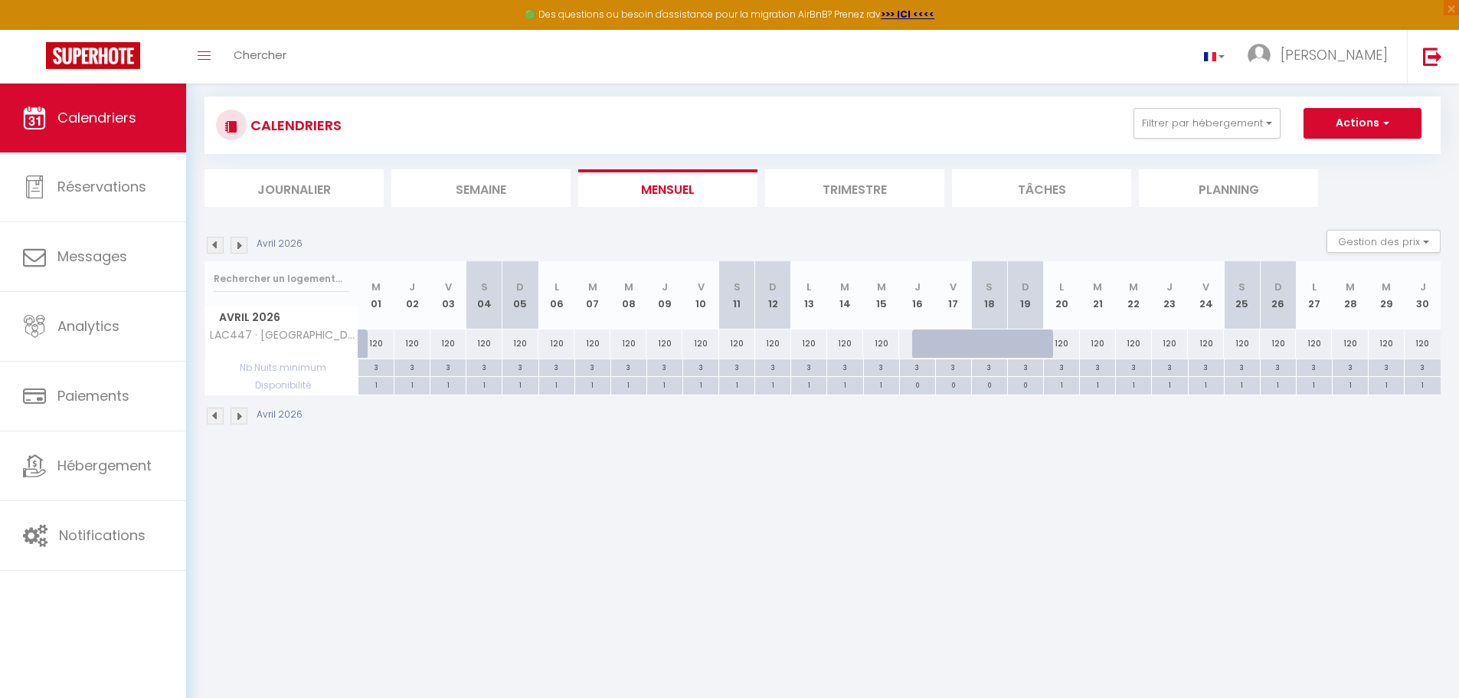
click at [245, 418] on img at bounding box center [239, 415] width 17 height 17
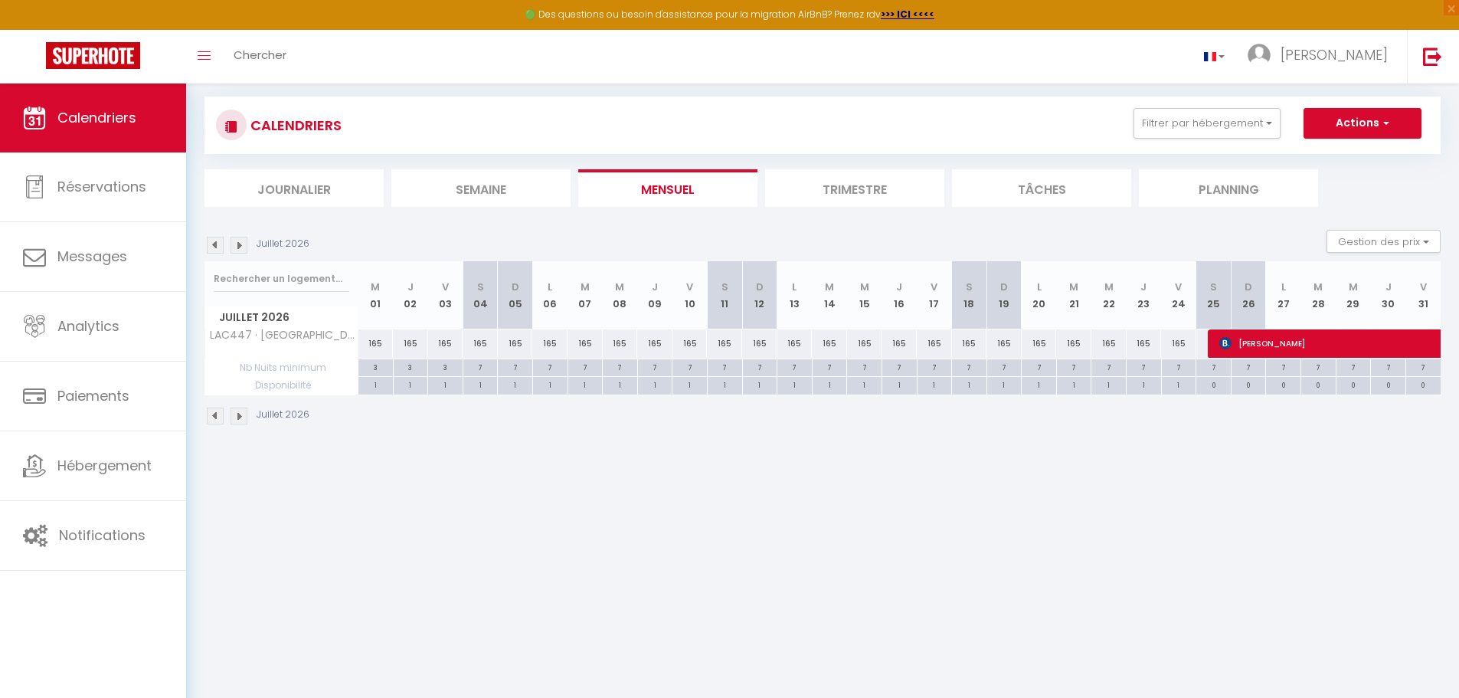
click at [245, 418] on img at bounding box center [239, 415] width 17 height 17
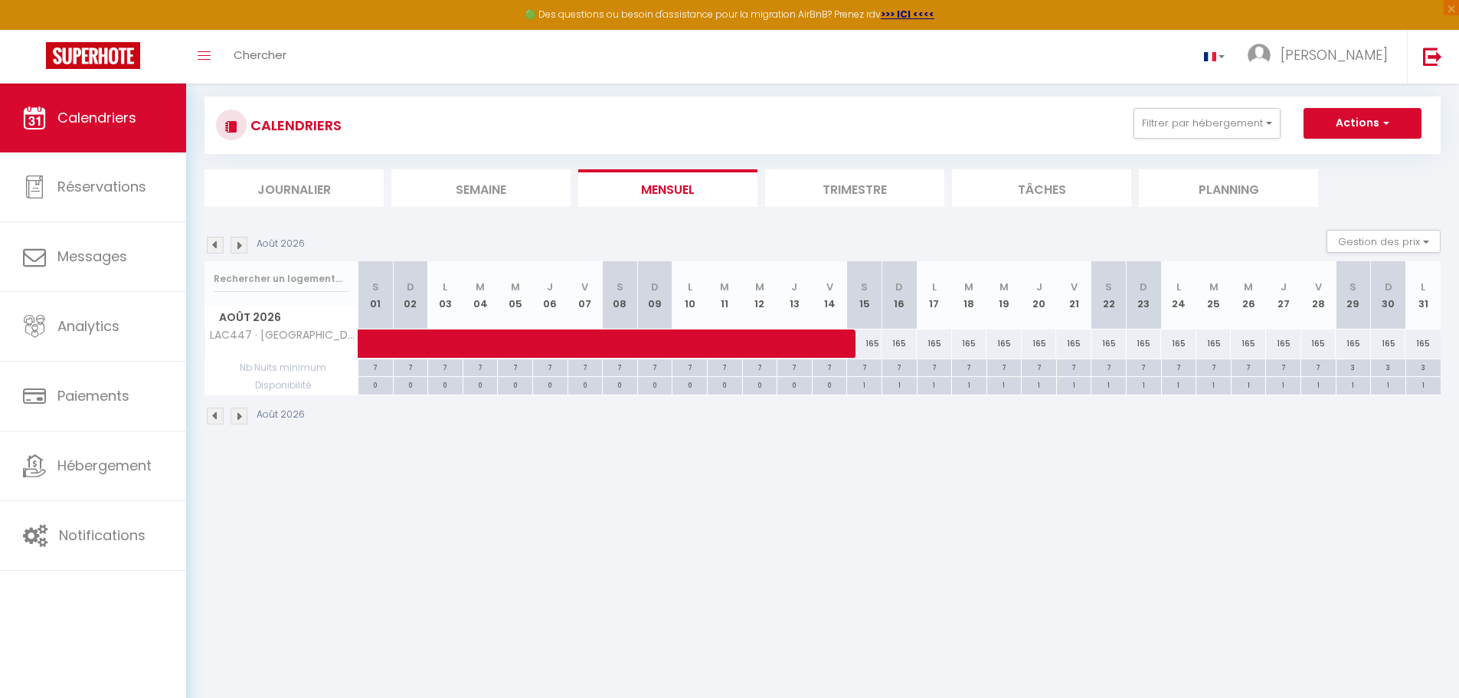
click at [245, 418] on img at bounding box center [239, 415] width 17 height 17
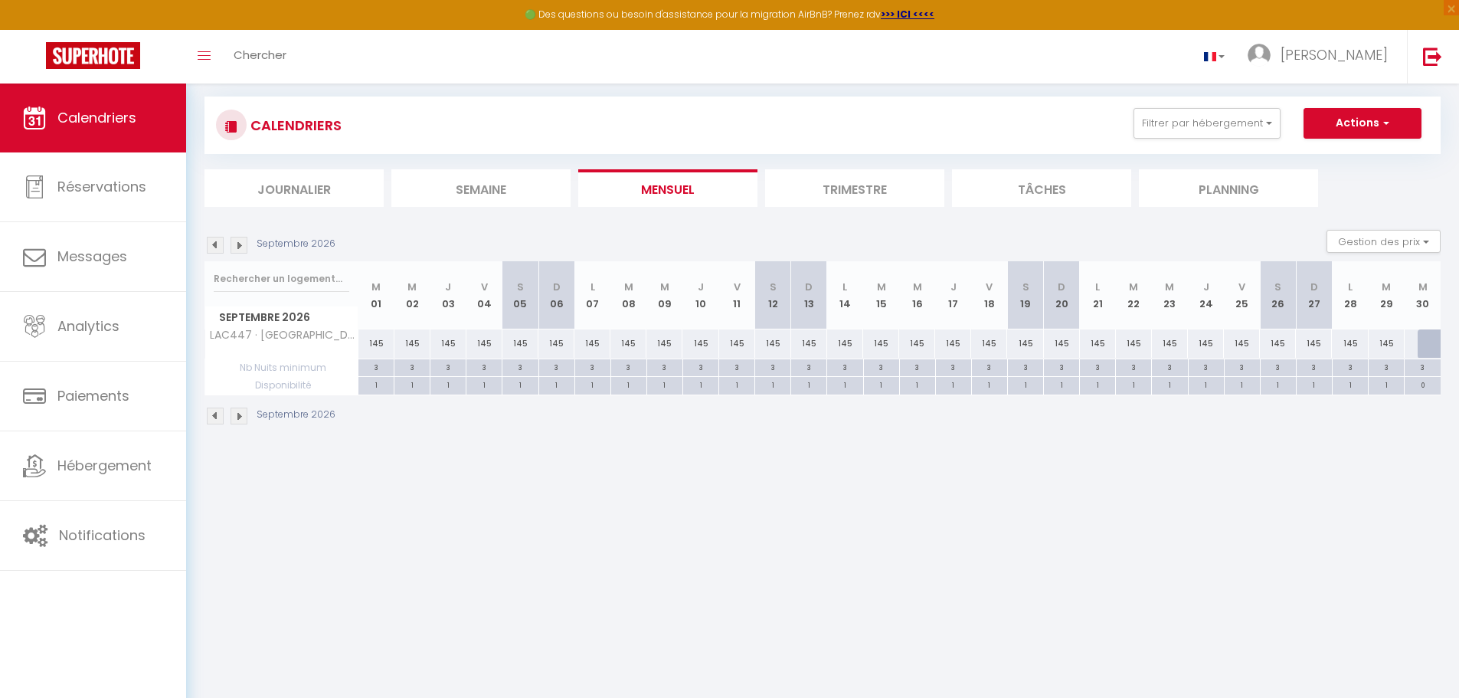
click at [245, 418] on img at bounding box center [239, 415] width 17 height 17
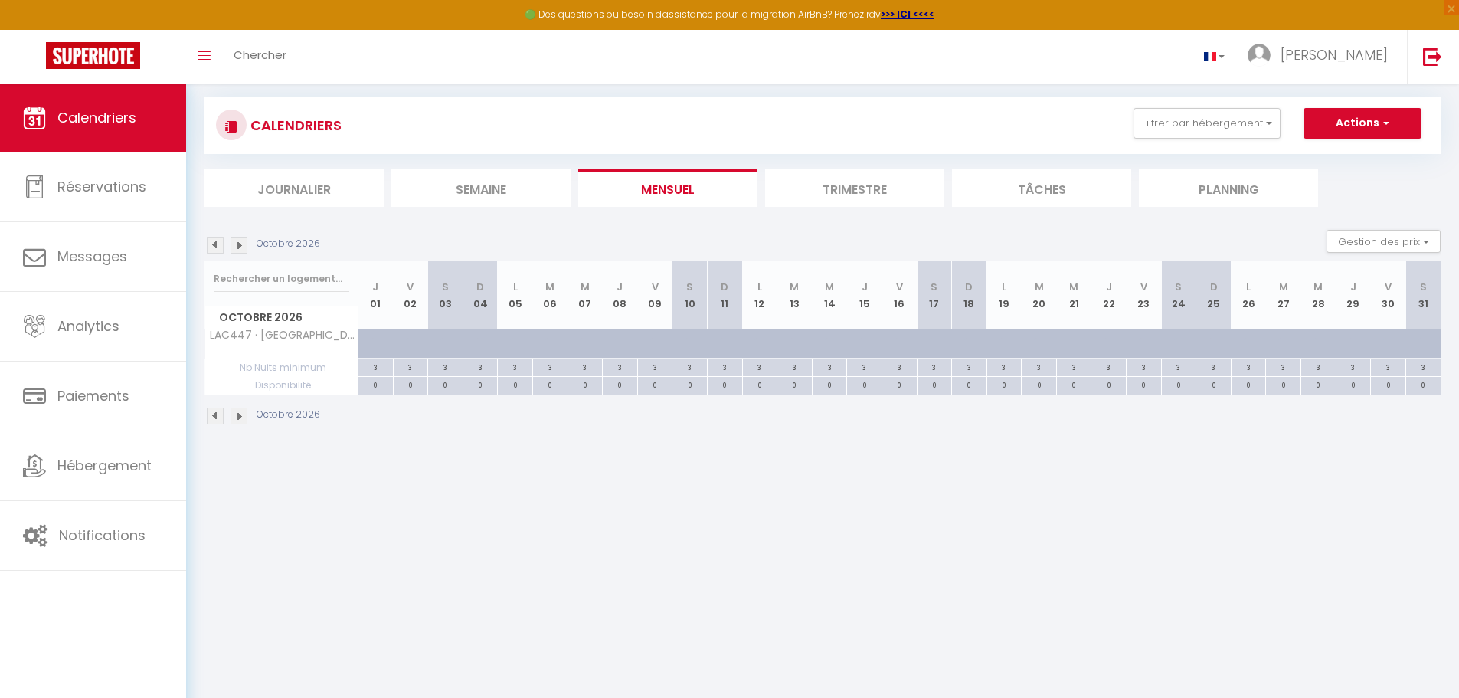
click at [211, 416] on img at bounding box center [215, 415] width 17 height 17
